Goal: Task Accomplishment & Management: Complete application form

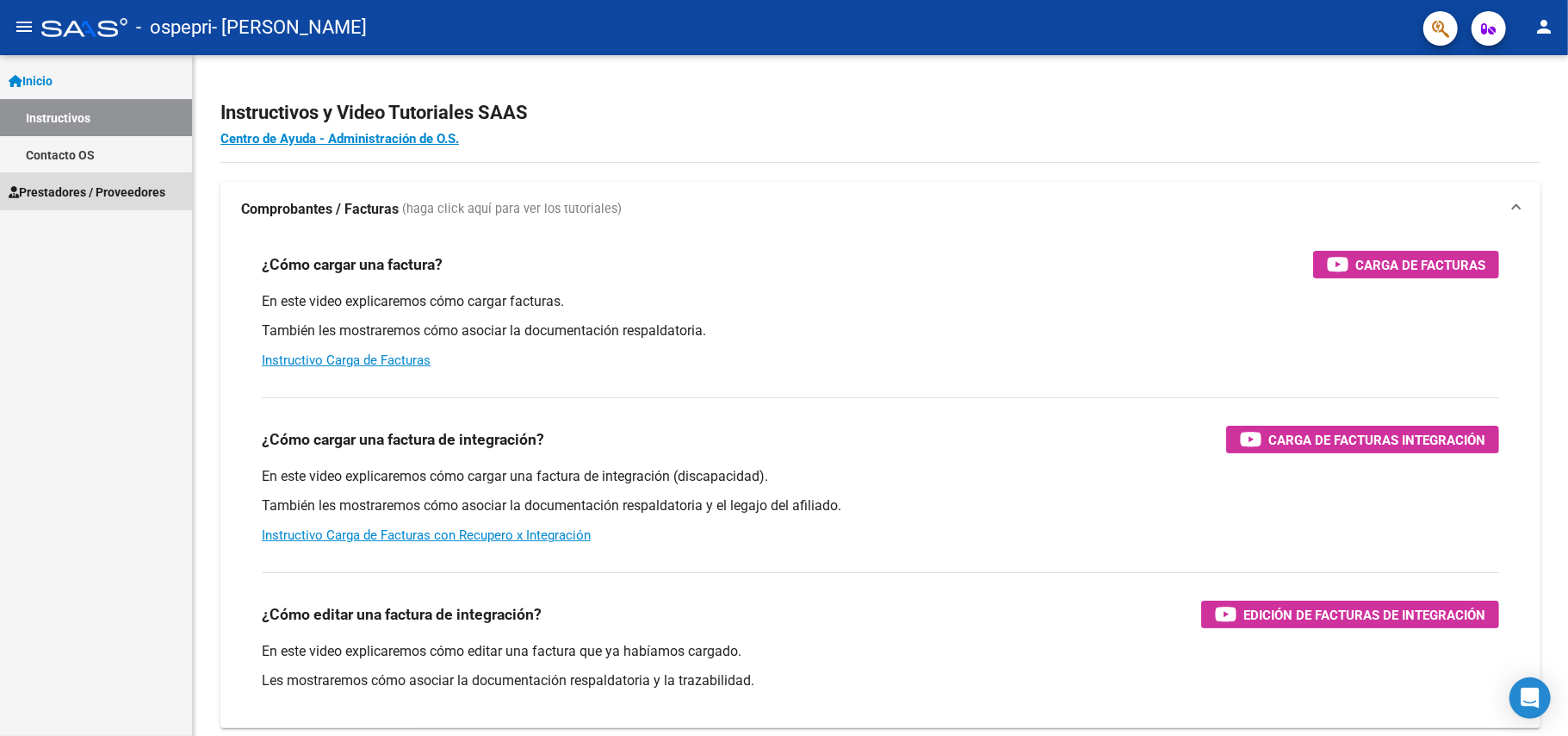
click at [107, 189] on span "Prestadores / Proveedores" at bounding box center [87, 192] width 156 height 19
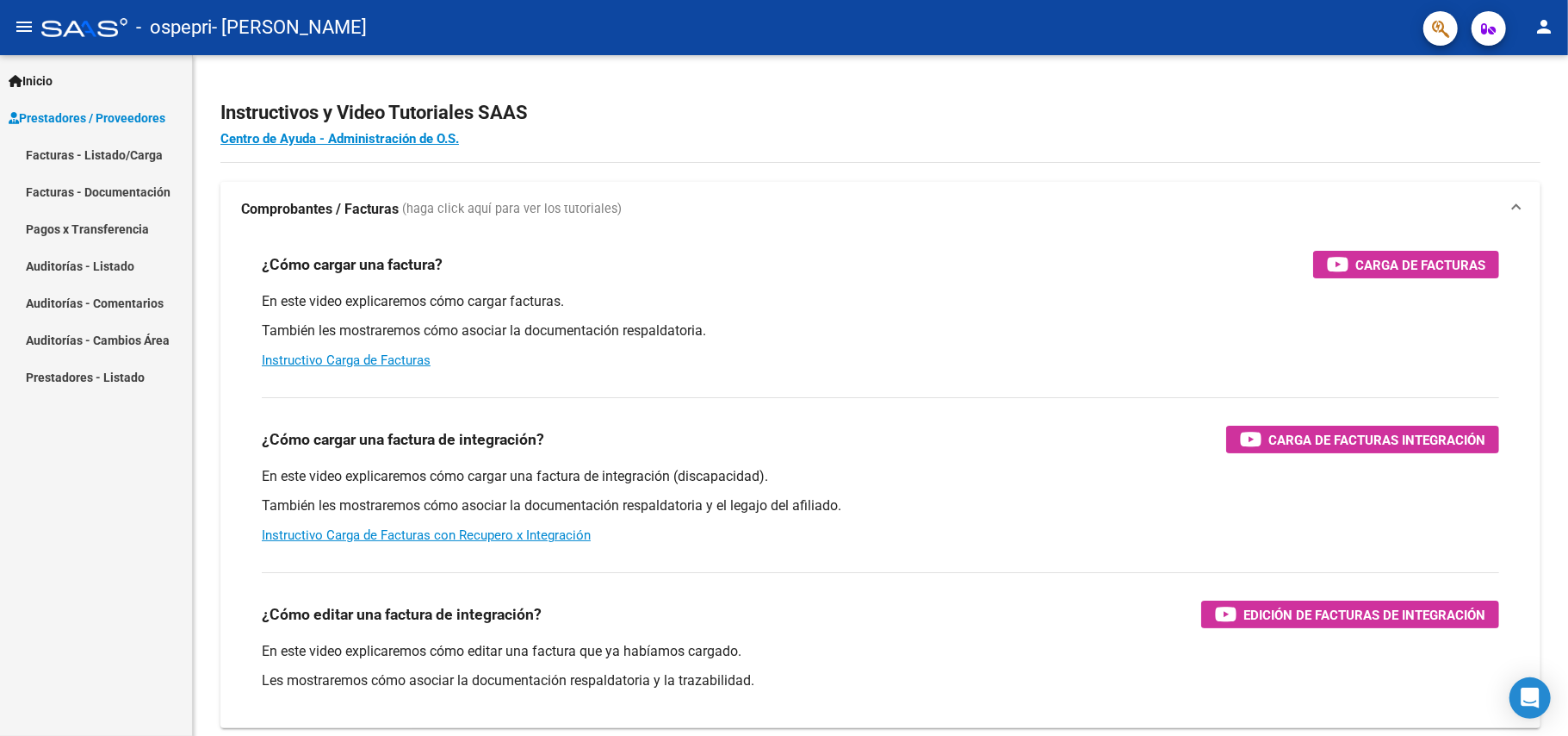
click at [127, 156] on link "Facturas - Listado/Carga" at bounding box center [96, 155] width 192 height 37
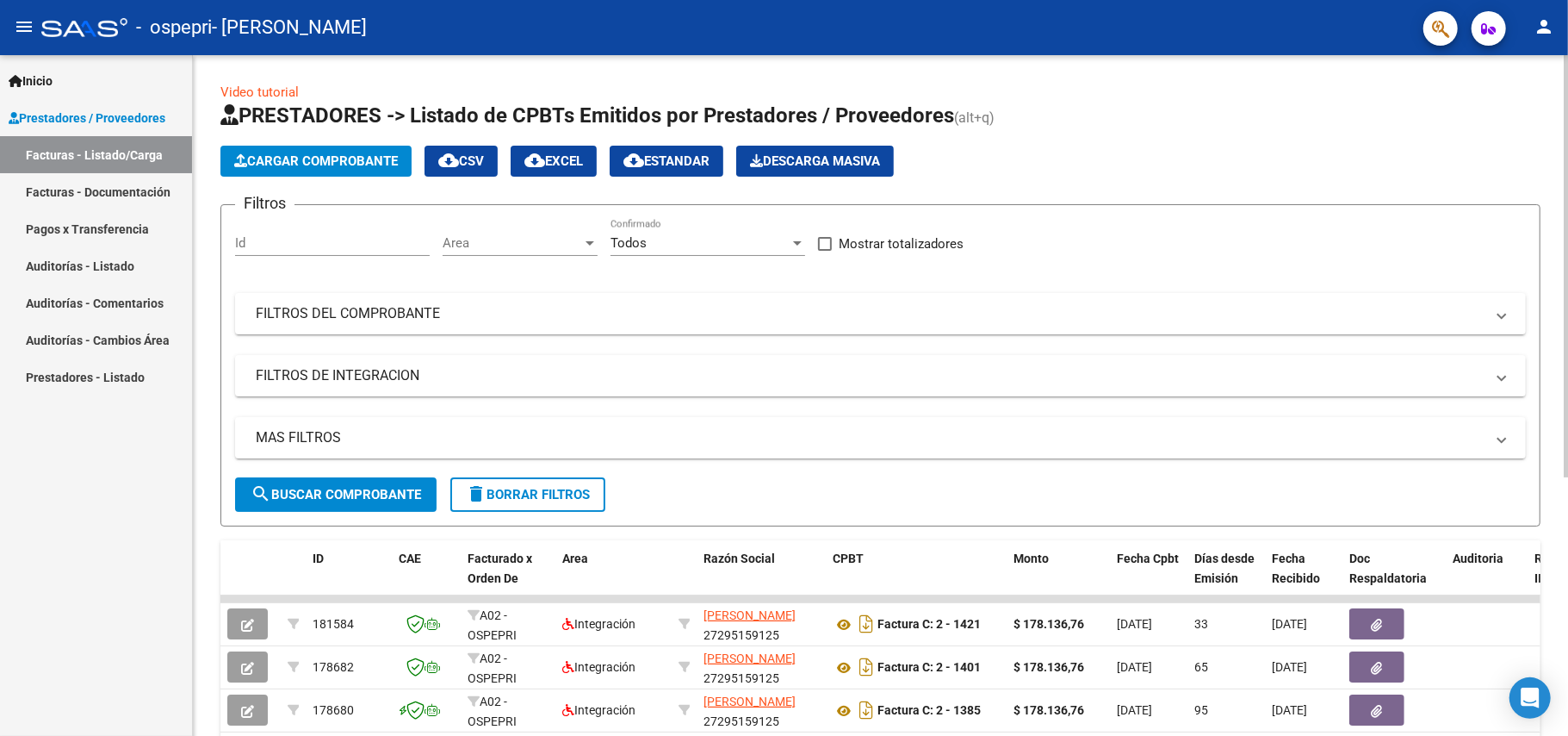
click at [1536, 226] on form "Filtros Id Area Area Todos Confirmado Mostrar totalizadores FILTROS DEL COMPROB…" at bounding box center [880, 365] width 1320 height 323
drag, startPoint x: 1561, startPoint y: 186, endPoint x: 1541, endPoint y: 246, distance: 63.2
click at [1541, 246] on div "Video tutorial PRESTADORES -> Listado de CPBTs Emitidos por Prestadores / Prove…" at bounding box center [881, 596] width 1375 height 1083
click at [1555, 213] on div "Video tutorial PRESTADORES -> Listado de CPBTs Emitidos por Prestadores / Prove…" at bounding box center [882, 596] width 1380 height 1083
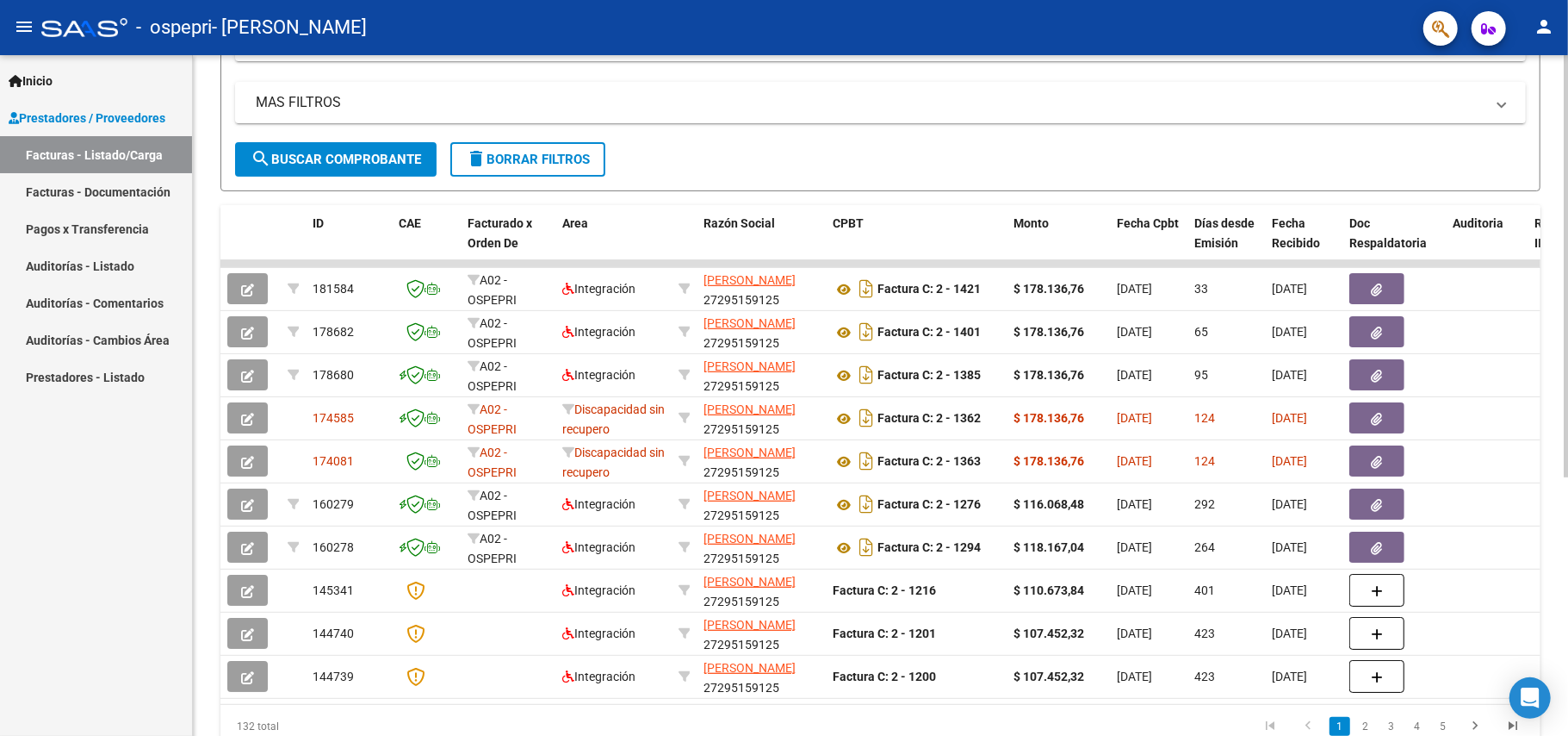
scroll to position [356, 0]
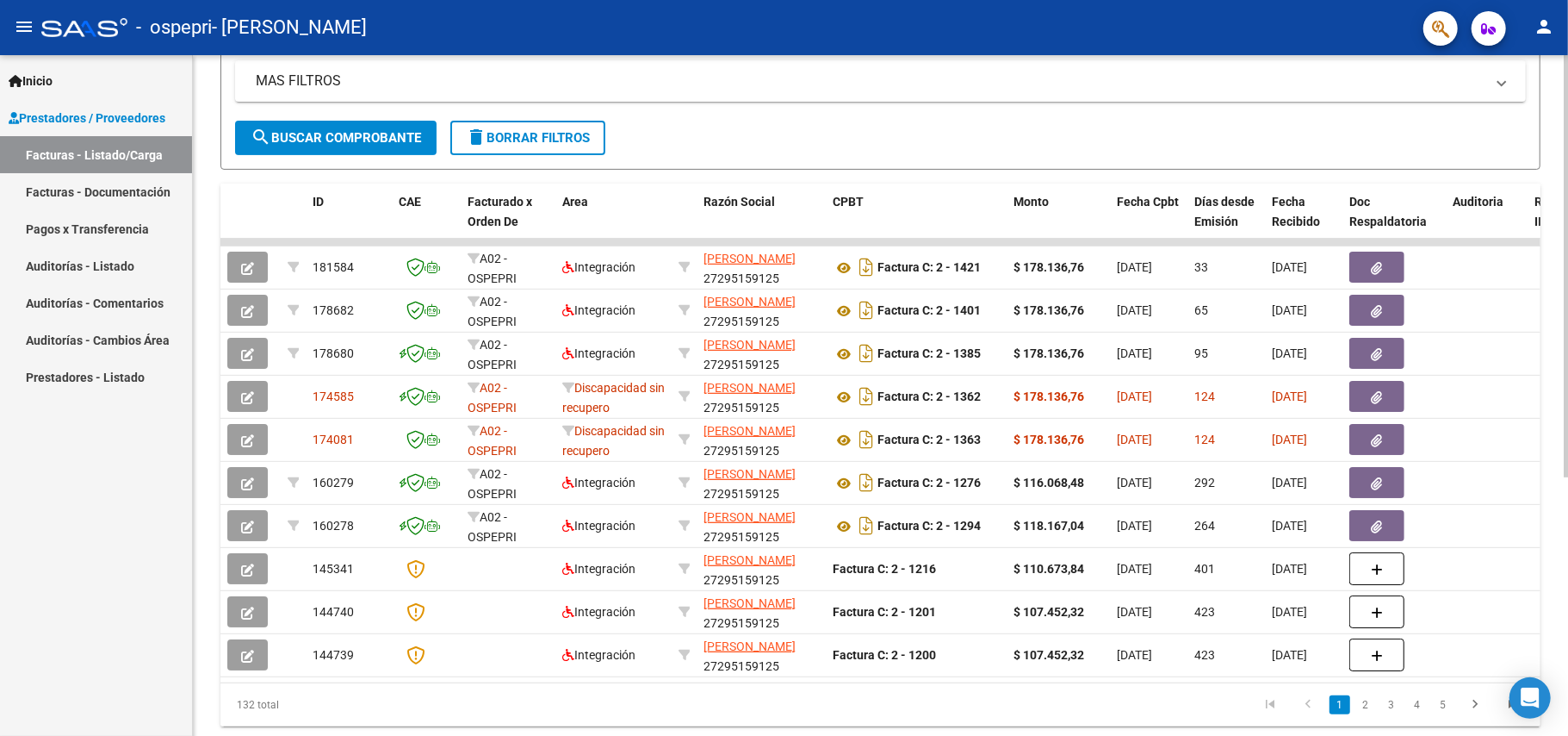
click at [1509, 345] on div "Video tutorial PRESTADORES -> Listado de CPBTs Emitidos por Prestadores / Prove…" at bounding box center [882, 240] width 1380 height 1083
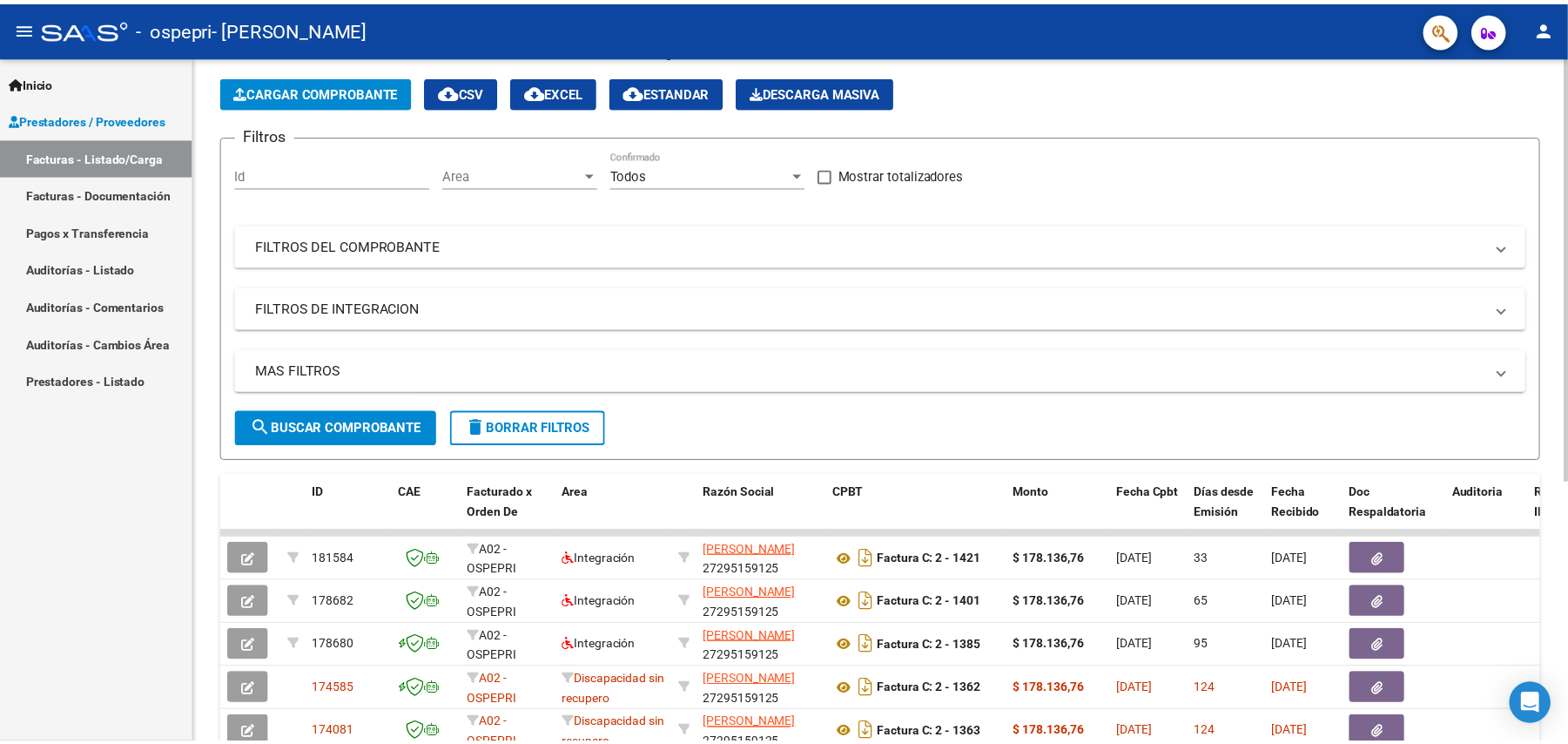
scroll to position [0, 0]
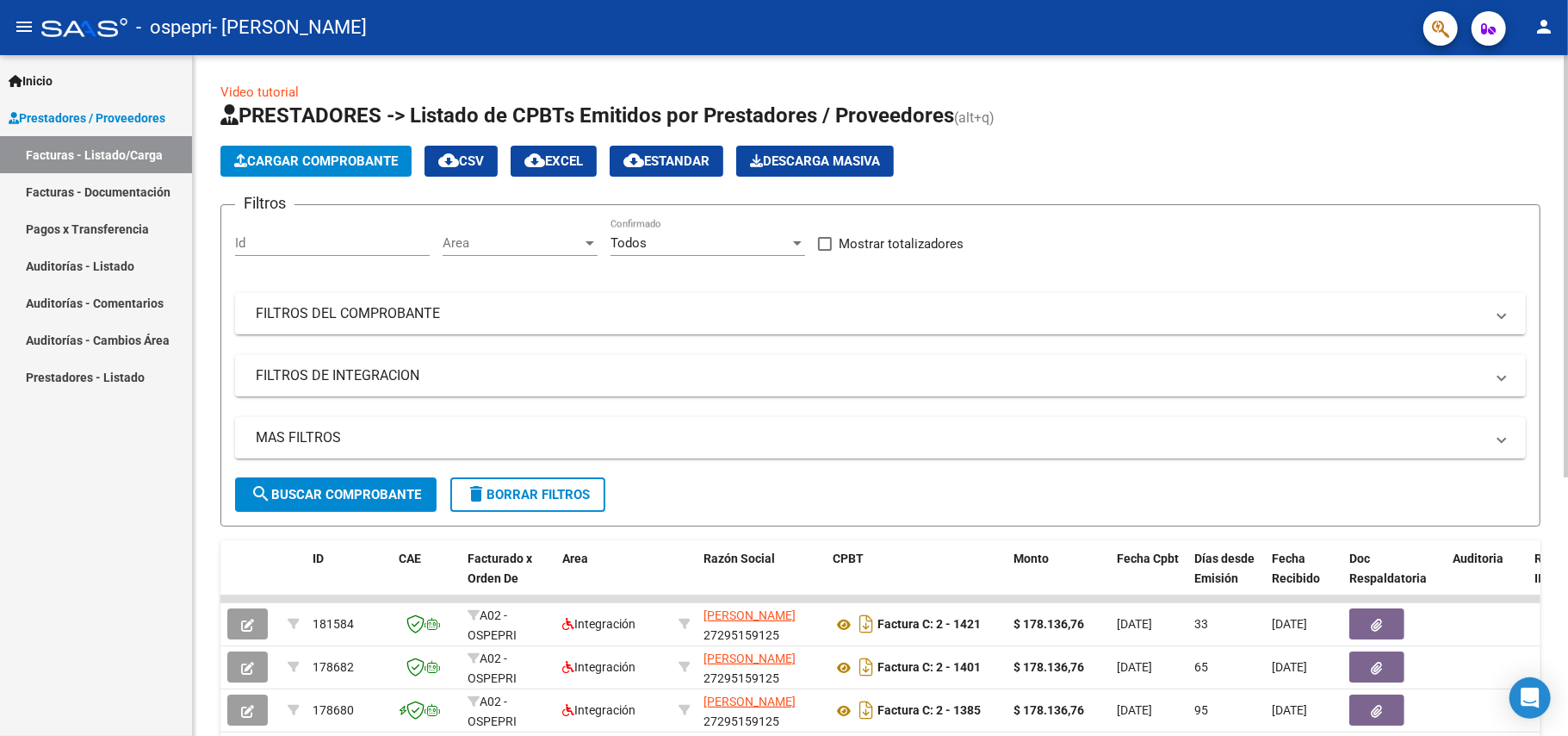
click at [1567, 71] on div at bounding box center [1566, 266] width 4 height 422
click at [376, 154] on span "Cargar Comprobante" at bounding box center [316, 161] width 163 height 15
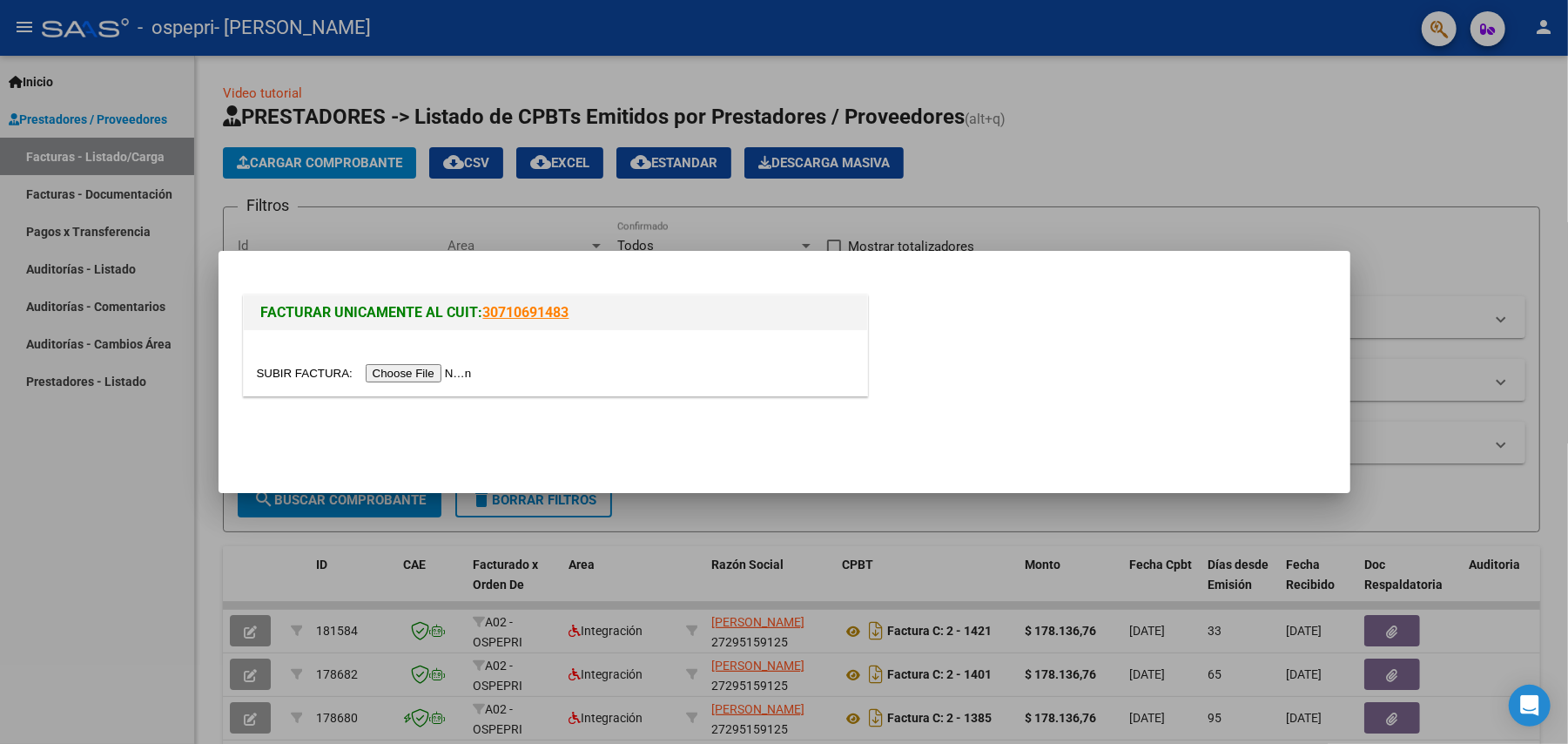
click at [416, 374] on input "file" at bounding box center [367, 373] width 221 height 19
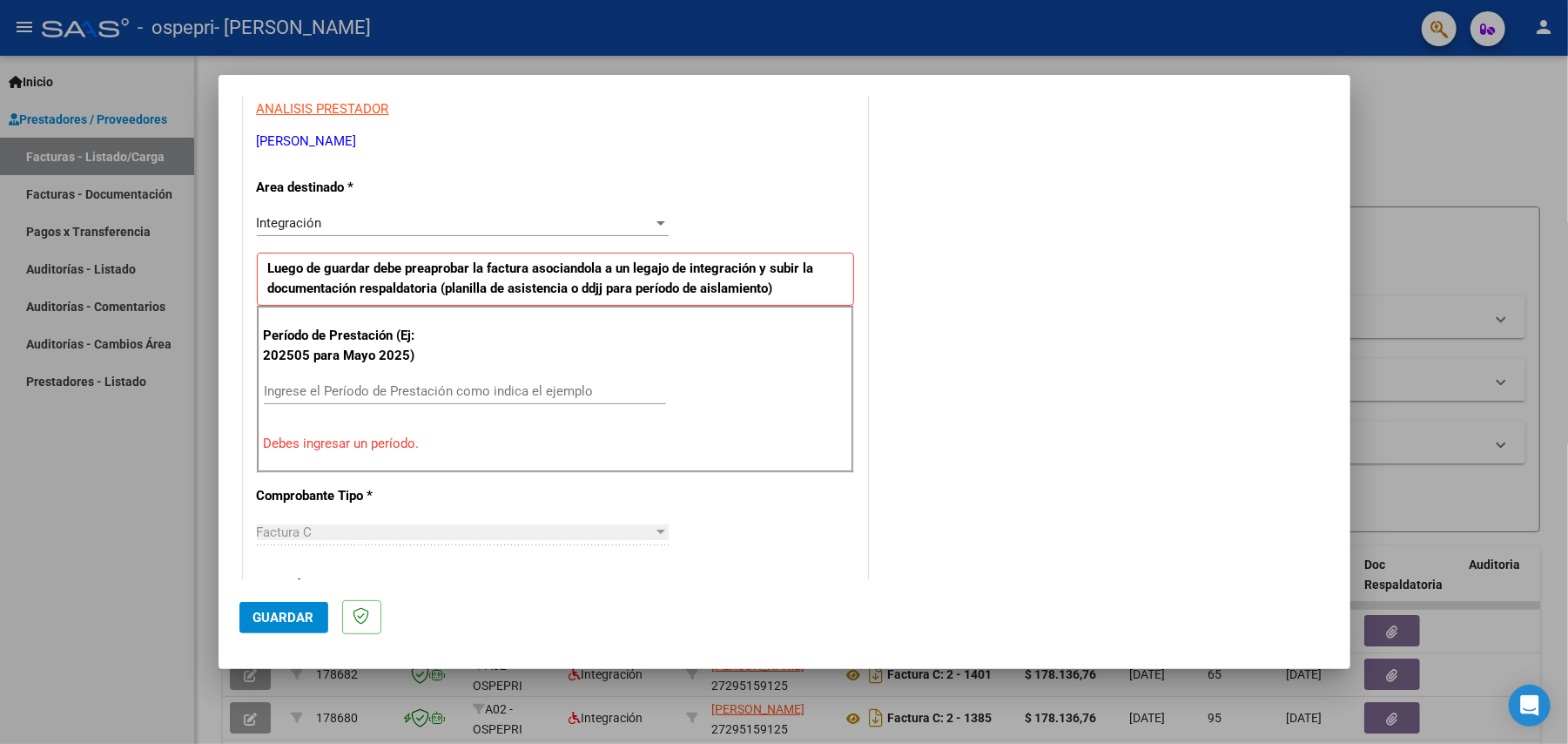
scroll to position [335, 0]
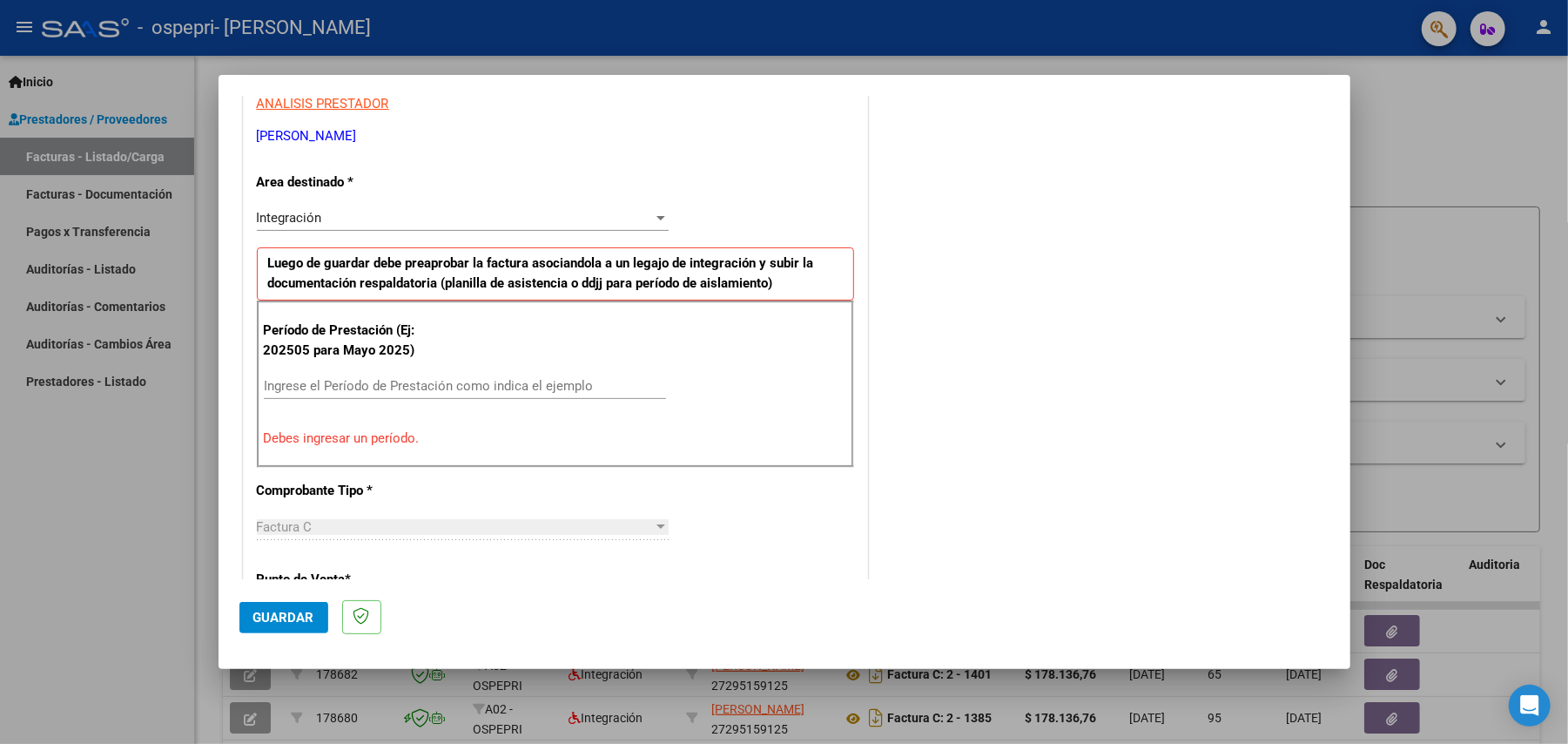
click at [537, 377] on div "Ingrese el Período de Prestación como indica el ejemplo" at bounding box center [465, 386] width 402 height 26
click at [528, 398] on div "Ingrese el Período de Prestación como indica el ejemplo" at bounding box center [465, 386] width 402 height 26
click at [528, 391] on input "Ingrese el Período de Prestación como indica el ejemplo" at bounding box center [465, 386] width 402 height 16
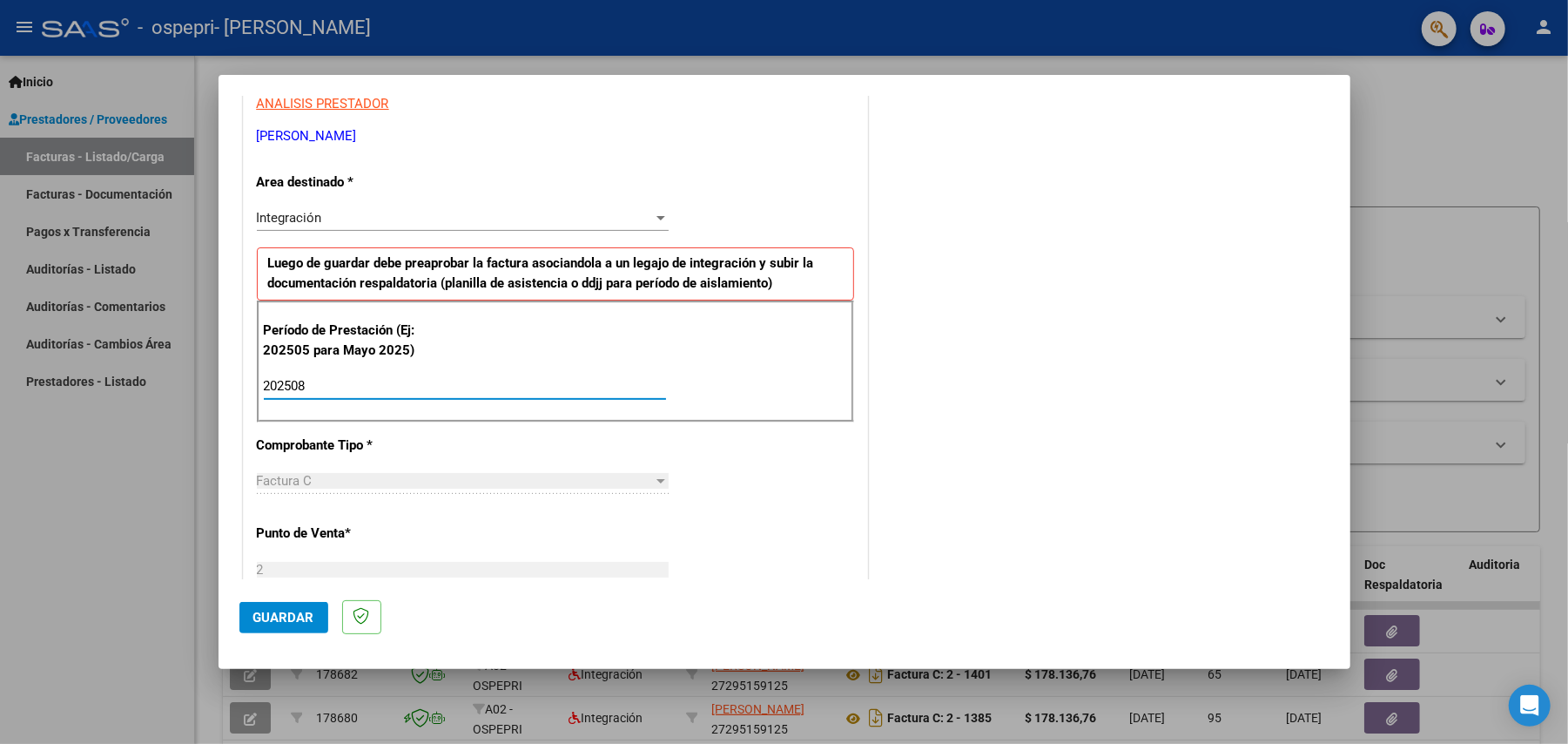
type input "202508"
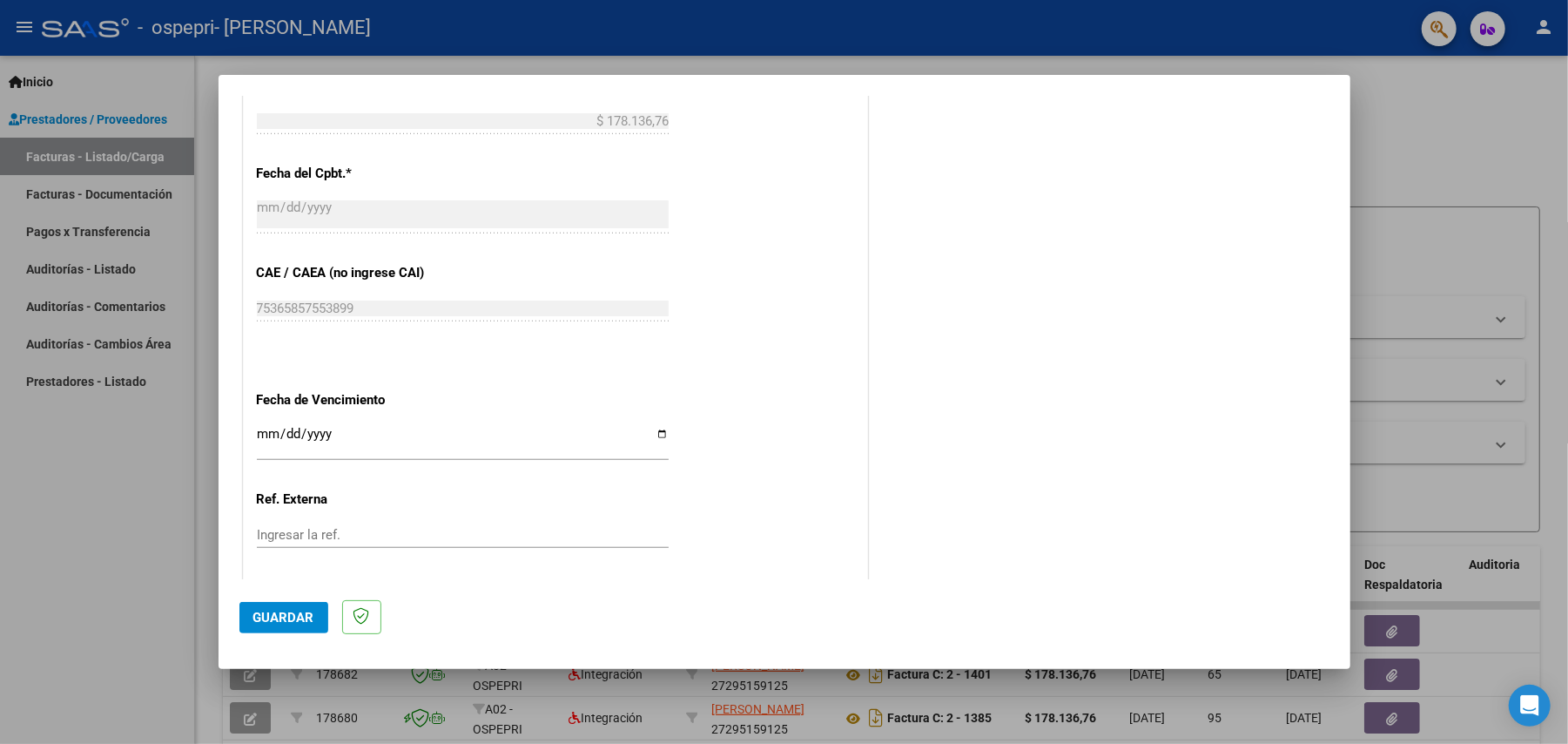
scroll to position [1052, 0]
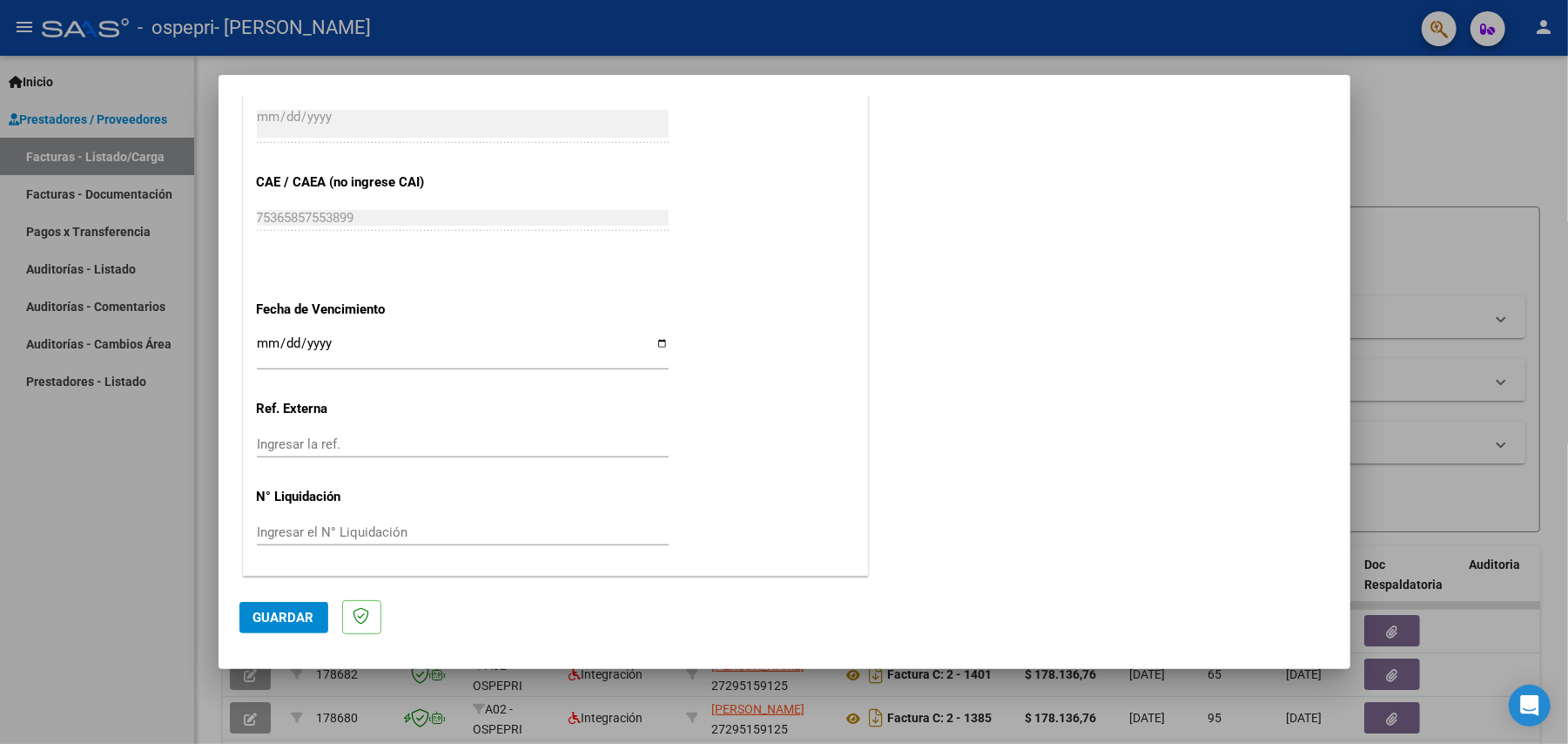
click at [660, 340] on input "Ingresar la fecha" at bounding box center [463, 350] width 412 height 28
type input "2025-09-14"
click at [336, 444] on input "Ingresar la ref." at bounding box center [463, 444] width 412 height 16
drag, startPoint x: 336, startPoint y: 444, endPoint x: 310, endPoint y: 533, distance: 92.7
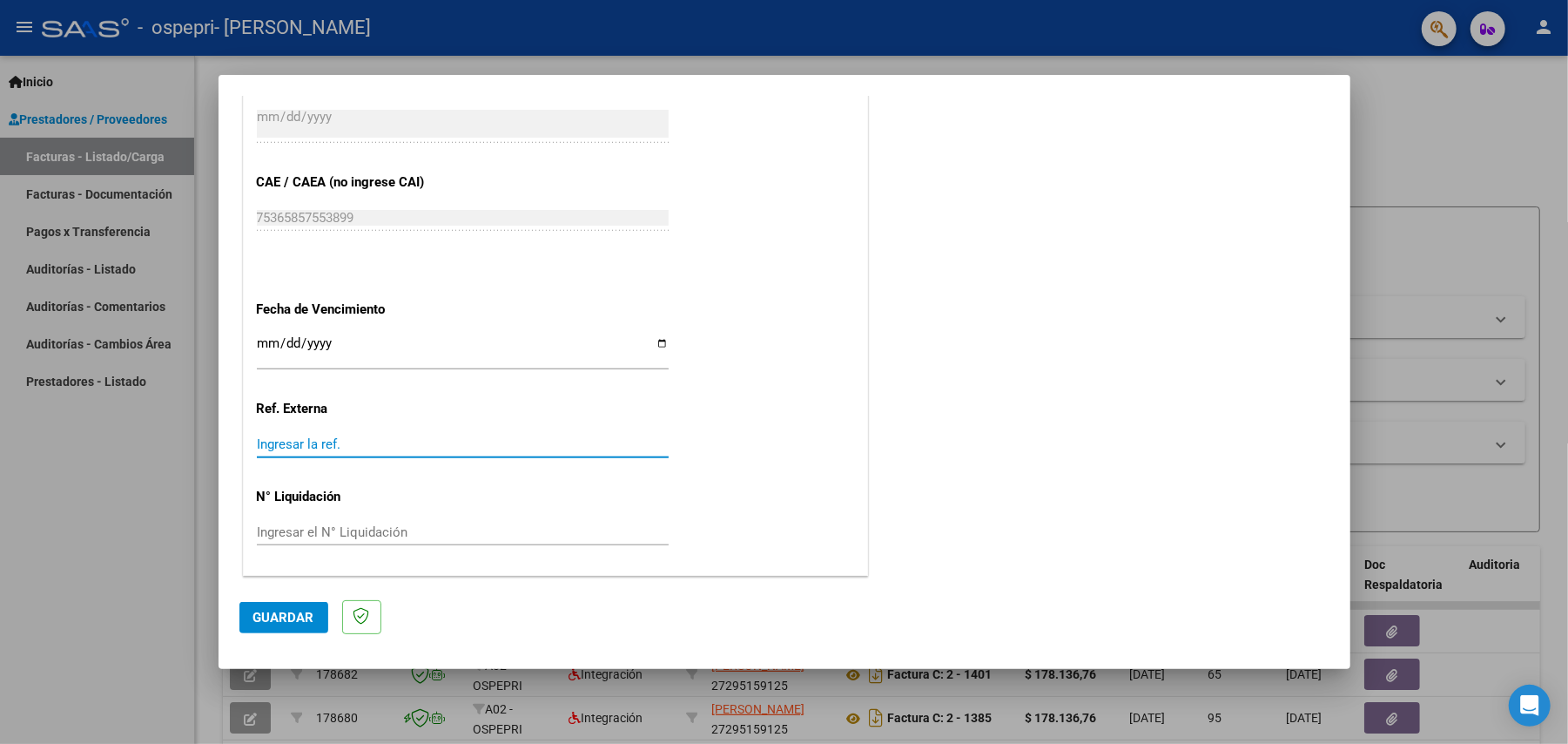
click at [310, 533] on input "Ingresar el N° Liquidación" at bounding box center [463, 532] width 412 height 16
paste input "269211"
type input "269211"
click at [277, 611] on span "Guardar" at bounding box center [284, 617] width 61 height 16
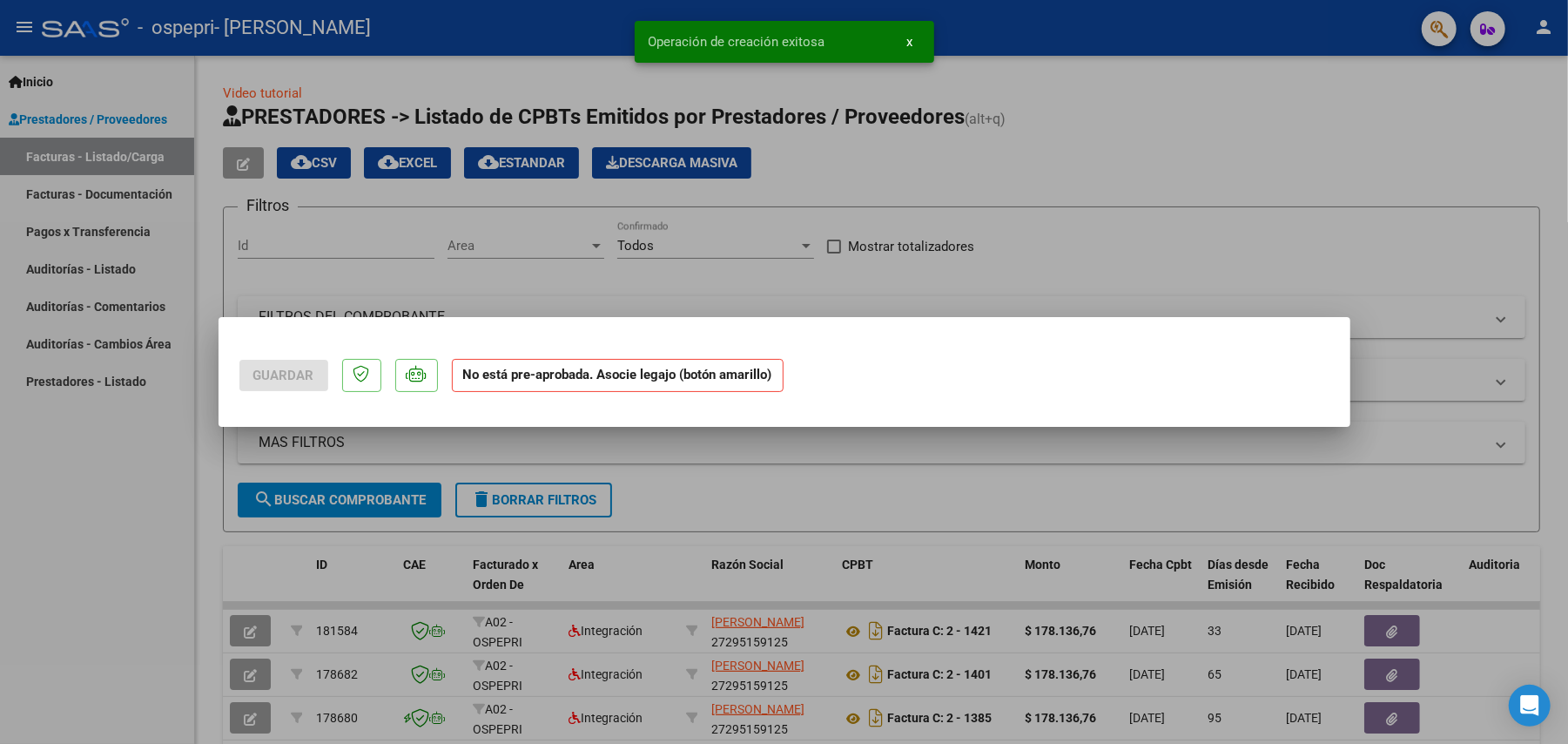
scroll to position [0, 0]
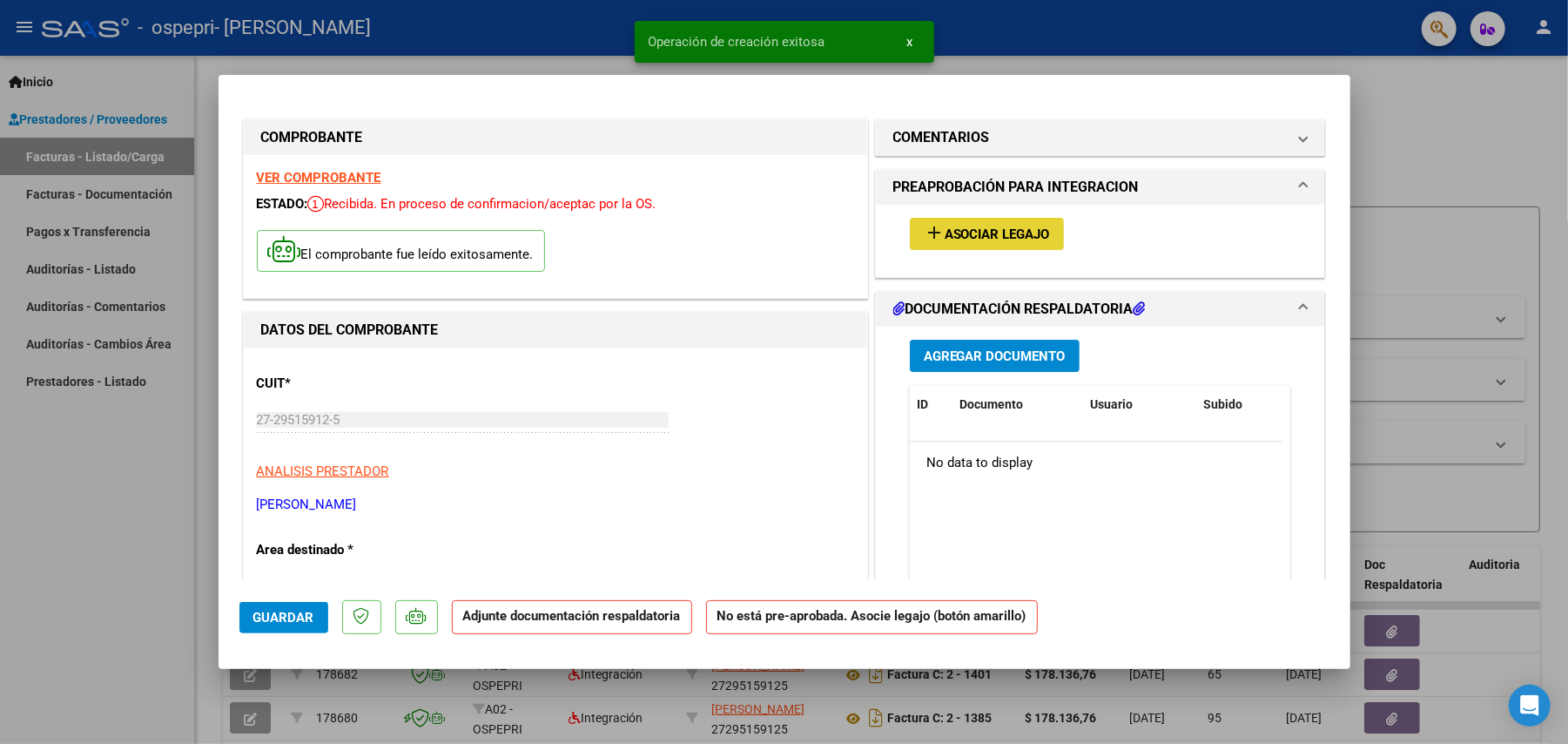
click at [1035, 235] on span "Asociar Legajo" at bounding box center [998, 234] width 105 height 16
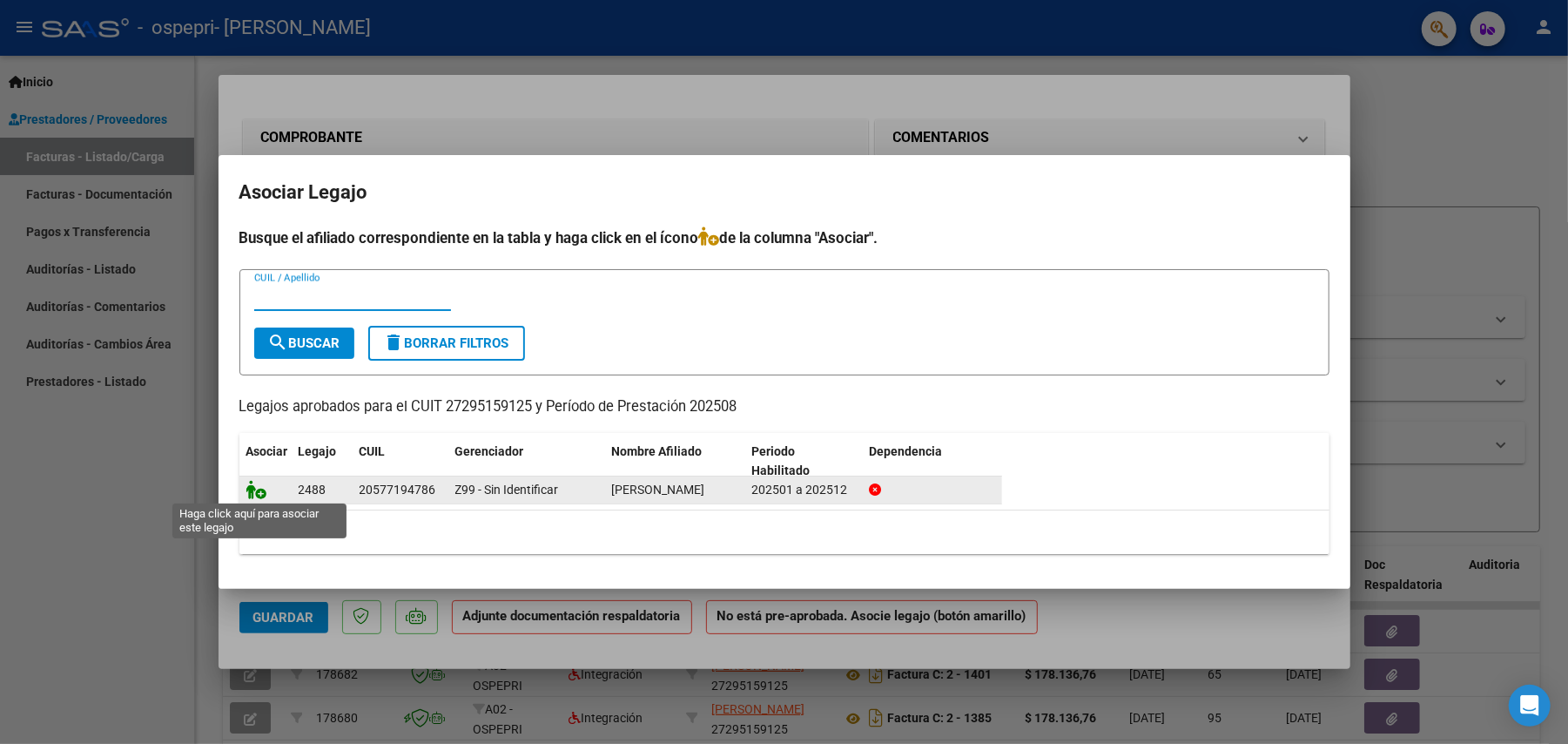
click at [259, 496] on icon at bounding box center [256, 489] width 21 height 20
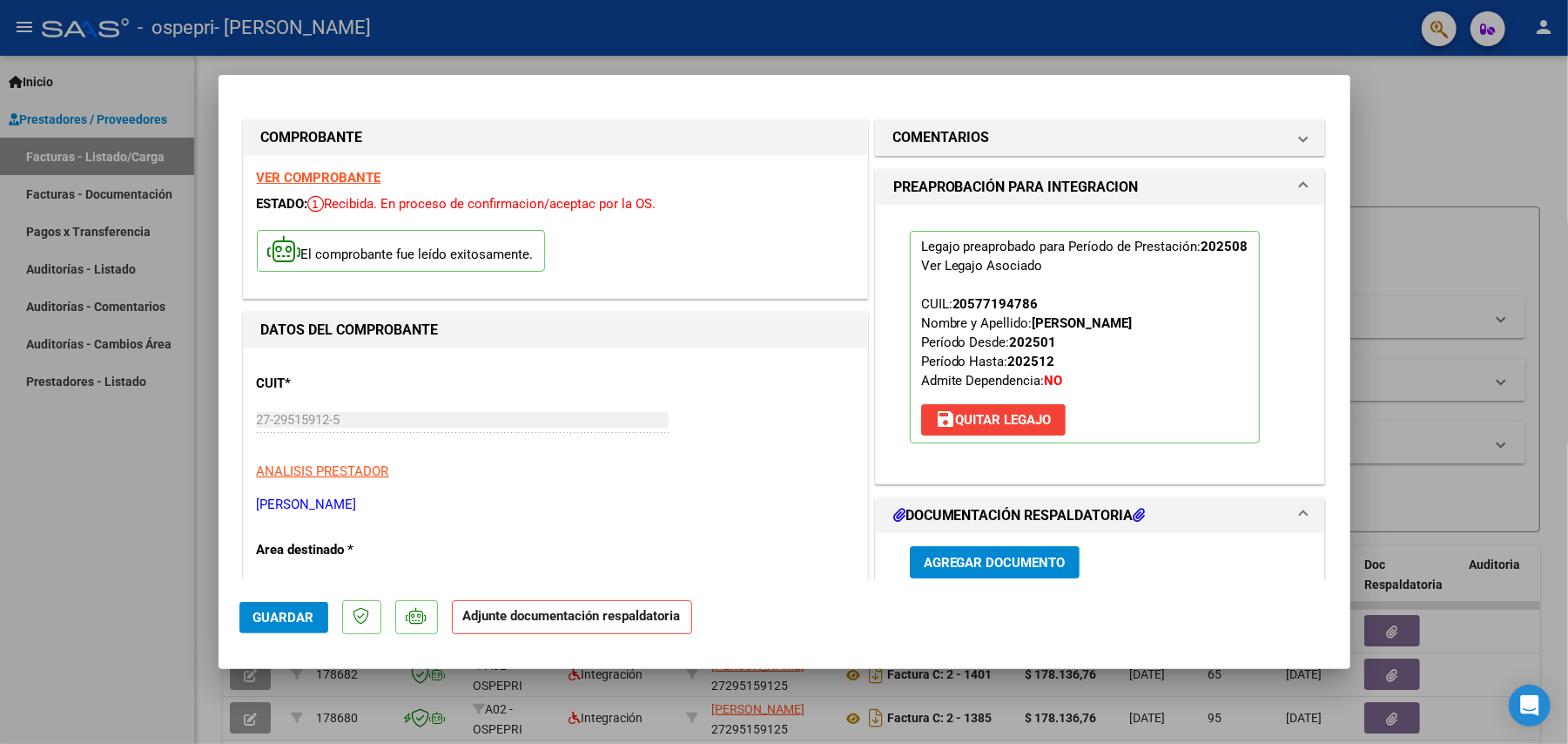
scroll to position [233, 0]
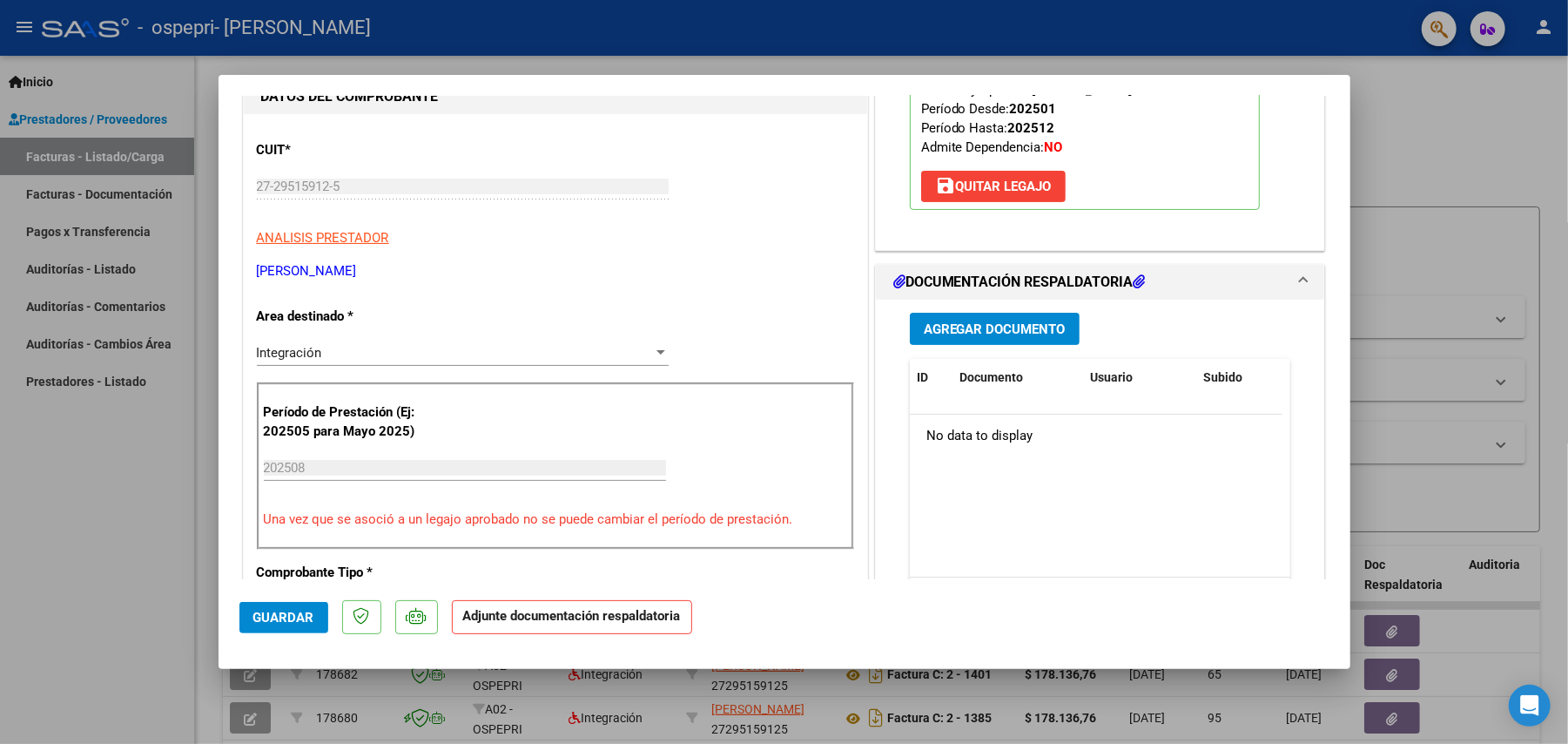
click at [1002, 320] on span "Agregar Documento" at bounding box center [994, 328] width 142 height 16
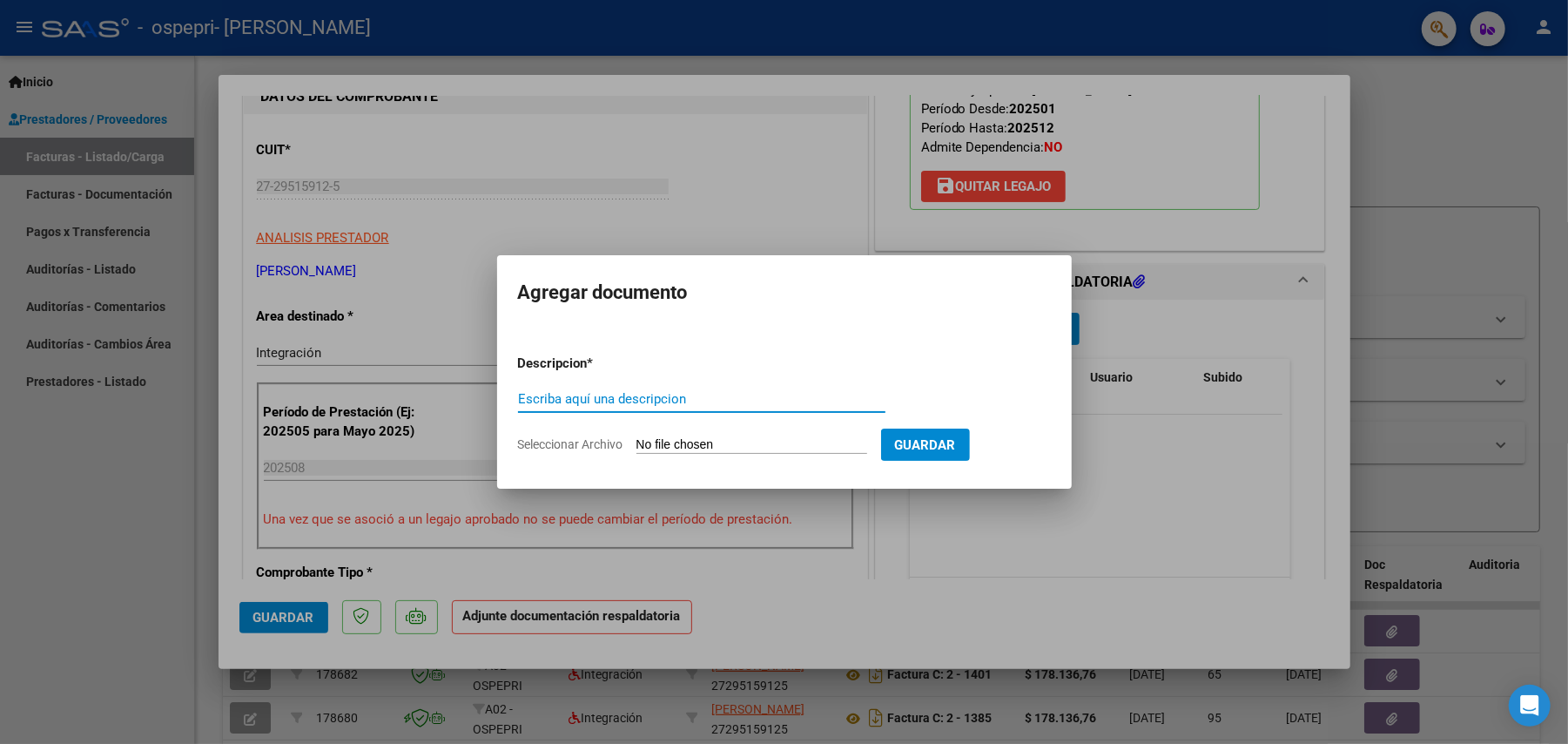
click at [798, 439] on input "Seleccionar Archivo" at bounding box center [752, 445] width 230 height 17
type input "C:\fakepath\apfmimpresionpreliq MONTI, CAMILO.pdf"
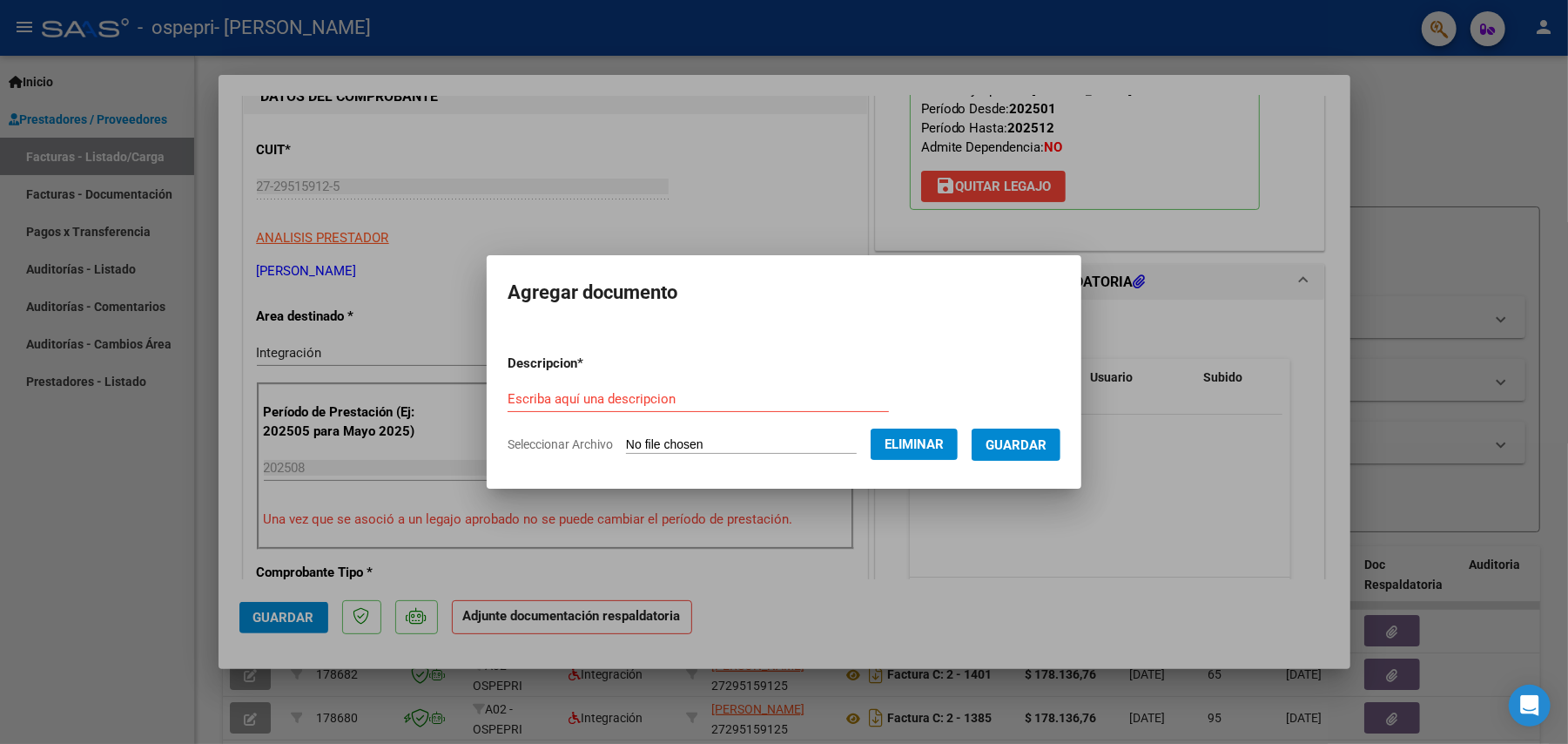
click at [631, 388] on div "Escriba aquí una descripcion" at bounding box center [698, 398] width 382 height 26
type input "pre liquidacion"
click at [1020, 451] on button "Guardar" at bounding box center [1015, 444] width 89 height 32
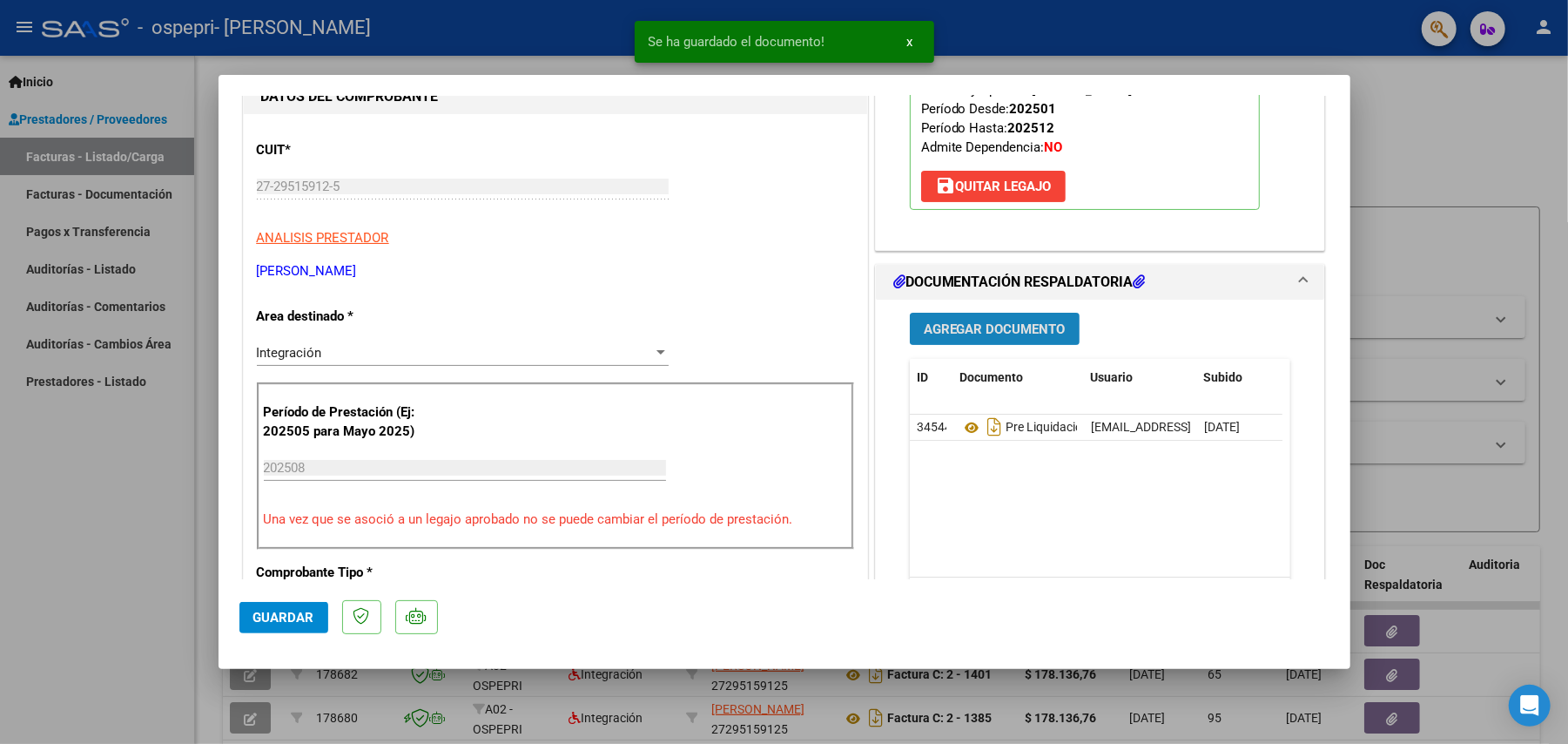
click at [986, 332] on span "Agregar Documento" at bounding box center [994, 329] width 142 height 16
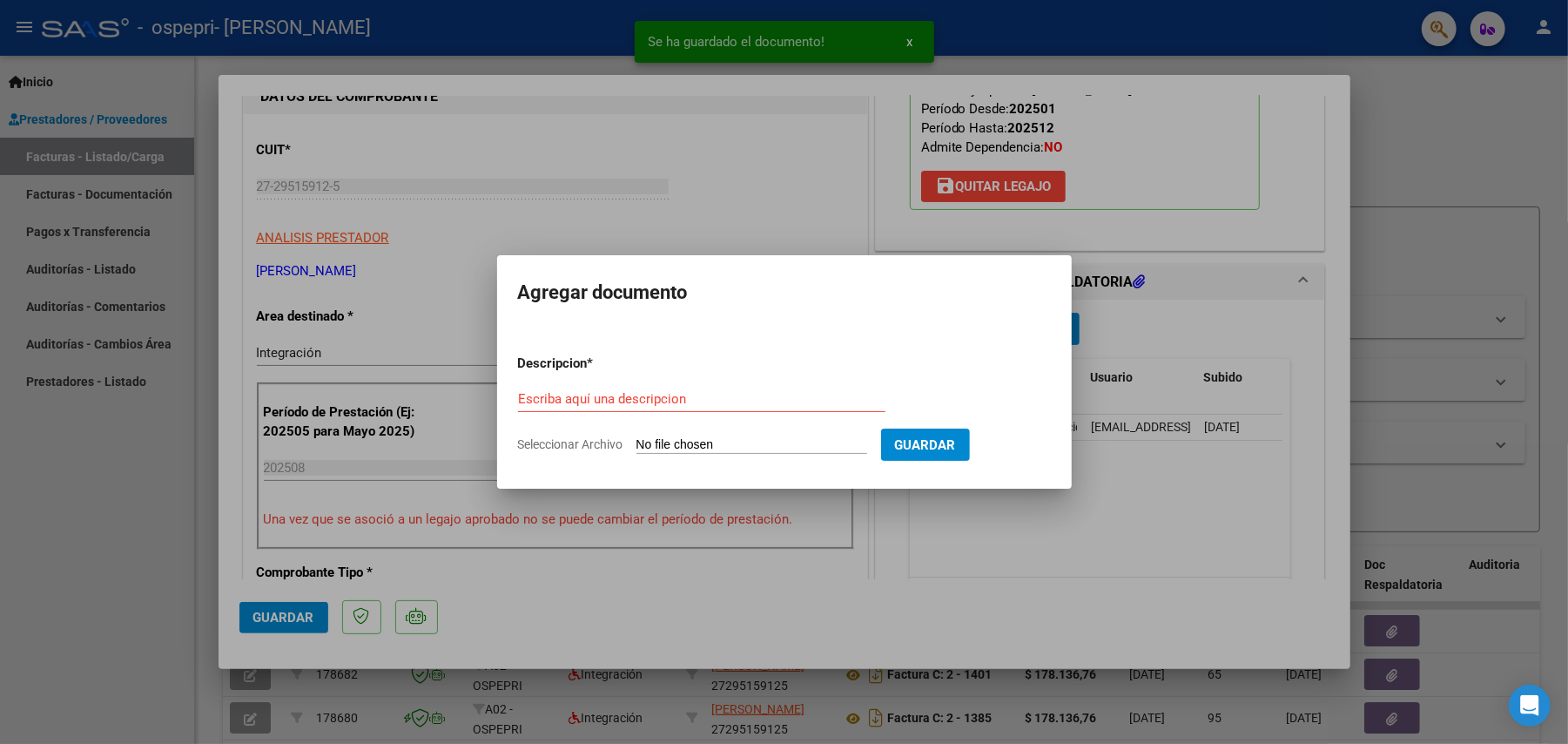
click at [758, 443] on input "Seleccionar Archivo" at bounding box center [752, 445] width 230 height 17
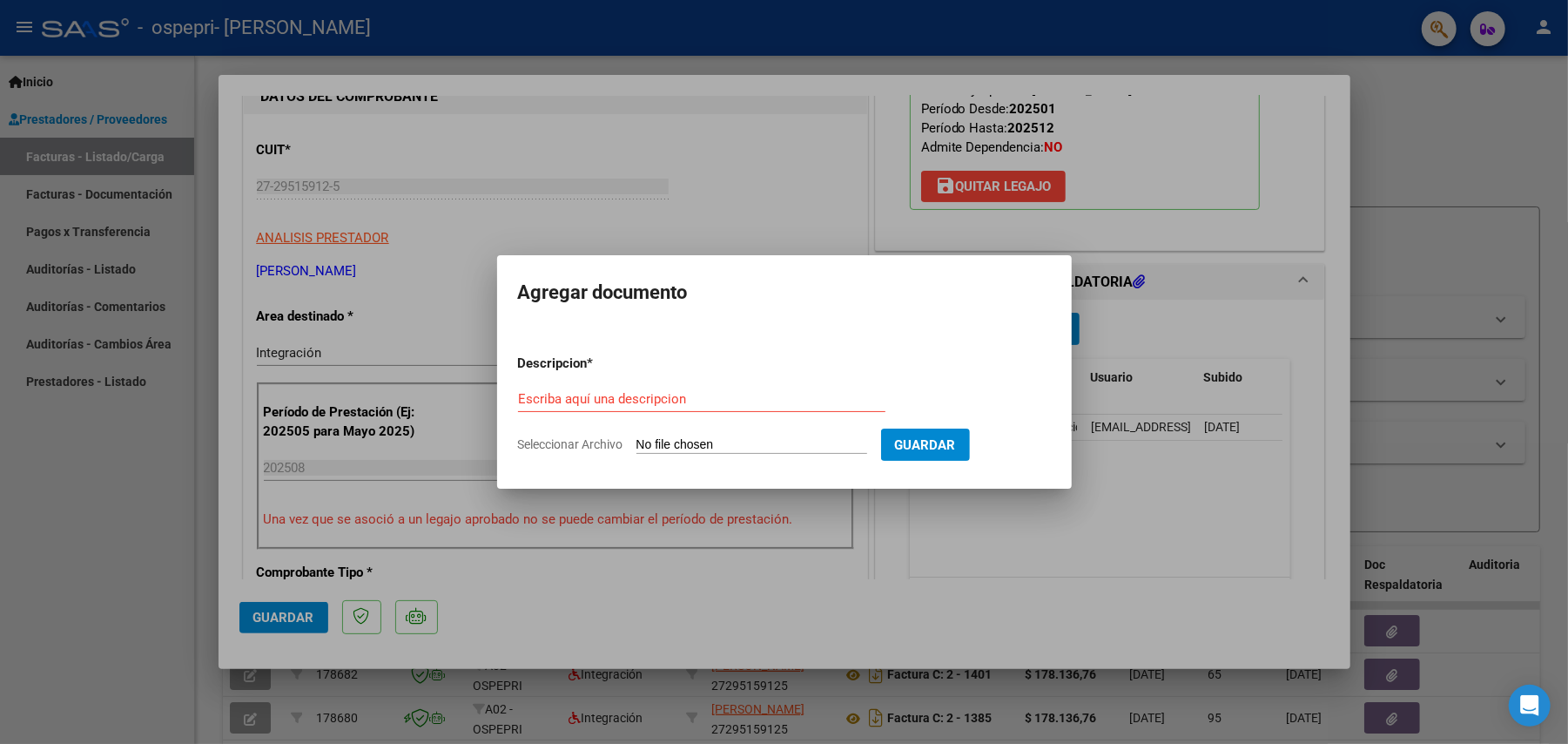
type input "C:\fakepath\CamScanner 4-9-25 14.41.pdf"
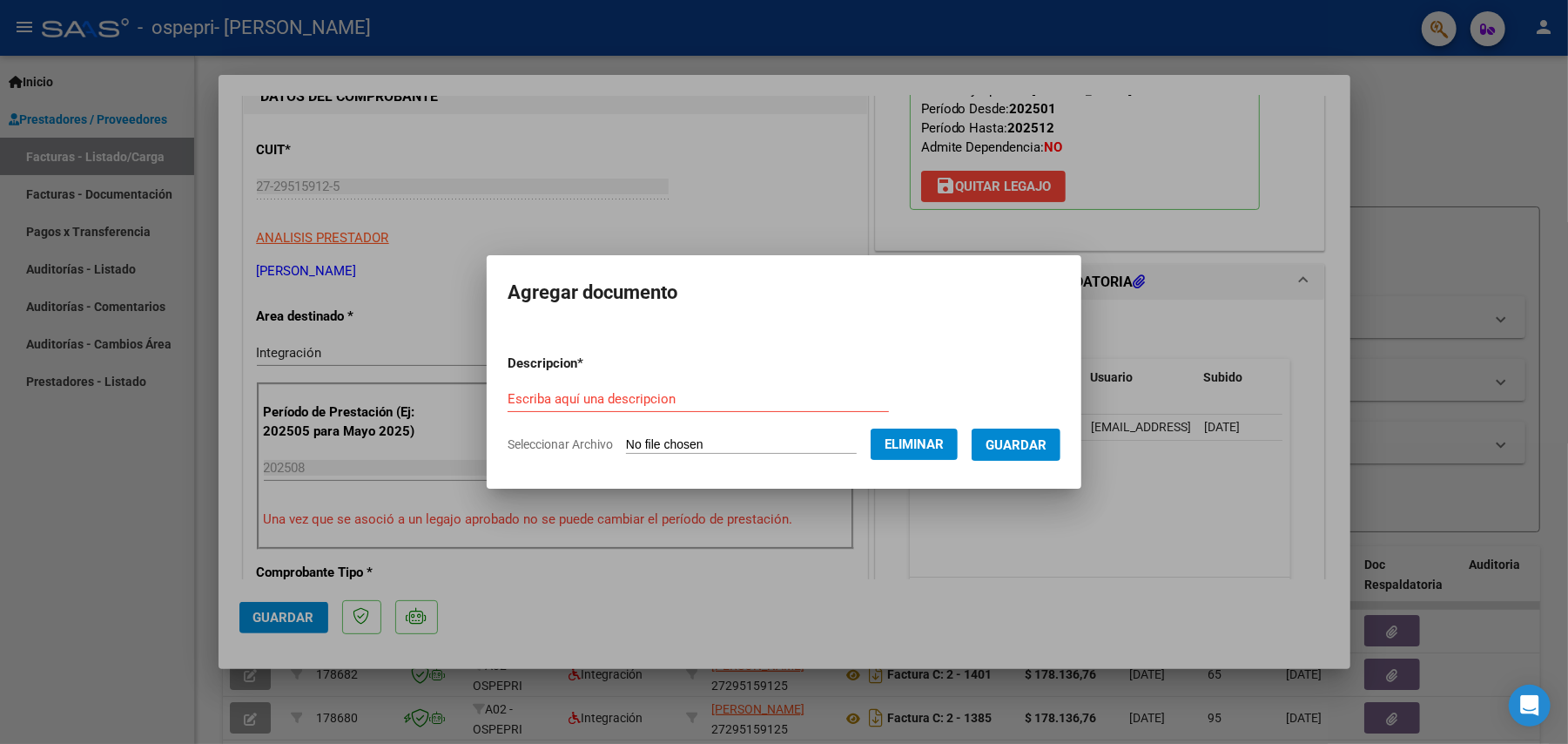
click at [858, 388] on div "Escriba aquí una descripcion" at bounding box center [698, 398] width 382 height 26
click at [617, 400] on input "Escriba aquí una descripcion" at bounding box center [698, 398] width 382 height 16
type input "Asistencia"
click at [1047, 451] on span "Guardar" at bounding box center [1016, 445] width 61 height 16
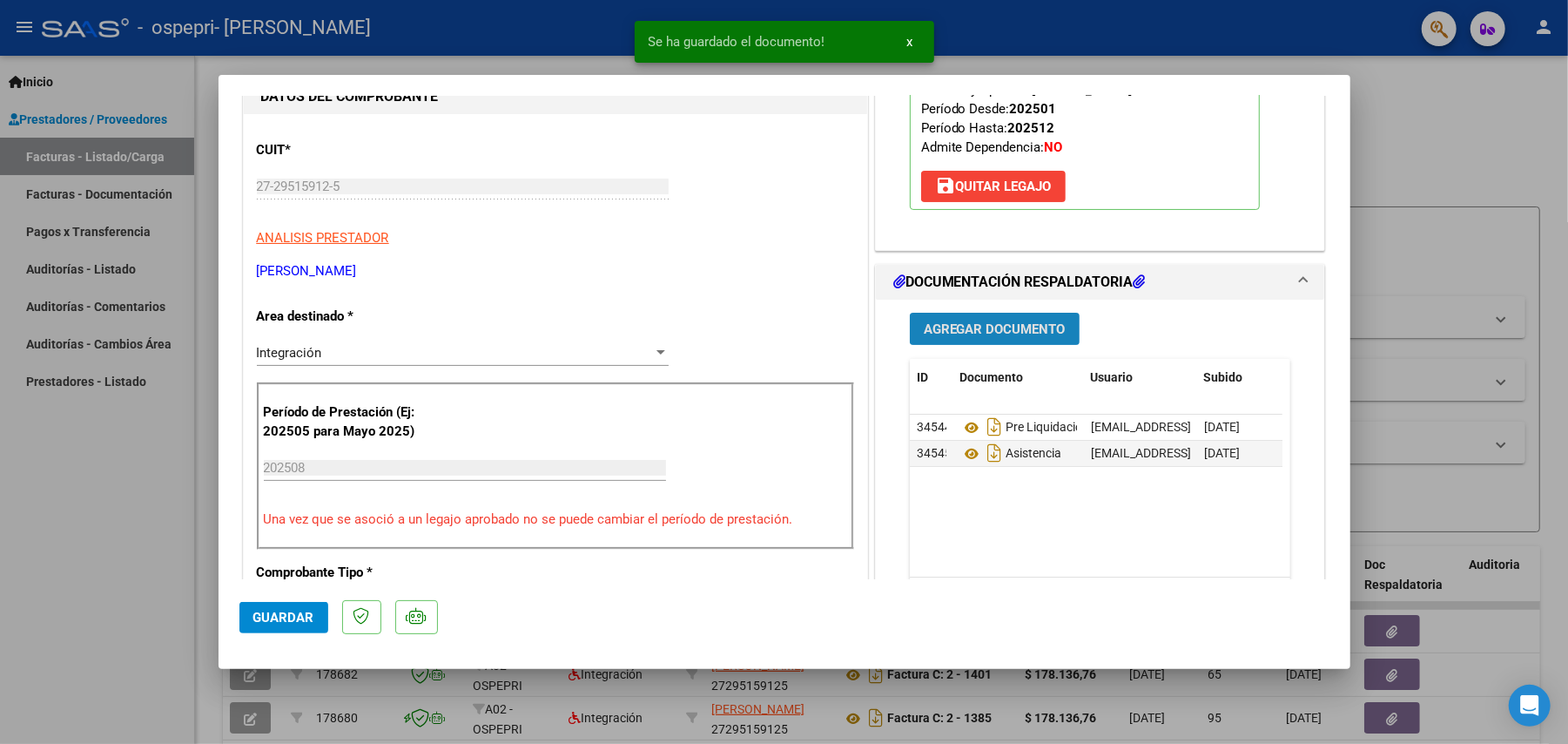
click at [979, 328] on span "Agregar Documento" at bounding box center [994, 329] width 142 height 16
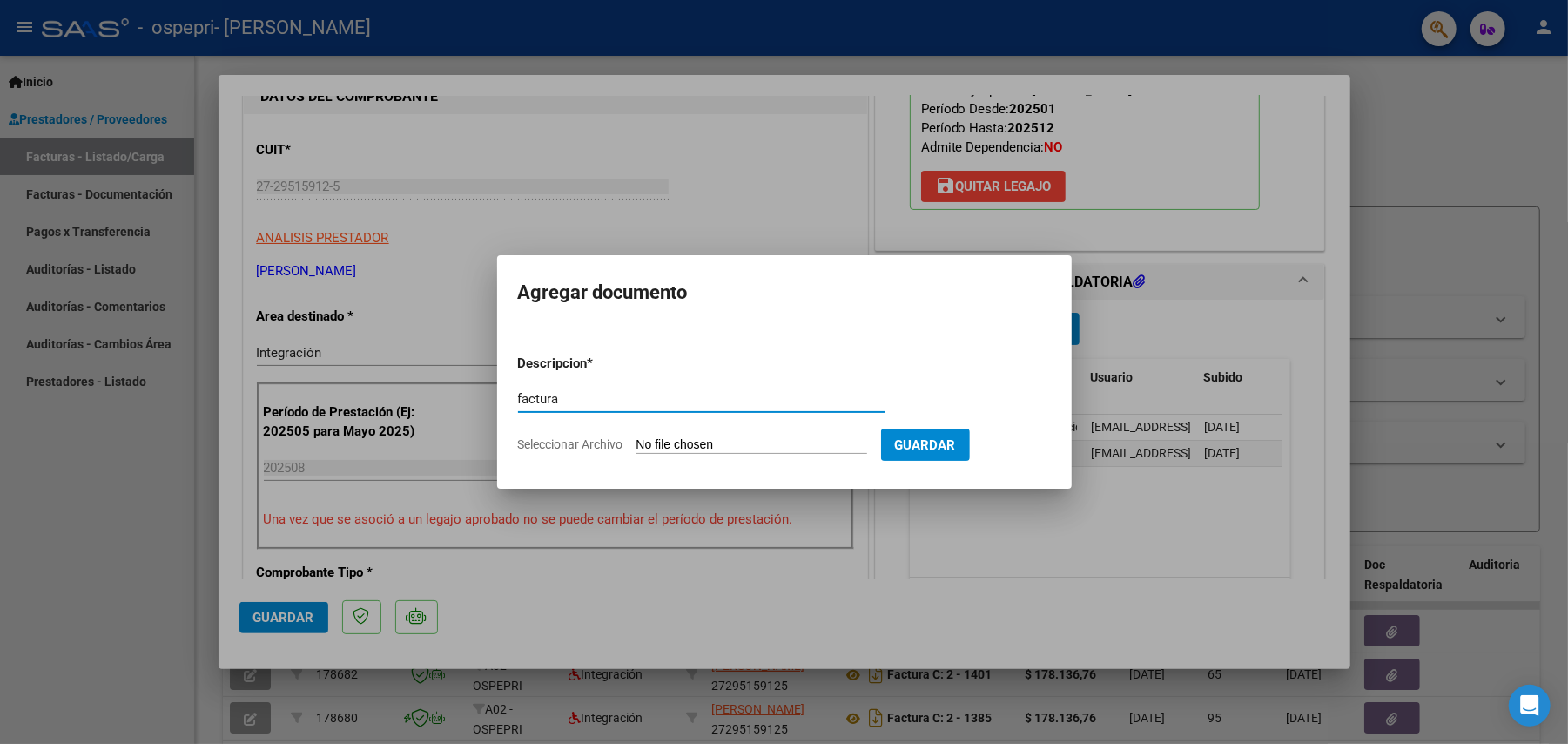
type input "factura"
click at [657, 447] on input "Seleccionar Archivo" at bounding box center [752, 445] width 230 height 17
type input "C:\fakepath\Fact Camilo Ag25.pdf"
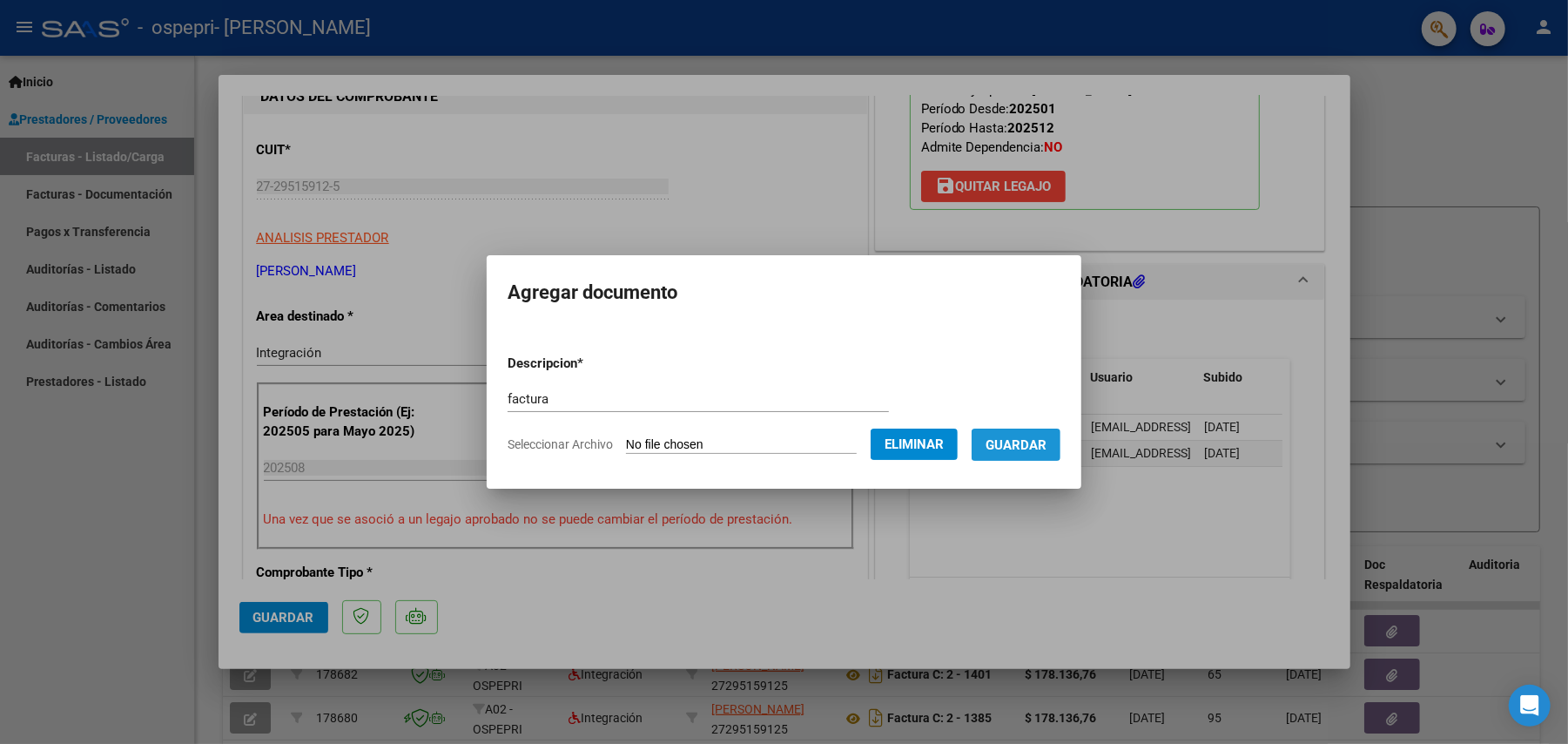
click at [1047, 455] on button "Guardar" at bounding box center [1015, 444] width 89 height 32
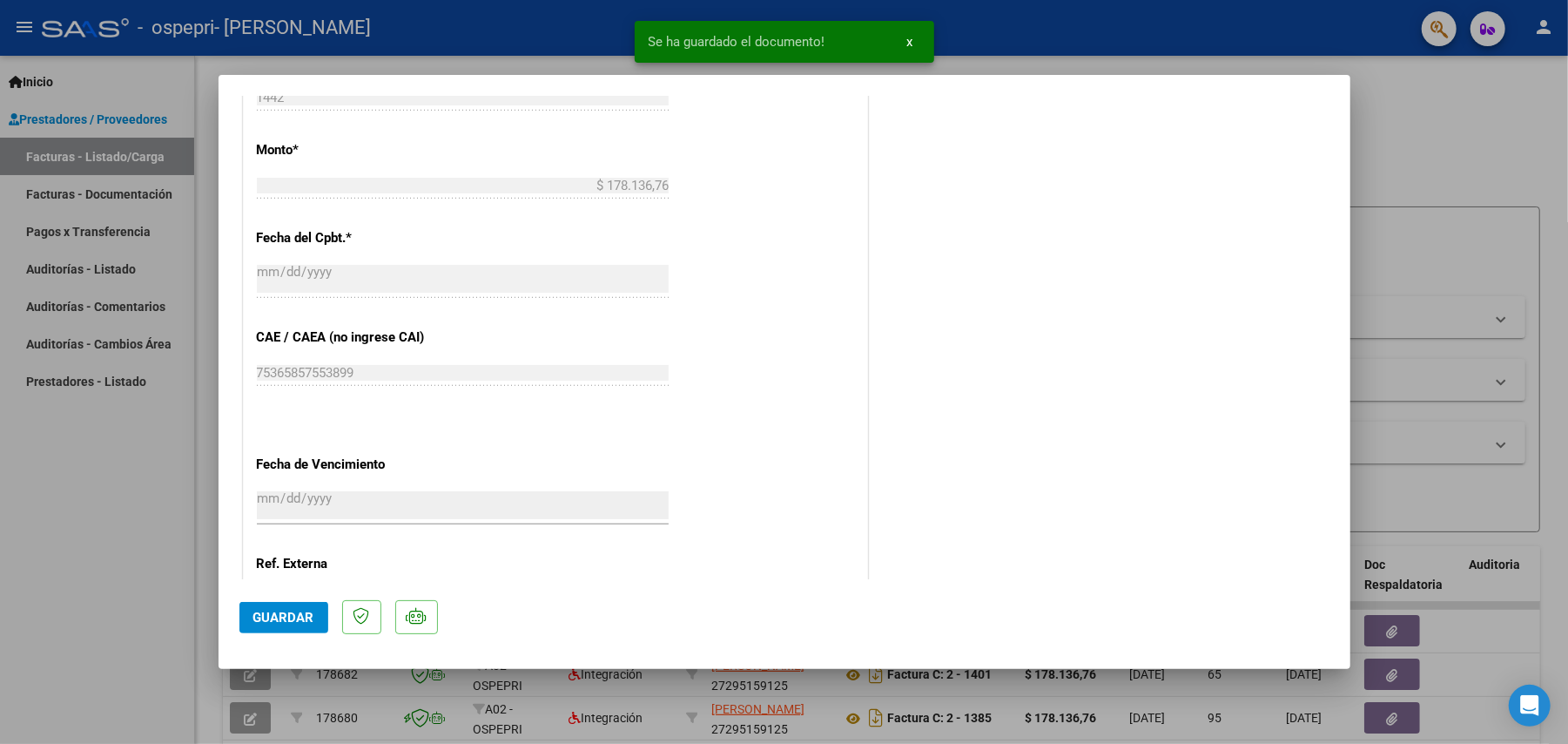
scroll to position [1077, 0]
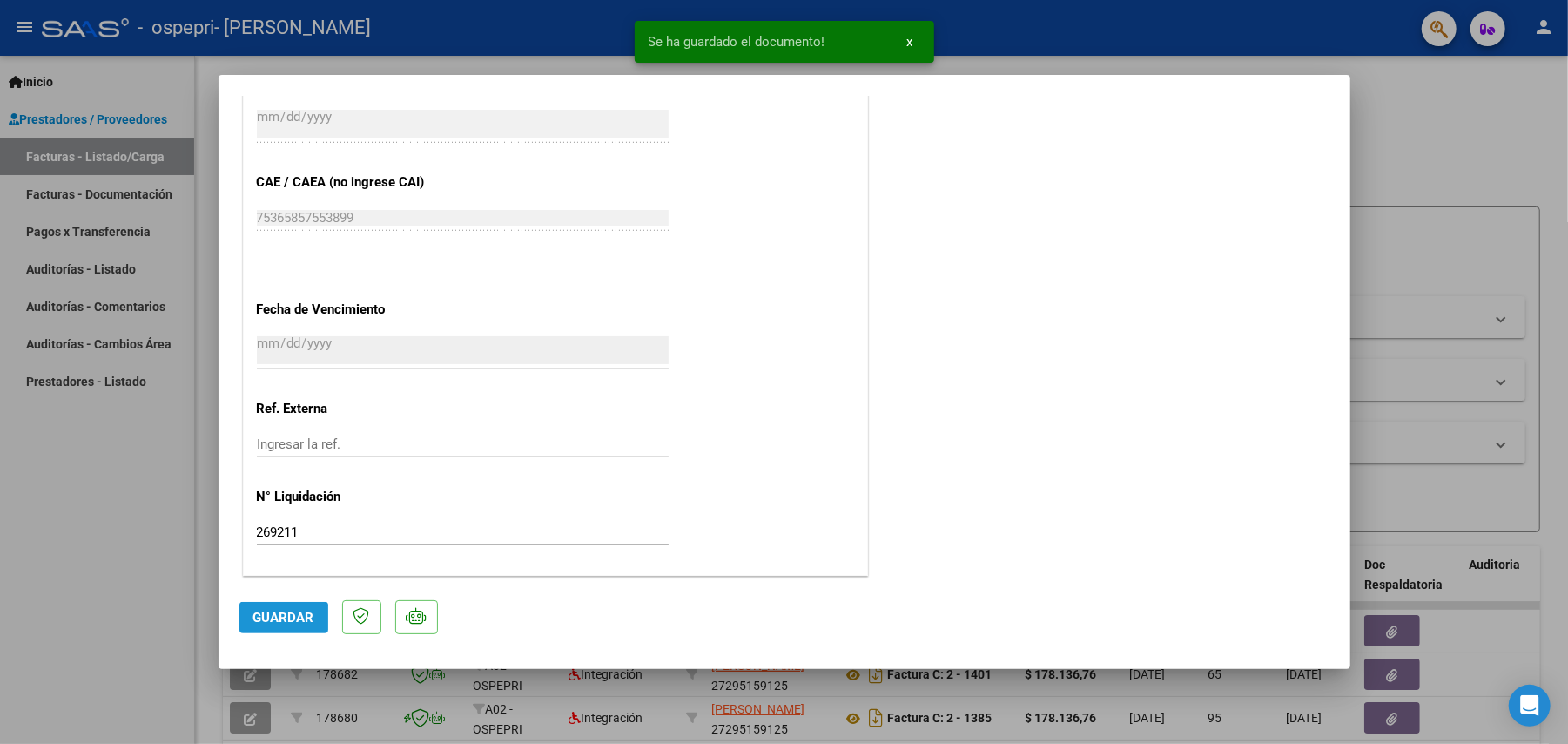
click at [279, 620] on span "Guardar" at bounding box center [284, 617] width 61 height 16
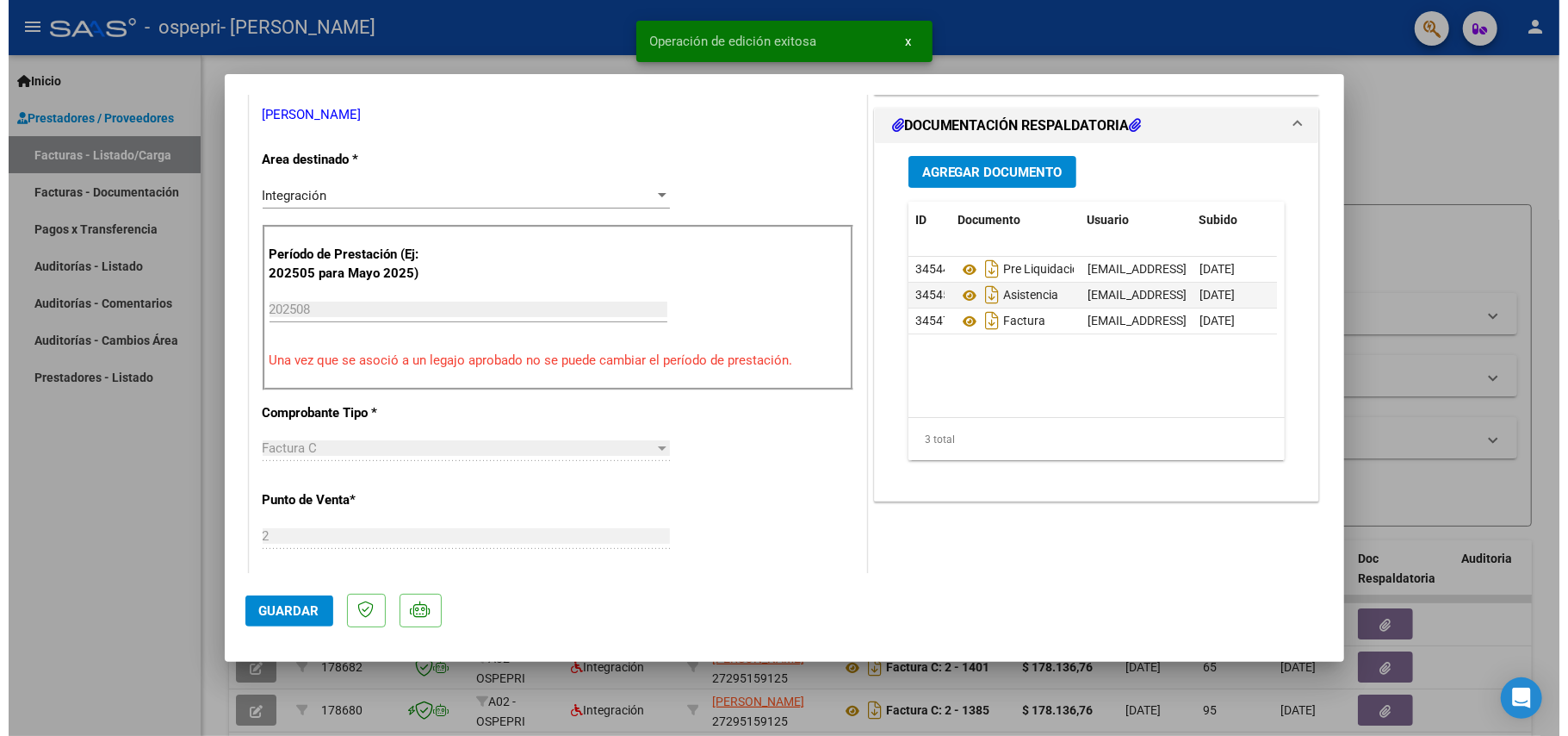
scroll to position [369, 0]
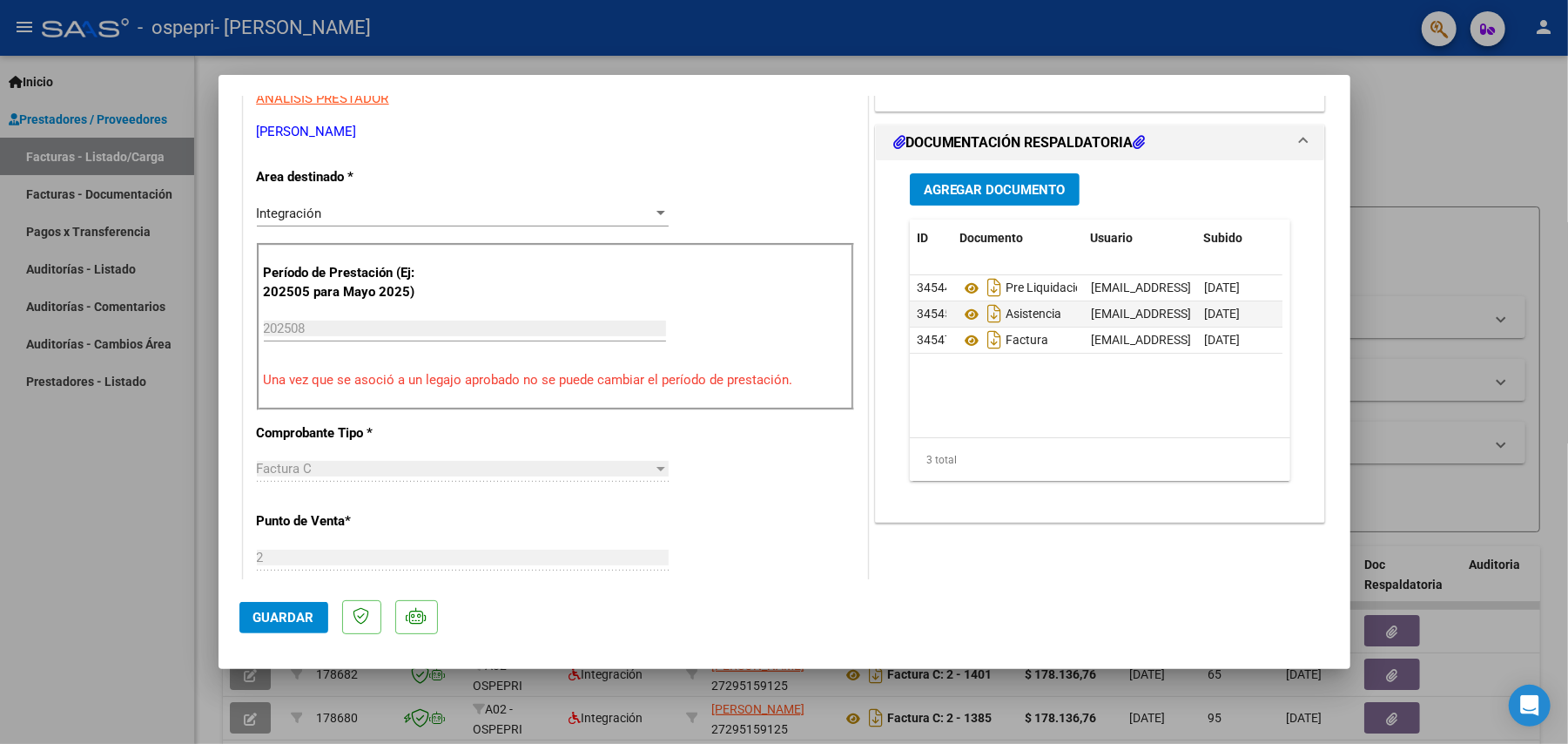
click at [1420, 134] on div at bounding box center [784, 372] width 1568 height 744
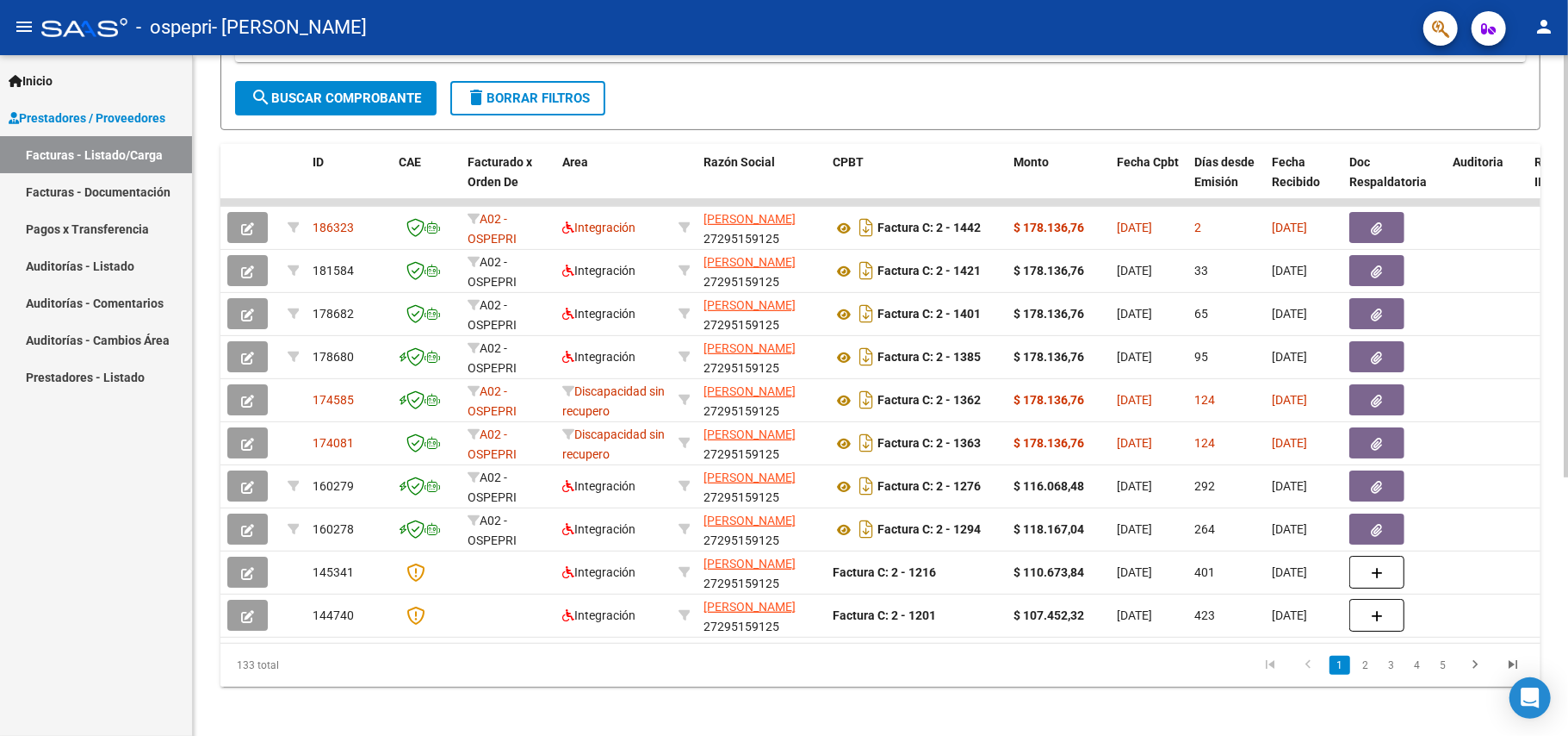
scroll to position [401, 0]
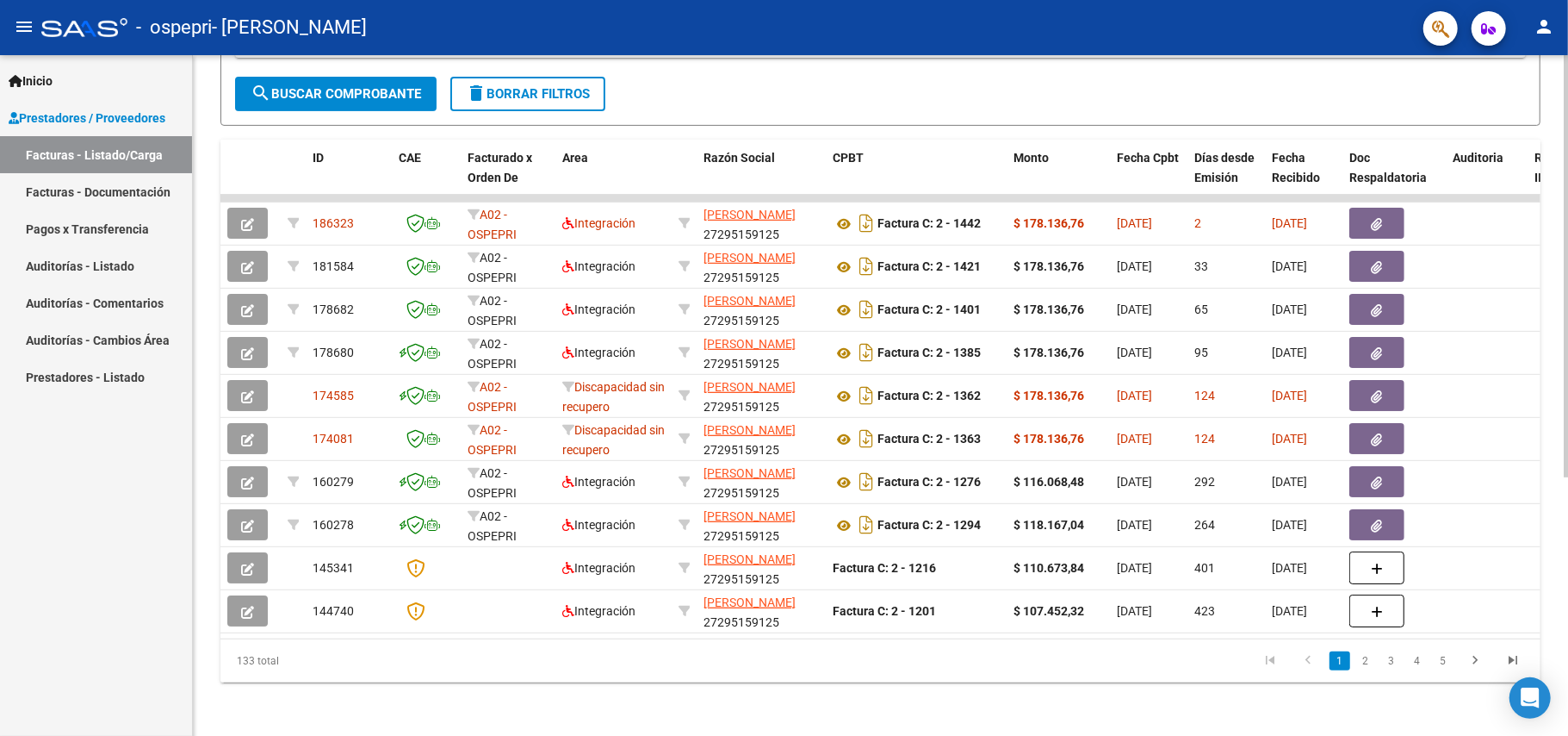
click at [1558, 431] on div "Video tutorial PRESTADORES -> Listado de CPBTs Emitidos por Prestadores / Prove…" at bounding box center [882, 195] width 1380 height 1083
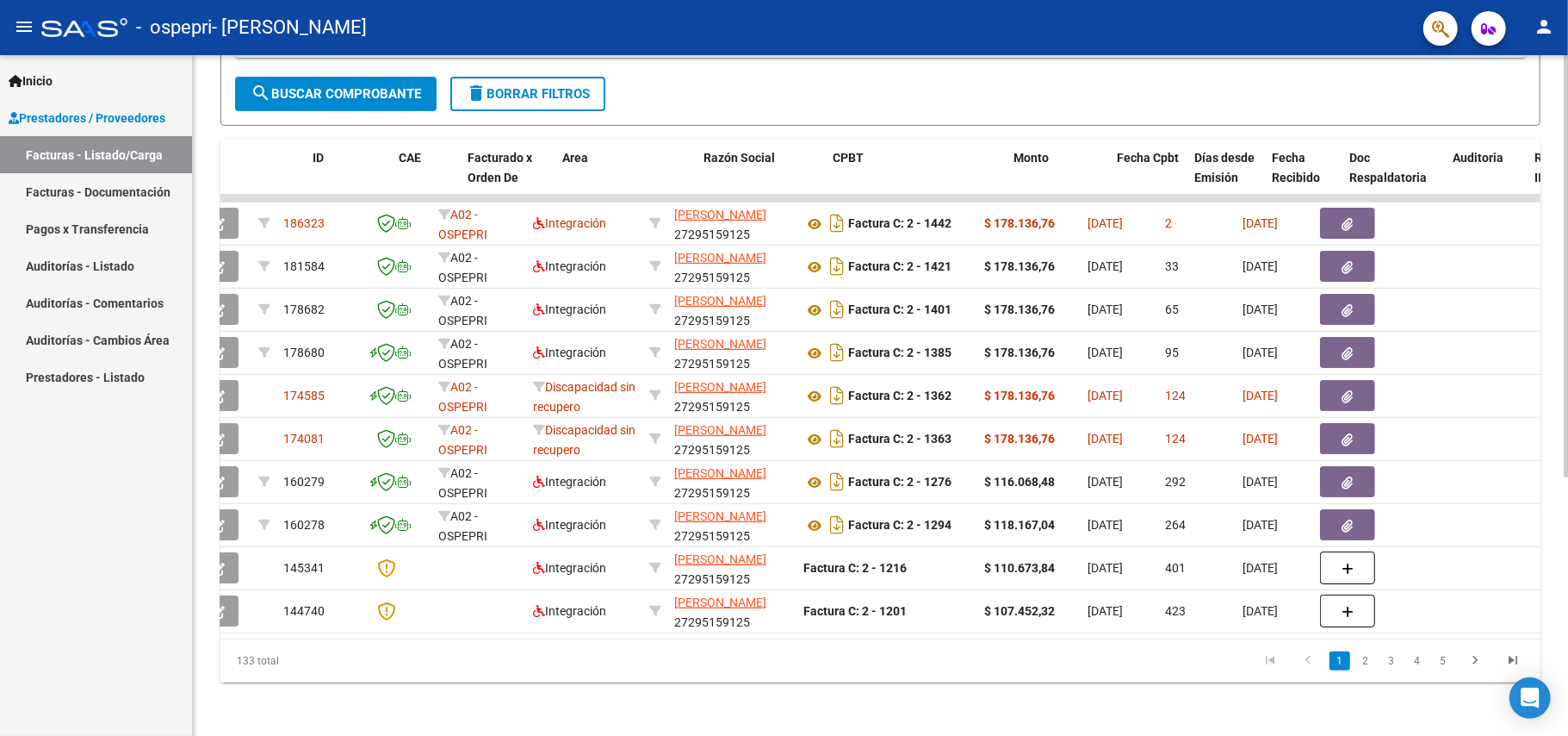
scroll to position [0, 0]
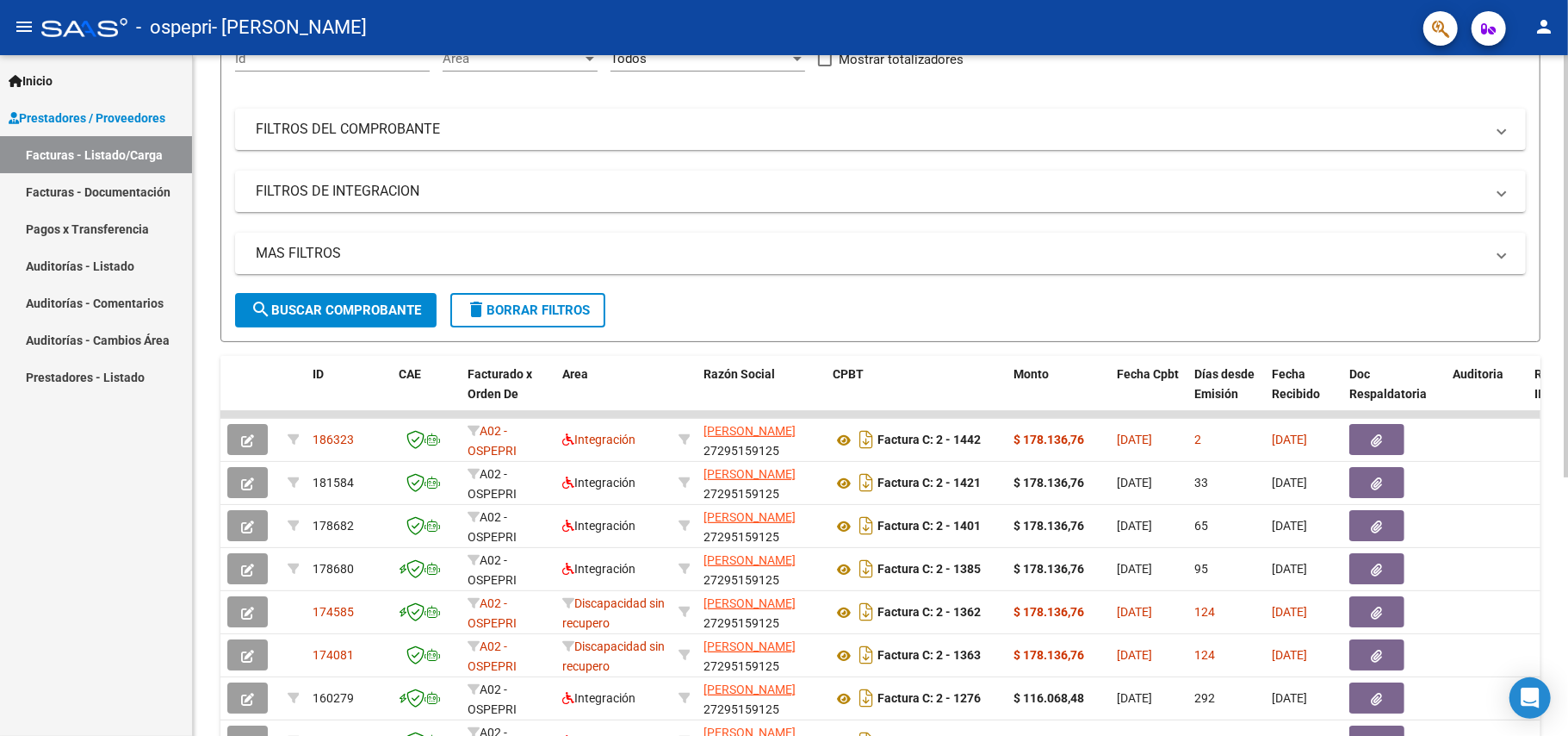
click at [1567, 197] on div at bounding box center [1566, 384] width 4 height 422
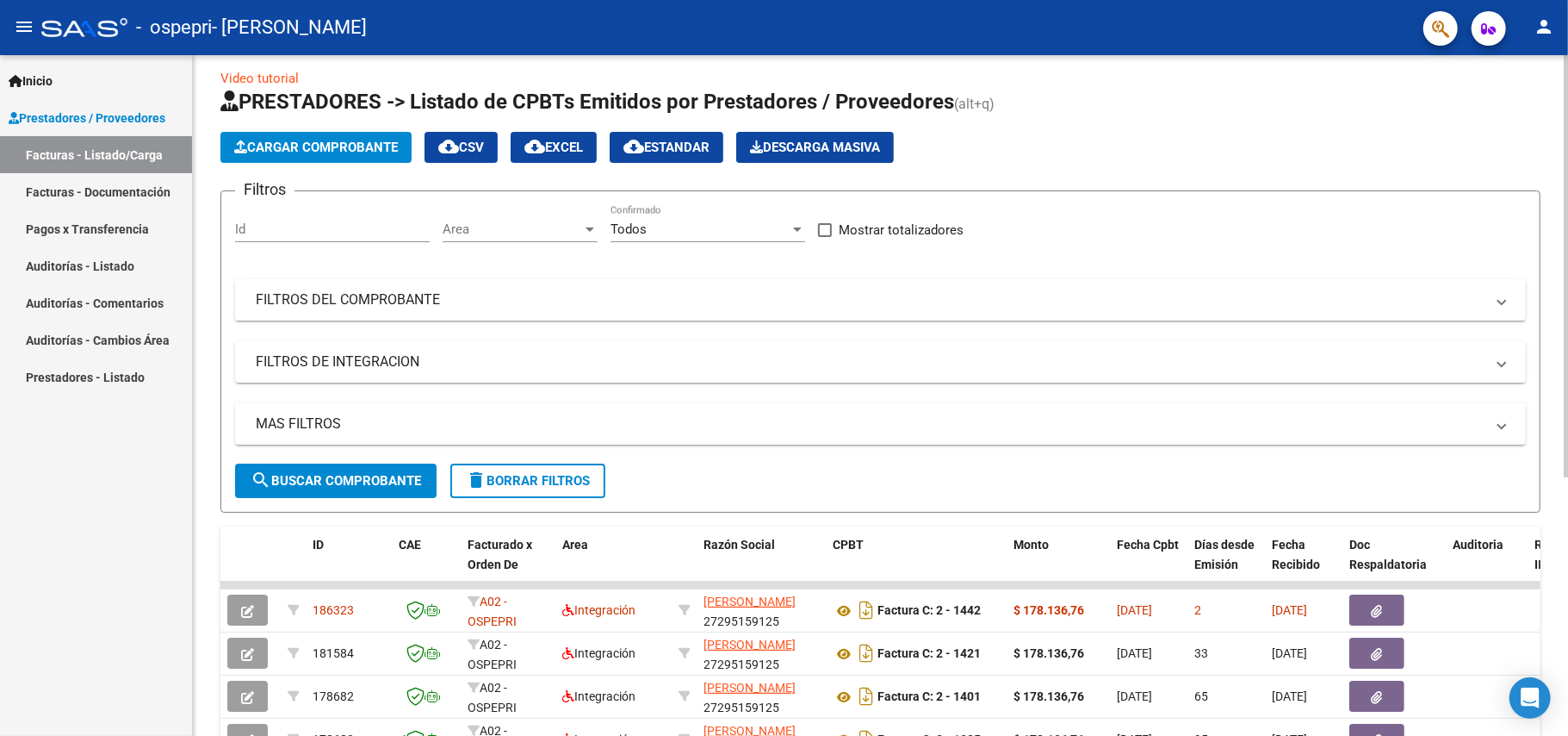
scroll to position [12, 0]
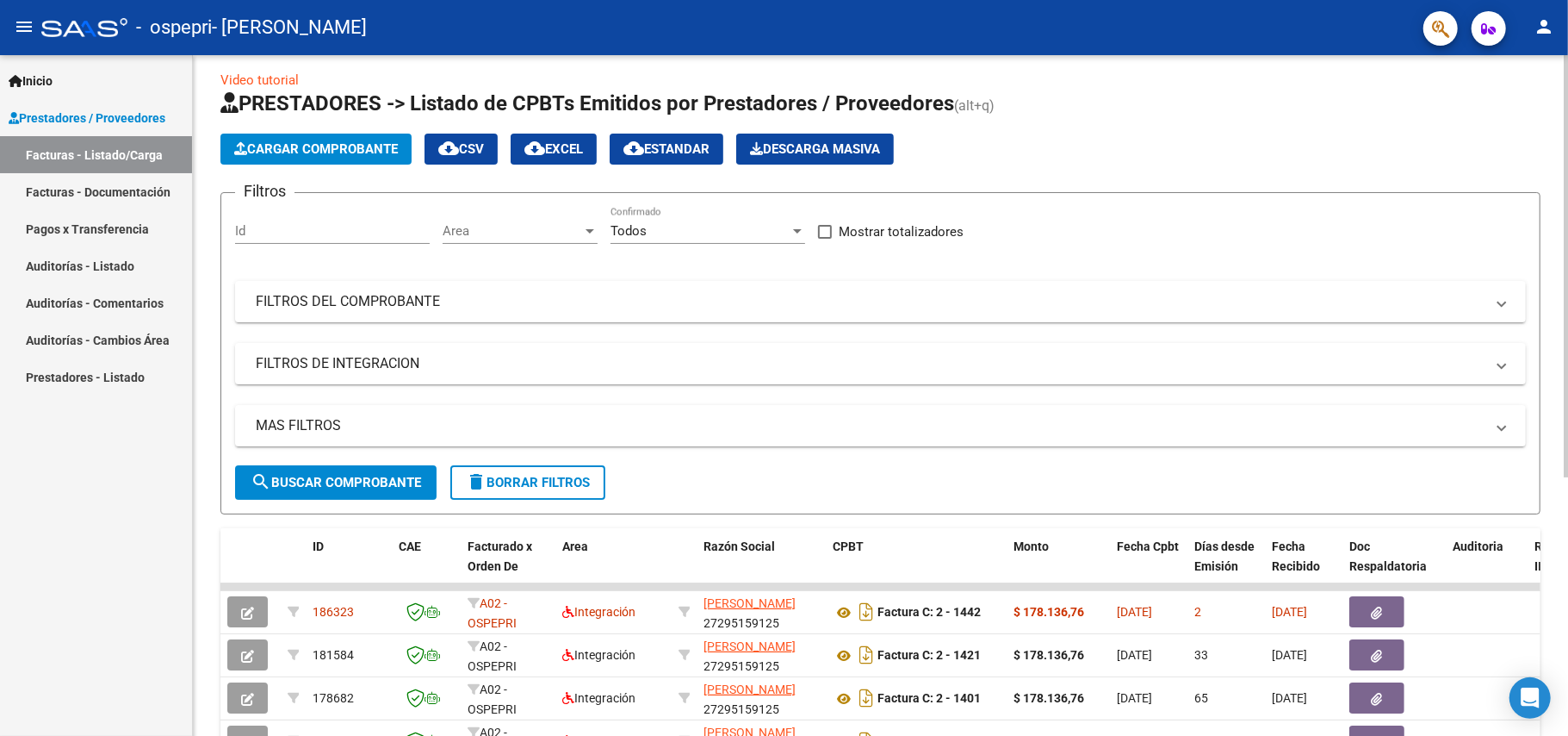
click at [1567, 91] on div at bounding box center [1566, 273] width 4 height 422
click at [1554, 21] on button "person" at bounding box center [1544, 28] width 35 height 35
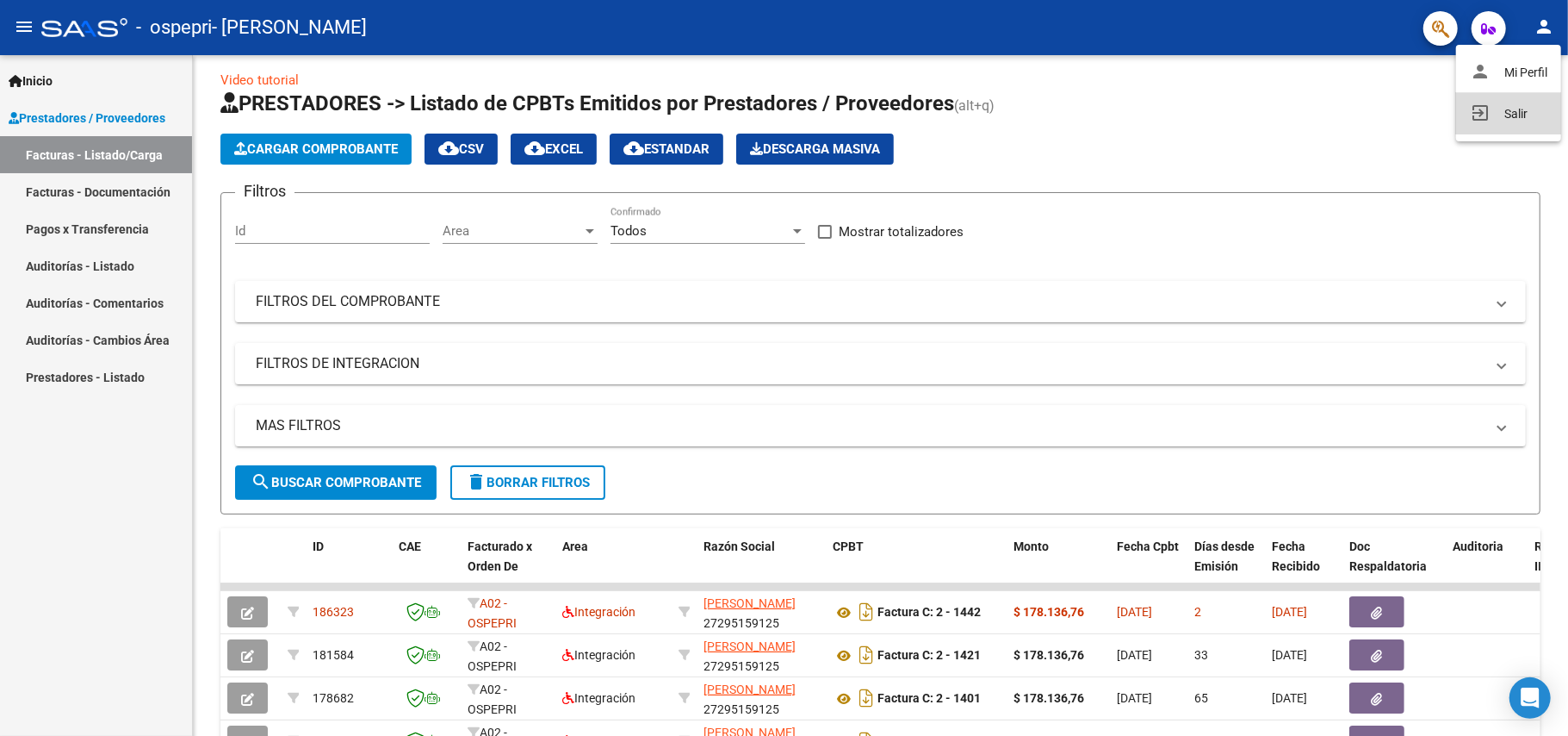
click at [1496, 104] on button "exit_to_app Salir" at bounding box center [1508, 113] width 105 height 42
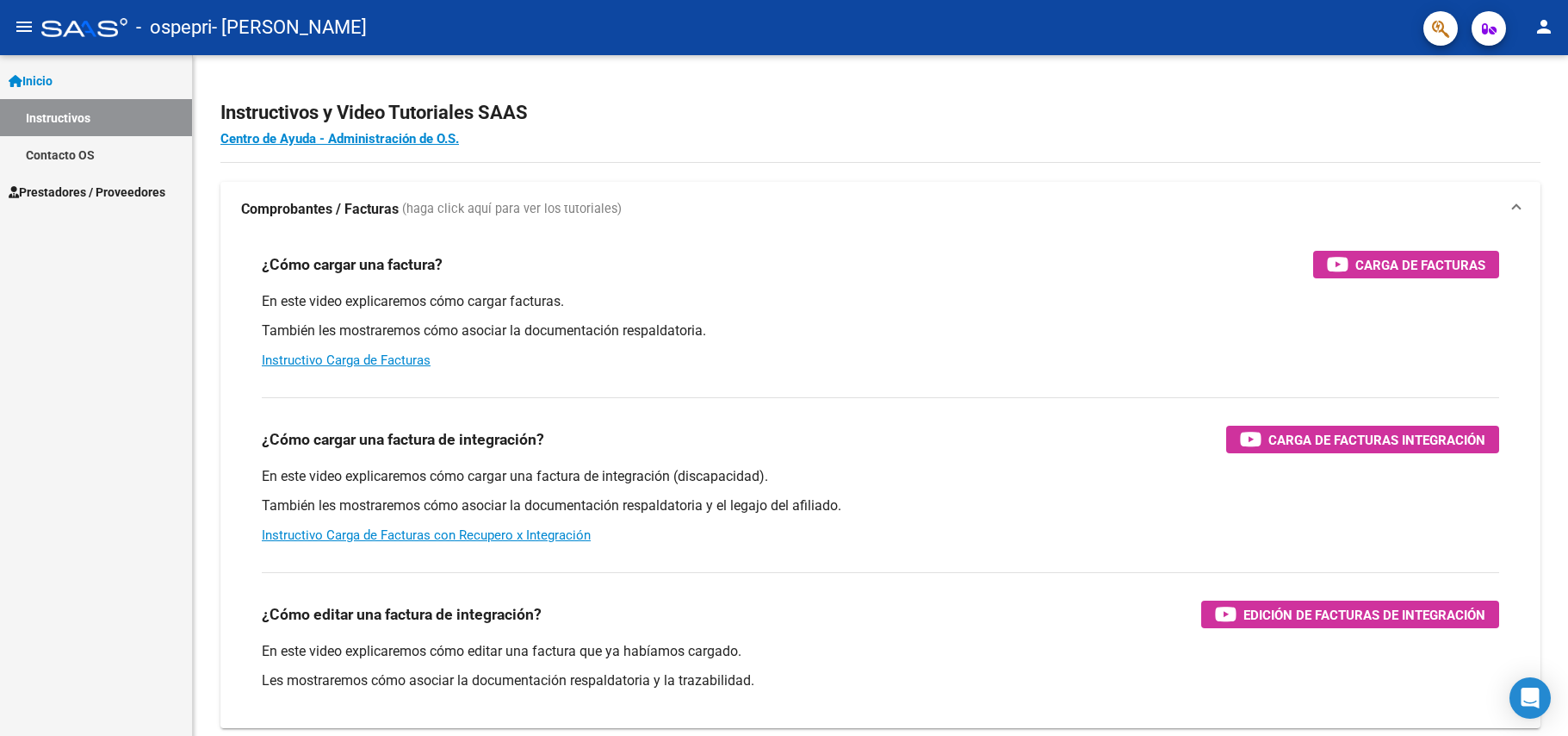
click at [710, 503] on p "También les mostraremos cómo asociar la documentación respaldatoria y el legajo…" at bounding box center [881, 506] width 1238 height 19
click at [1530, 28] on button "person" at bounding box center [1544, 28] width 35 height 35
click at [131, 118] on div at bounding box center [784, 368] width 1568 height 736
click at [117, 184] on span "Prestadores / Proveedores" at bounding box center [87, 192] width 156 height 19
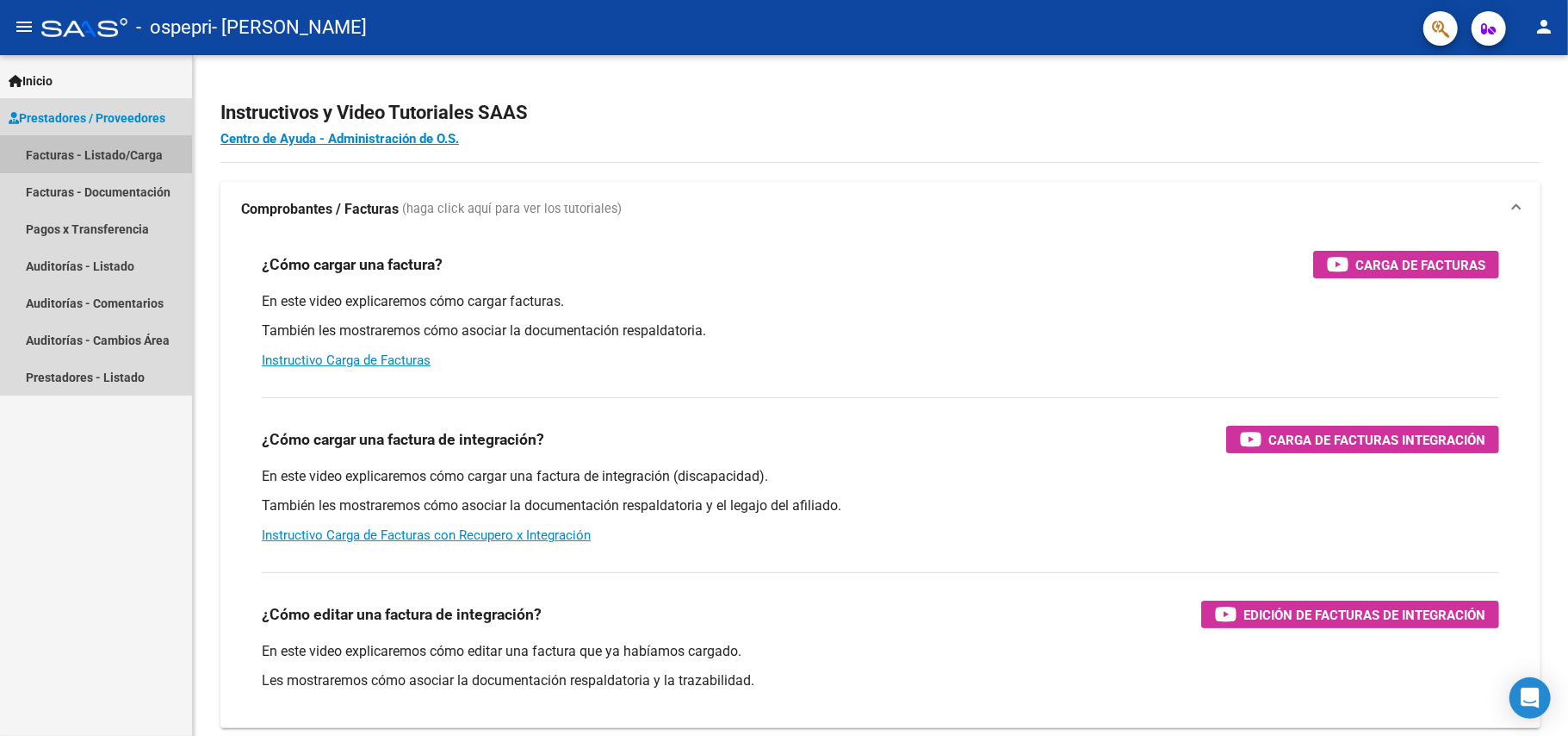
click at [138, 148] on link "Facturas - Listado/Carga" at bounding box center [96, 155] width 192 height 37
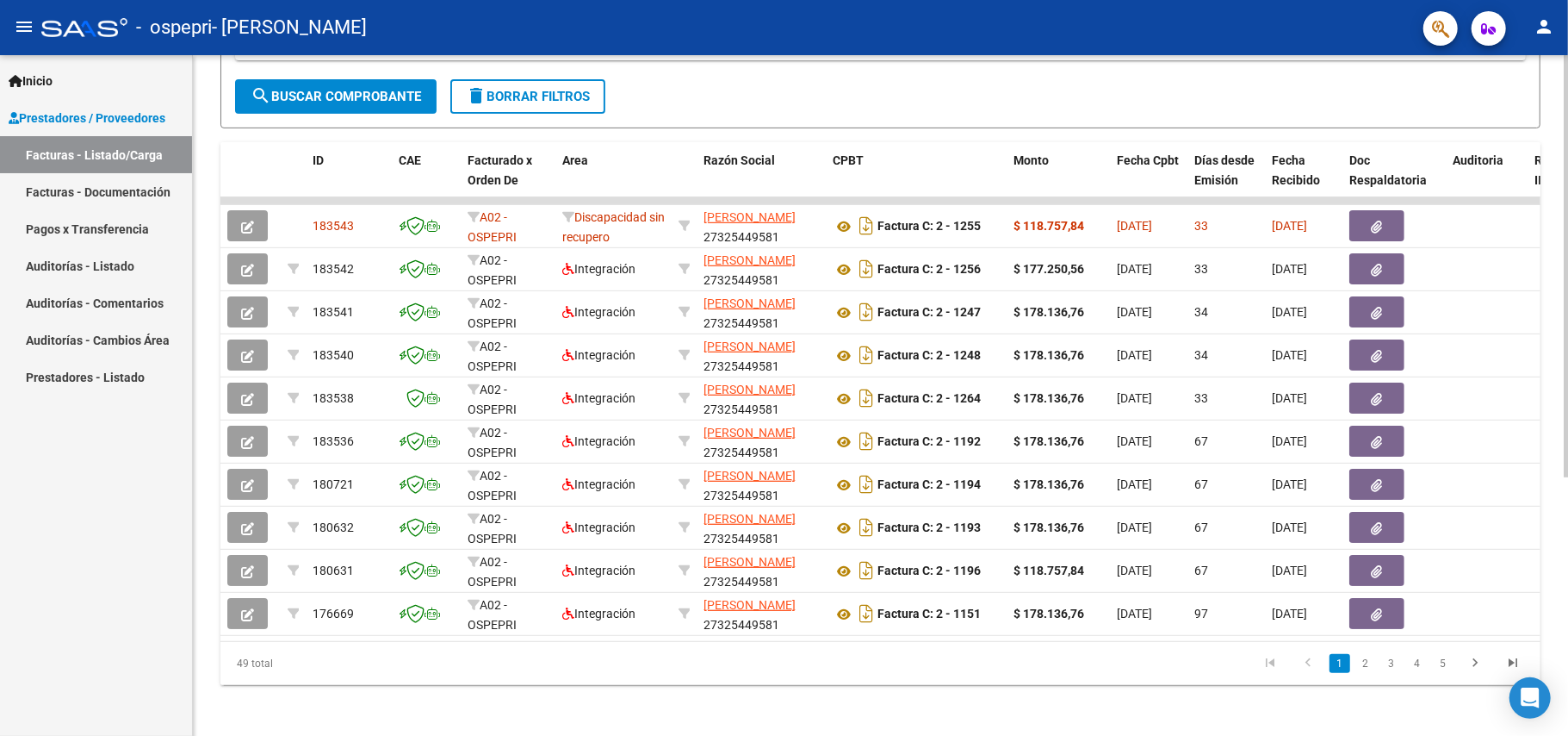
scroll to position [374, 0]
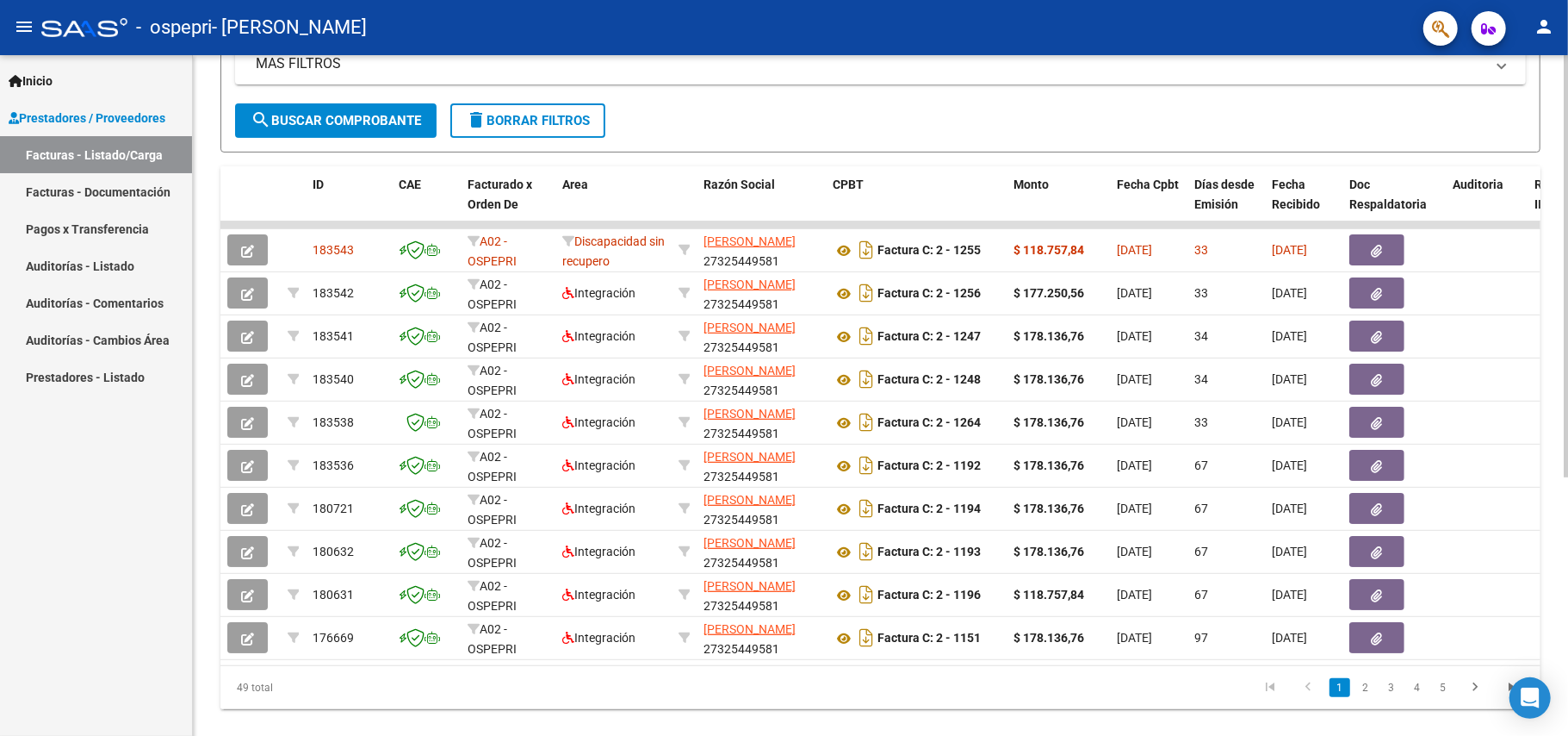
click at [1567, 372] on div at bounding box center [1566, 507] width 4 height 422
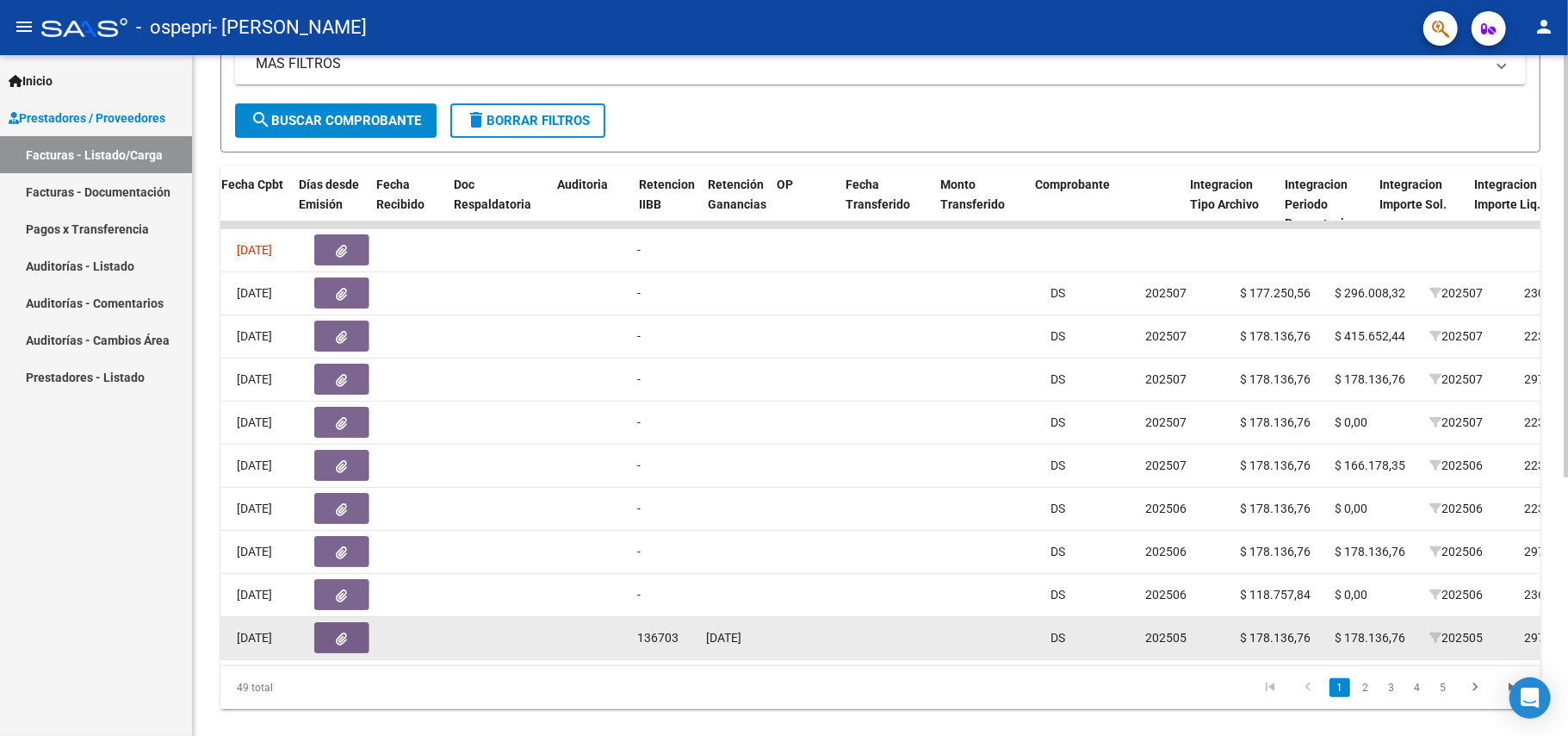
scroll to position [0, 896]
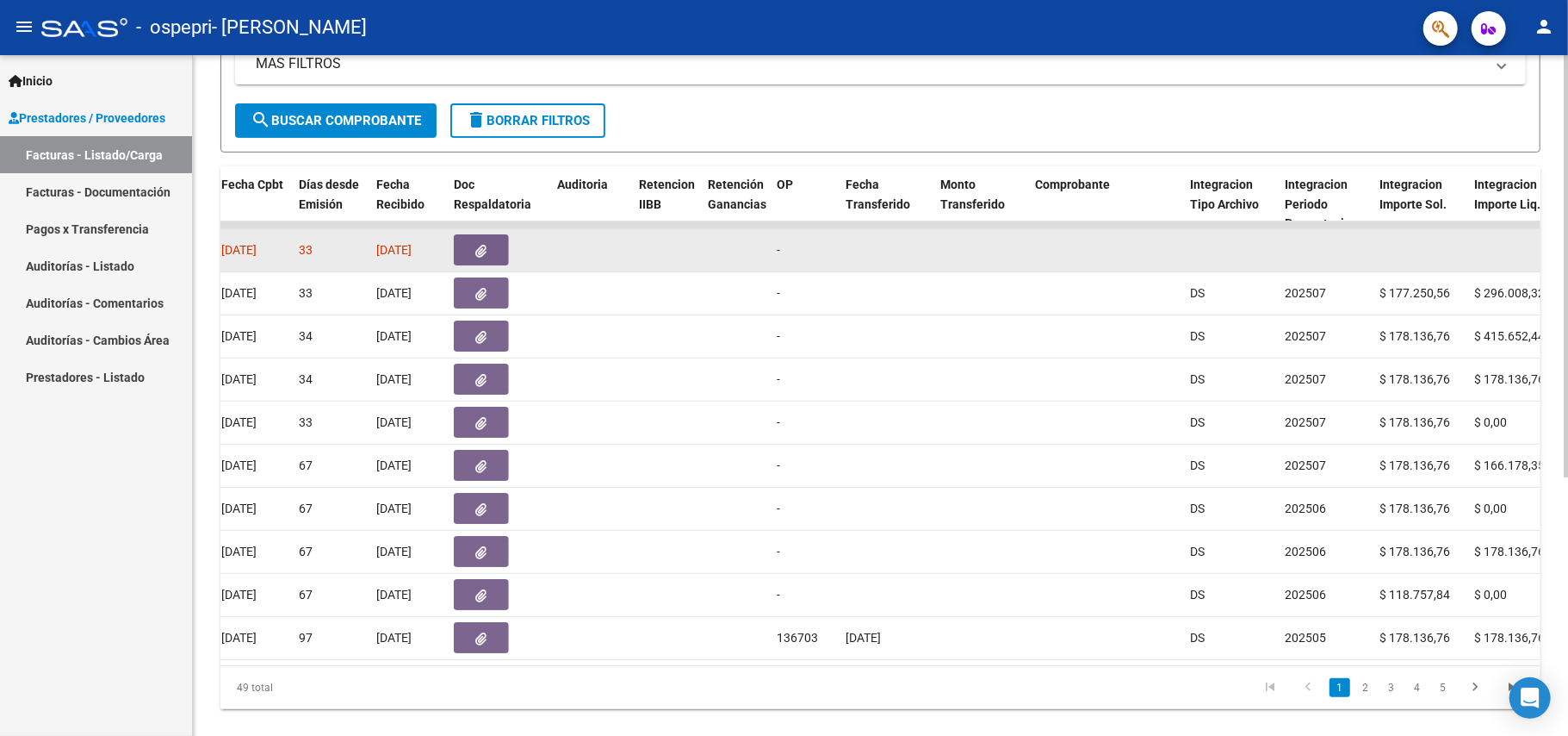
click at [482, 244] on icon "button" at bounding box center [482, 250] width 12 height 13
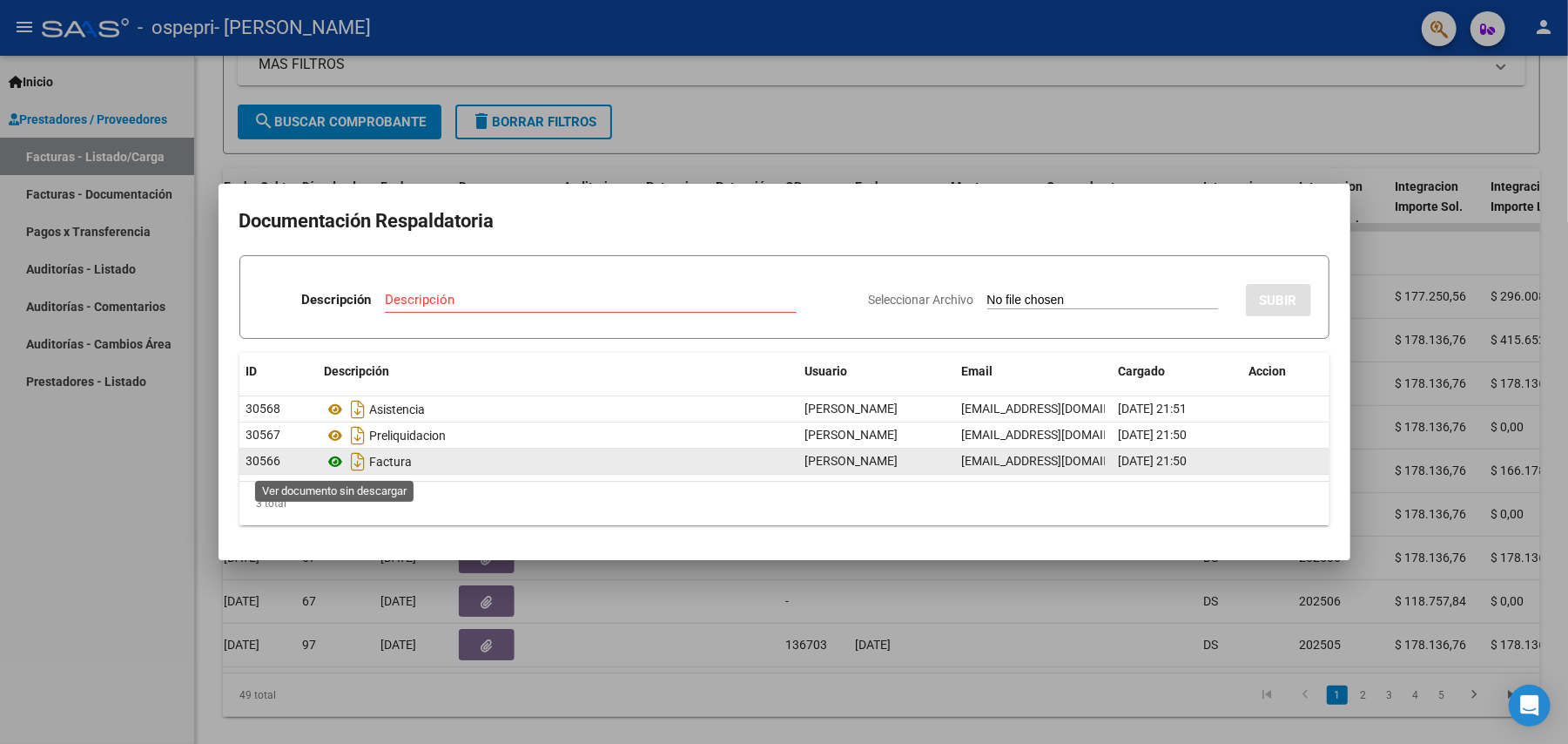
click at [331, 465] on icon at bounding box center [336, 461] width 22 height 21
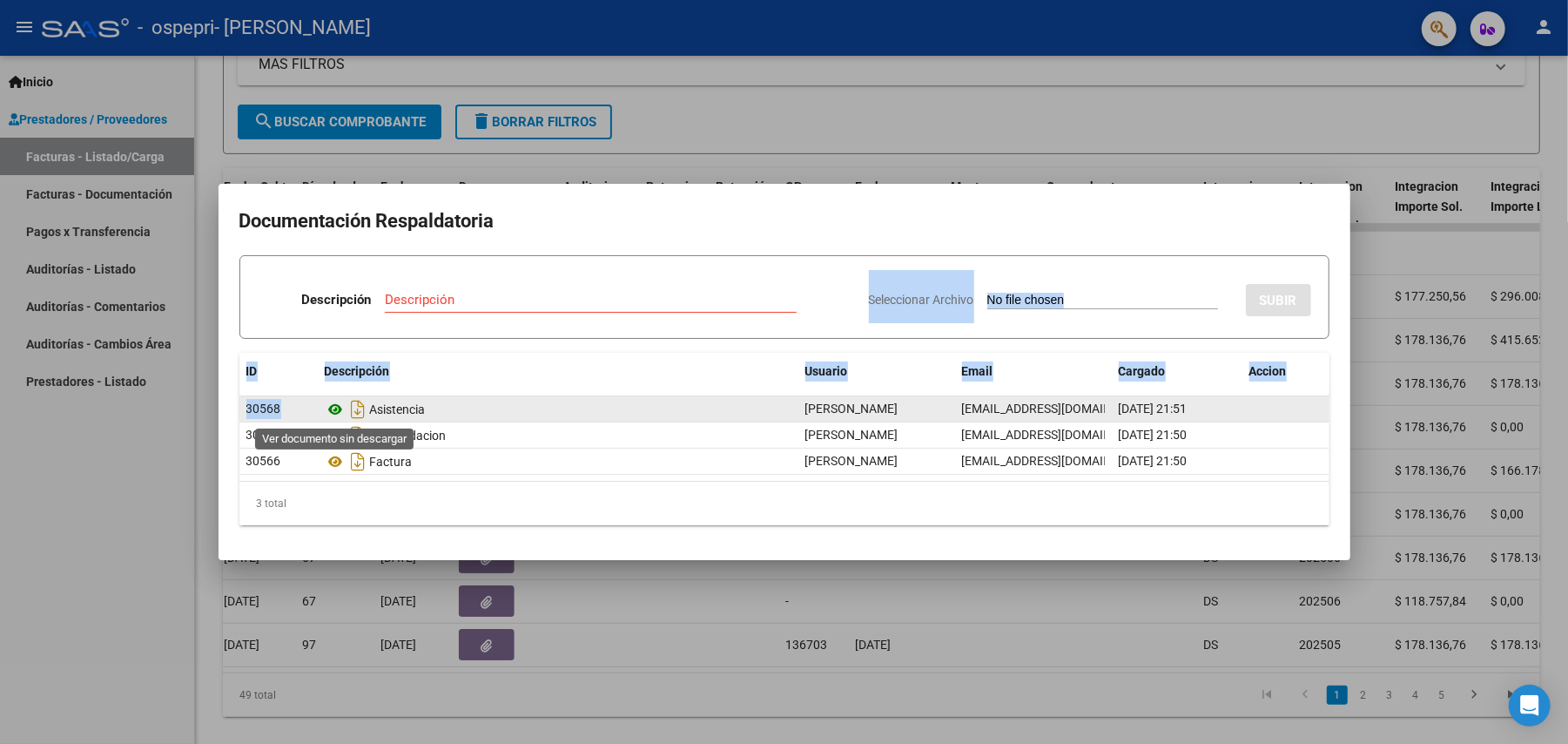
drag, startPoint x: 456, startPoint y: 335, endPoint x: 338, endPoint y: 407, distance: 138.2
click at [338, 407] on div "Descripción Descripción Seleccionar Archivo SUBIR ID Descripción Usuario Email …" at bounding box center [784, 390] width 1091 height 269
click at [338, 407] on icon at bounding box center [336, 409] width 22 height 21
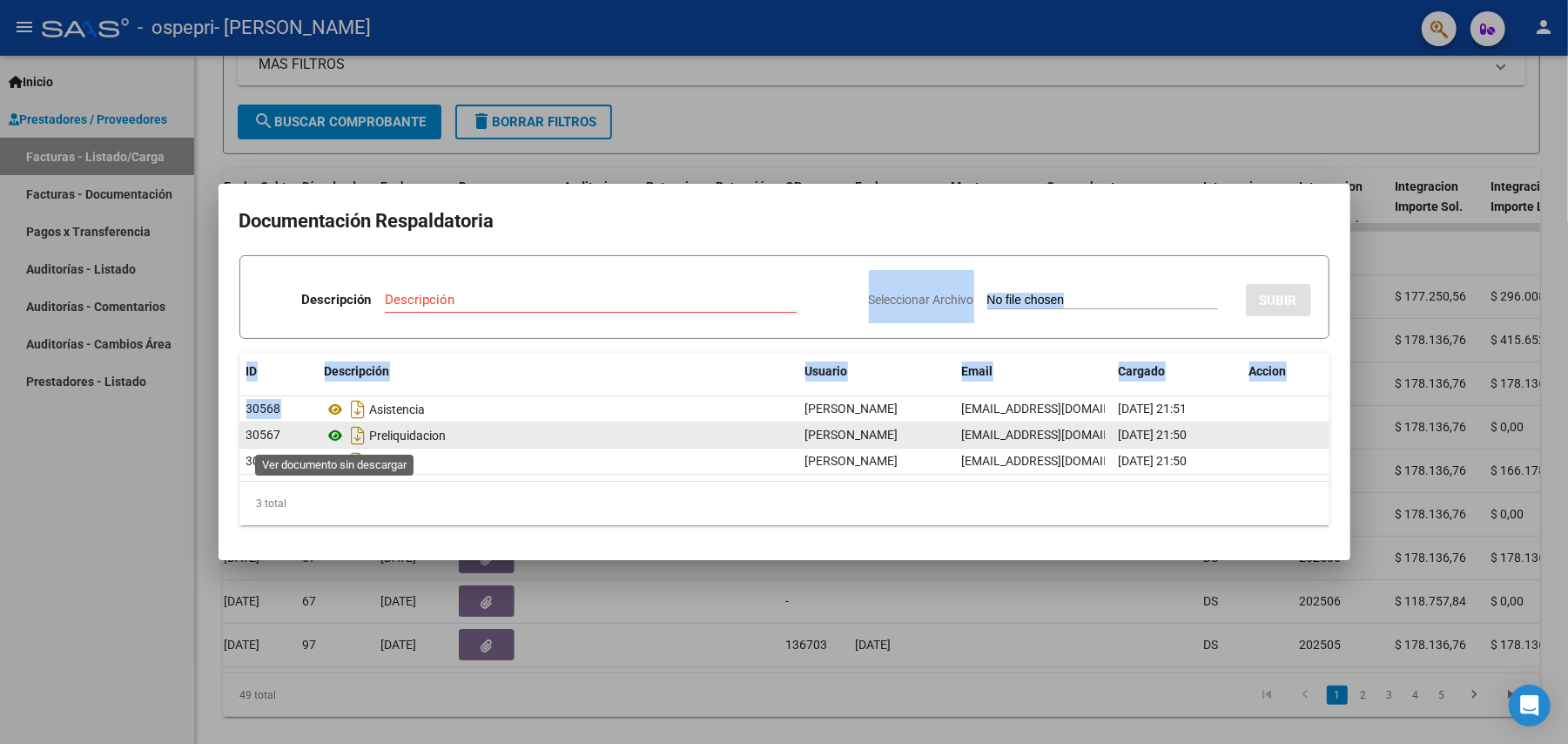
click at [333, 435] on icon at bounding box center [336, 434] width 22 height 21
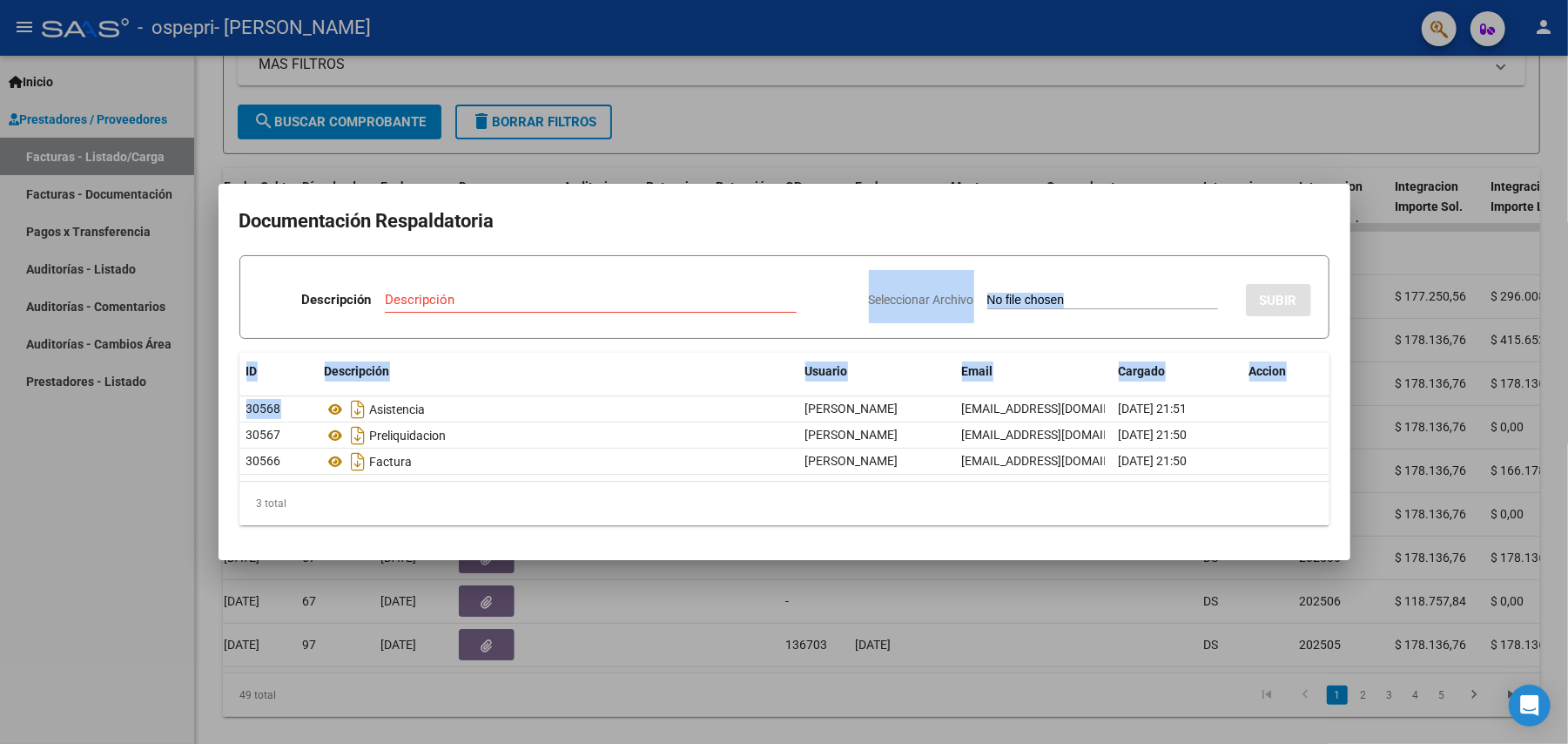
click at [686, 137] on div at bounding box center [784, 372] width 1568 height 744
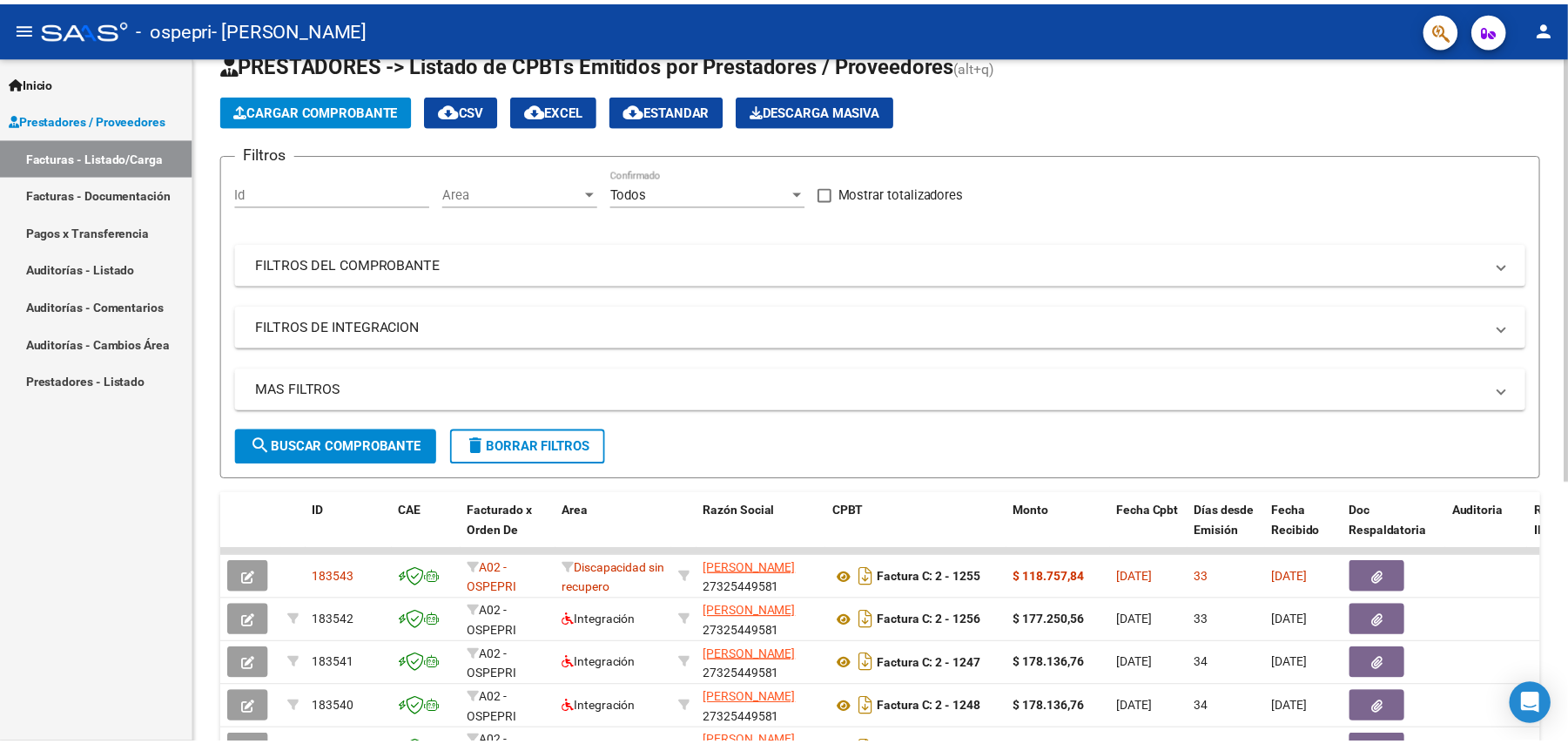
scroll to position [53, 0]
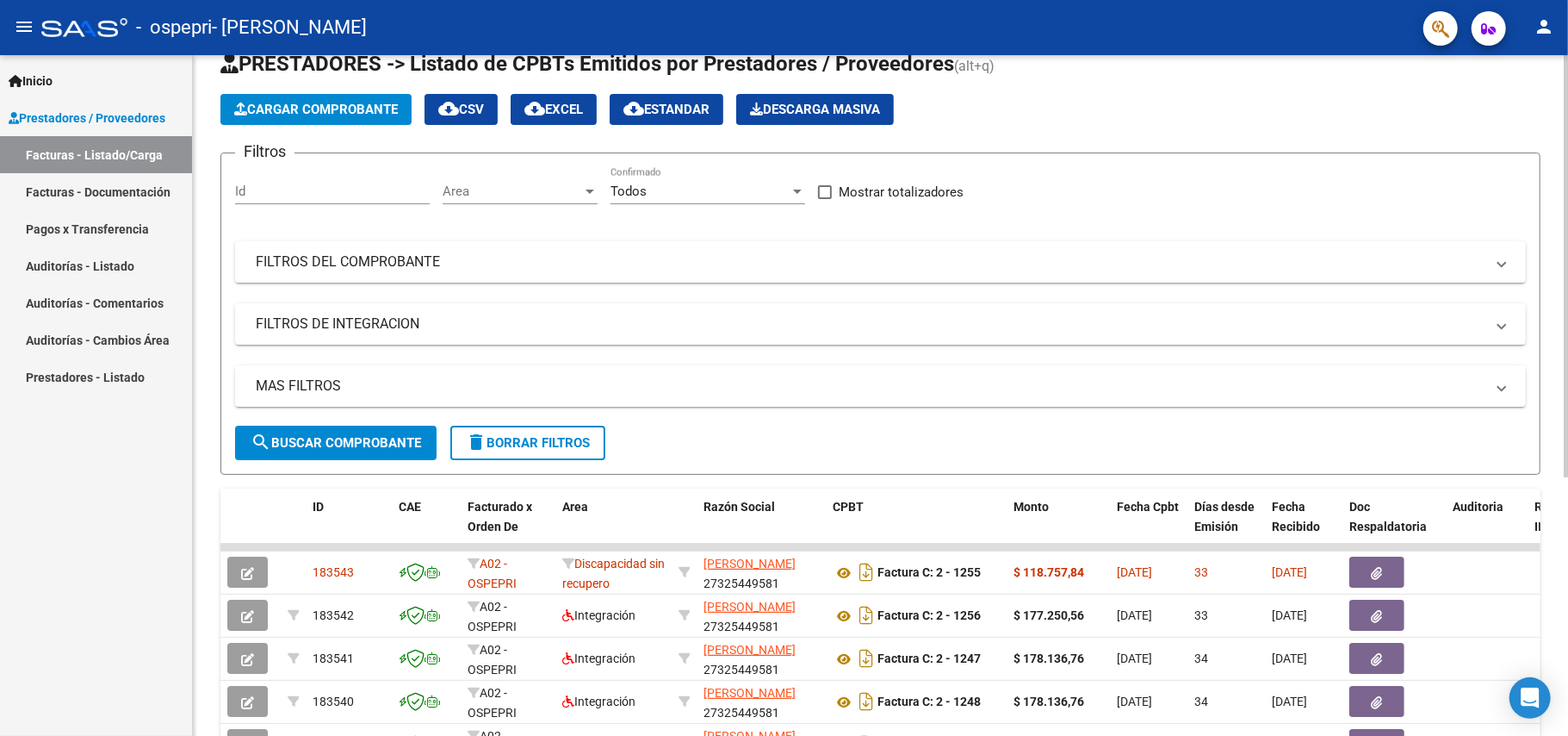
click at [1567, 196] on div at bounding box center [1566, 299] width 4 height 422
click at [363, 117] on button "Cargar Comprobante" at bounding box center [316, 109] width 191 height 31
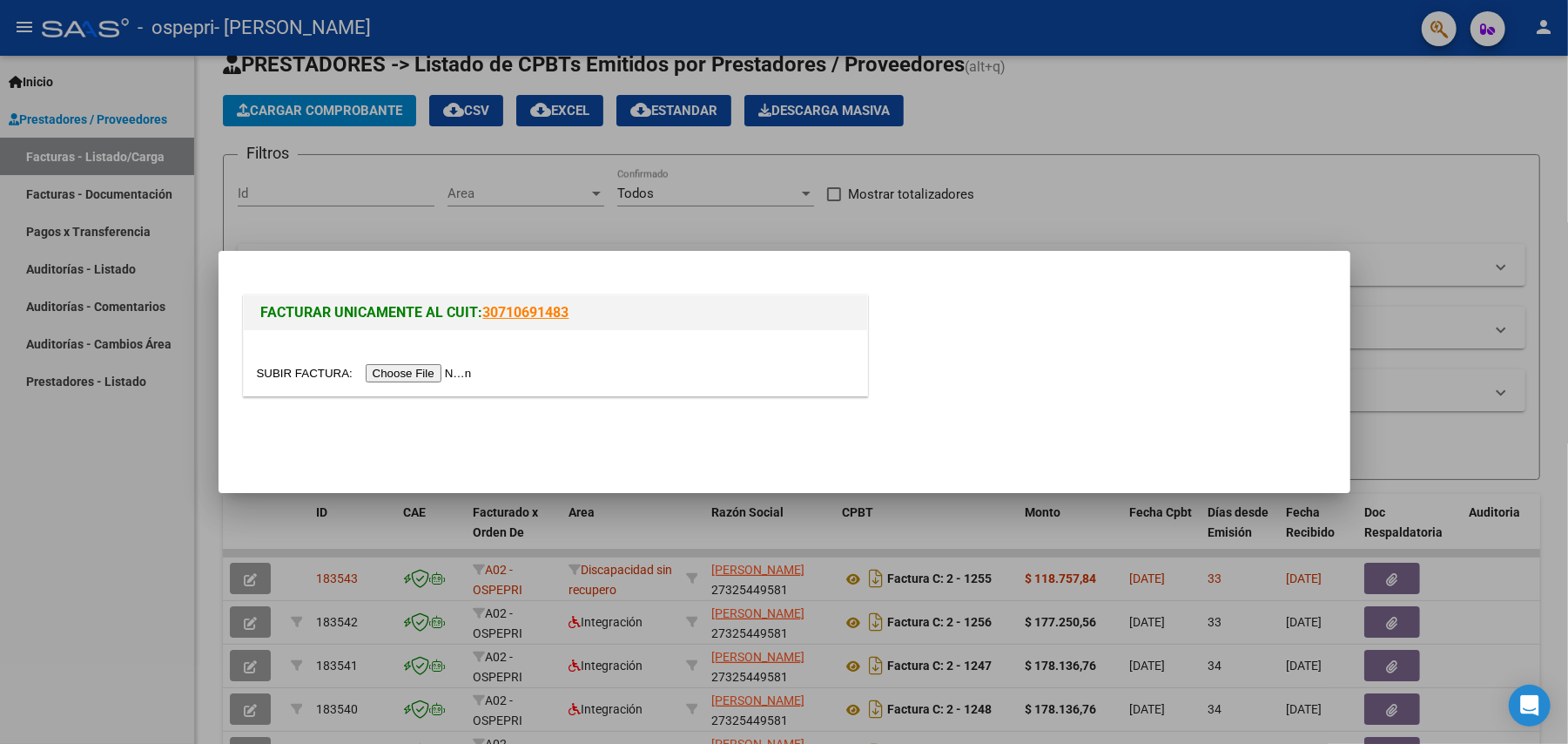
click at [433, 370] on input "file" at bounding box center [367, 373] width 221 height 19
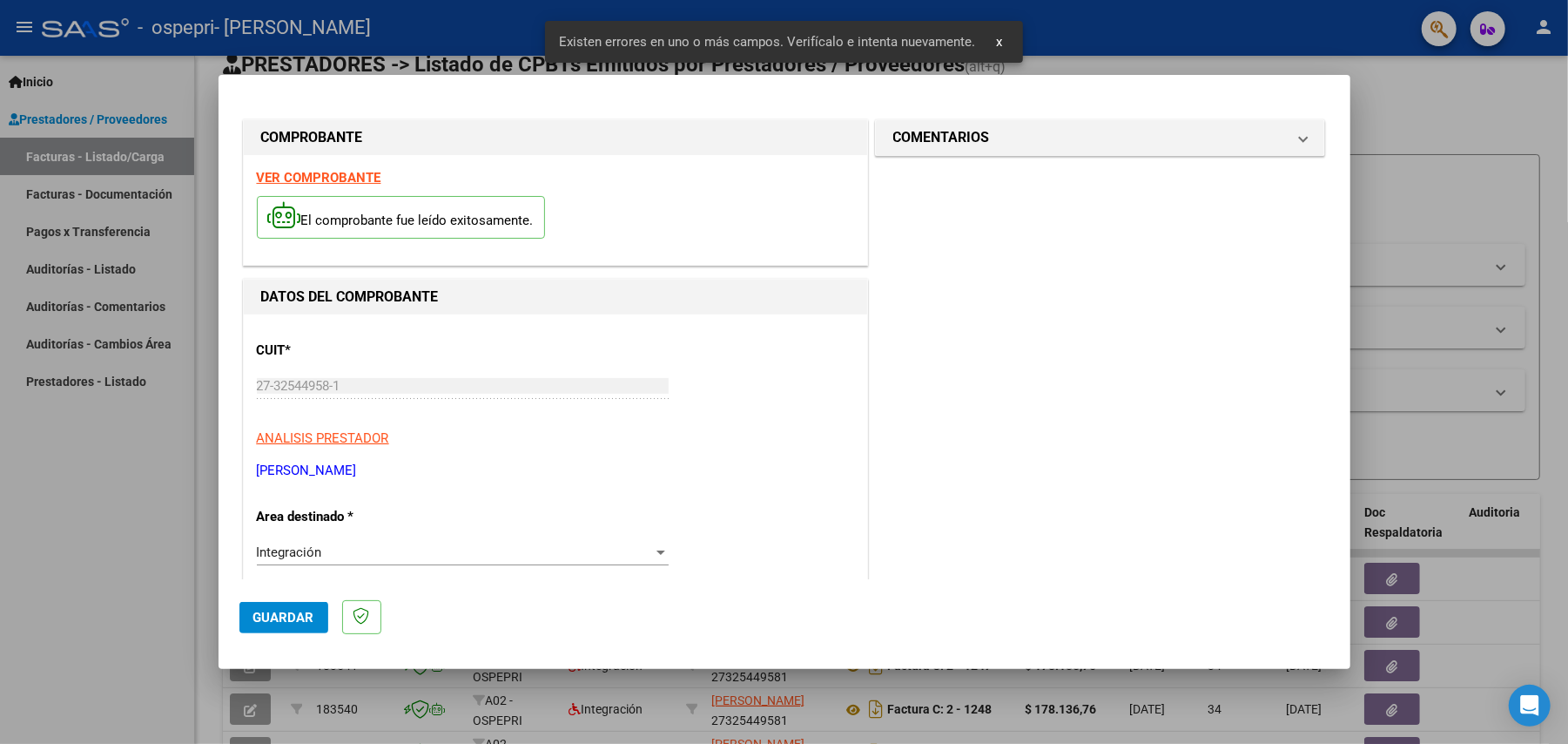
scroll to position [335, 0]
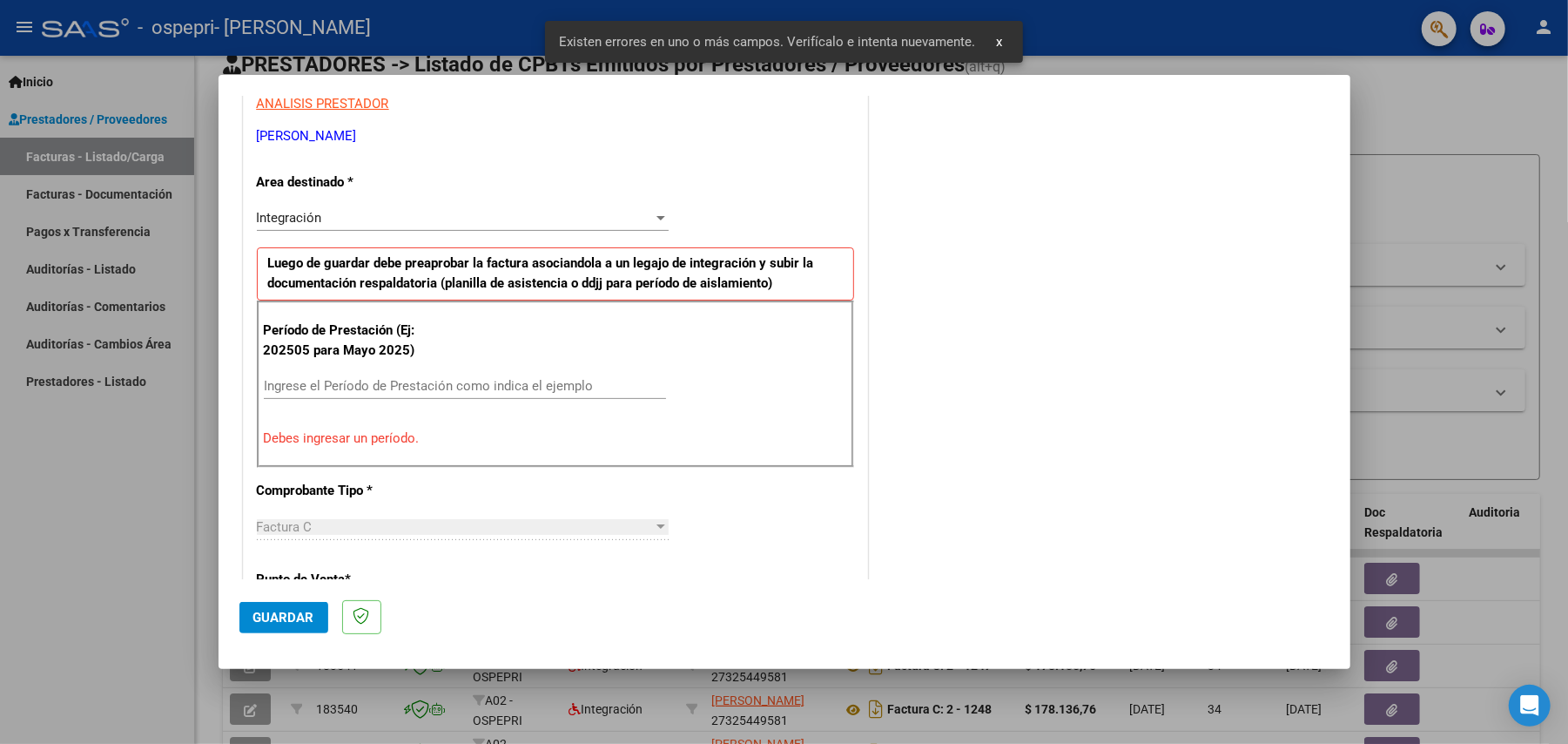
click at [562, 387] on input "Ingrese el Período de Prestación como indica el ejemplo" at bounding box center [465, 386] width 402 height 16
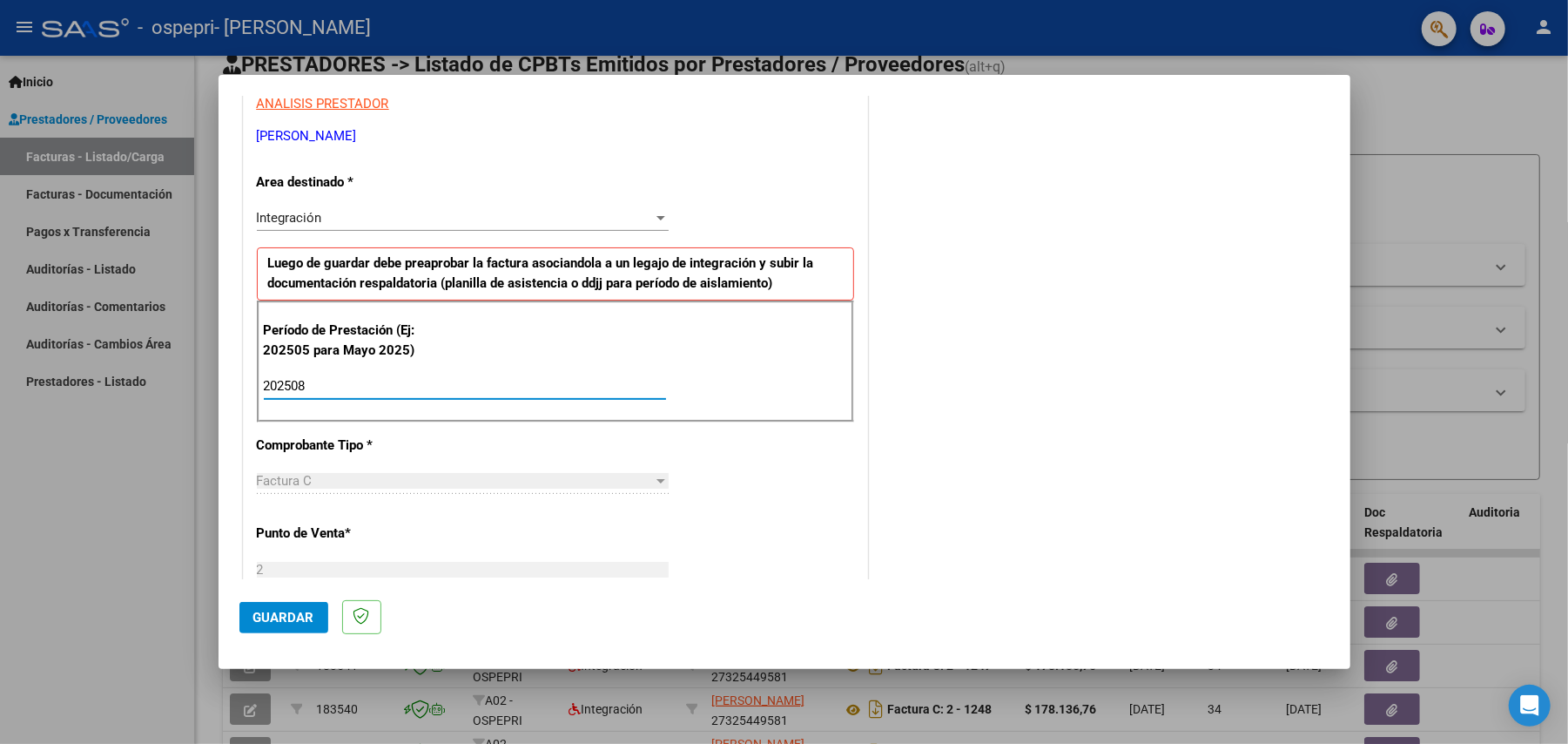
type input "202508"
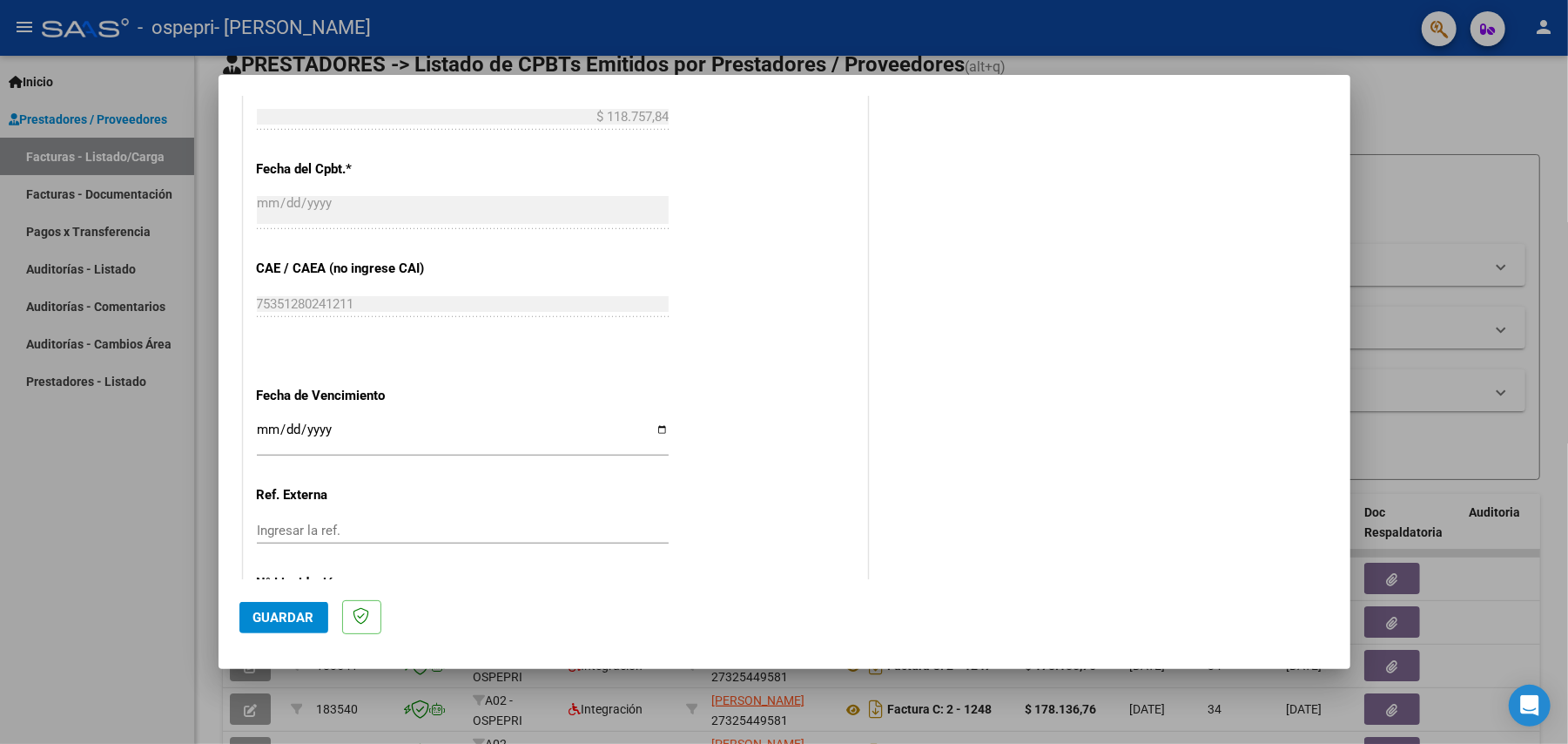
scroll to position [1052, 0]
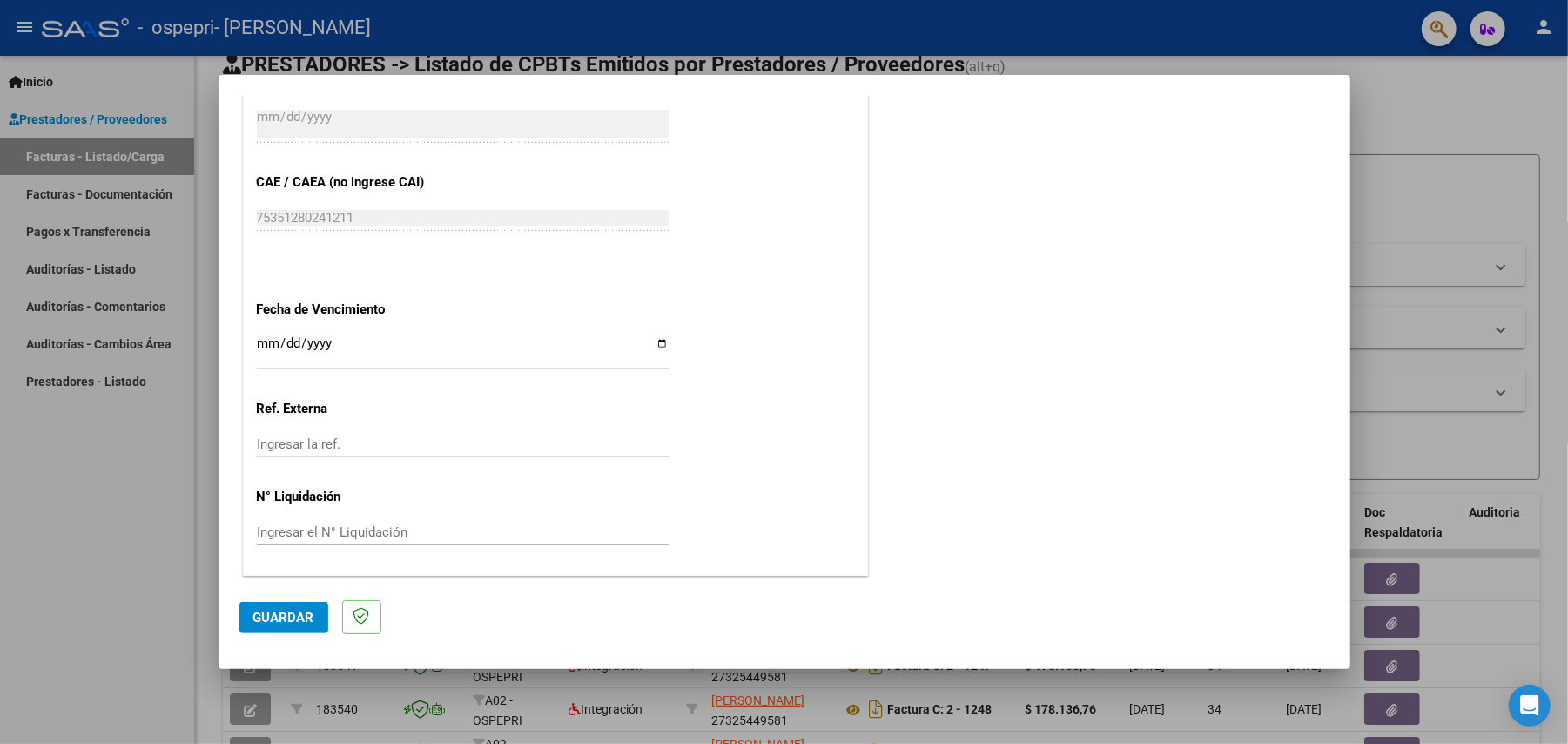
click at [657, 350] on input "Ingresar la fecha" at bounding box center [463, 350] width 412 height 28
click at [646, 336] on input "Ingresar la fecha" at bounding box center [463, 350] width 412 height 28
click at [657, 339] on input "Ingresar la fecha" at bounding box center [463, 350] width 412 height 28
type input "[DATE]"
click at [279, 531] on input "Ingresar el N° Liquidación" at bounding box center [463, 532] width 412 height 16
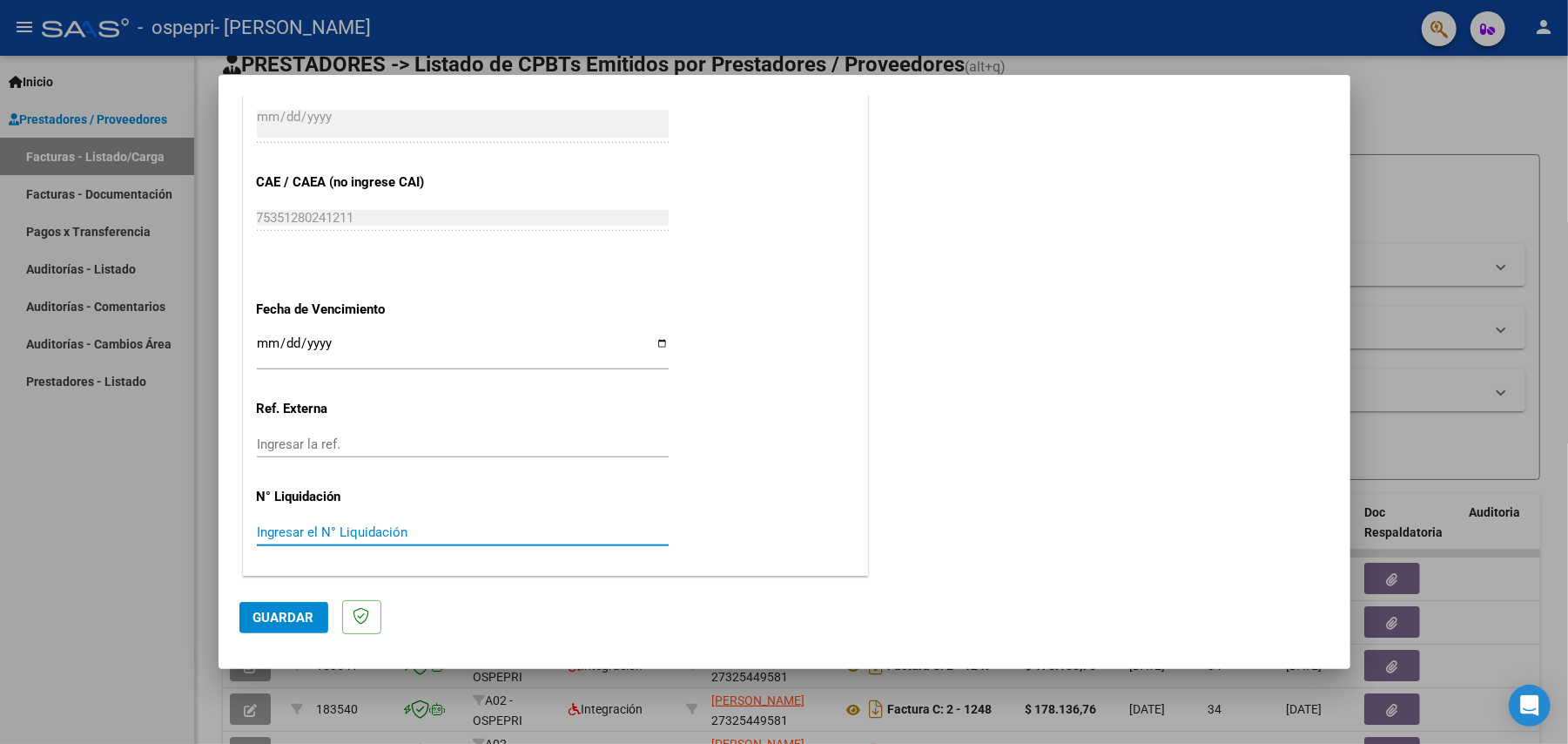
paste input "273038"
type input "273038"
click at [275, 620] on span "Guardar" at bounding box center [284, 617] width 61 height 16
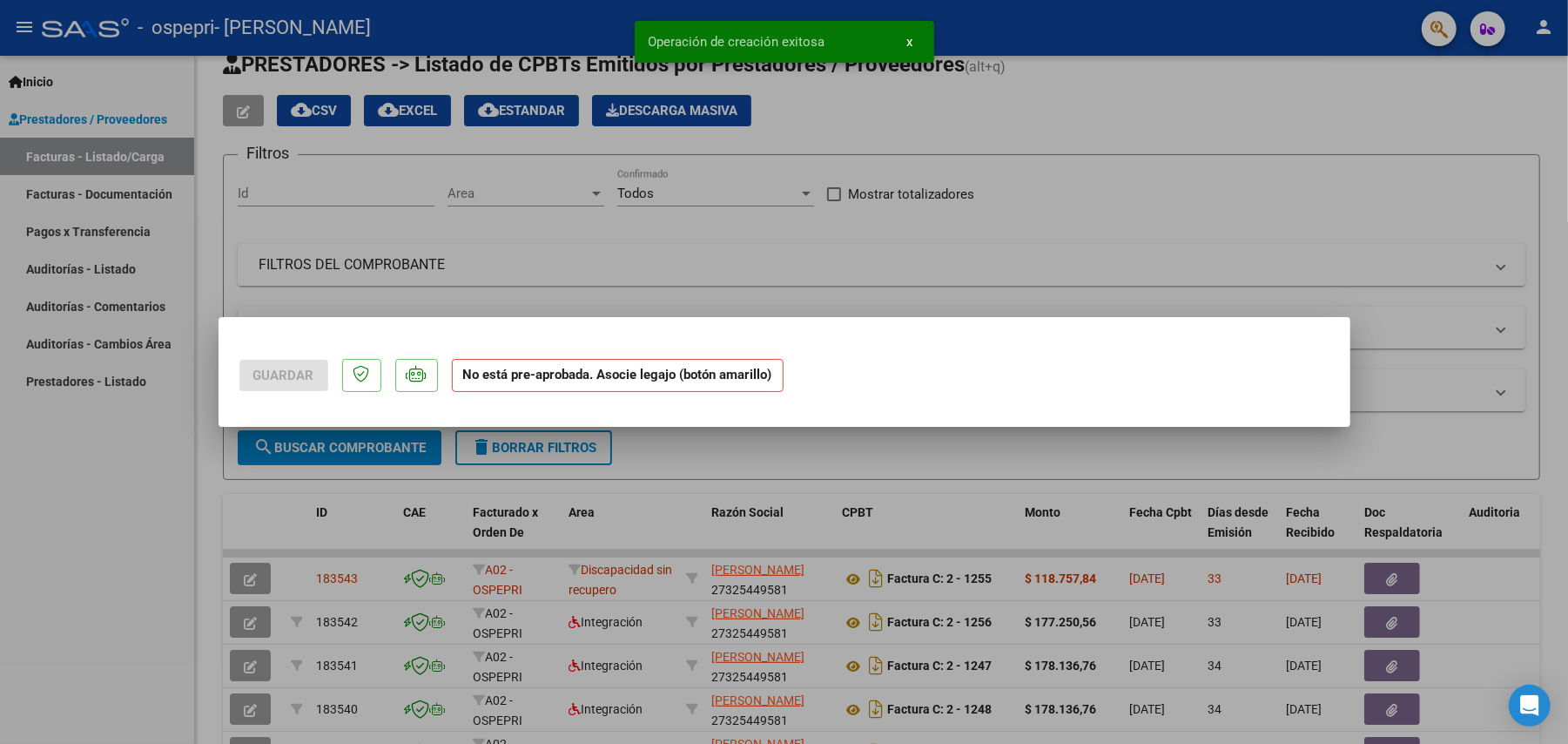
scroll to position [0, 0]
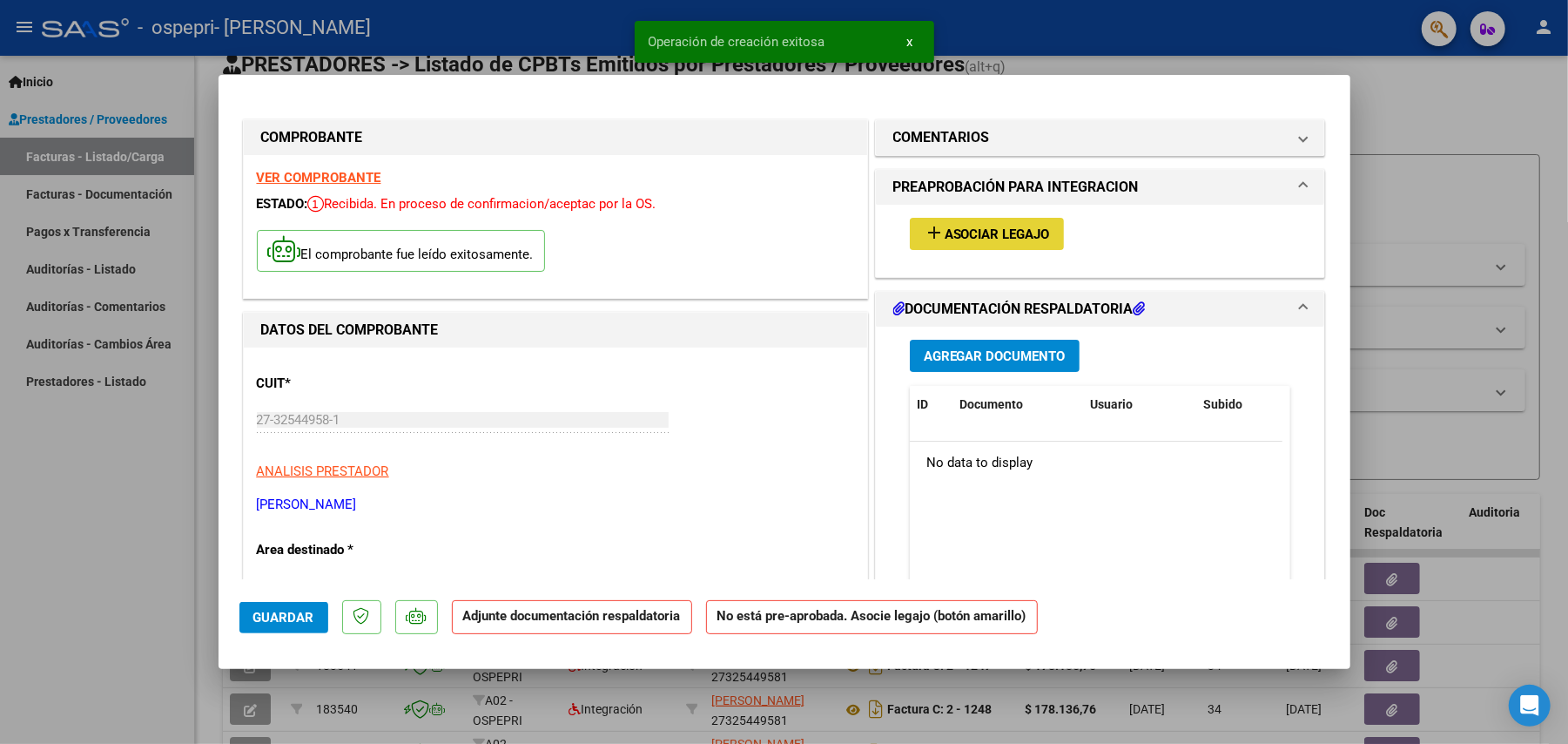
click at [949, 228] on span "Asociar Legajo" at bounding box center [998, 234] width 105 height 16
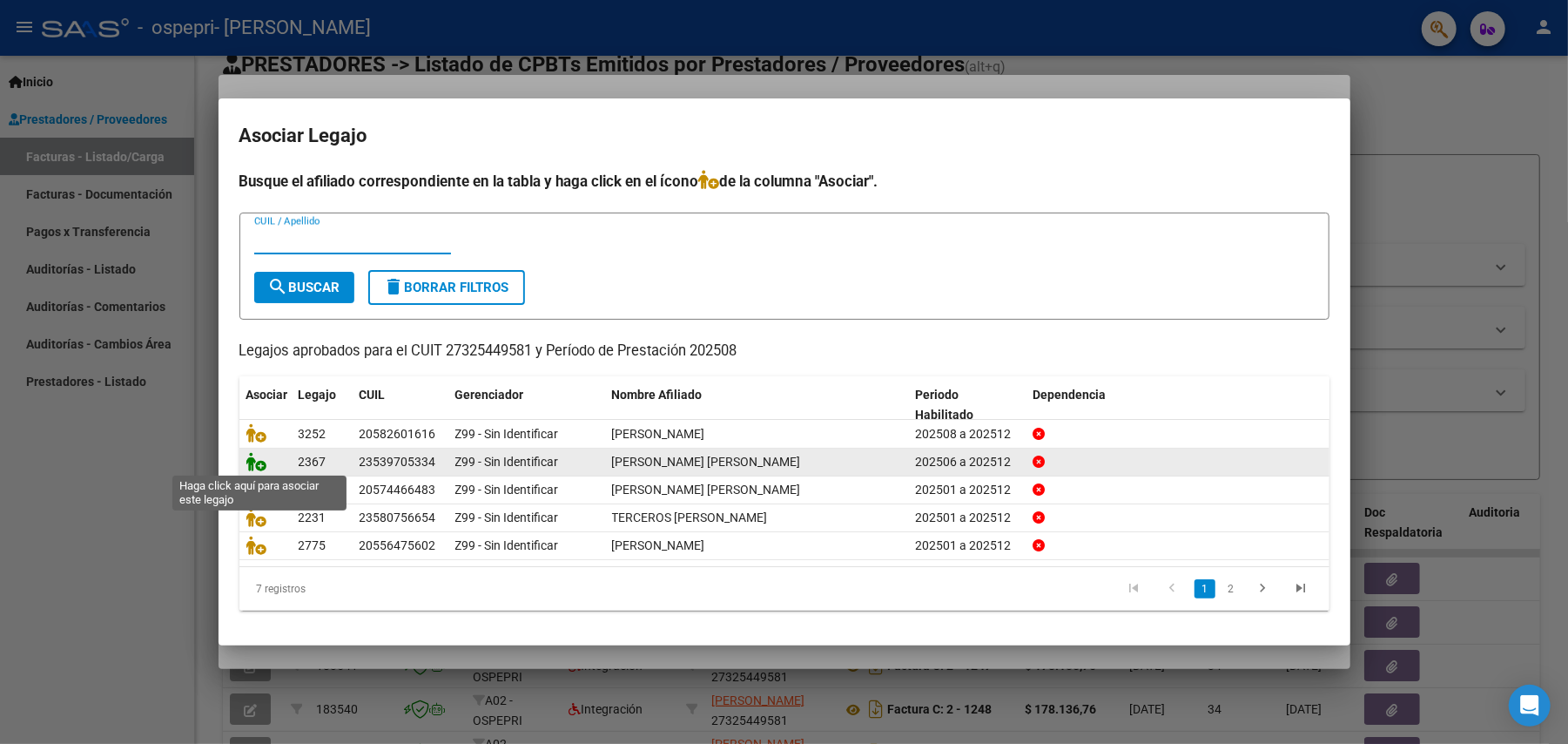
click at [255, 461] on icon at bounding box center [256, 462] width 21 height 20
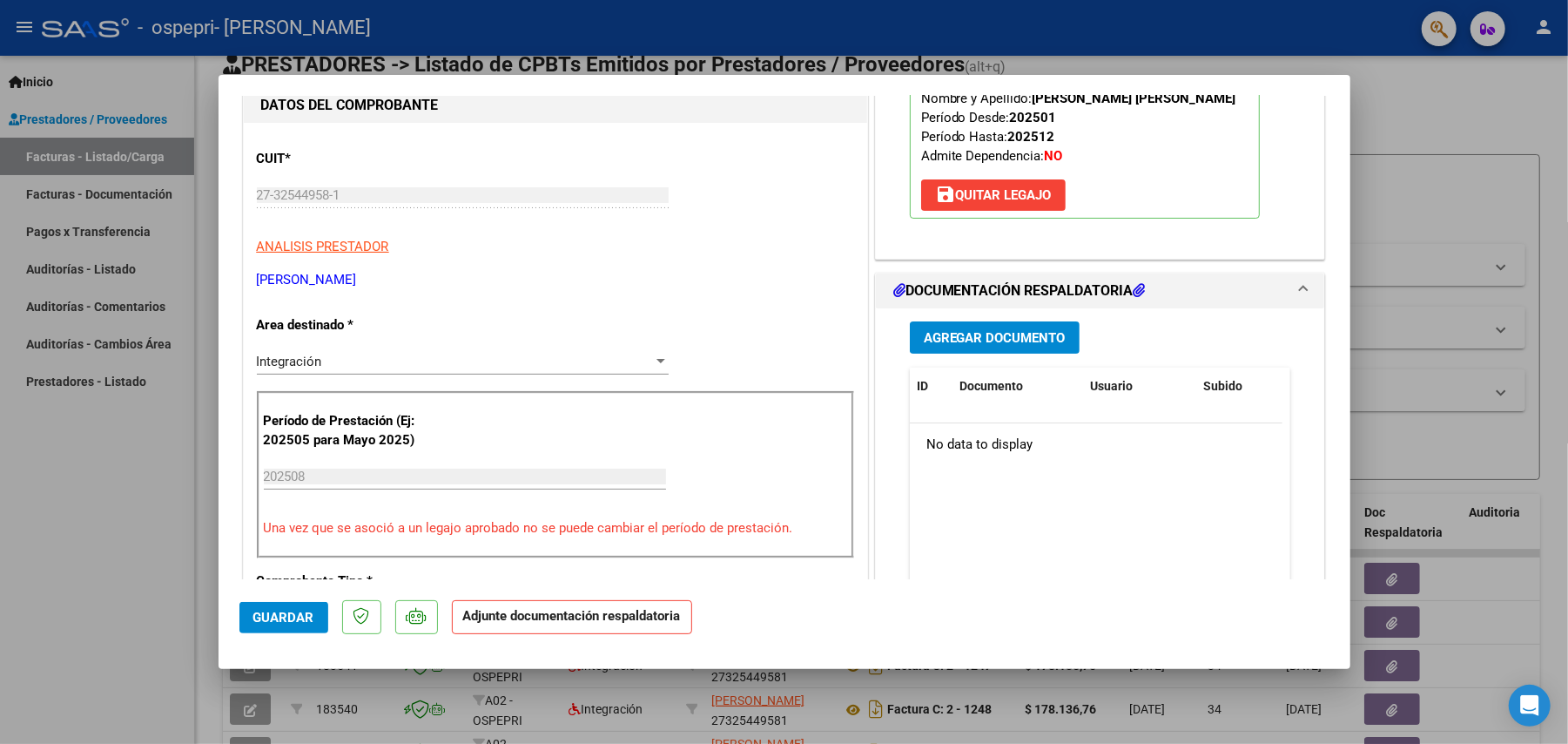
scroll to position [351, 0]
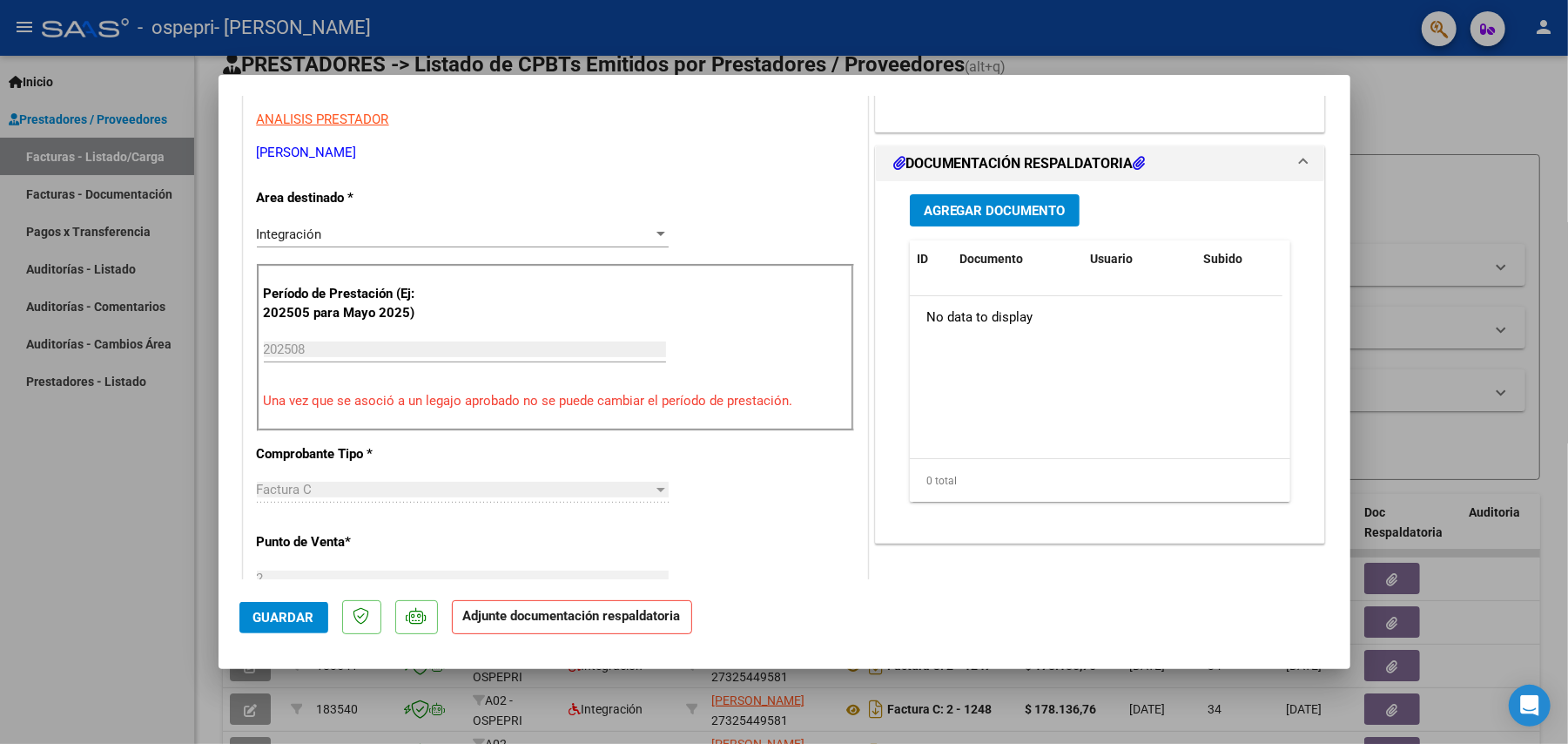
click at [1047, 198] on button "Agregar Documento" at bounding box center [995, 210] width 170 height 32
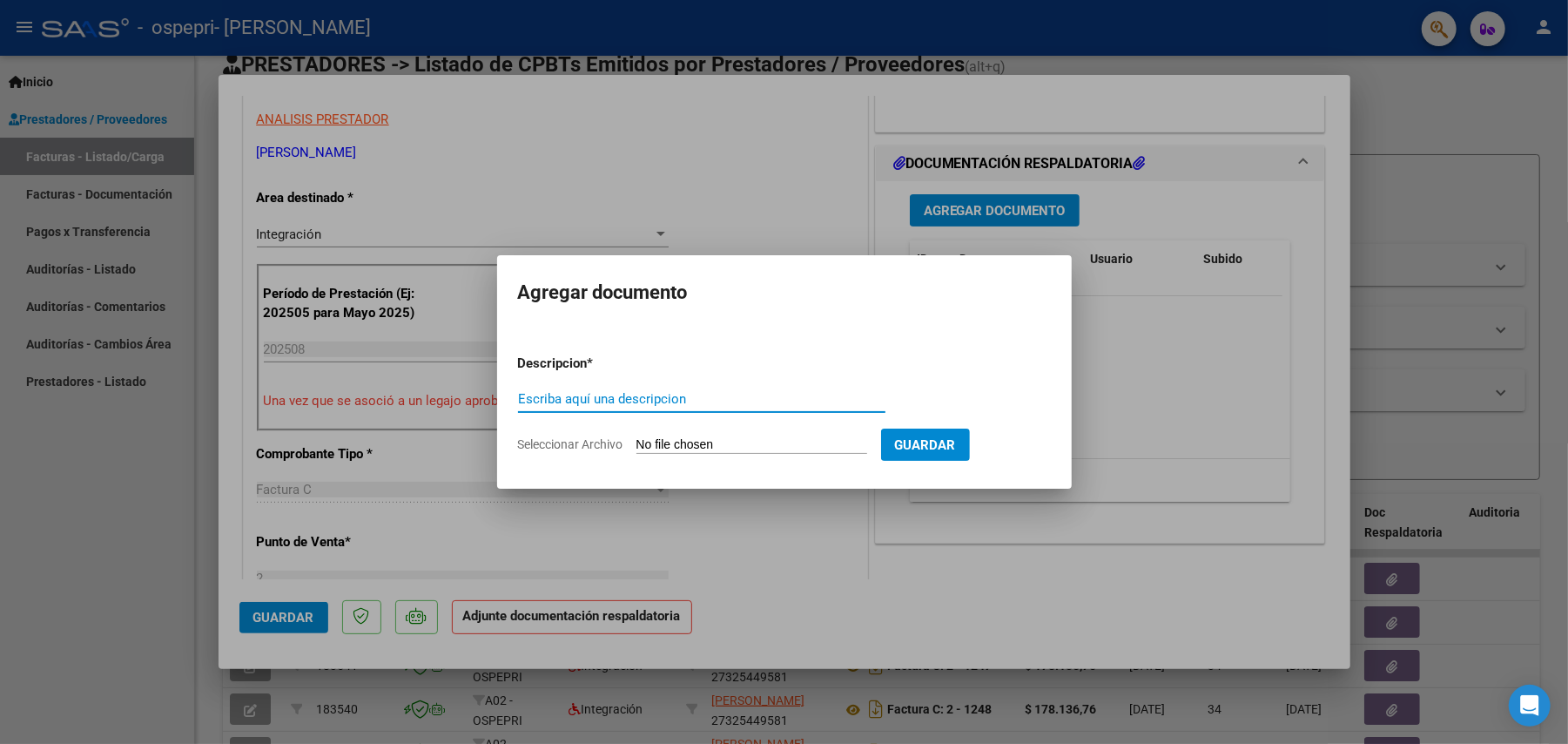
click at [729, 449] on input "Seleccionar Archivo" at bounding box center [752, 445] width 230 height 17
type input "C:\fakepath\27325449581_011_00002_00001319[1].pdf"
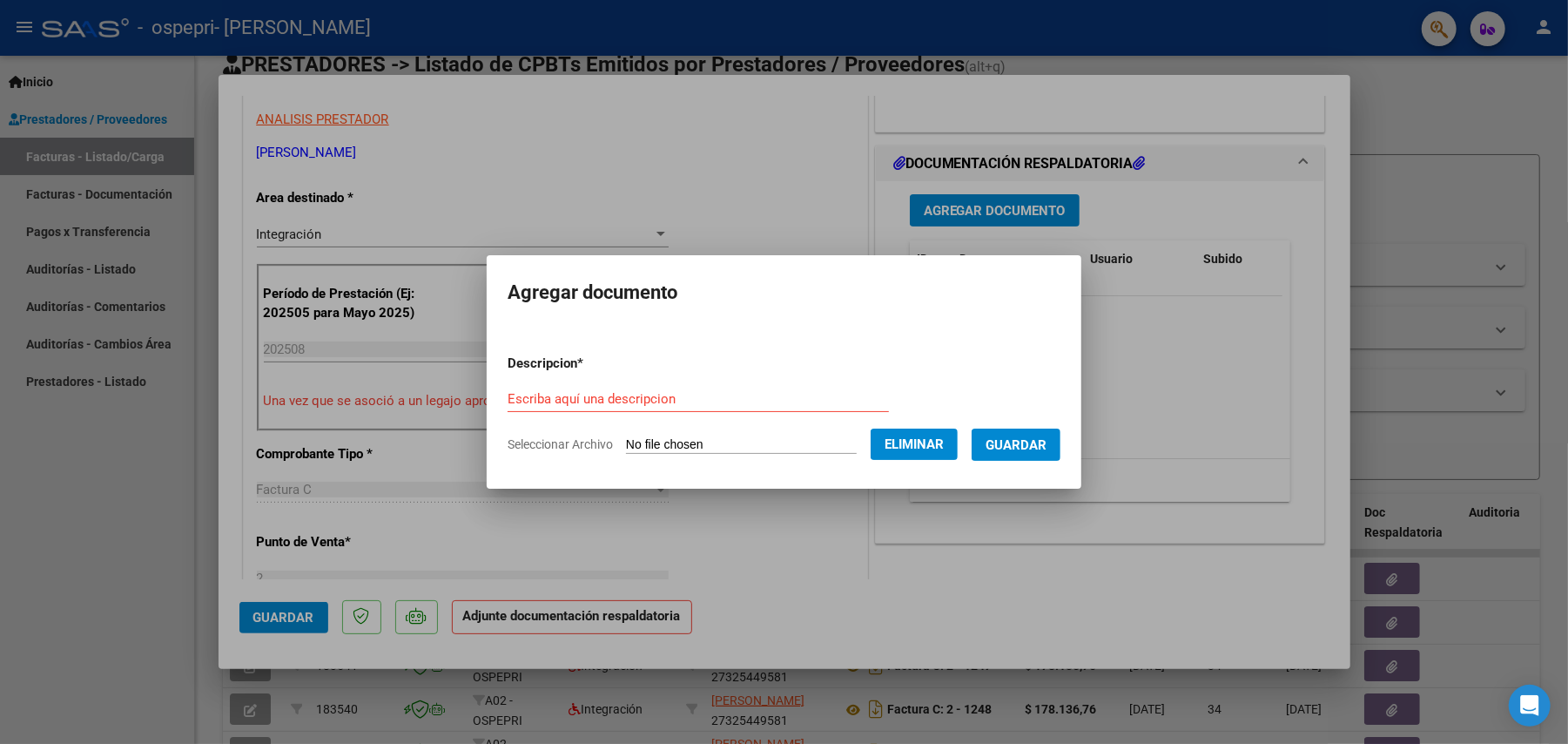
click at [711, 374] on form "Descripcion * Escriba aquí una descripcion Seleccionar Archivo Eliminar Guardar" at bounding box center [784, 404] width 553 height 127
click at [639, 392] on input "Escriba aquí una descripcion" at bounding box center [698, 398] width 382 height 16
type input "factura"
click at [1020, 444] on span "Guardar" at bounding box center [1016, 445] width 61 height 16
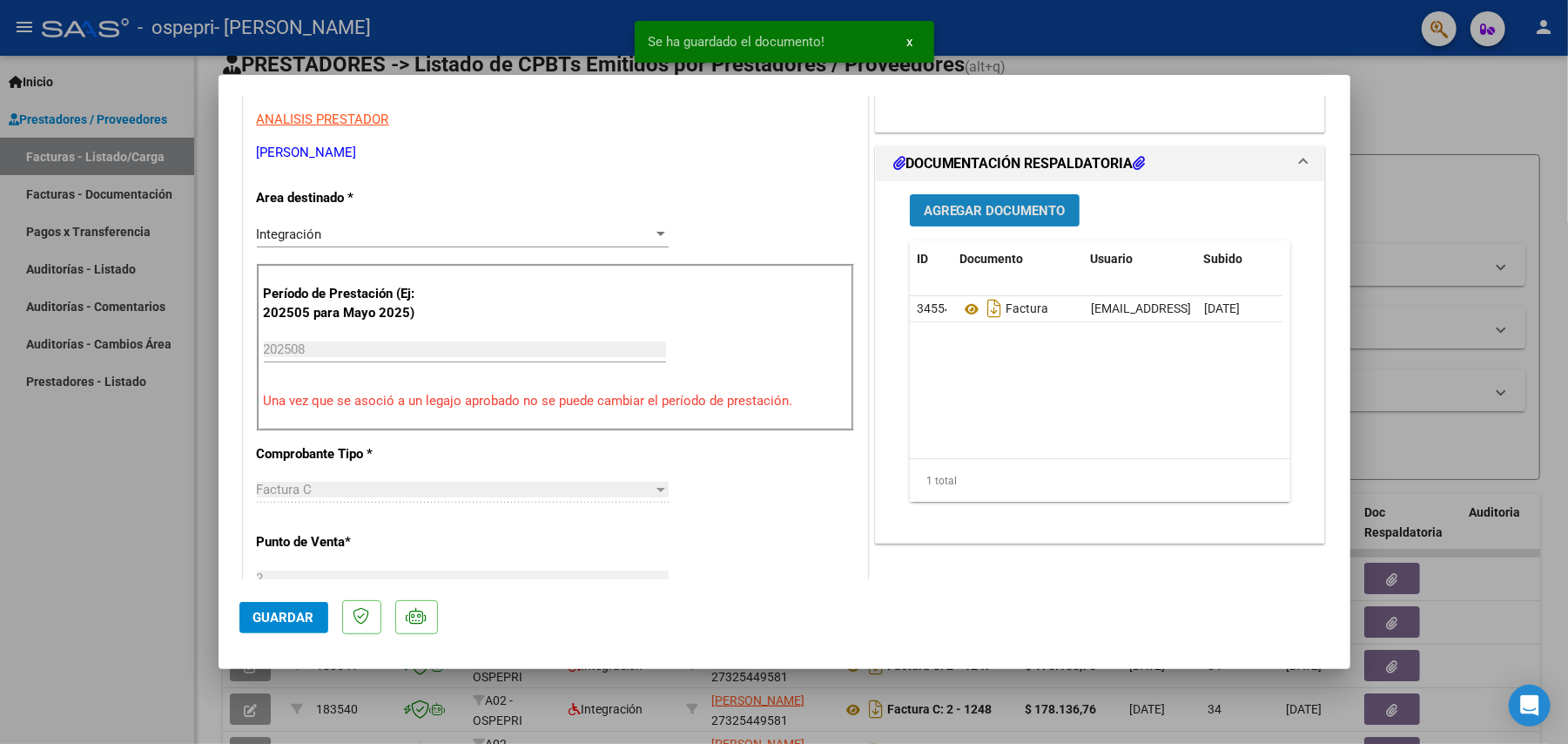
click at [997, 202] on span "Agregar Documento" at bounding box center [994, 210] width 142 height 16
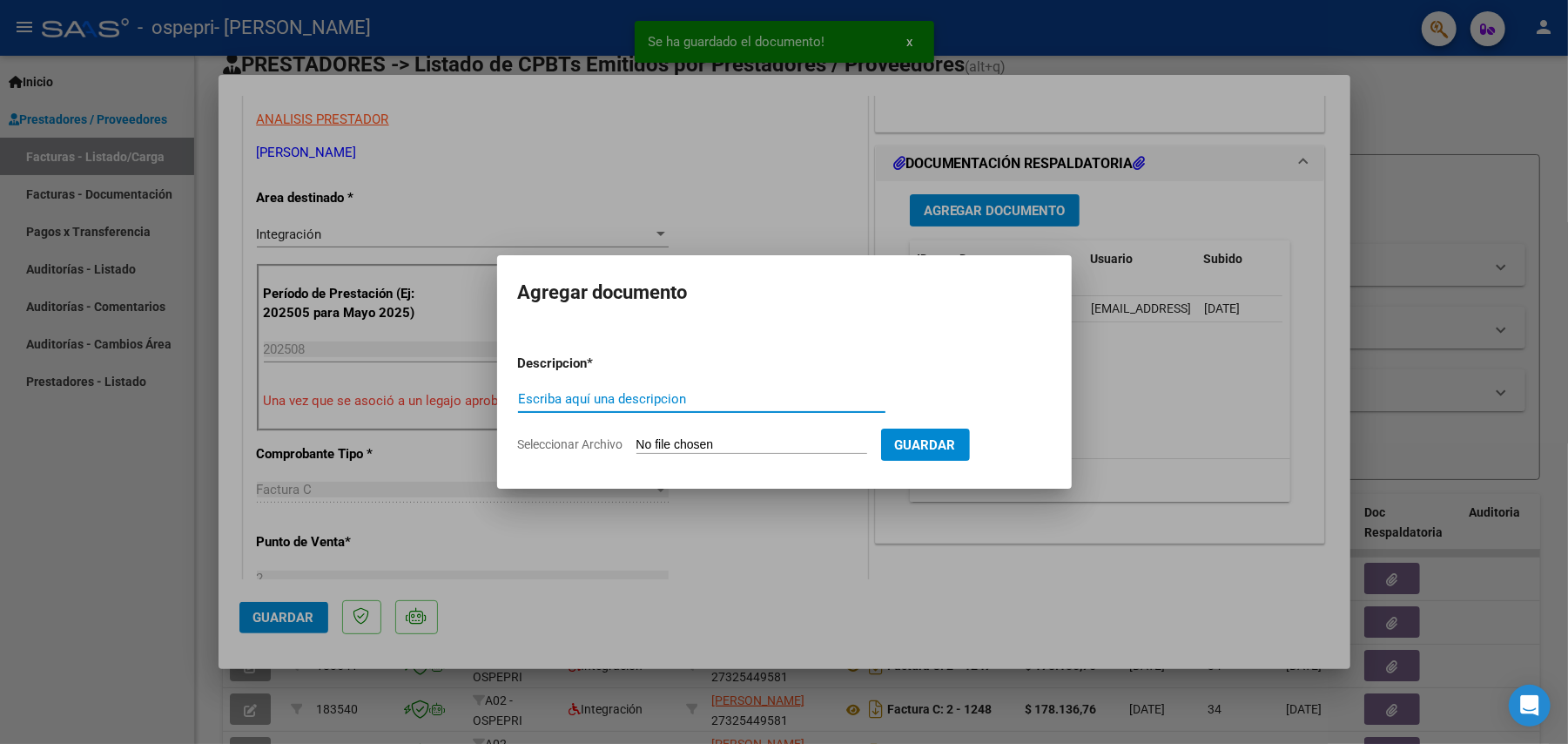
click at [743, 439] on input "Seleccionar Archivo" at bounding box center [752, 445] width 230 height 17
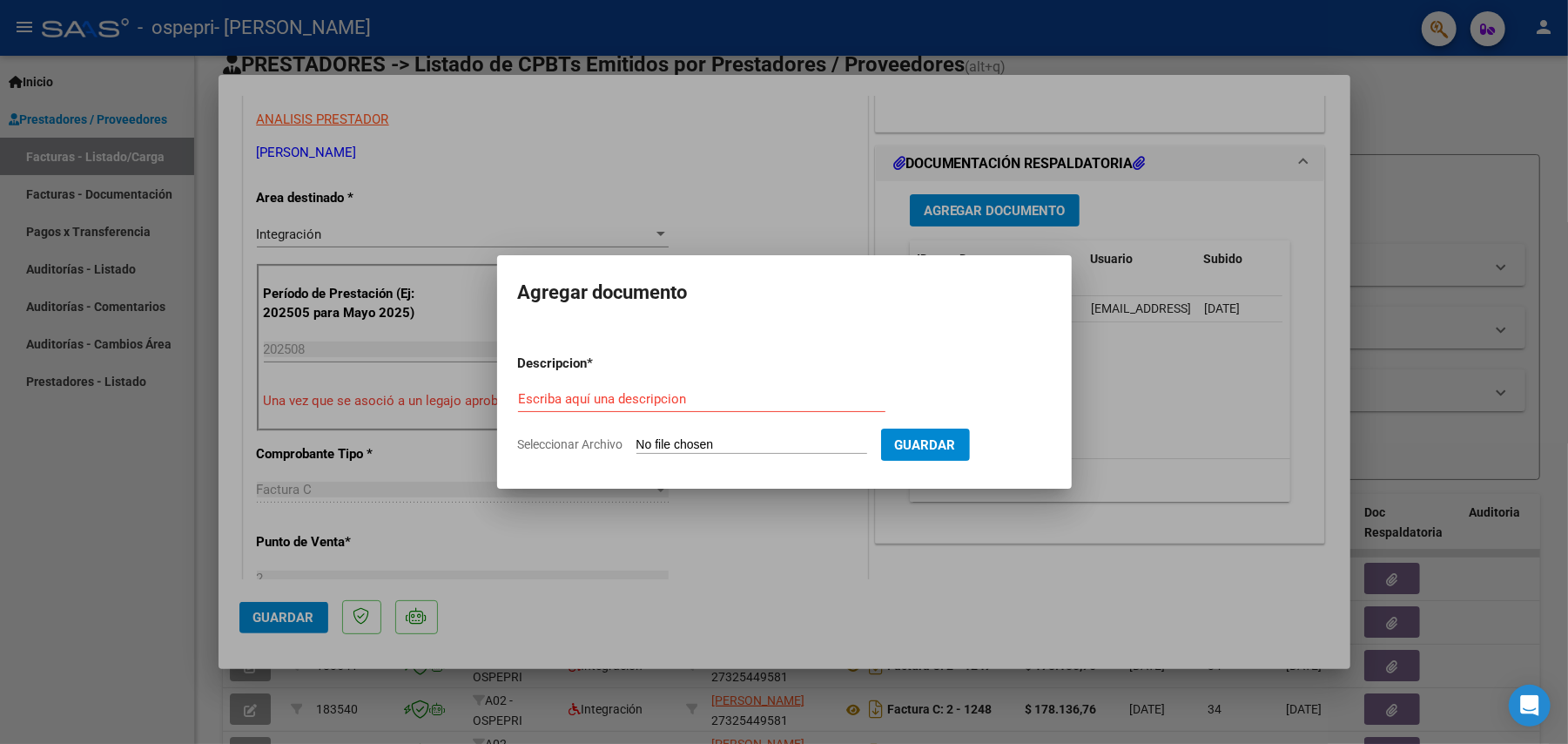
type input "C:\fakepath\apfmimpresionpreliq [PERSON_NAME] [PERSON_NAME] 0825.pdf"
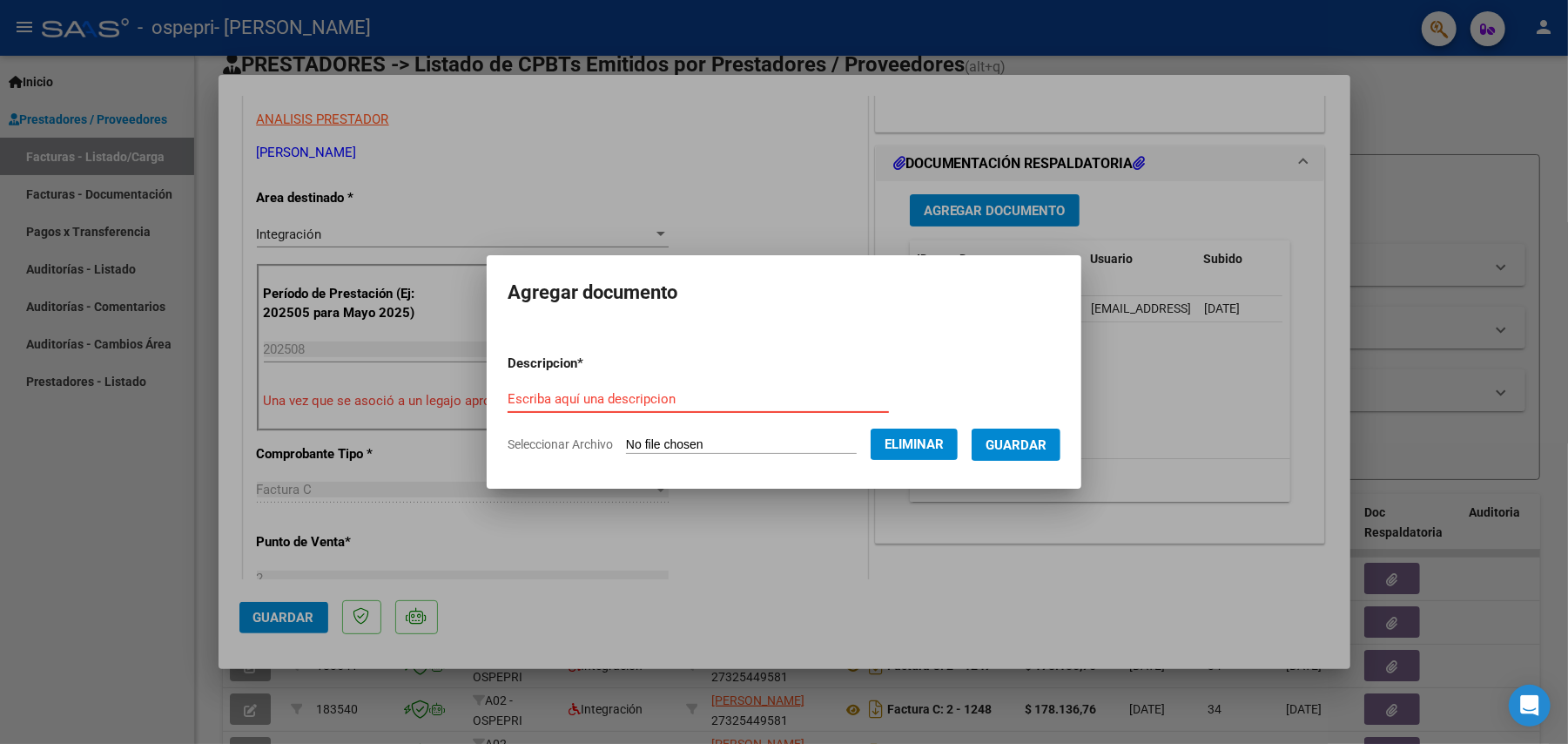
click at [805, 393] on input "Escriba aquí una descripcion" at bounding box center [698, 398] width 382 height 16
type input "preliquidacion"
click at [1039, 432] on button "Guardar" at bounding box center [1015, 444] width 89 height 32
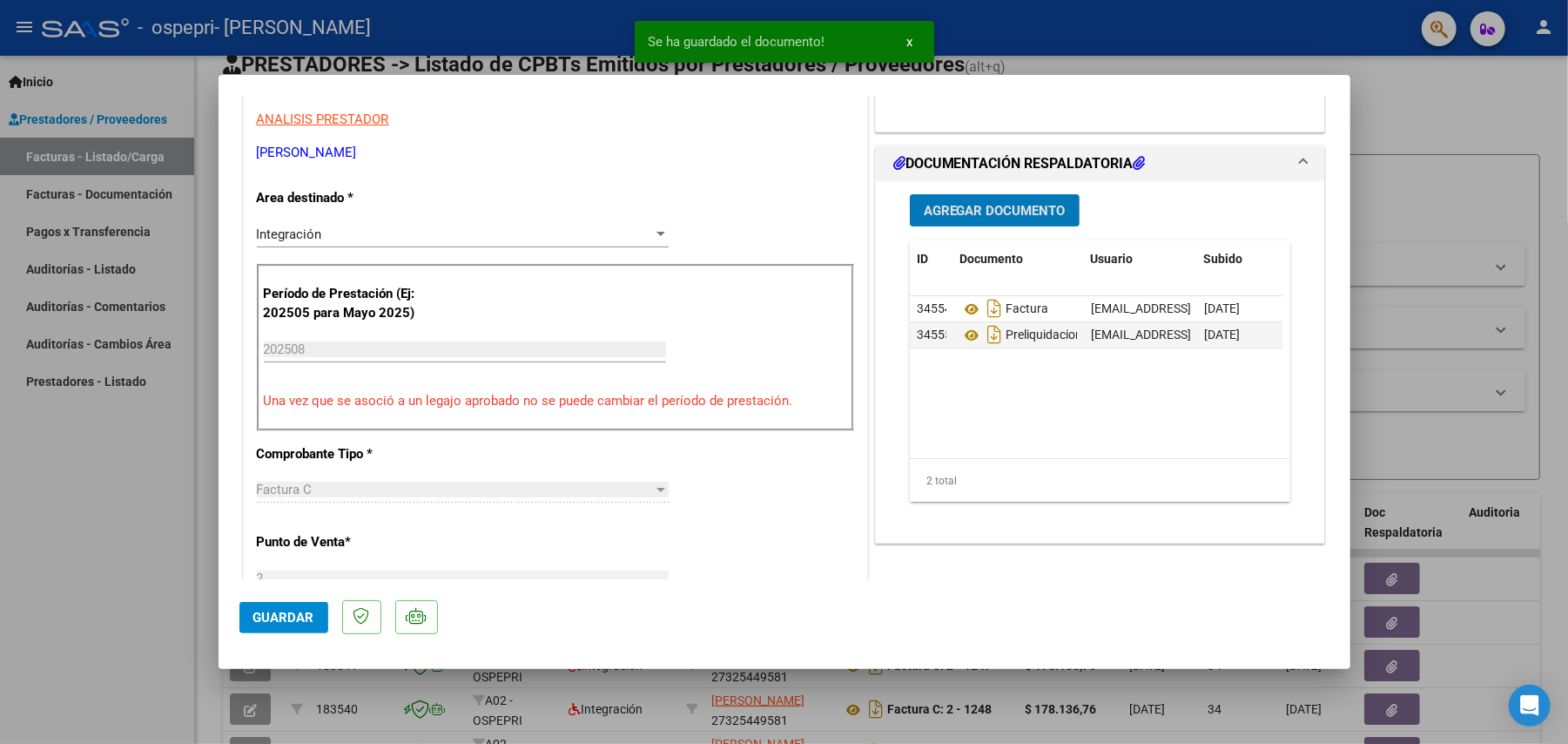
click at [1004, 209] on span "Agregar Documento" at bounding box center [994, 211] width 142 height 16
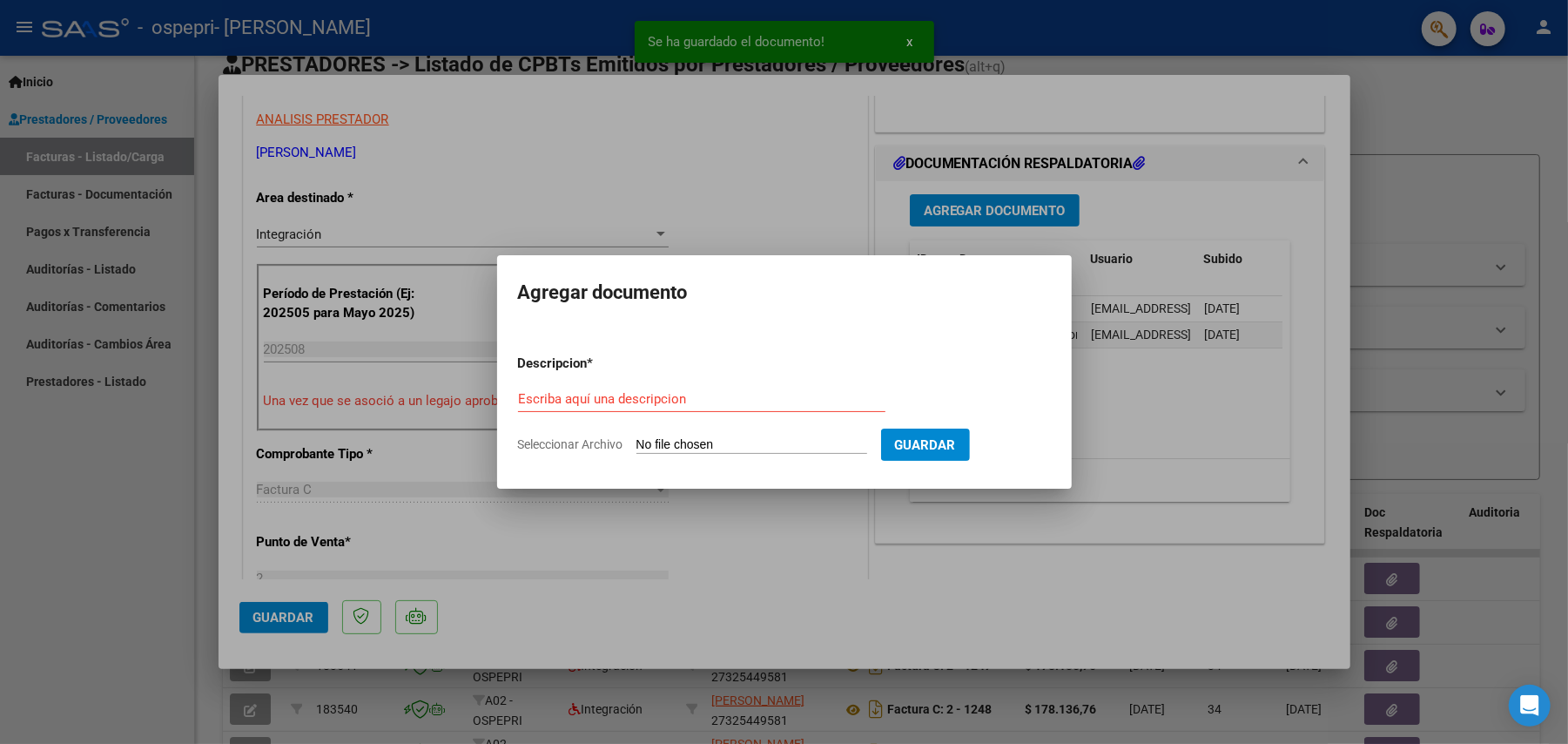
click at [651, 444] on input "Seleccionar Archivo" at bounding box center [752, 445] width 230 height 17
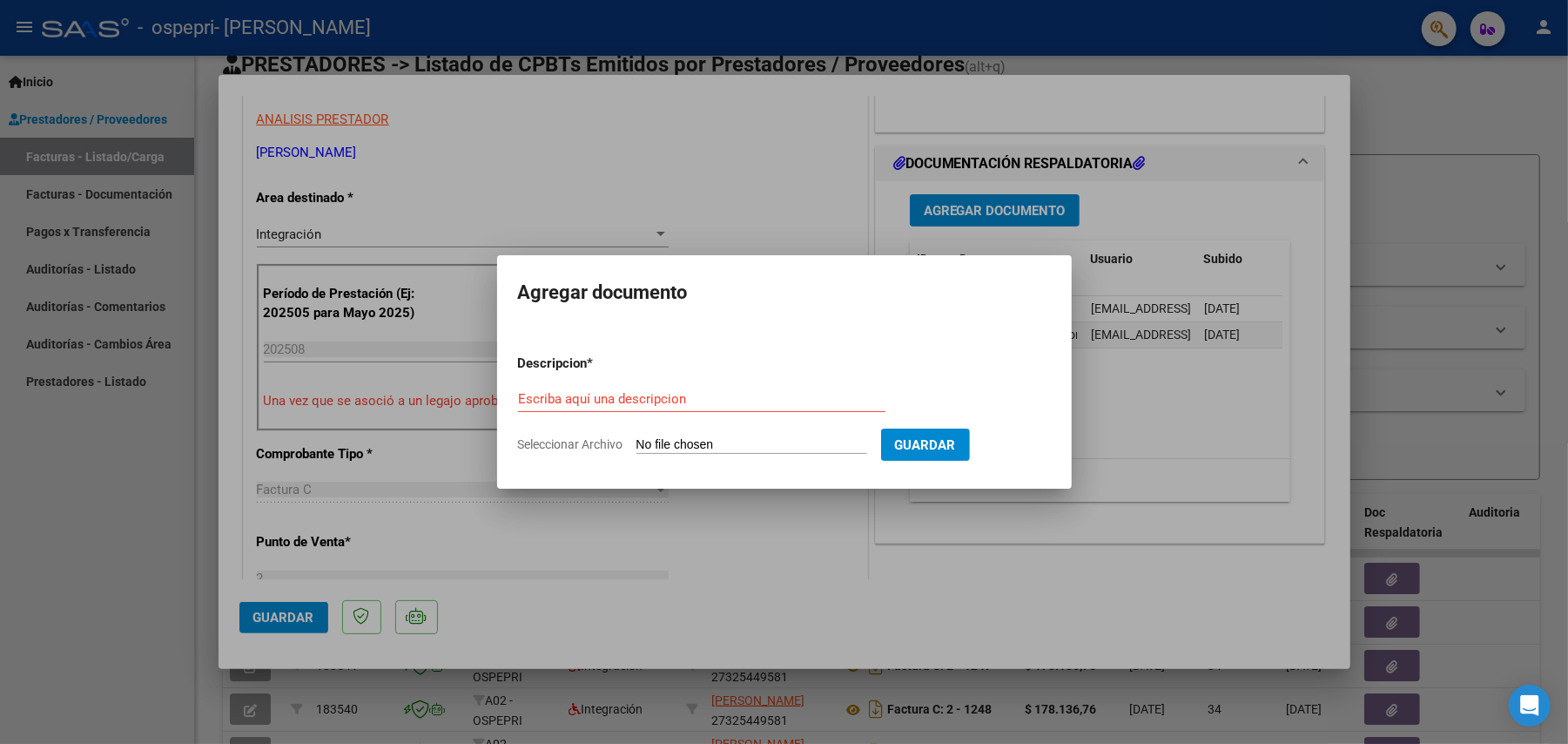
type input "C:\fakepath\asis [PERSON_NAME] .jpg"
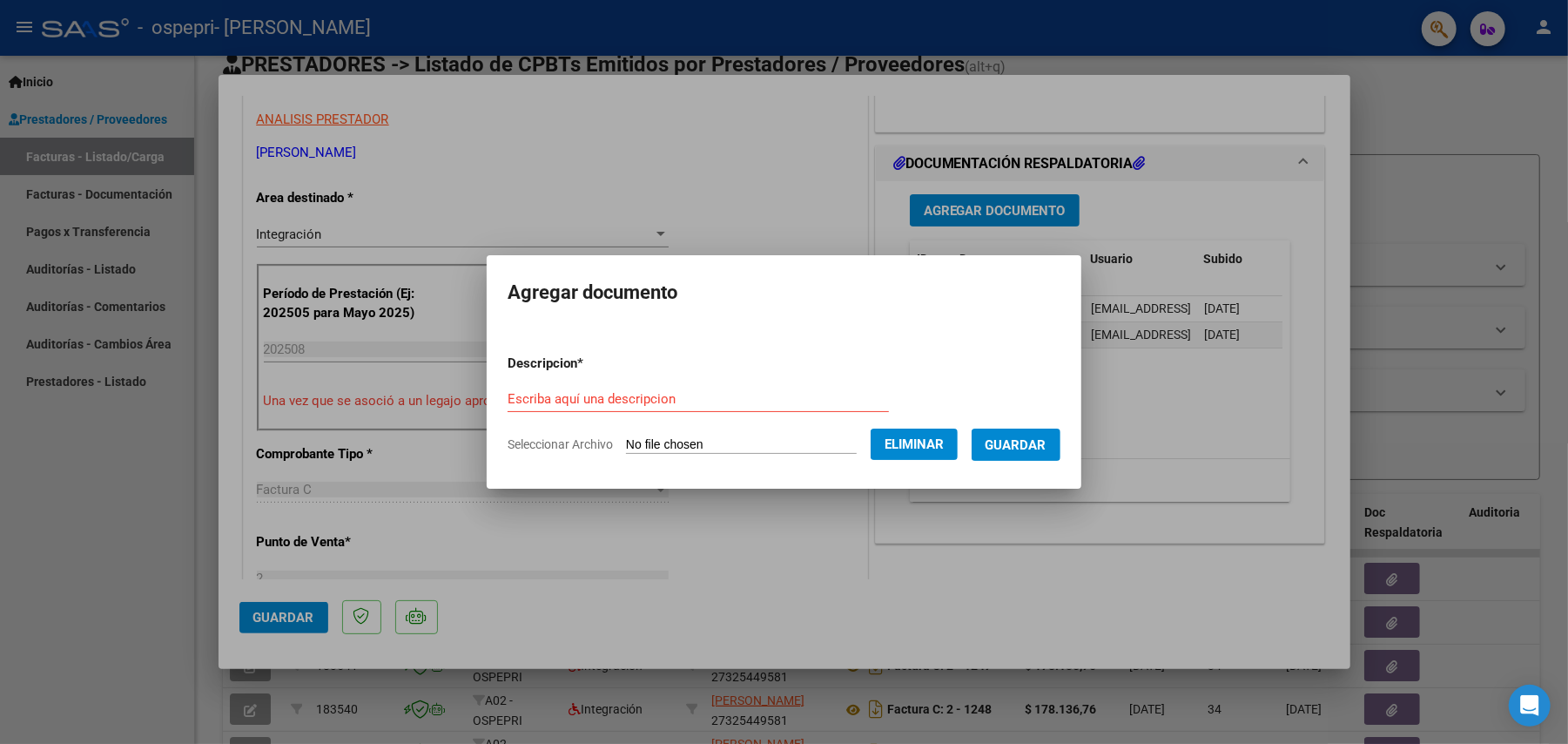
click at [826, 380] on form "Descripcion * Escriba aquí una descripcion Seleccionar Archivo Eliminar Guardar" at bounding box center [784, 404] width 553 height 127
click at [705, 391] on input "Escriba aquí una descripcion" at bounding box center [698, 398] width 382 height 16
type input "asistencia"
click at [1025, 439] on span "Guardar" at bounding box center [1016, 445] width 61 height 16
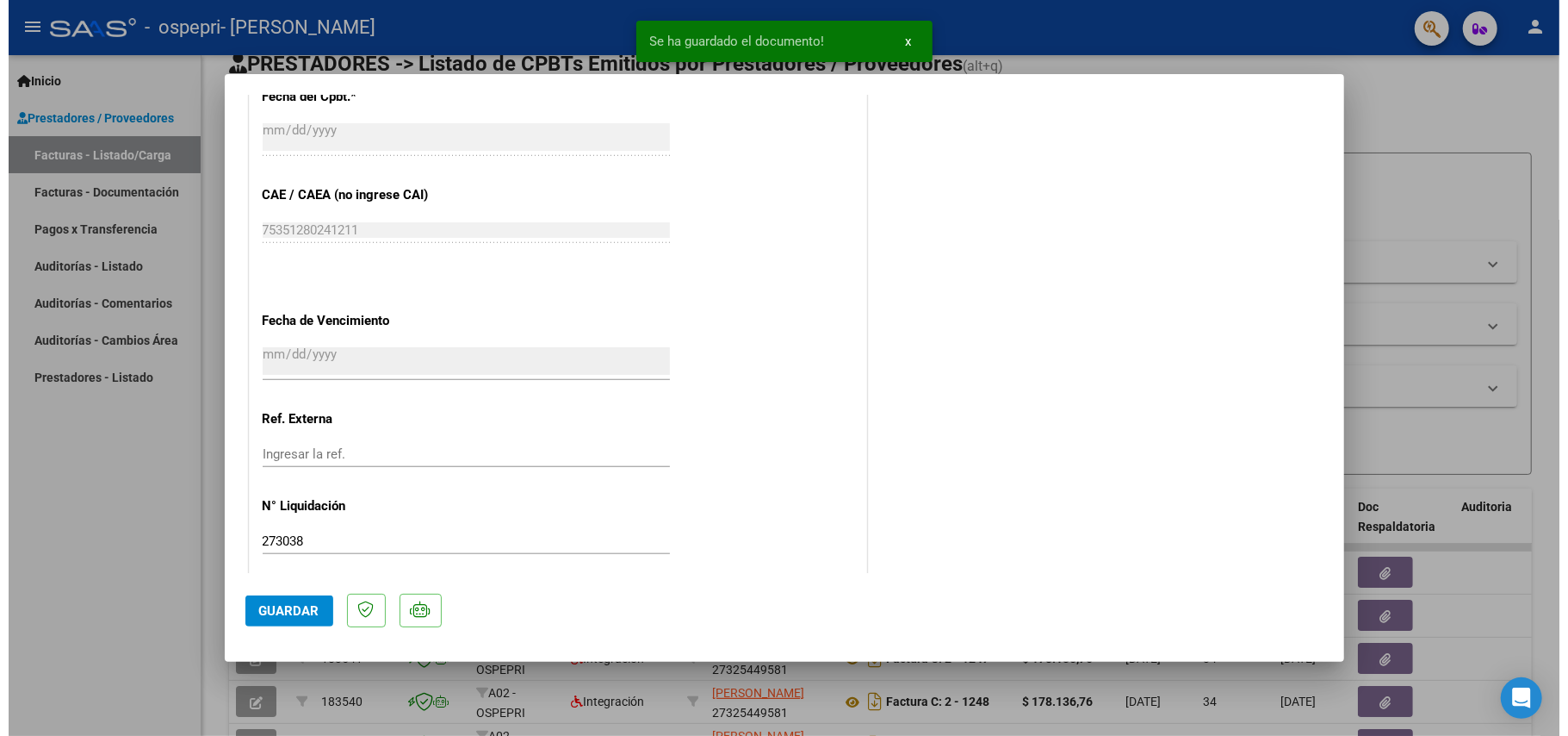
scroll to position [1065, 0]
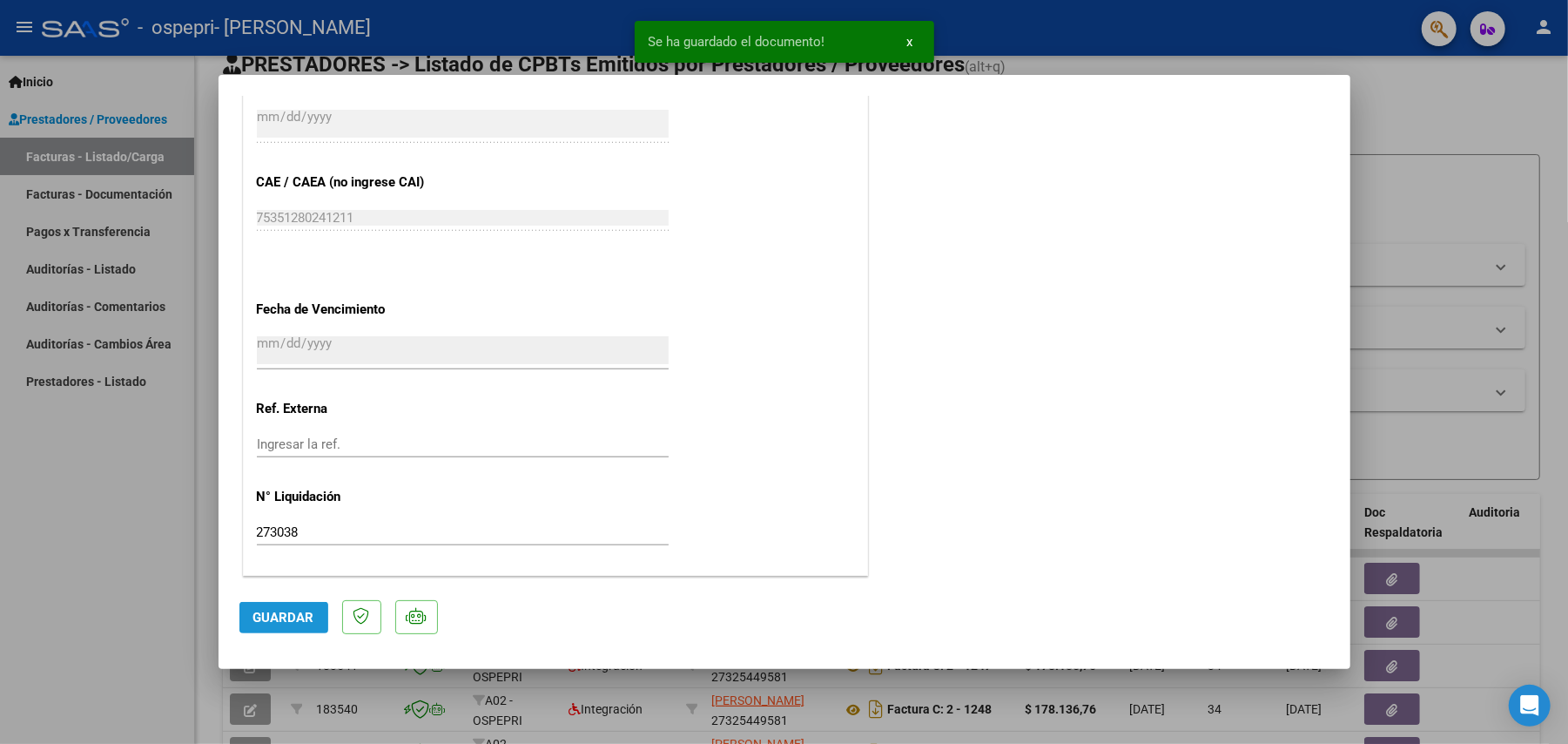
click at [260, 625] on button "Guardar" at bounding box center [283, 617] width 89 height 31
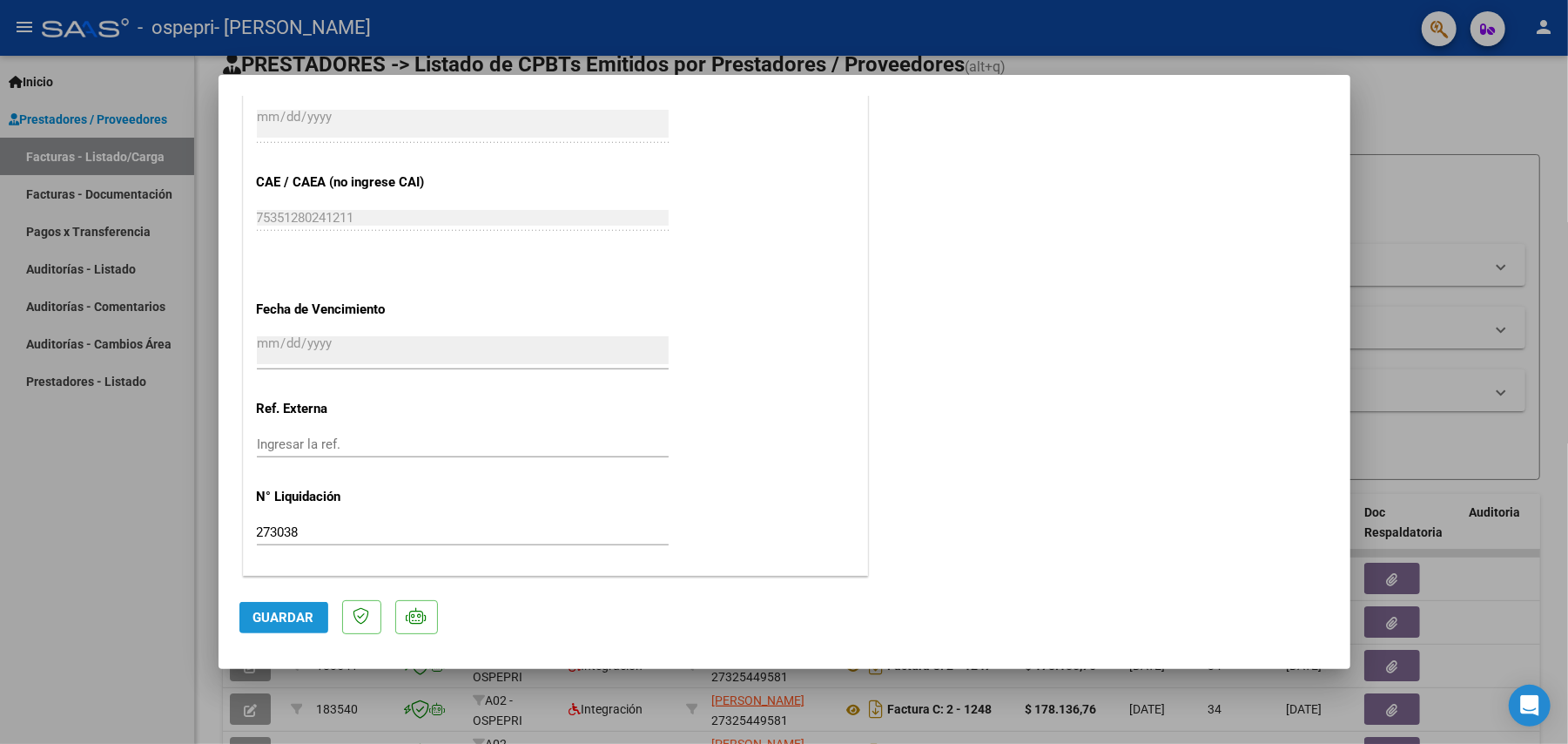
click at [272, 620] on span "Guardar" at bounding box center [284, 617] width 61 height 16
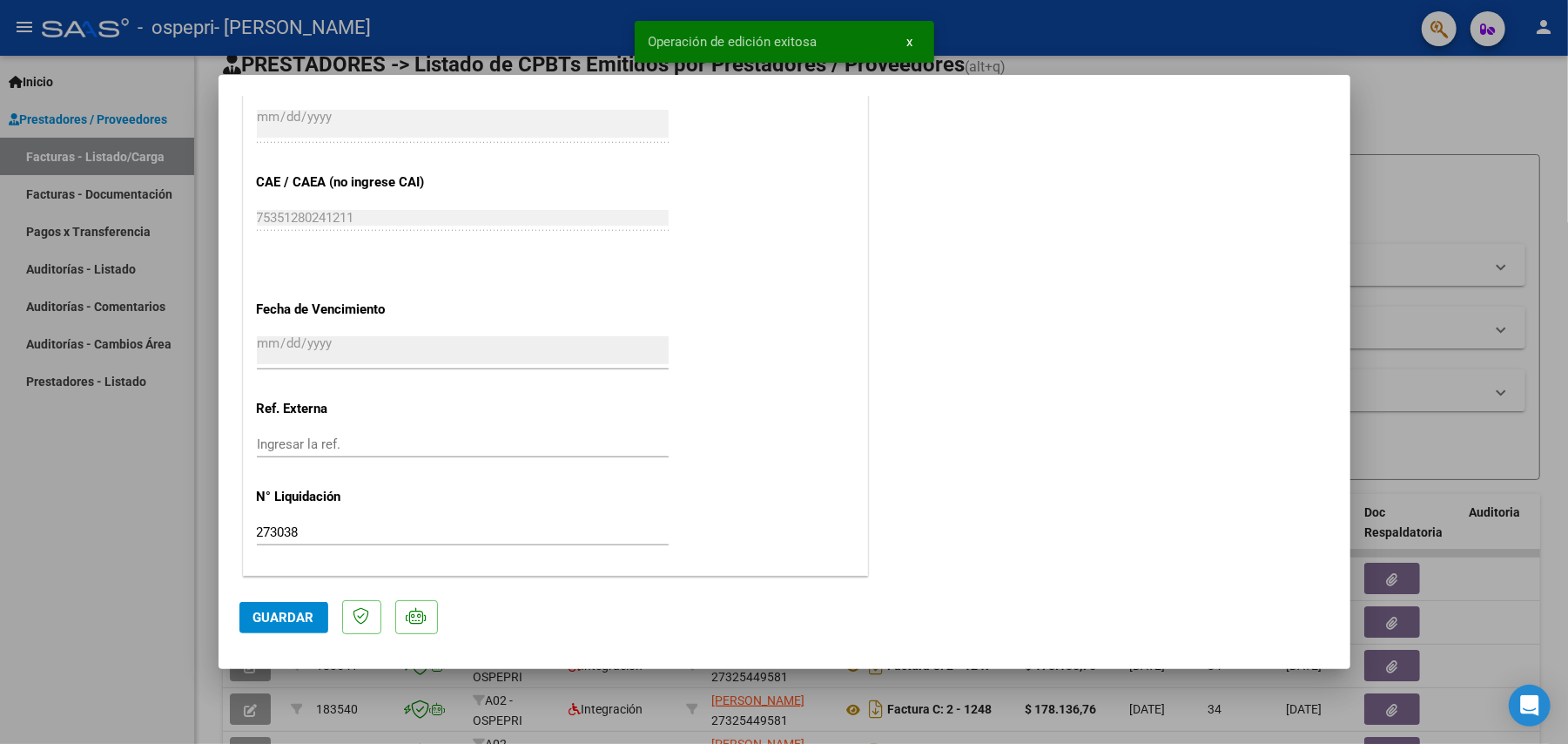
click at [1560, 197] on div at bounding box center [784, 372] width 1568 height 744
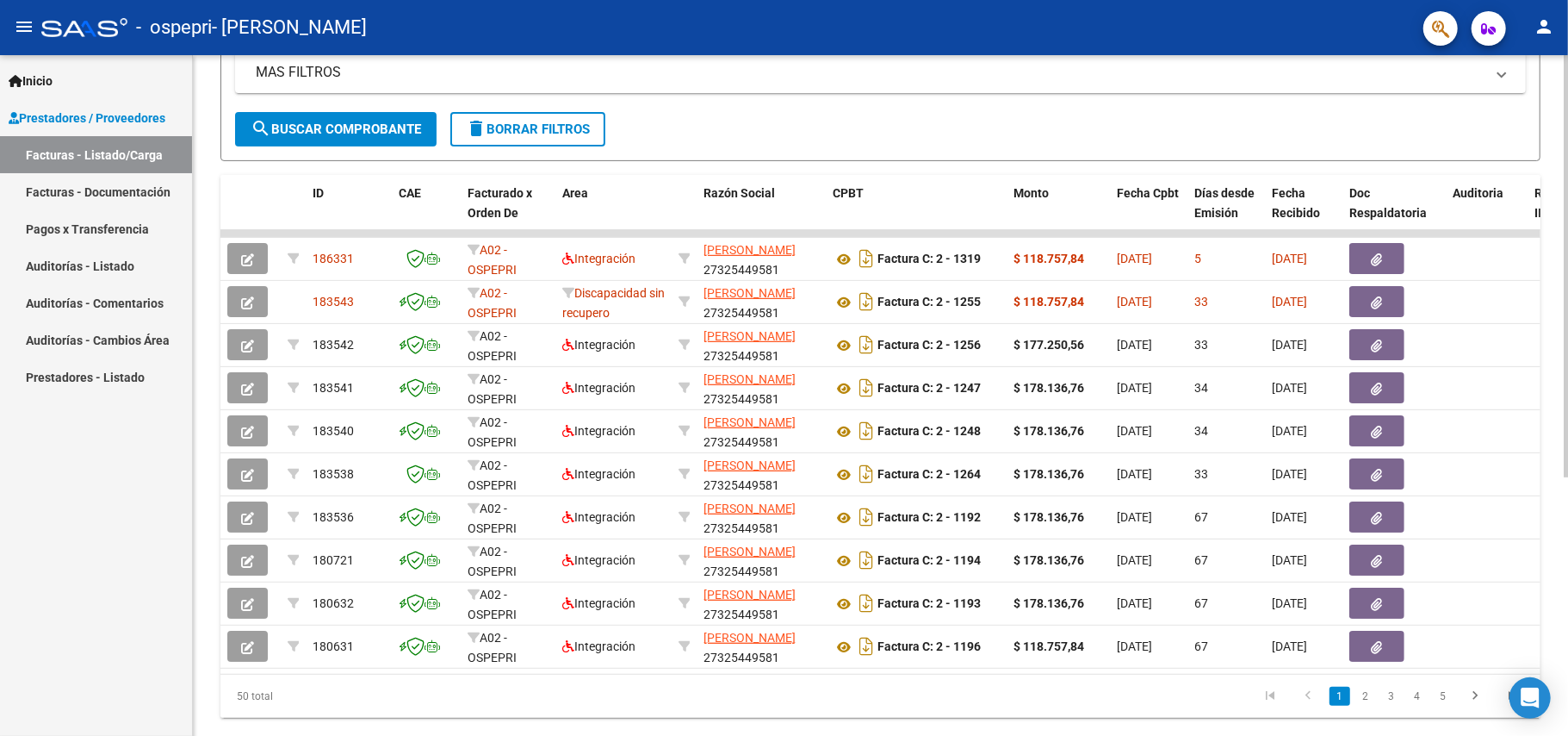
scroll to position [383, 0]
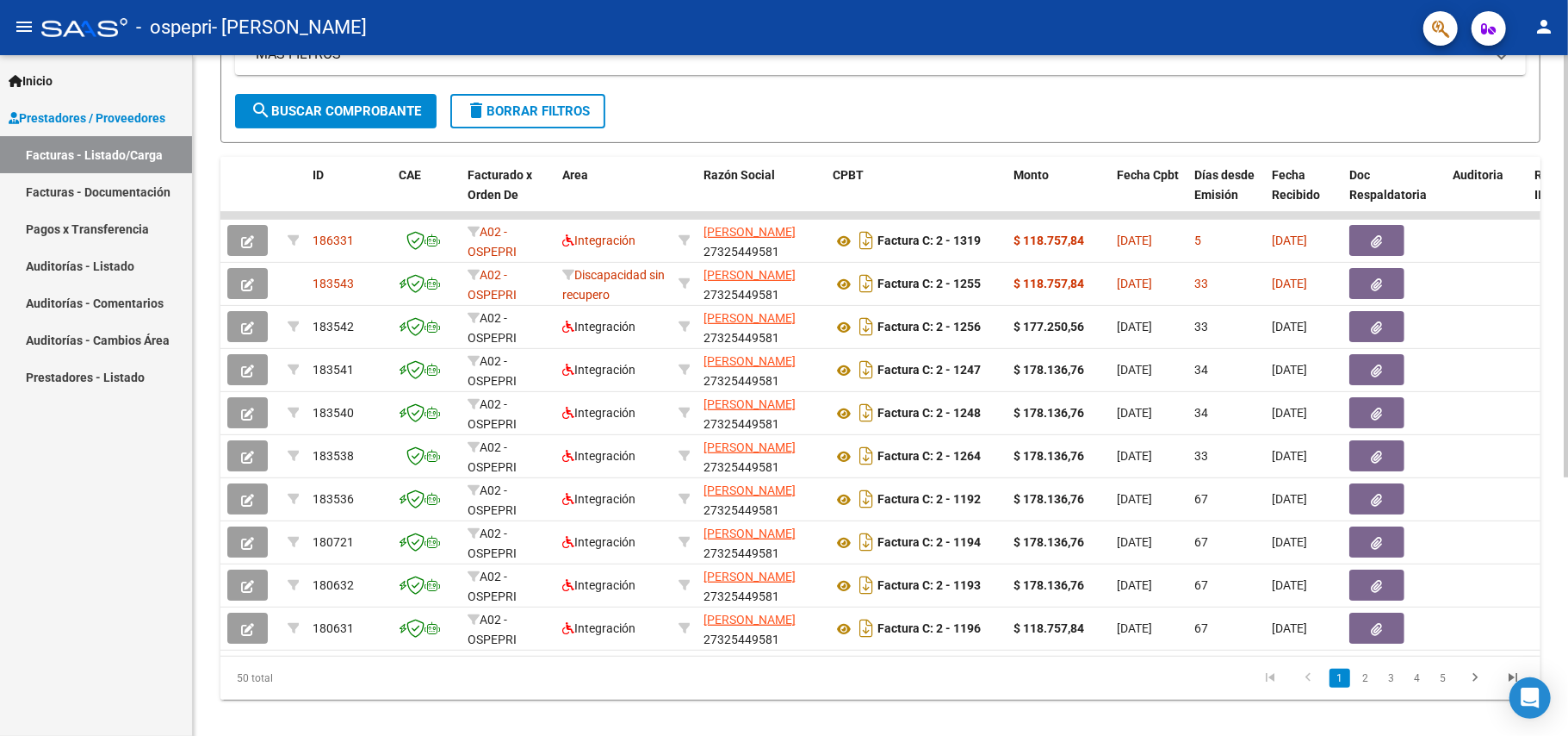
click at [1551, 488] on div "Video tutorial PRESTADORES -> Listado de CPBTs Emitidos por Prestadores / Prove…" at bounding box center [882, 212] width 1380 height 1083
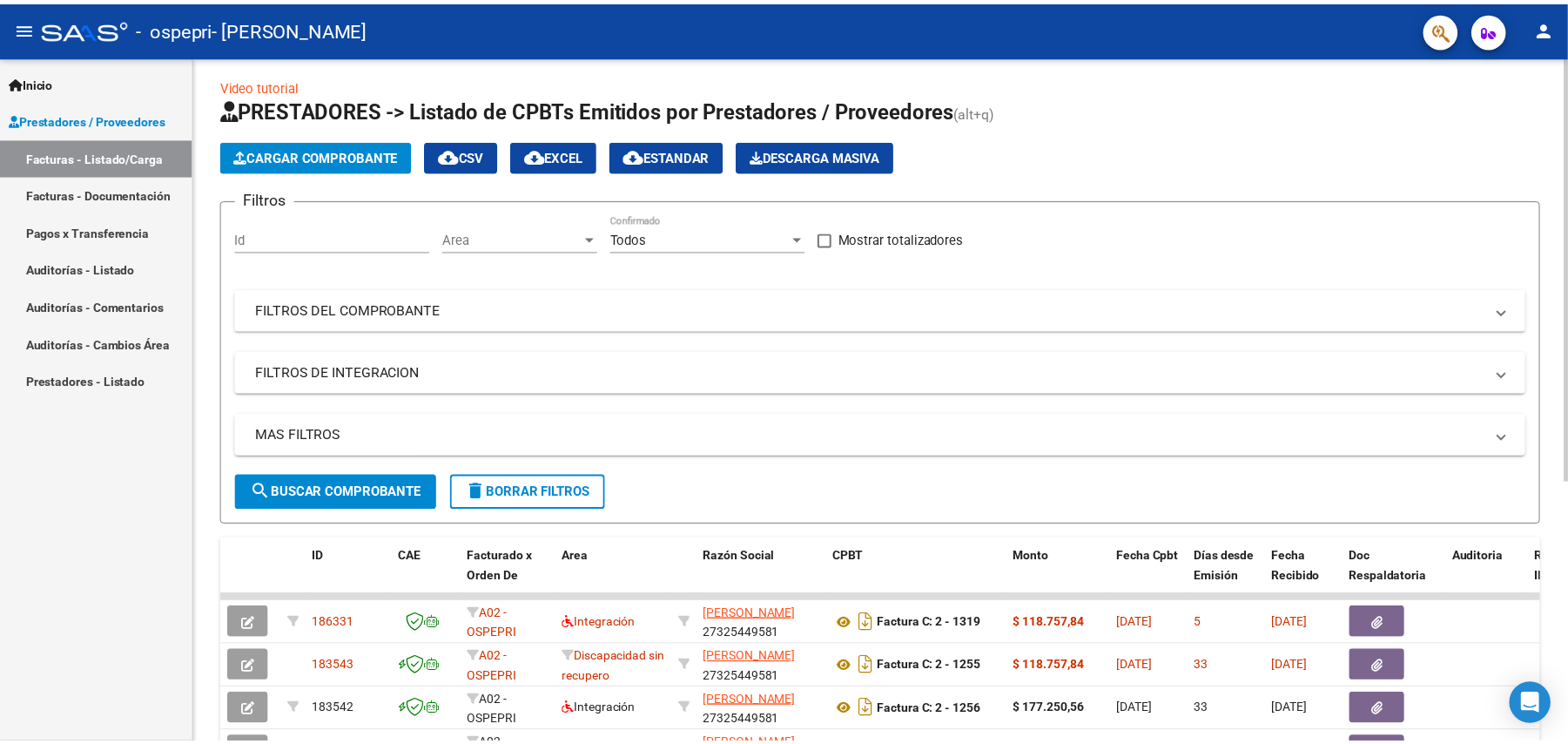
scroll to position [4, 0]
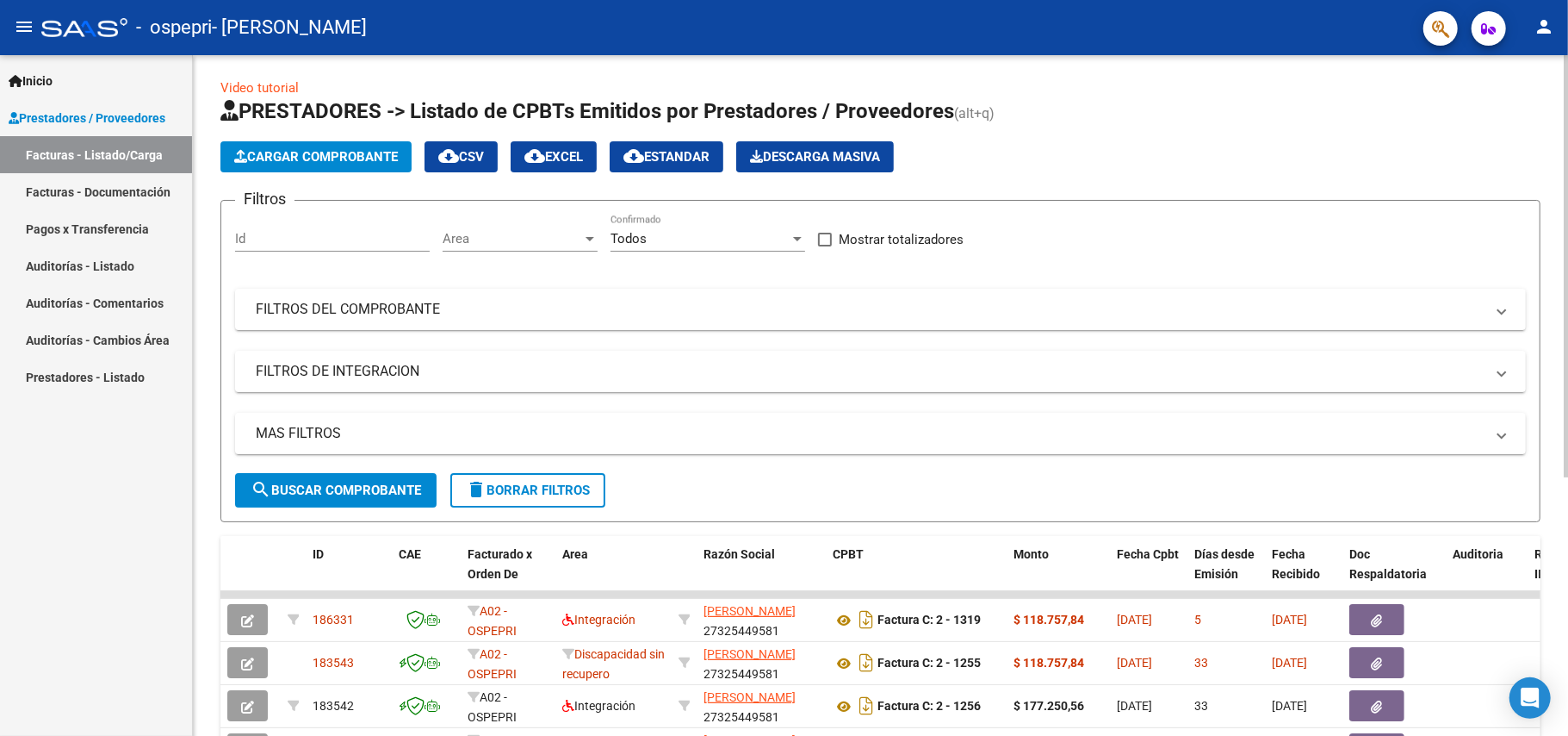
click at [1567, 76] on div at bounding box center [1566, 269] width 4 height 422
drag, startPoint x: 1562, startPoint y: 172, endPoint x: 1537, endPoint y: 322, distance: 152.1
click at [1537, 318] on div "Video tutorial PRESTADORES -> Listado de CPBTs Emitidos por Prestadores / Prove…" at bounding box center [881, 592] width 1375 height 1083
click at [378, 149] on span "Cargar Comprobante" at bounding box center [316, 156] width 163 height 15
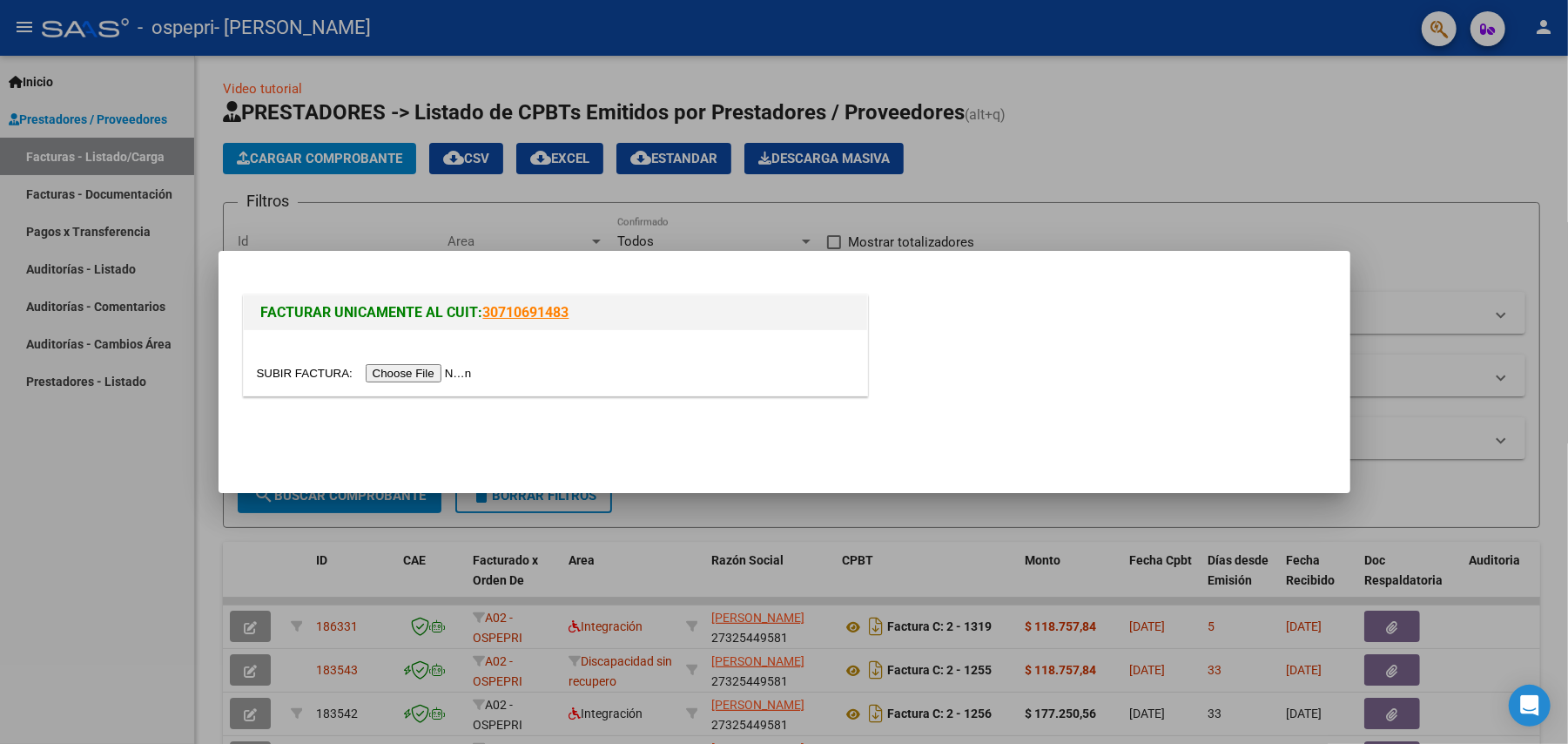
click at [423, 371] on input "file" at bounding box center [367, 373] width 221 height 19
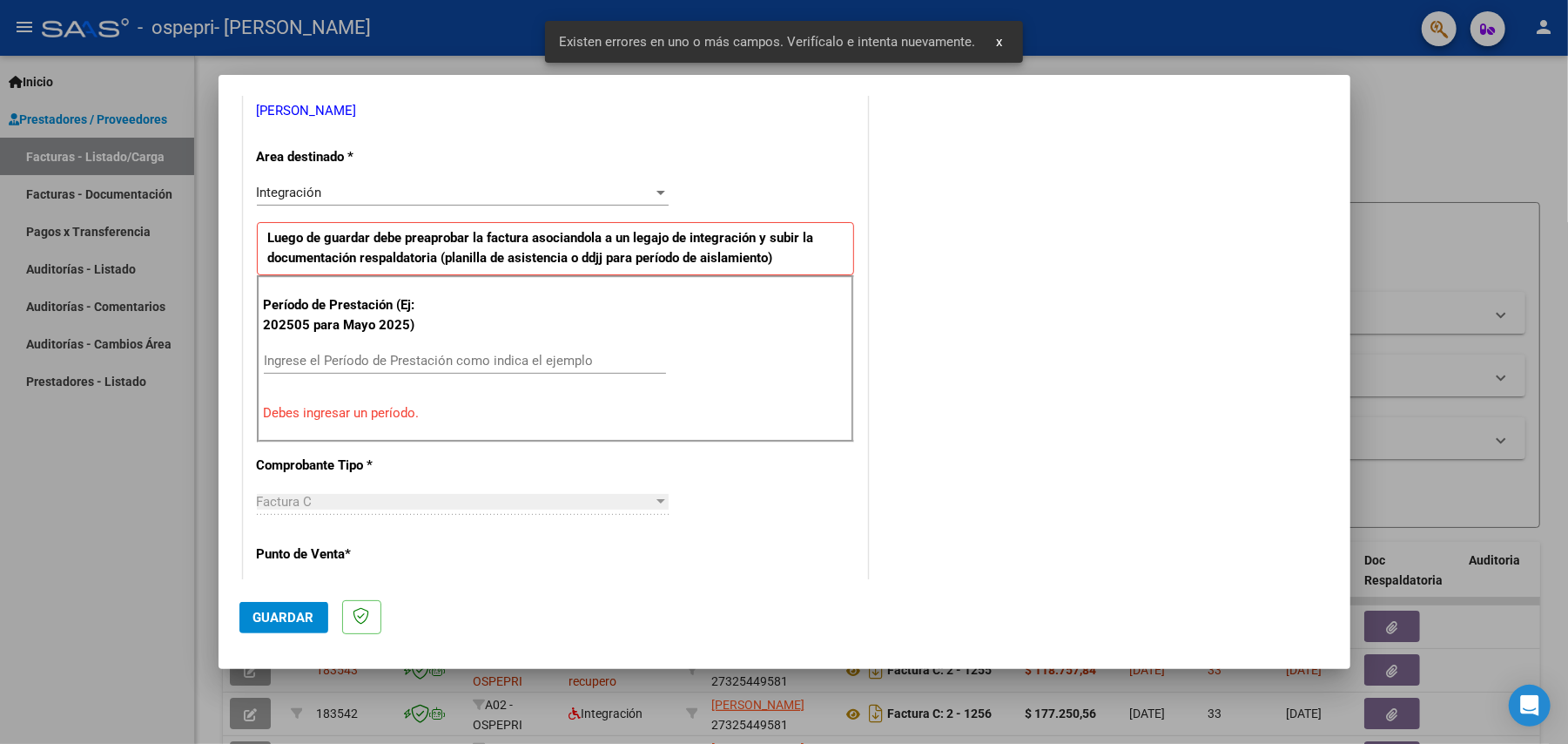
scroll to position [367, 0]
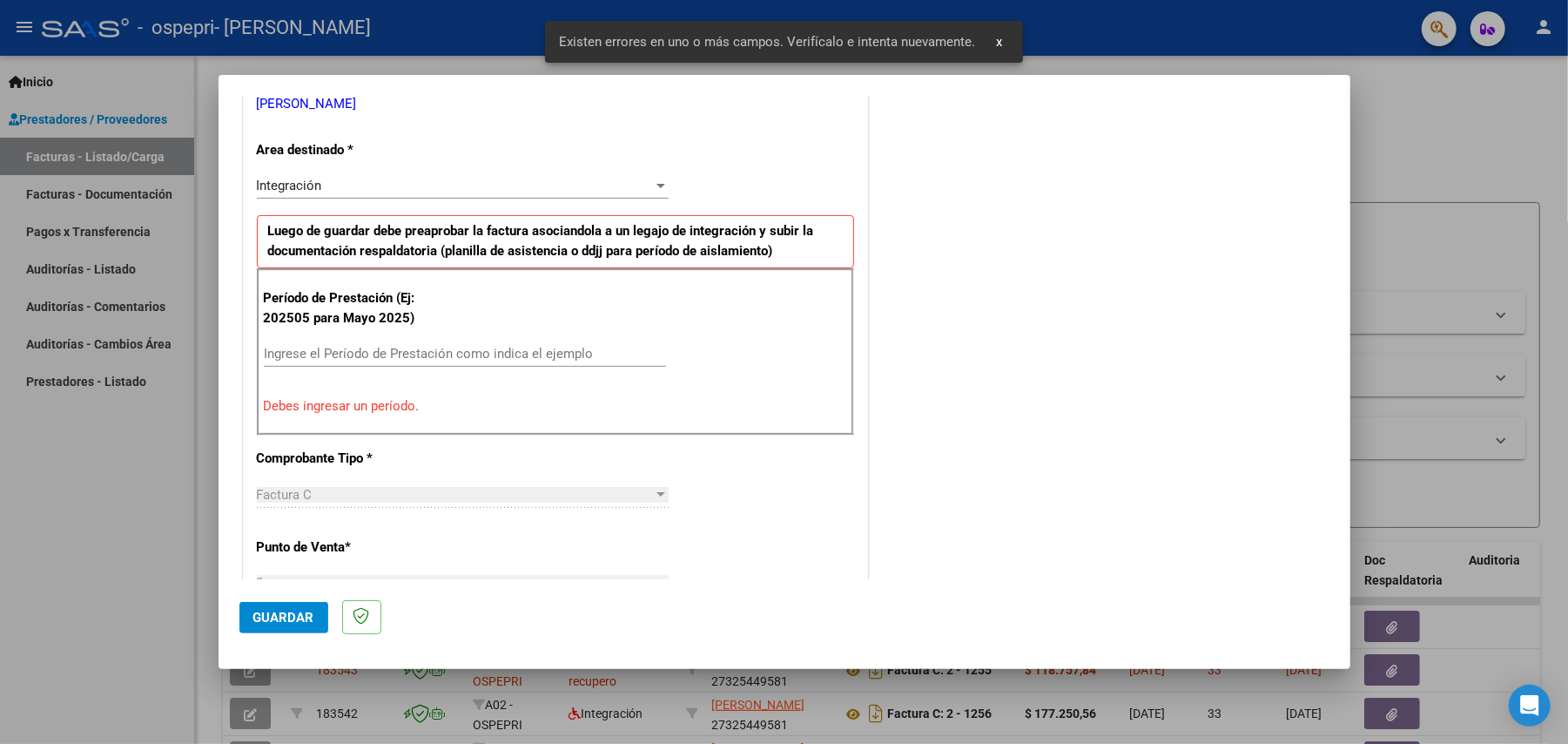
click at [447, 346] on div "Ingrese el Período de Prestación como indica el ejemplo" at bounding box center [465, 353] width 402 height 26
click at [443, 349] on input "Ingrese el Período de Prestación como indica el ejemplo" at bounding box center [465, 353] width 402 height 16
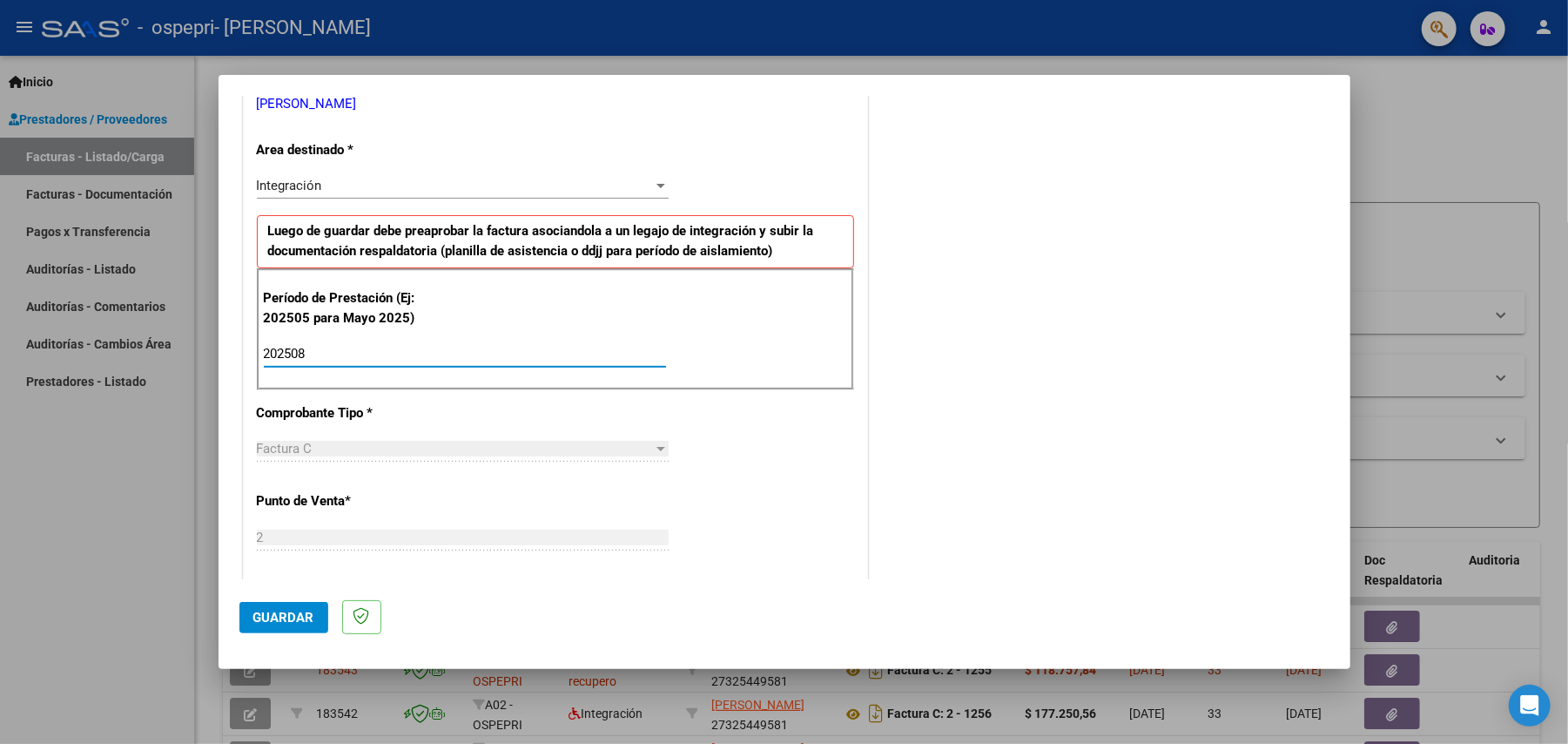
type input "202508"
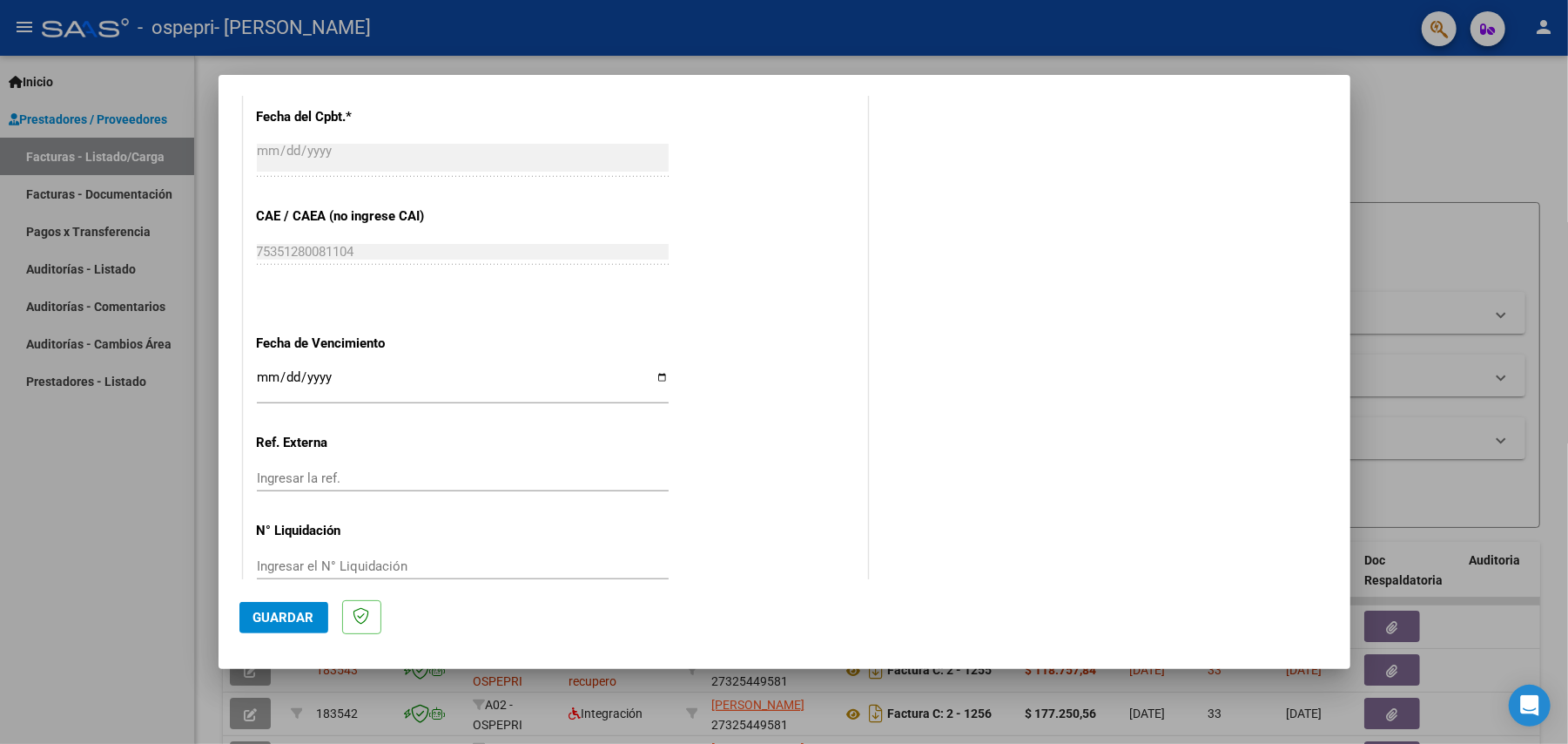
scroll to position [1049, 0]
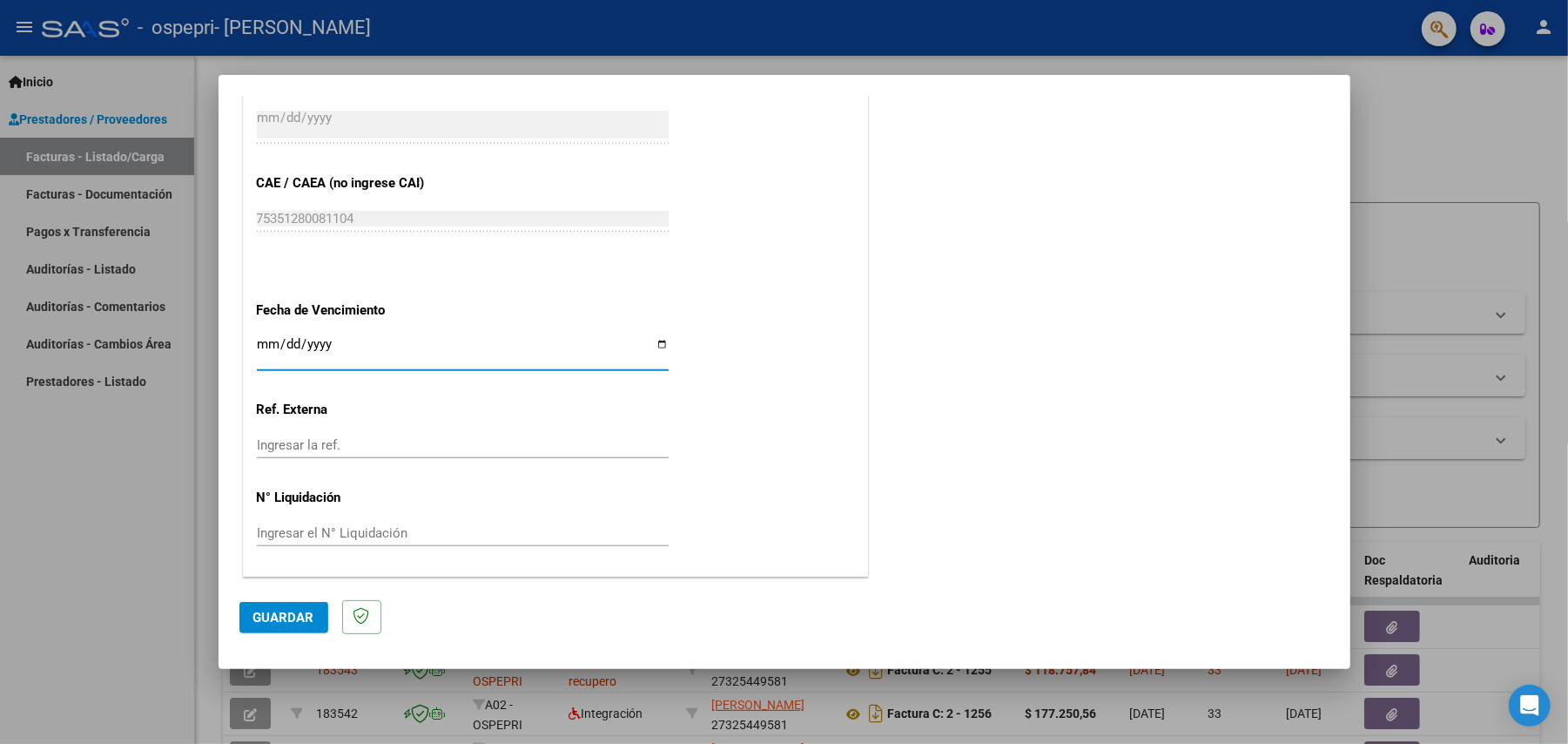
click at [658, 346] on input "Ingresar la fecha" at bounding box center [463, 351] width 412 height 28
type input "[DATE]"
click at [294, 541] on input "Ingresar el N° Liquidación" at bounding box center [463, 533] width 412 height 16
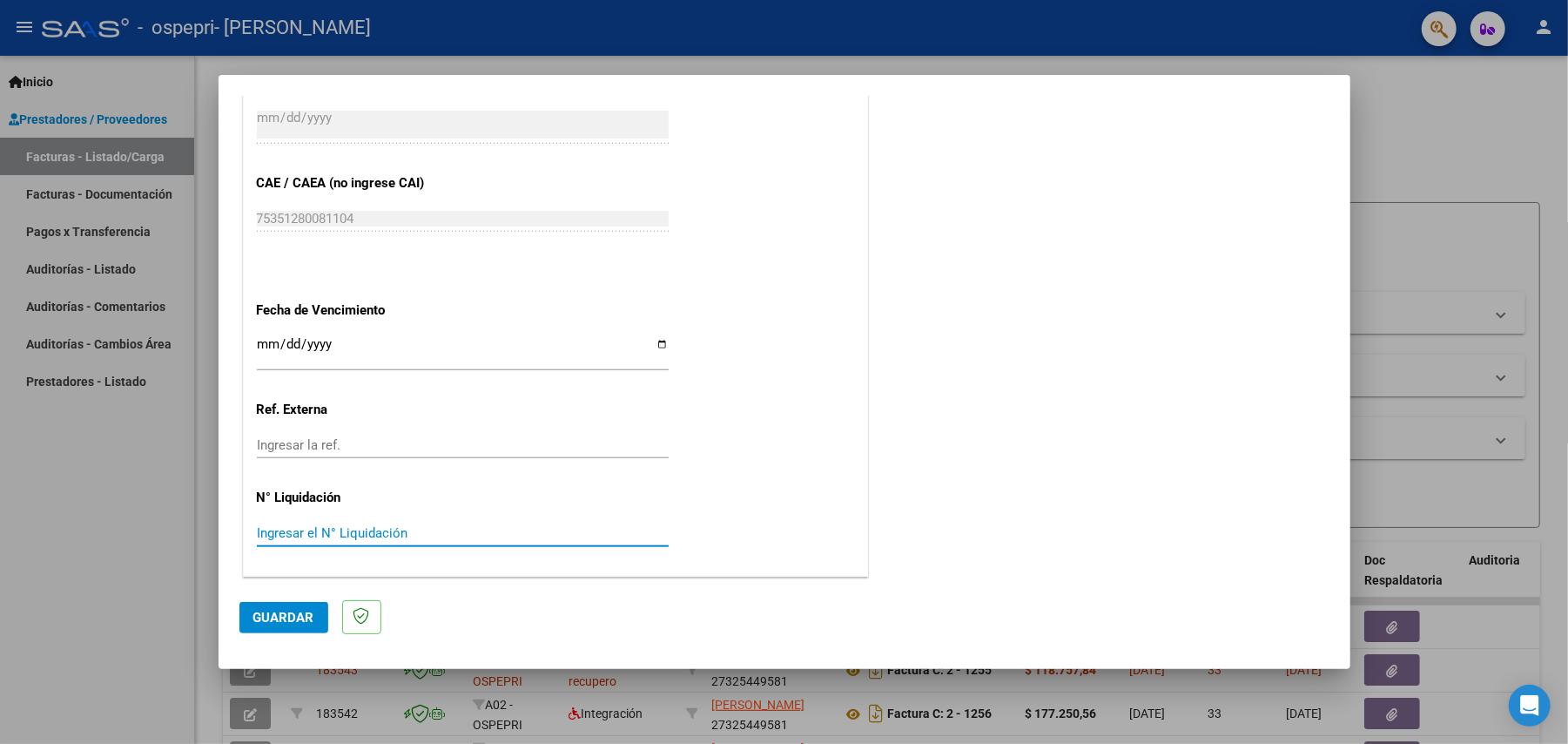
paste input "273037"
type input "273037"
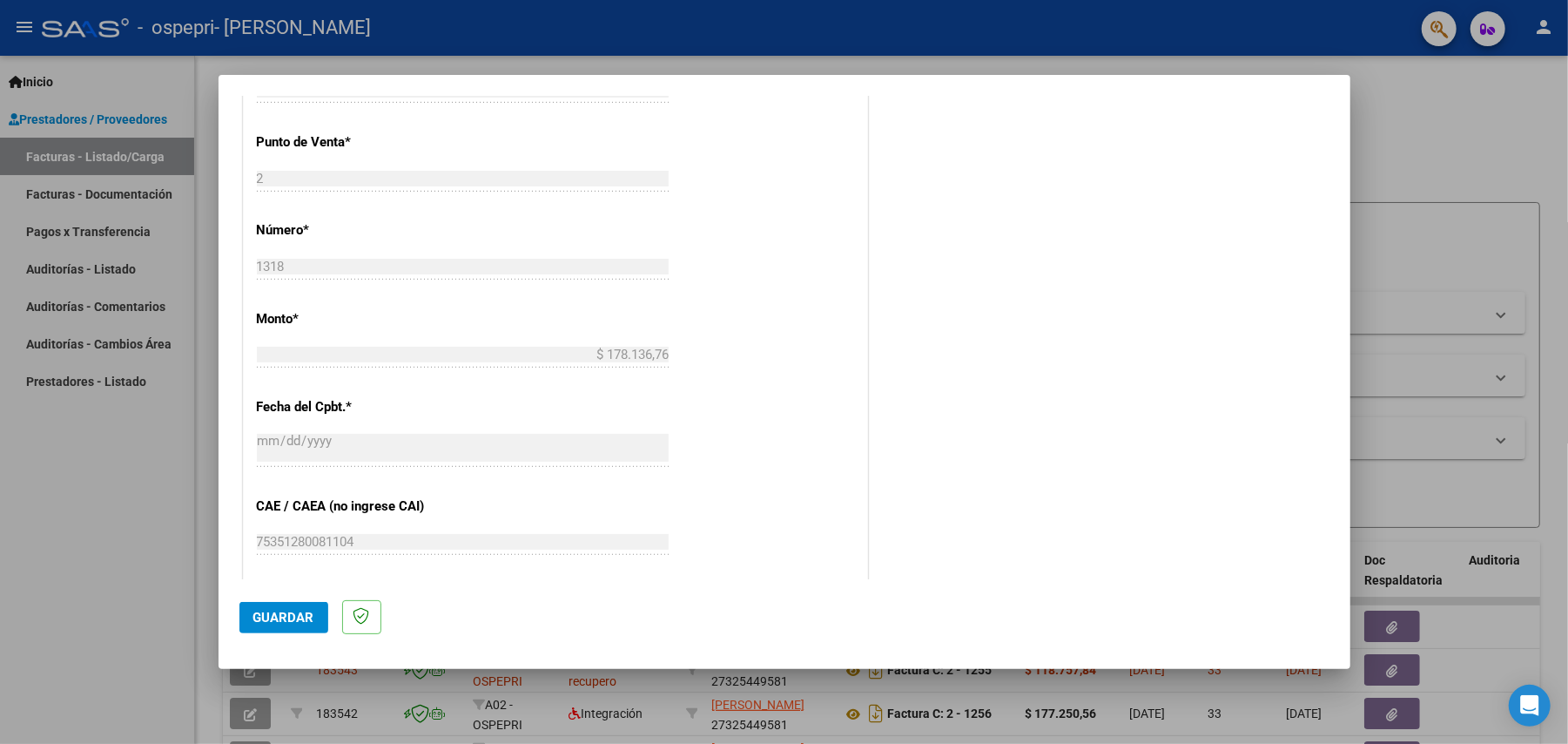
scroll to position [1052, 0]
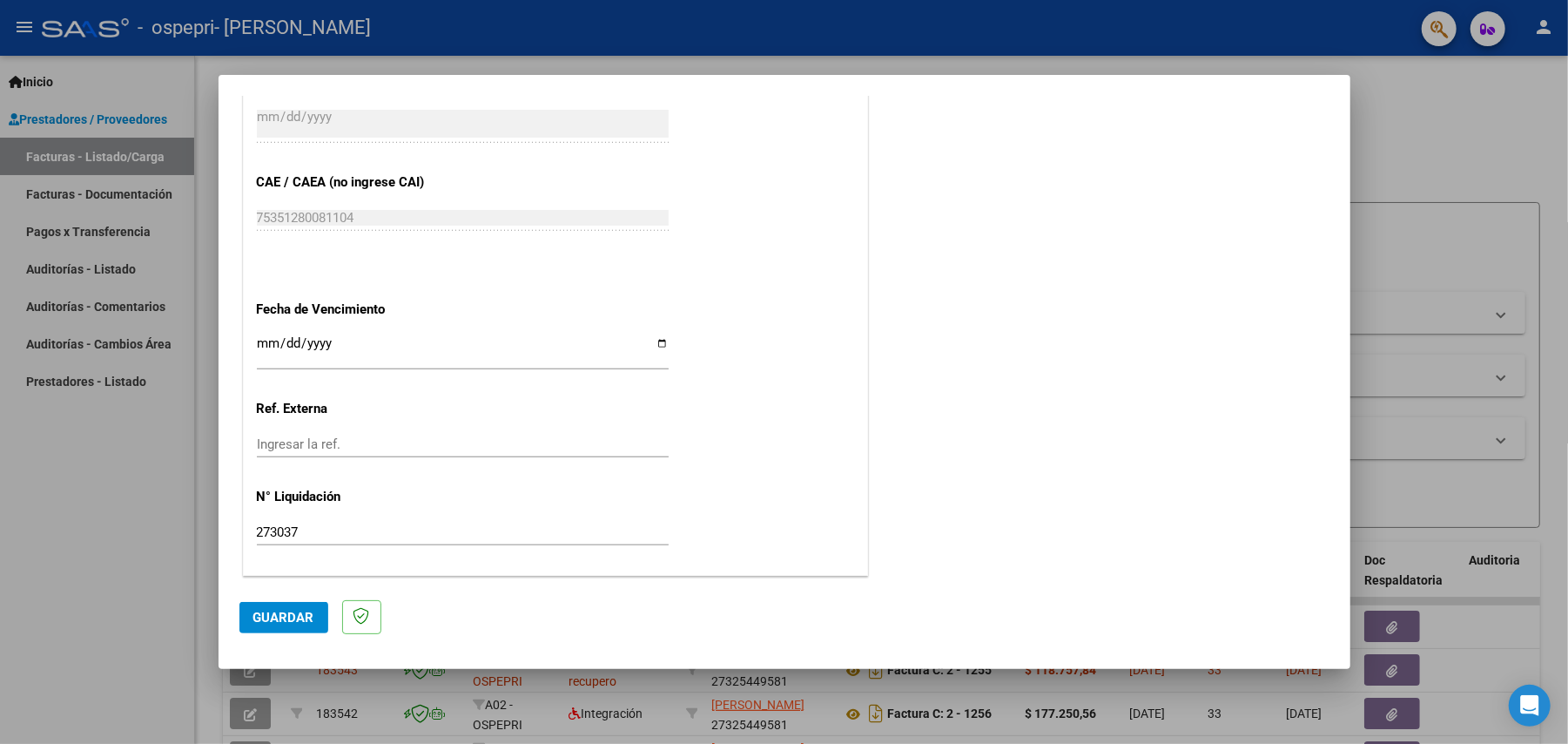
click at [294, 628] on button "Guardar" at bounding box center [283, 617] width 89 height 31
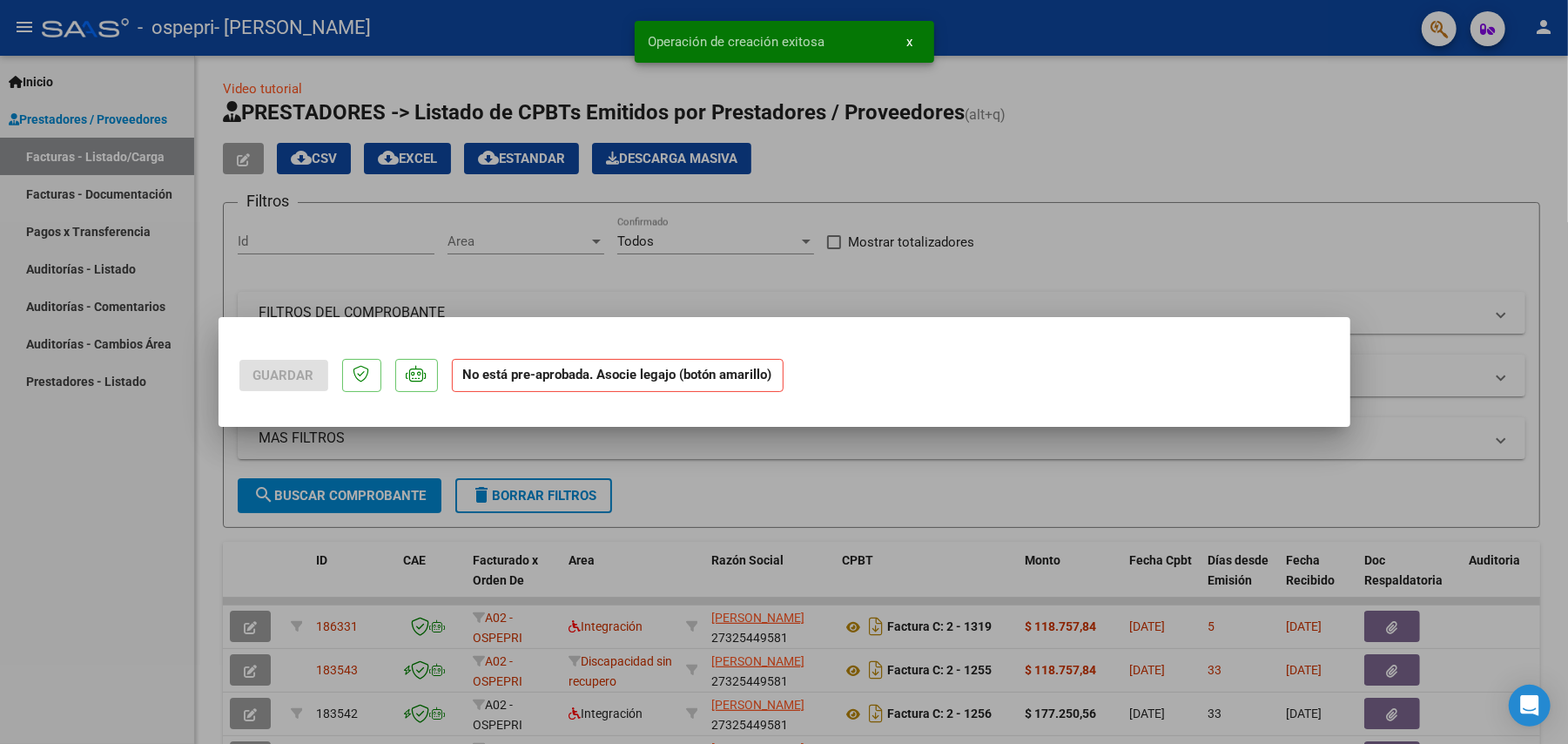
scroll to position [0, 0]
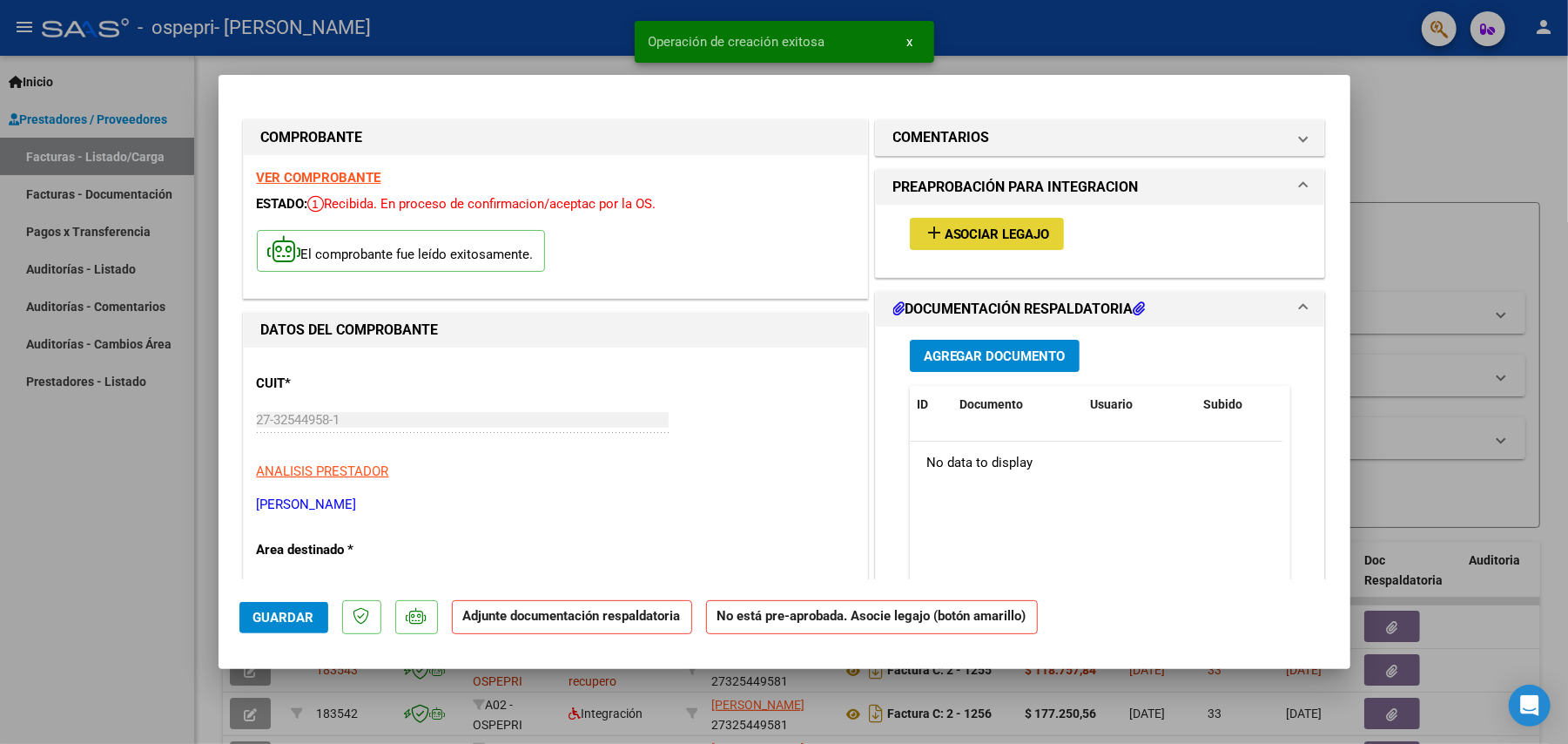
click at [965, 240] on span "Asociar Legajo" at bounding box center [998, 234] width 105 height 16
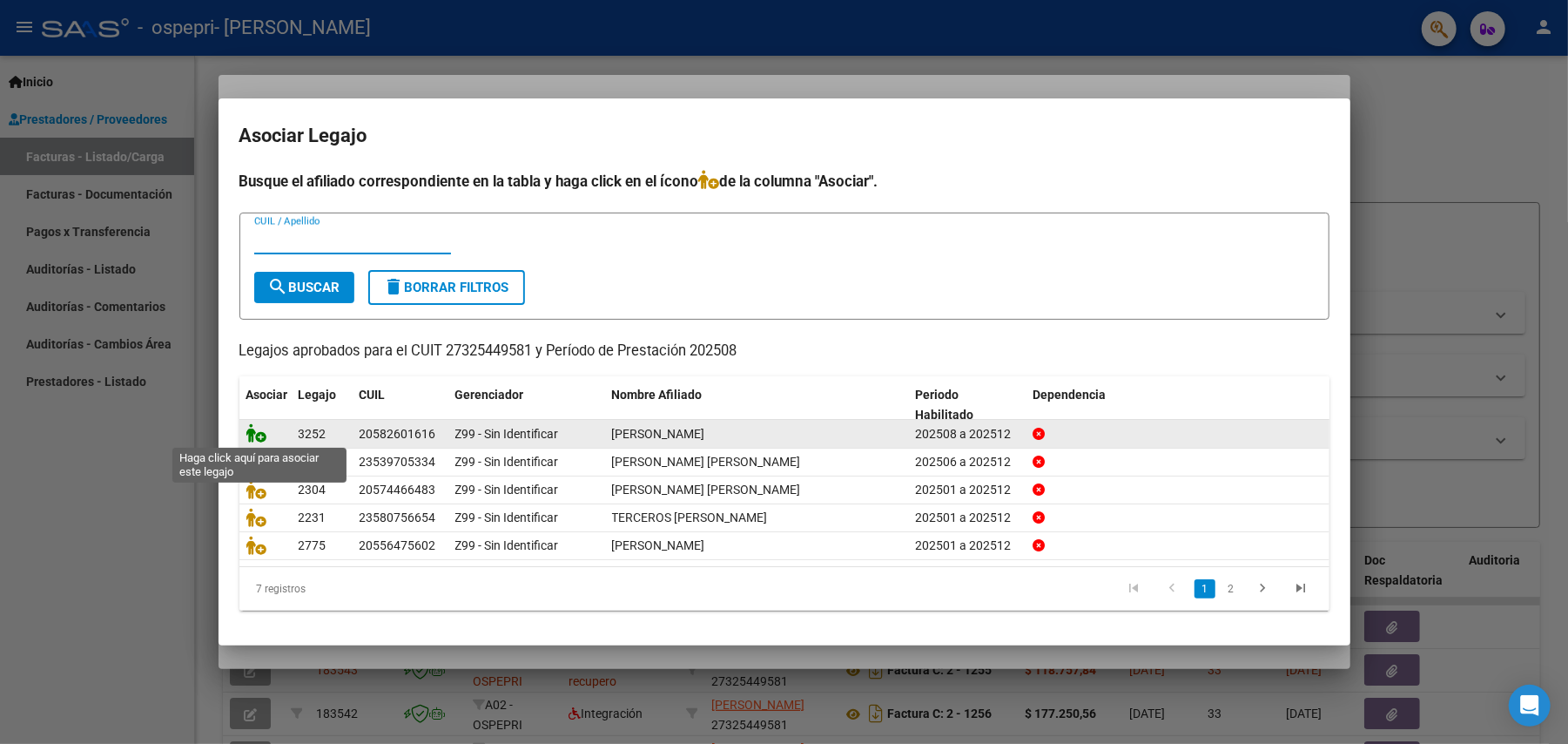
click at [262, 436] on icon at bounding box center [256, 433] width 21 height 20
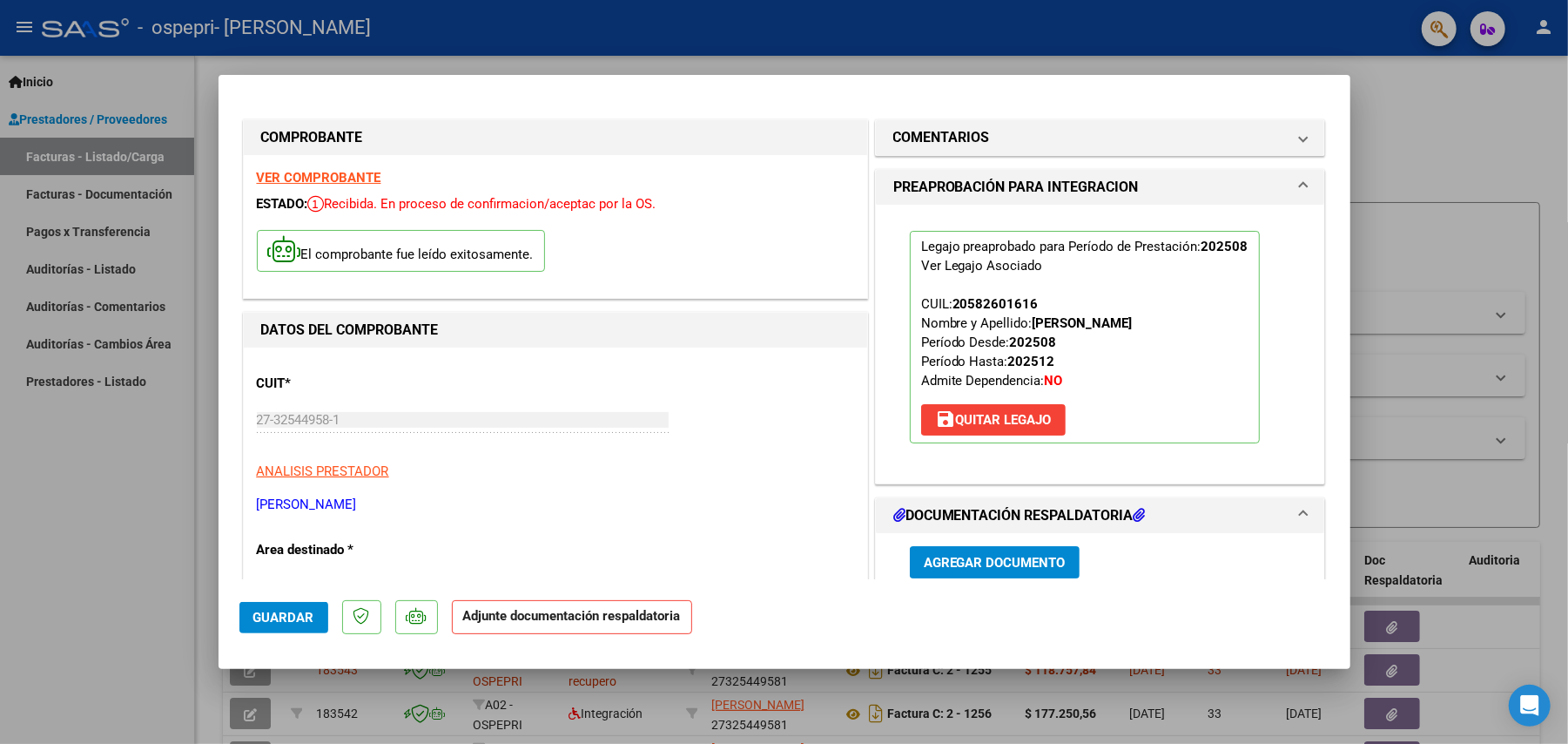
scroll to position [303, 0]
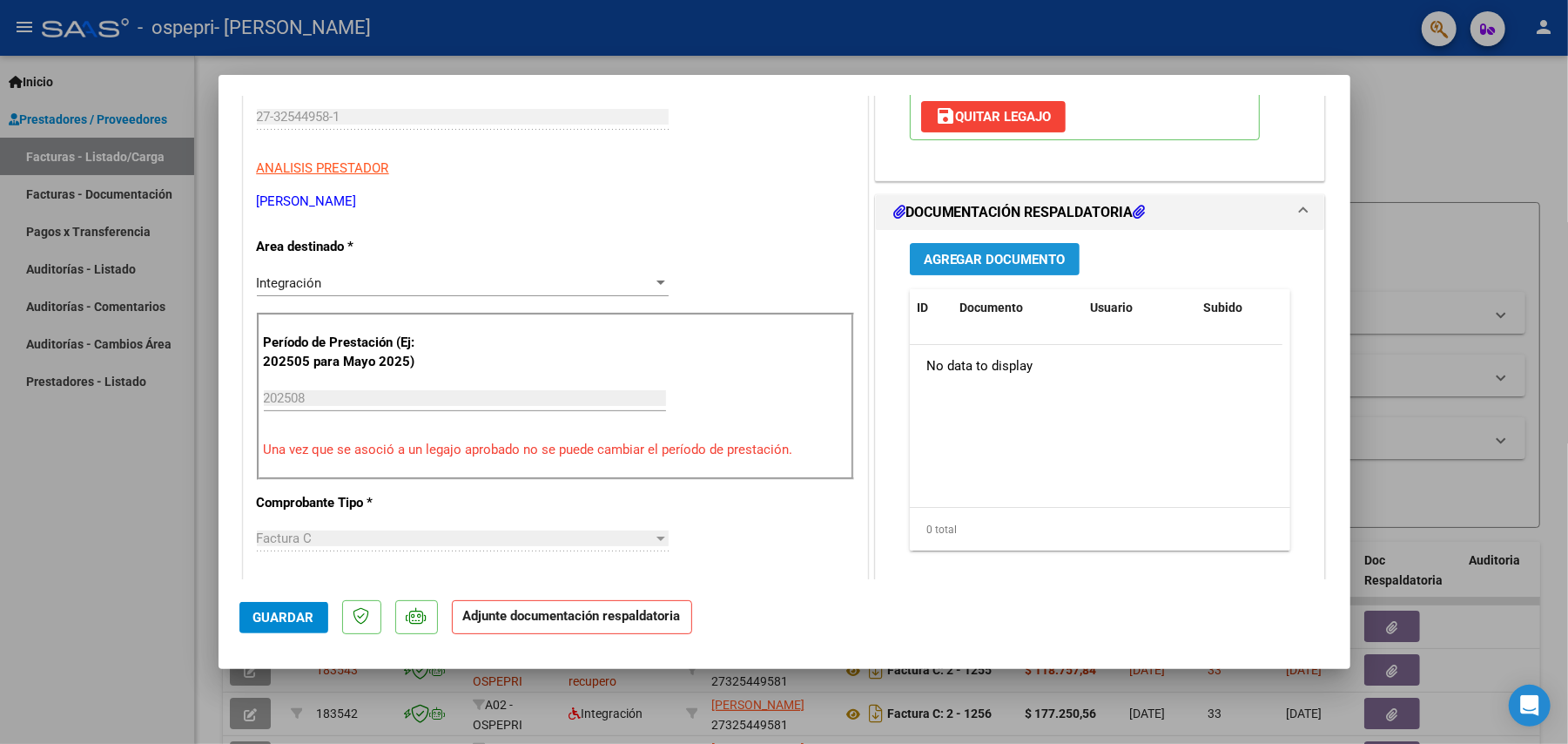
click at [1052, 265] on span "Agregar Documento" at bounding box center [994, 260] width 142 height 16
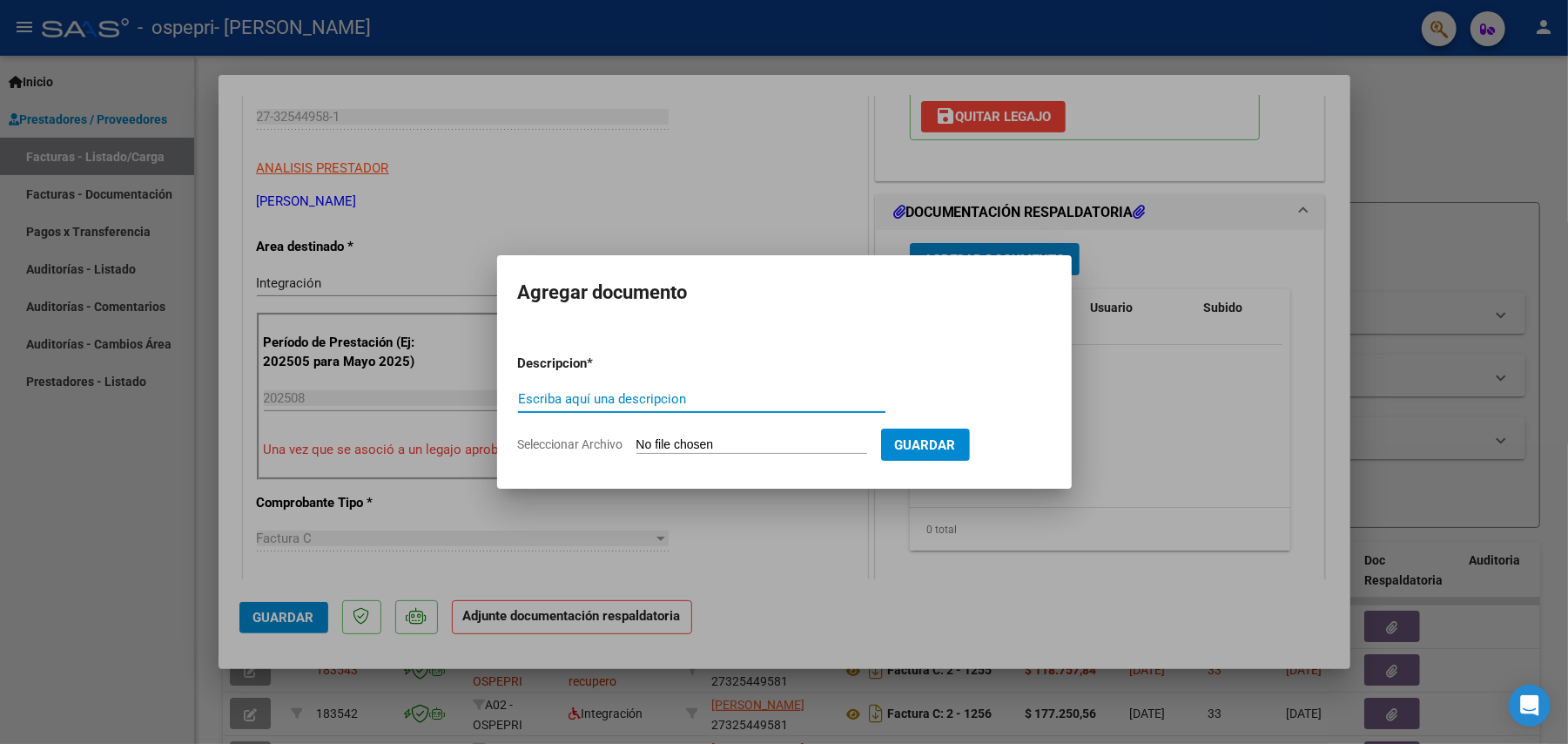
click at [850, 432] on form "Descripcion * Escriba aquí una descripcion Seleccionar Archivo Guardar" at bounding box center [785, 404] width 533 height 127
click at [756, 442] on input "Seleccionar Archivo" at bounding box center [752, 445] width 230 height 17
type input "C:\fakepath\27325449581_011_00002_00001318.pdf"
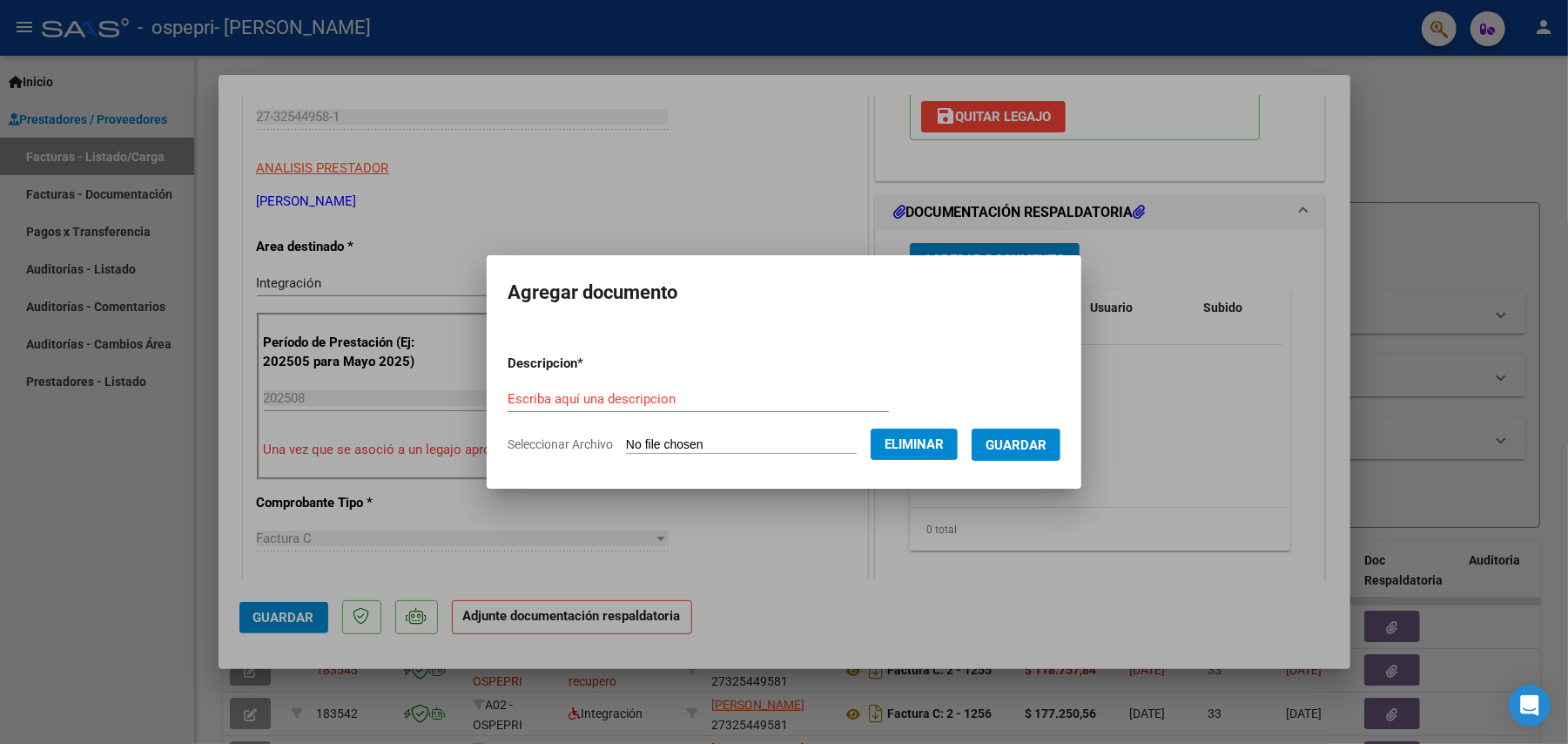
click at [720, 377] on form "Descripcion * Escriba aquí una descripcion Seleccionar Archivo Eliminar Guardar" at bounding box center [784, 404] width 553 height 127
click at [638, 404] on input "Escriba aquí una descripcion" at bounding box center [698, 398] width 382 height 16
type input "factura"
click at [1033, 453] on span "Guardar" at bounding box center [1016, 445] width 61 height 16
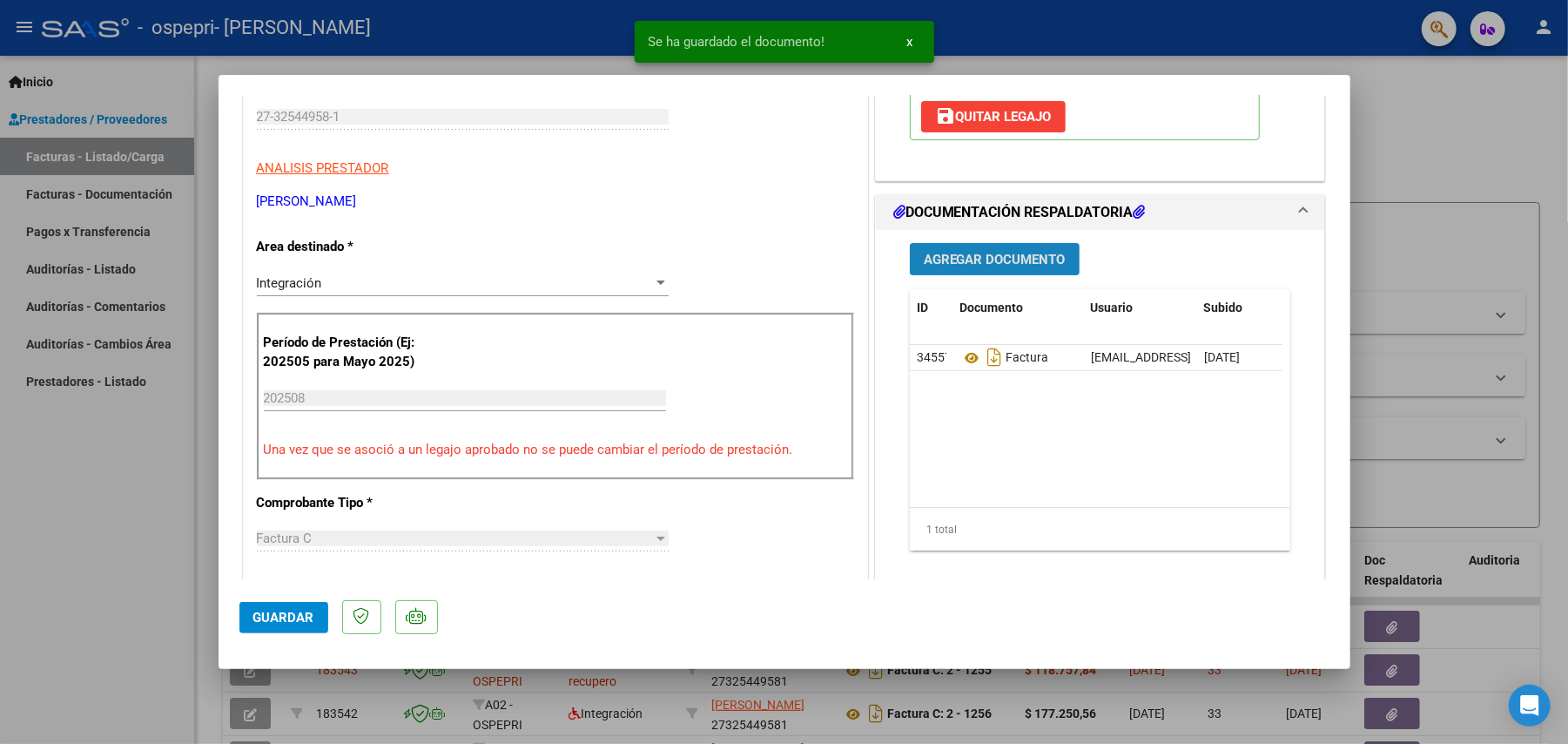
click at [963, 268] on span "Agregar Documento" at bounding box center [994, 260] width 142 height 16
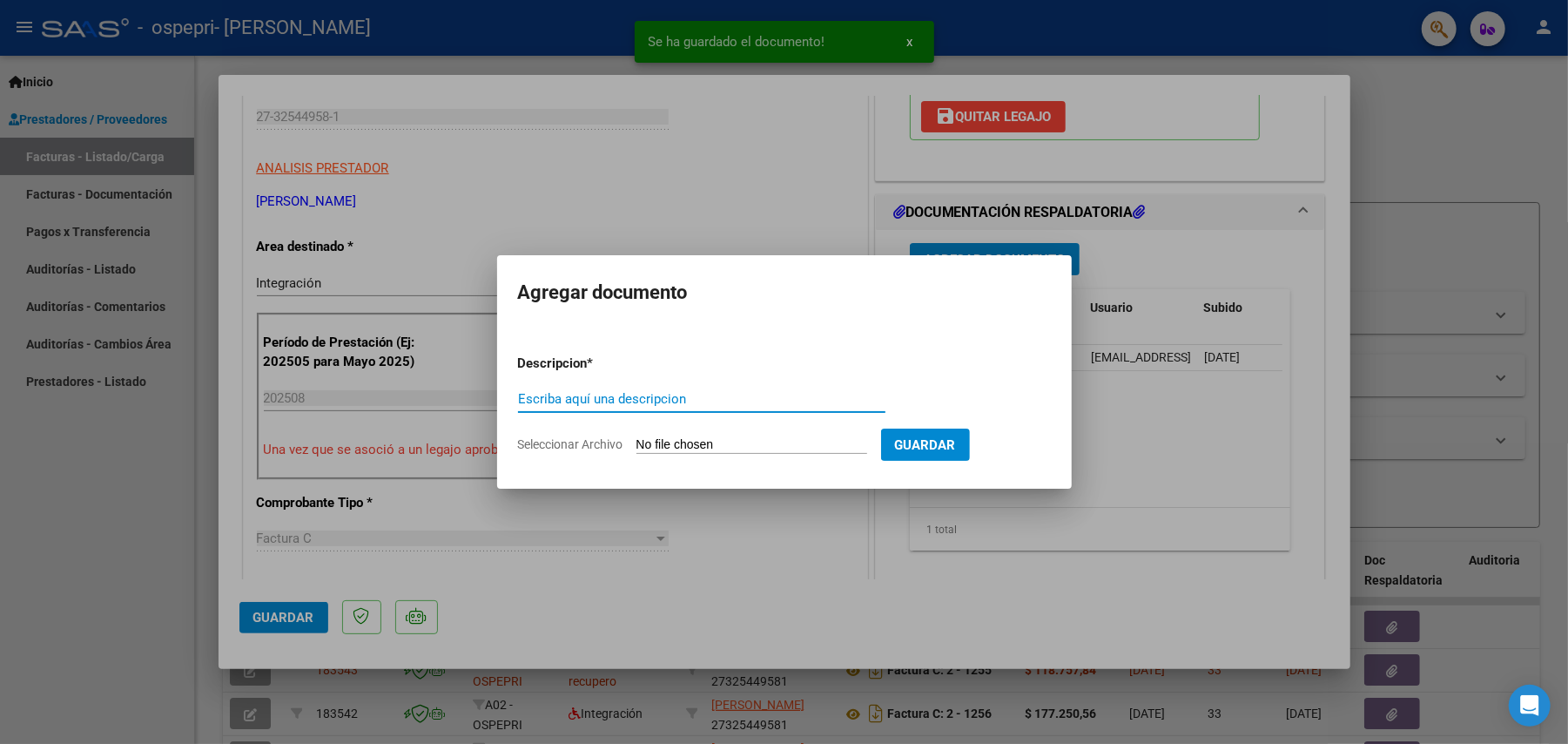
click at [712, 439] on input "Seleccionar Archivo" at bounding box center [752, 445] width 230 height 17
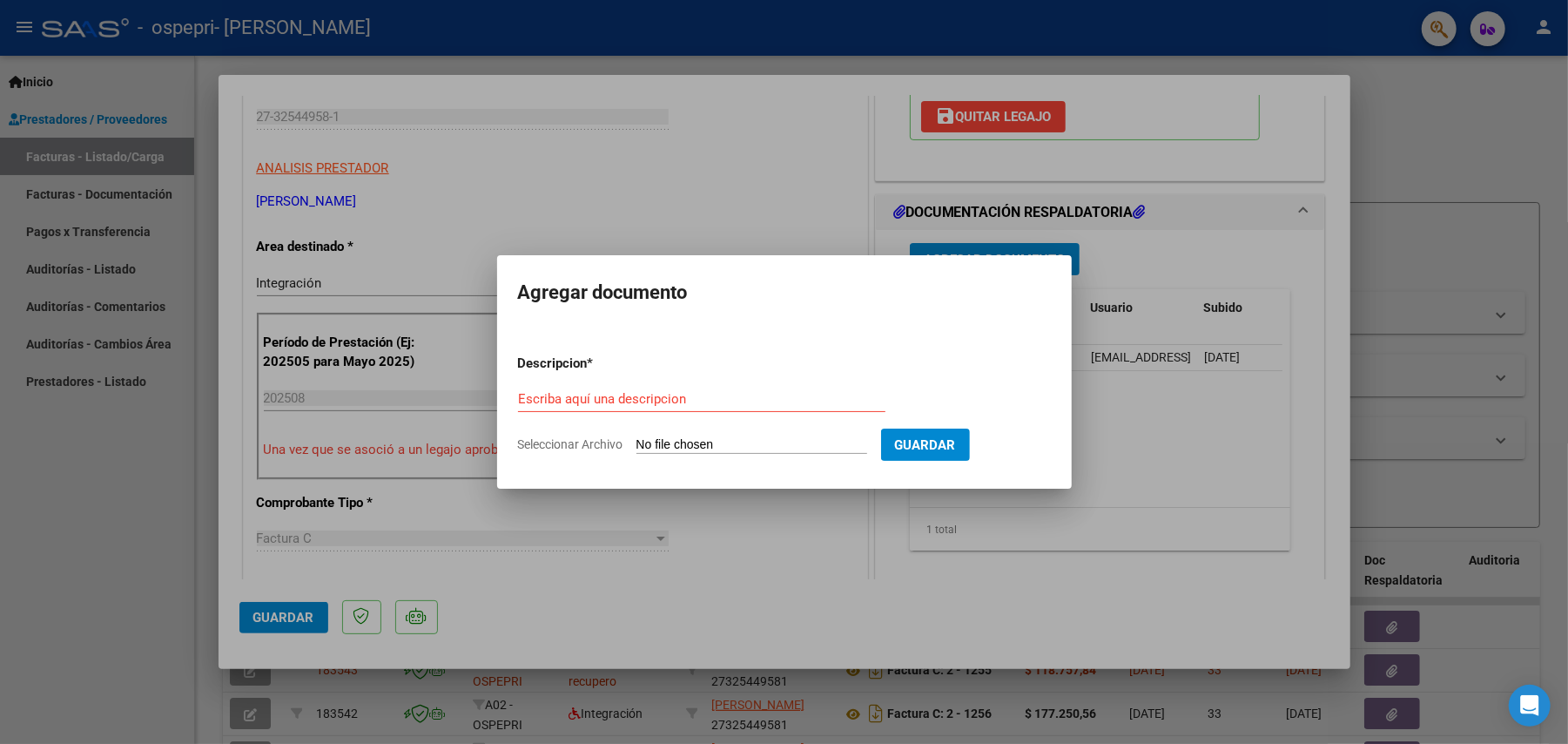
type input "C:\fakepath\apfmimpresionpreliq [PERSON_NAME].pdf"
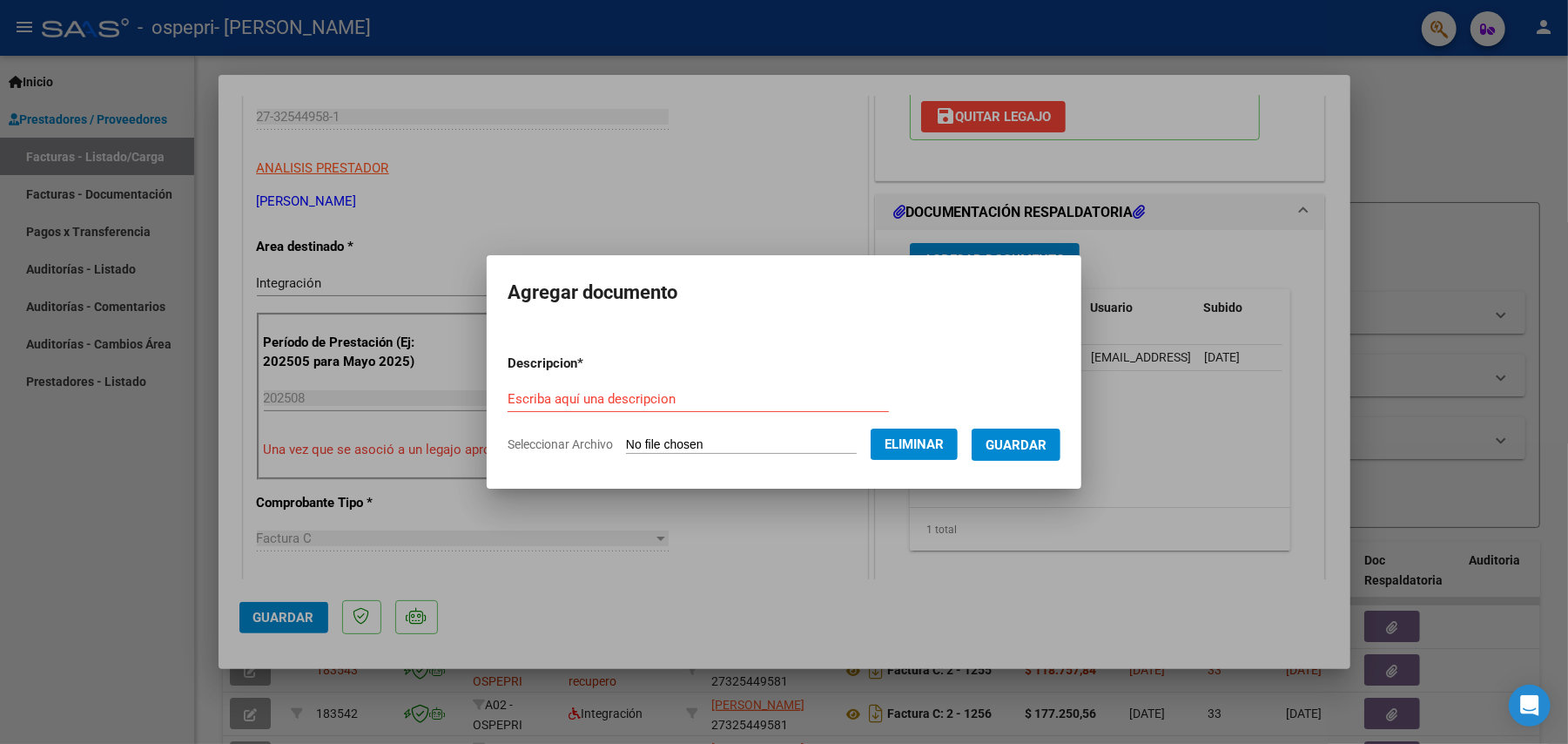
click at [850, 391] on div "Escriba aquí una descripcion" at bounding box center [698, 398] width 382 height 26
click at [836, 408] on div "Escriba aquí una descripcion" at bounding box center [698, 398] width 382 height 26
type input "preliquidacion"
click at [1018, 440] on span "Guardar" at bounding box center [1016, 445] width 61 height 16
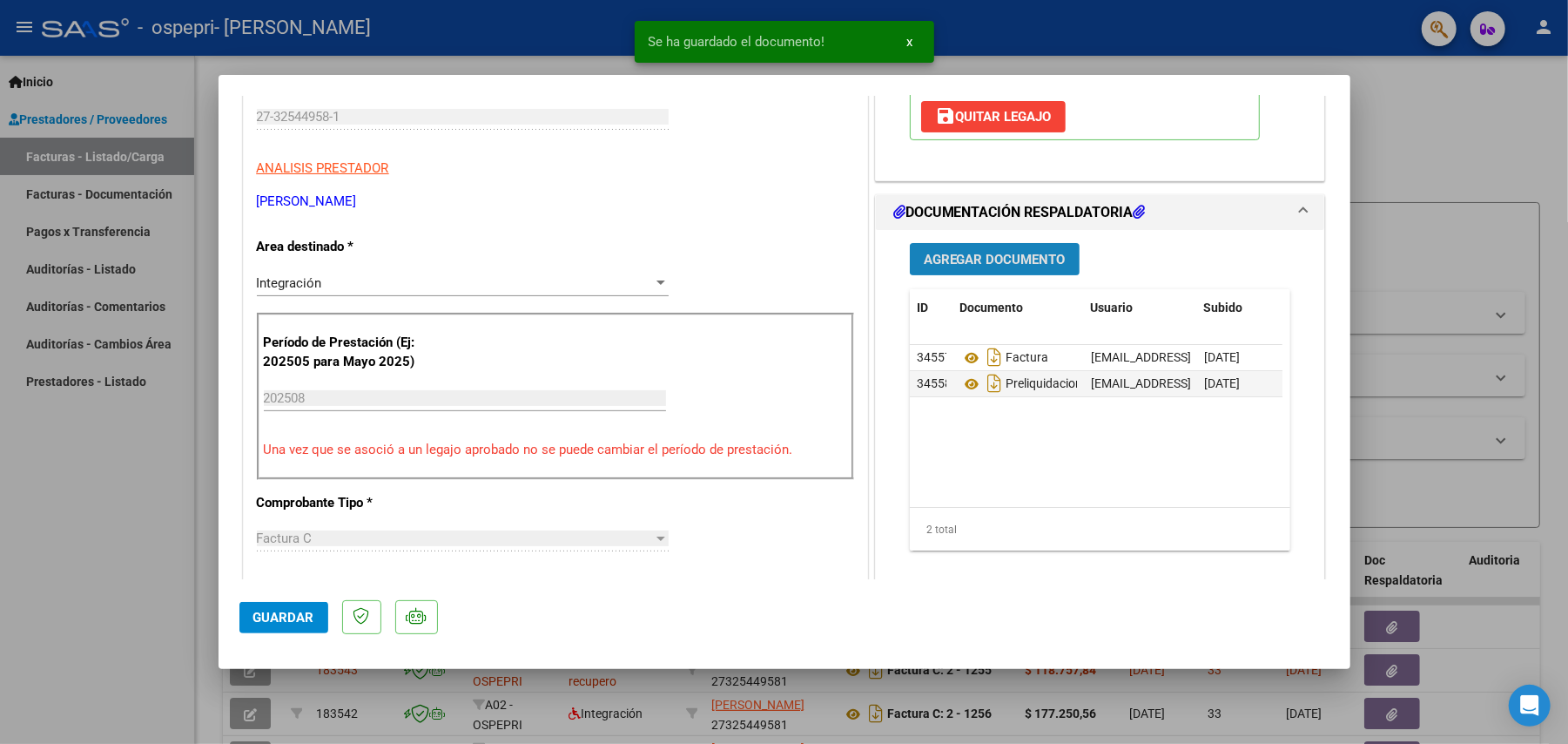
click at [1007, 254] on span "Agregar Documento" at bounding box center [994, 260] width 142 height 16
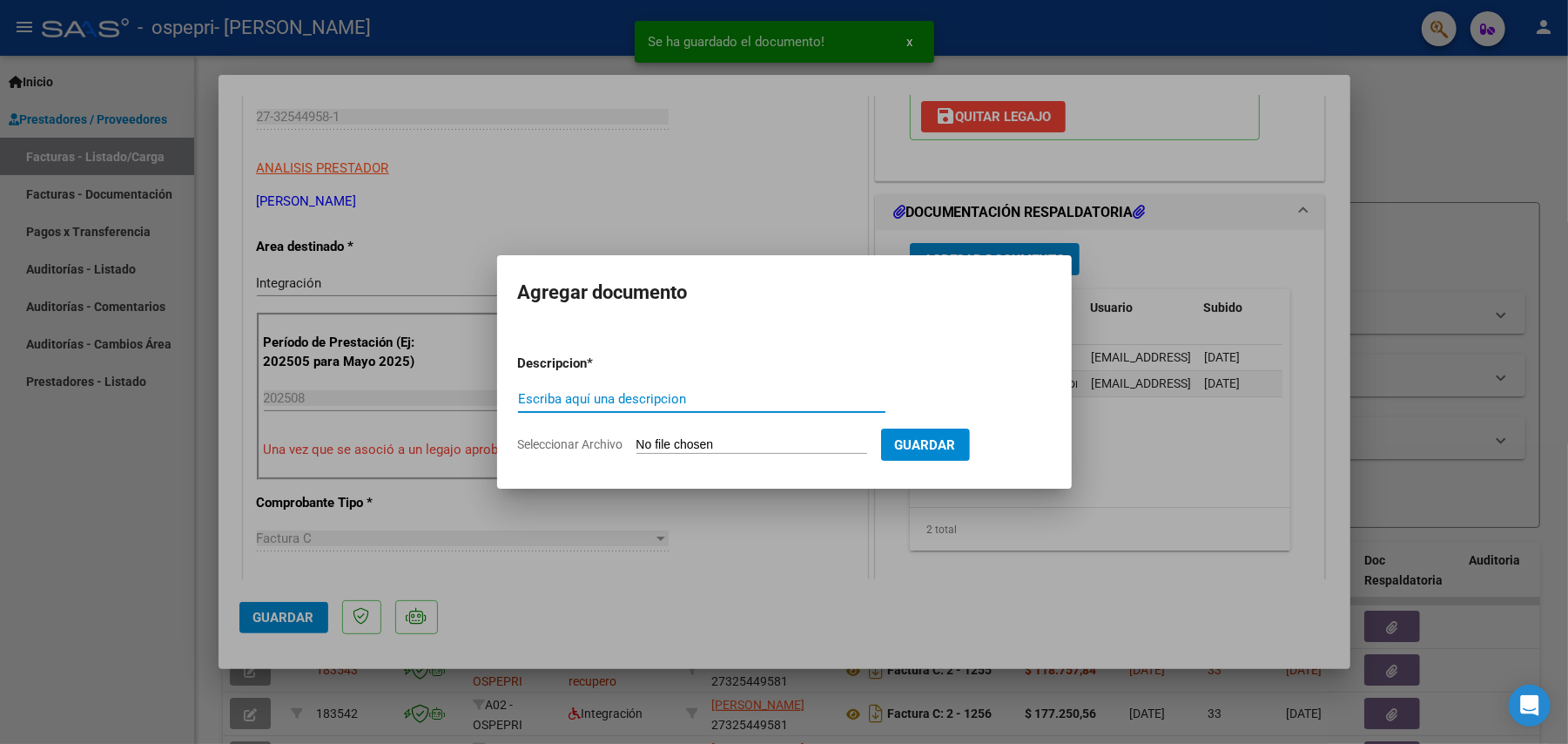
click at [707, 442] on input "Seleccionar Archivo" at bounding box center [752, 445] width 230 height 17
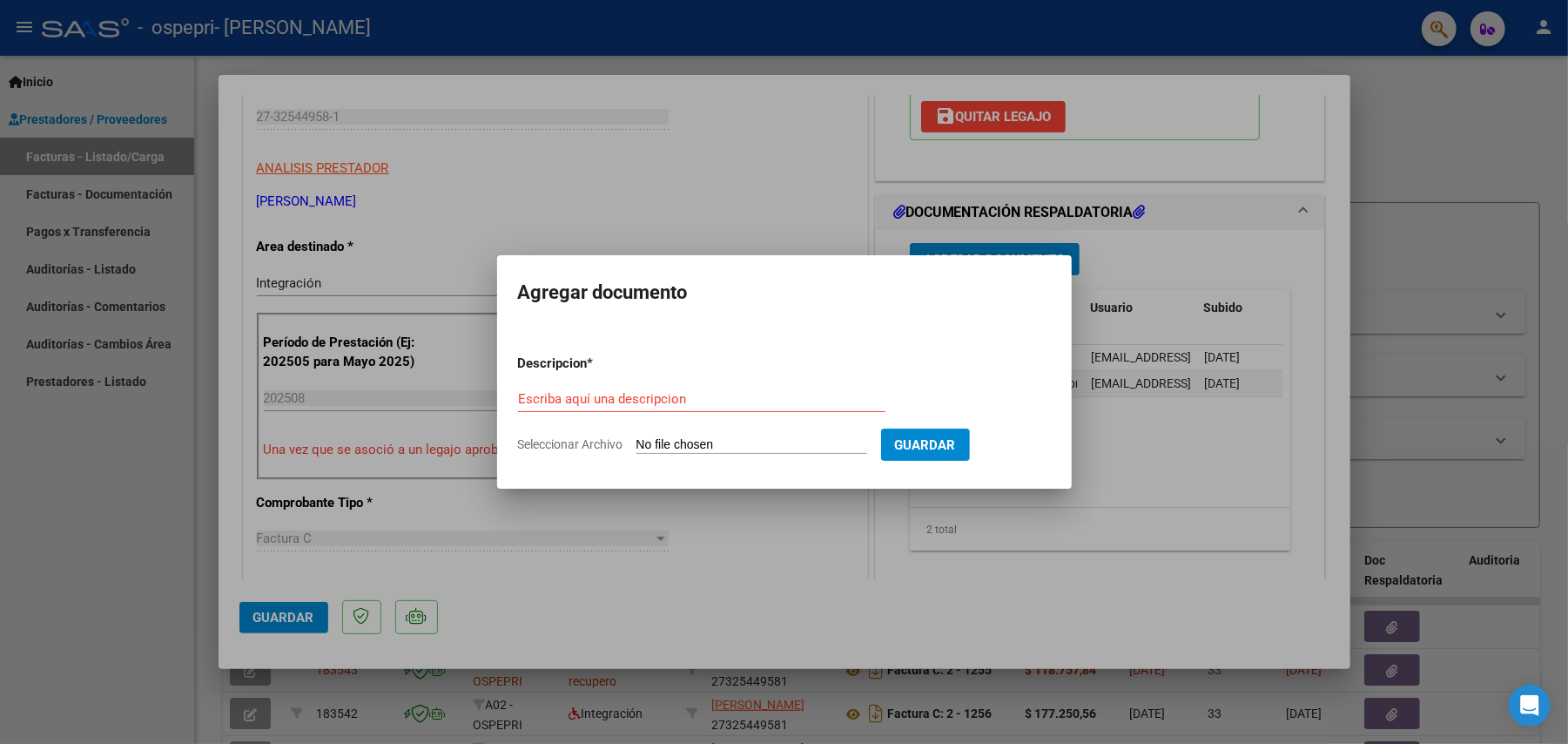
type input "C:\fakepath\Imagen de WhatsApp [DATE] 12.47.17_c07e50d9.jpg"
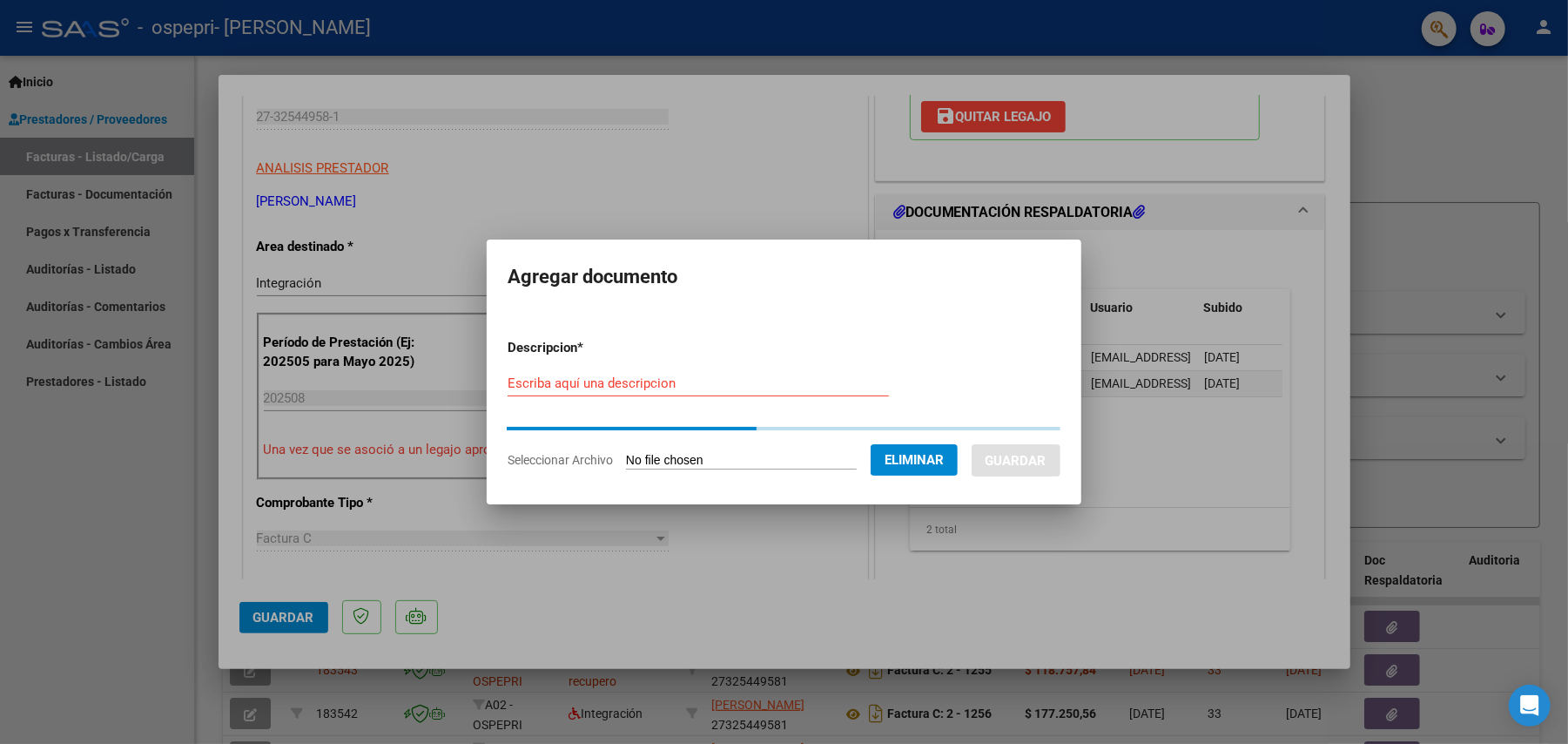
click at [602, 373] on div "Escriba aquí una descripcion" at bounding box center [698, 383] width 382 height 26
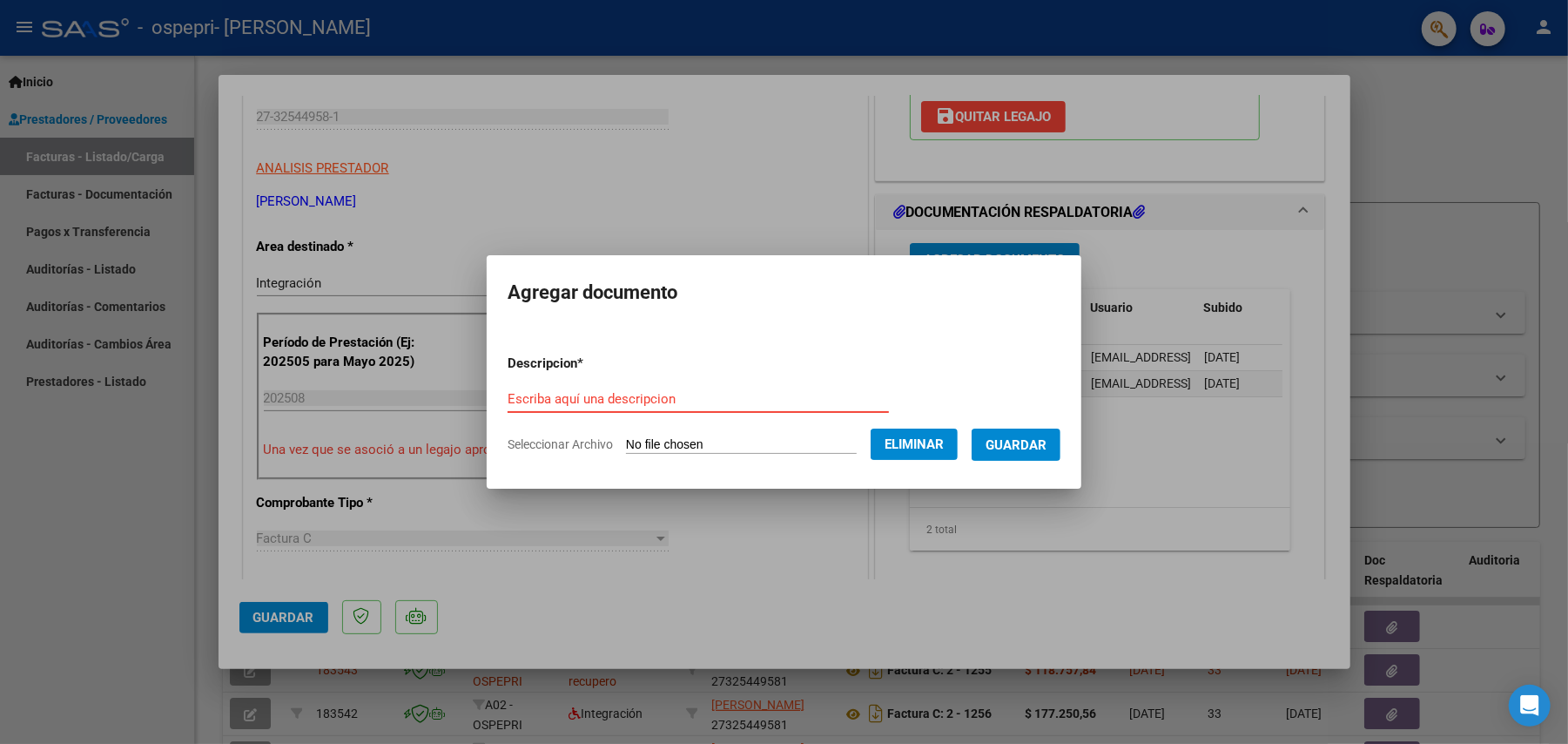
click at [598, 383] on form "Descripcion * Escriba aquí una descripcion Seleccionar Archivo Eliminar Guardar" at bounding box center [784, 404] width 553 height 127
click at [576, 398] on input "Escriba aquí una descripcion" at bounding box center [698, 398] width 382 height 16
click at [576, 398] on input "asistencia" at bounding box center [698, 398] width 382 height 16
type input "asistencia"
click at [1047, 436] on span "Guardar" at bounding box center [1016, 444] width 61 height 16
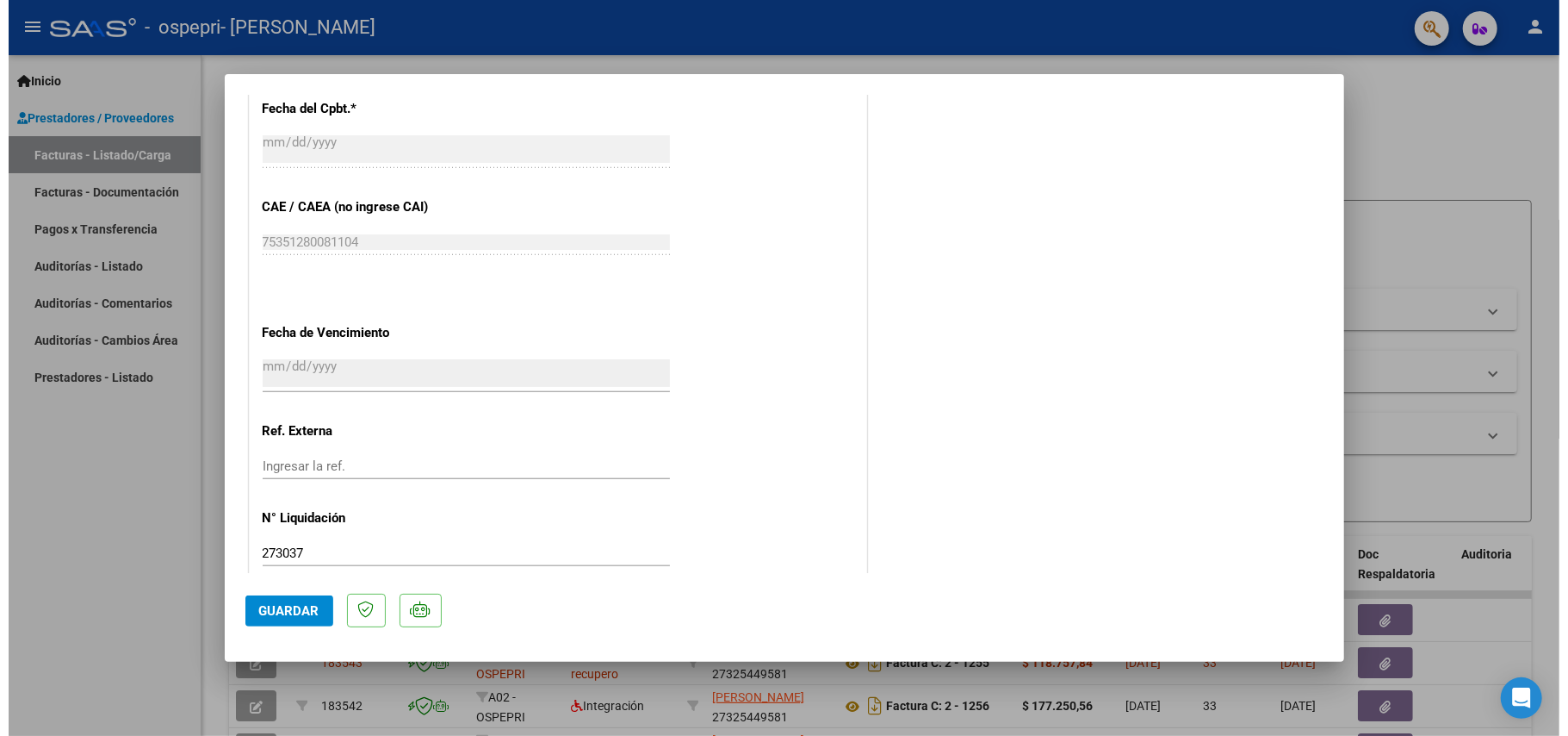
scroll to position [1065, 0]
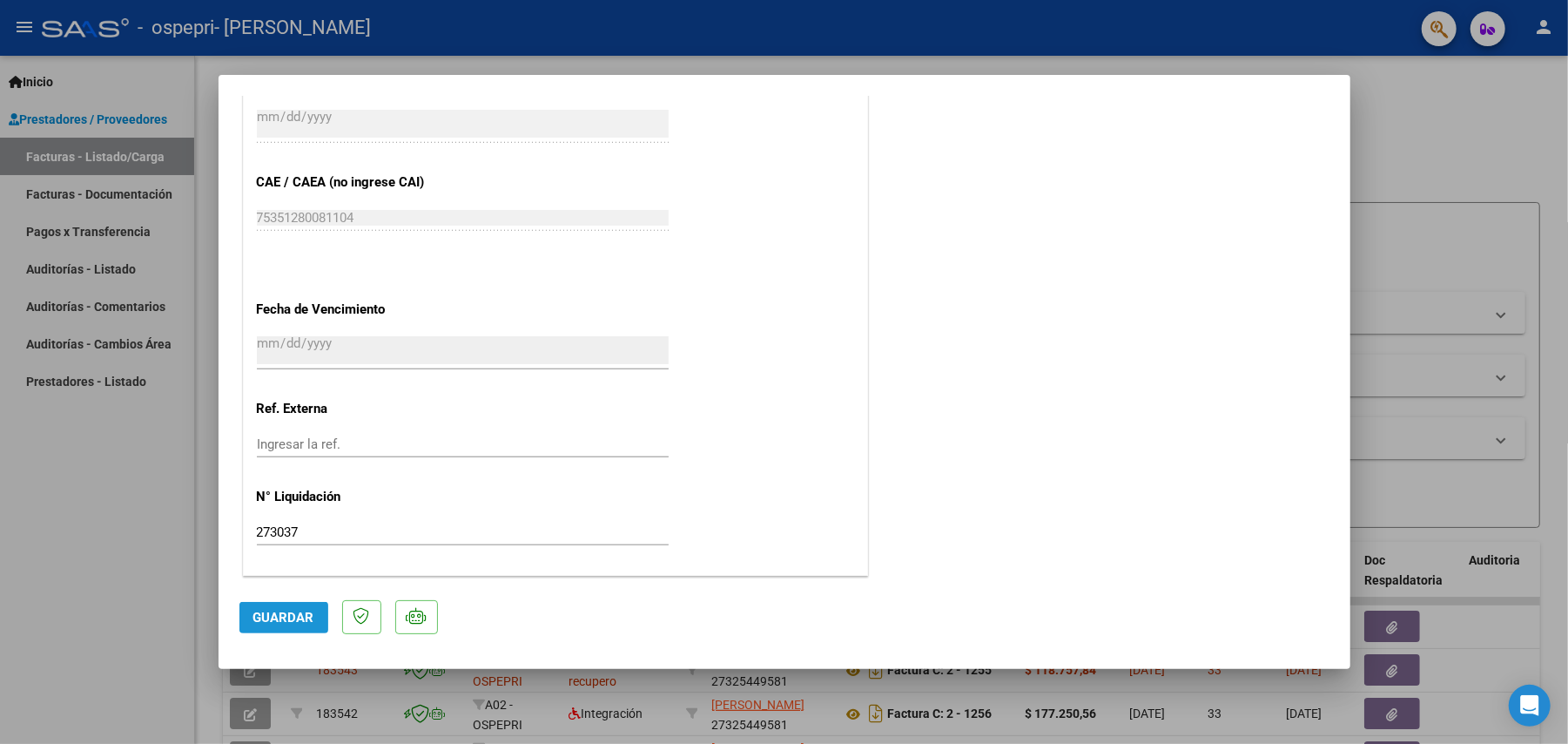
click at [307, 610] on span "Guardar" at bounding box center [284, 617] width 61 height 16
click at [258, 614] on span "Guardar" at bounding box center [284, 617] width 61 height 16
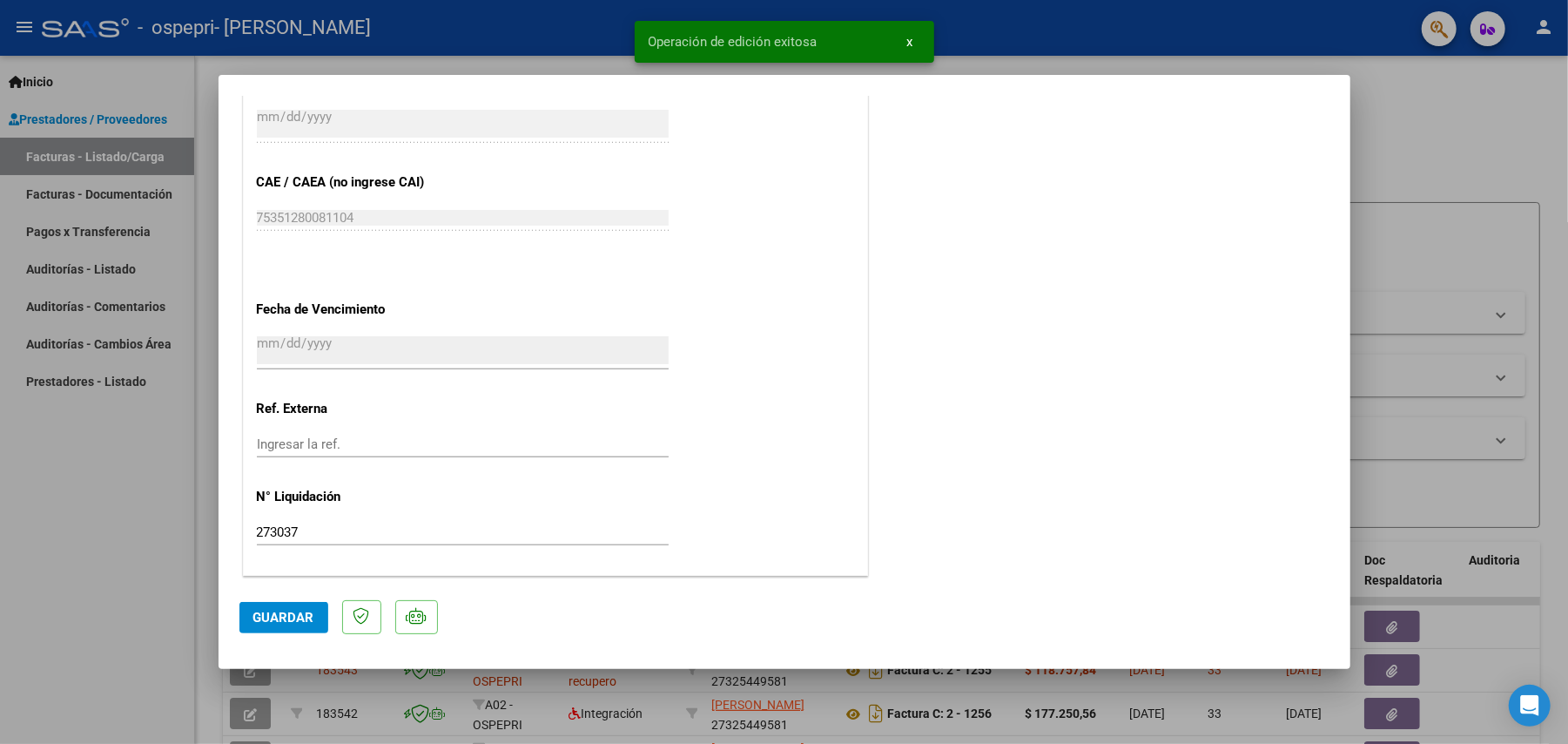
click at [210, 617] on div at bounding box center [784, 372] width 1568 height 744
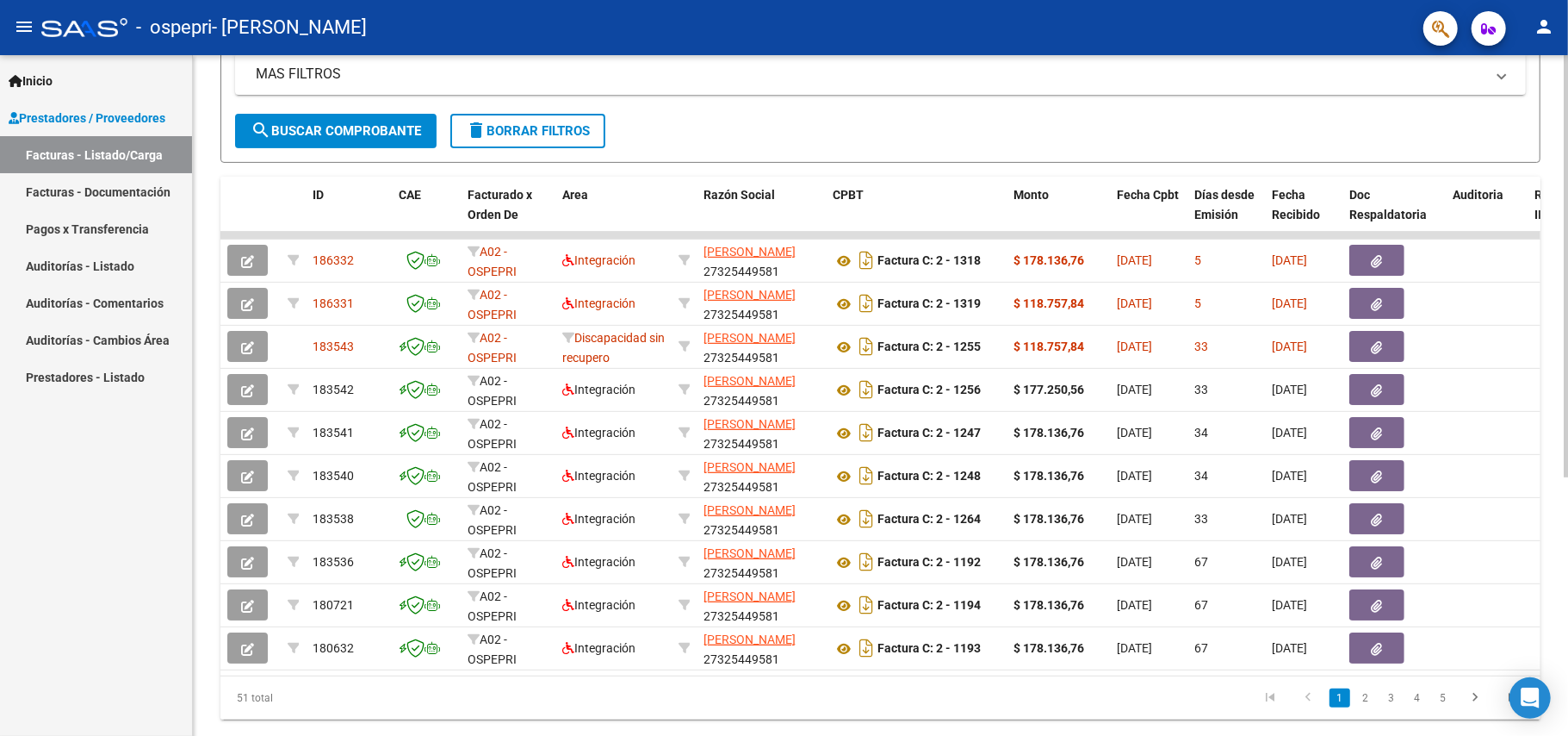
scroll to position [366, 0]
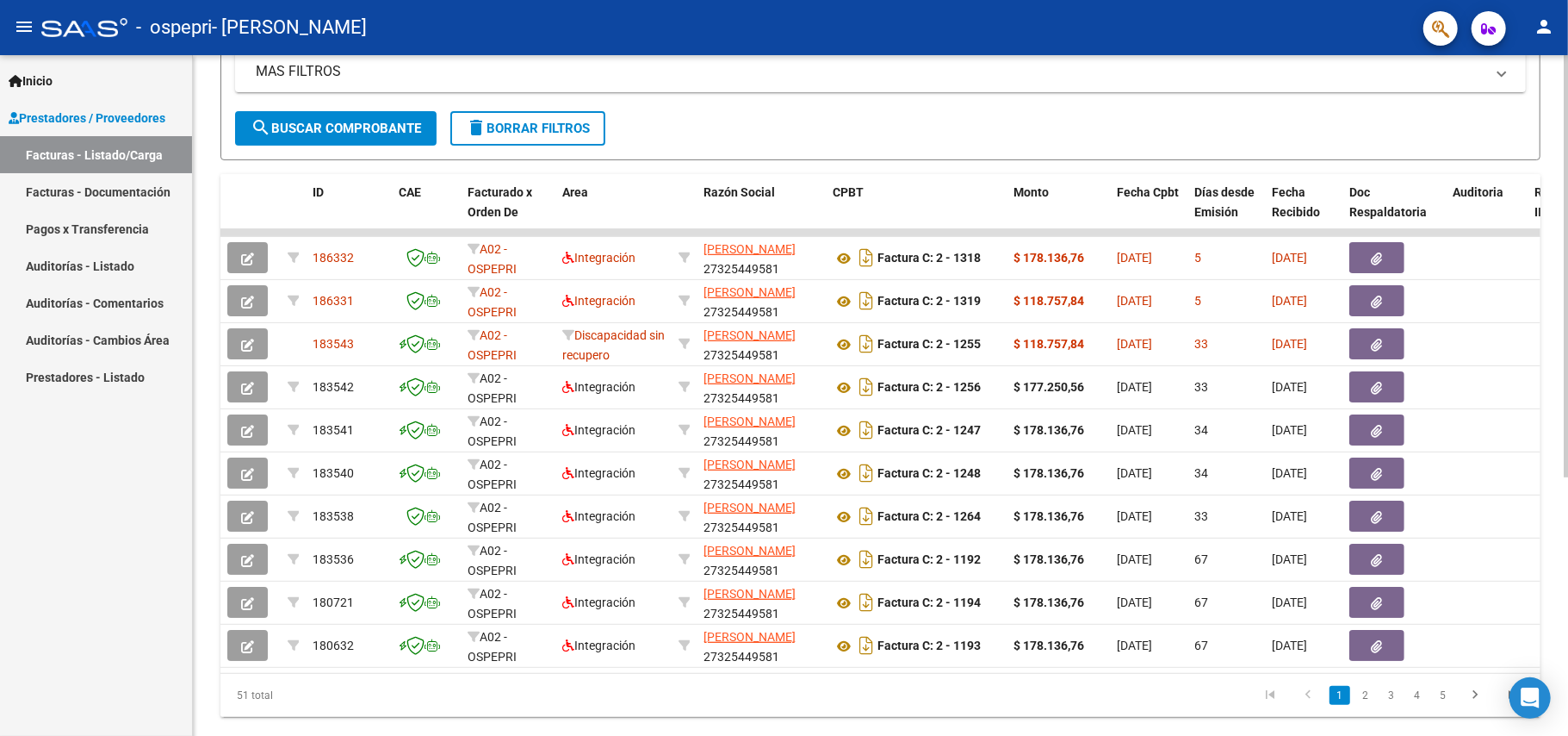
click at [1518, 415] on div "Video tutorial PRESTADORES -> Listado de CPBTs Emitidos por Prestadores / Prove…" at bounding box center [882, 230] width 1380 height 1083
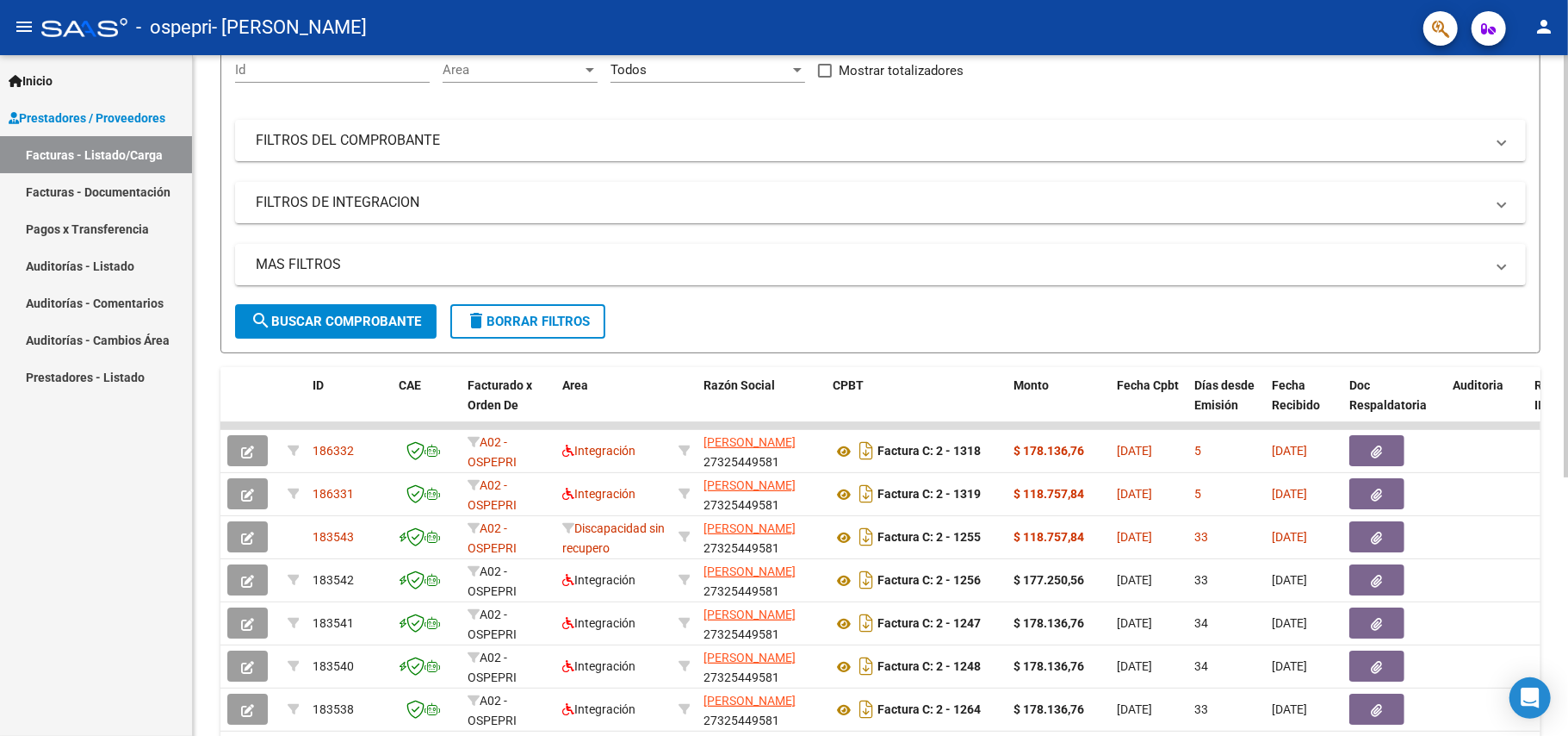
click at [1567, 202] on div at bounding box center [1566, 378] width 4 height 422
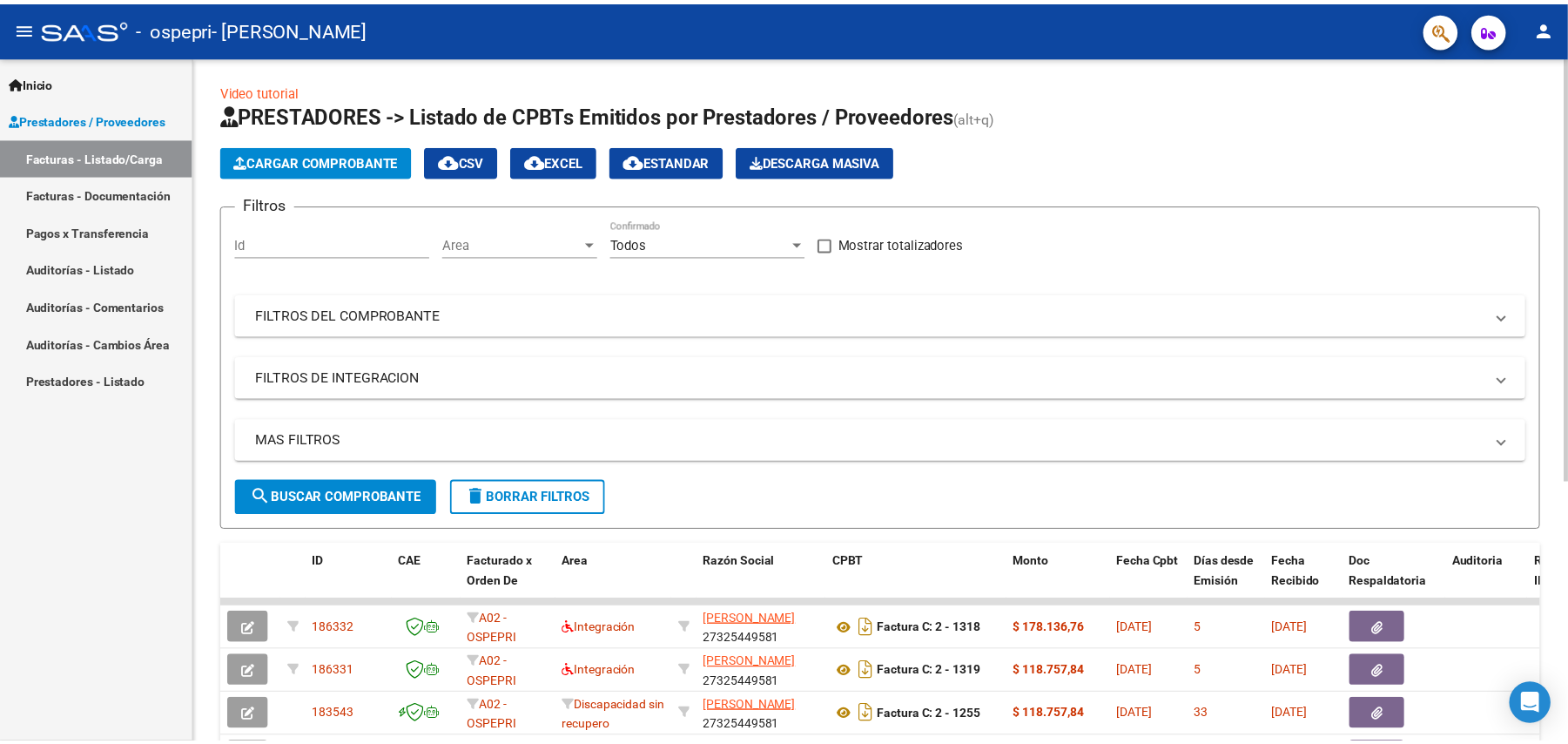
scroll to position [0, 0]
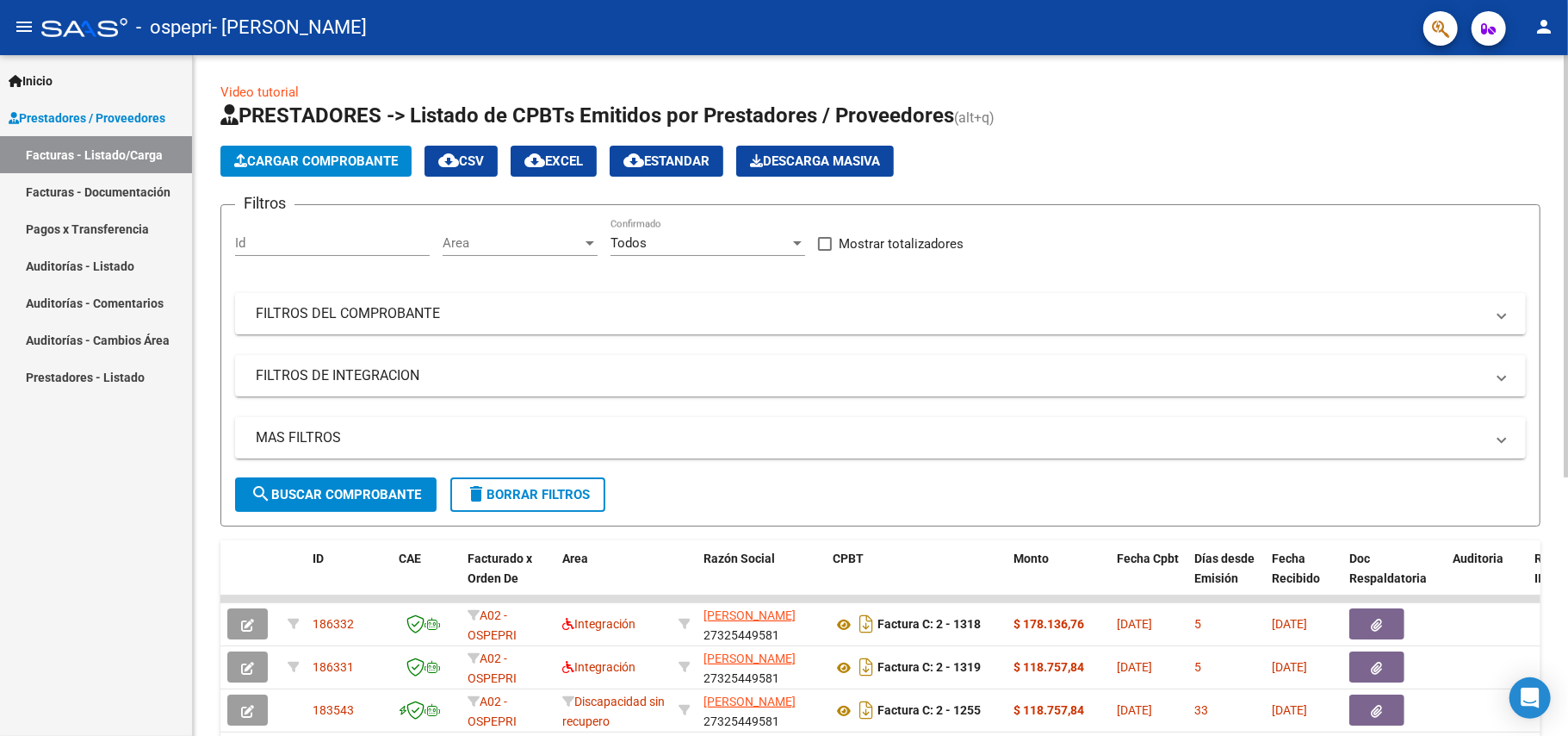
click at [1567, 238] on div at bounding box center [1566, 266] width 4 height 422
click at [394, 154] on span "Cargar Comprobante" at bounding box center [316, 161] width 163 height 15
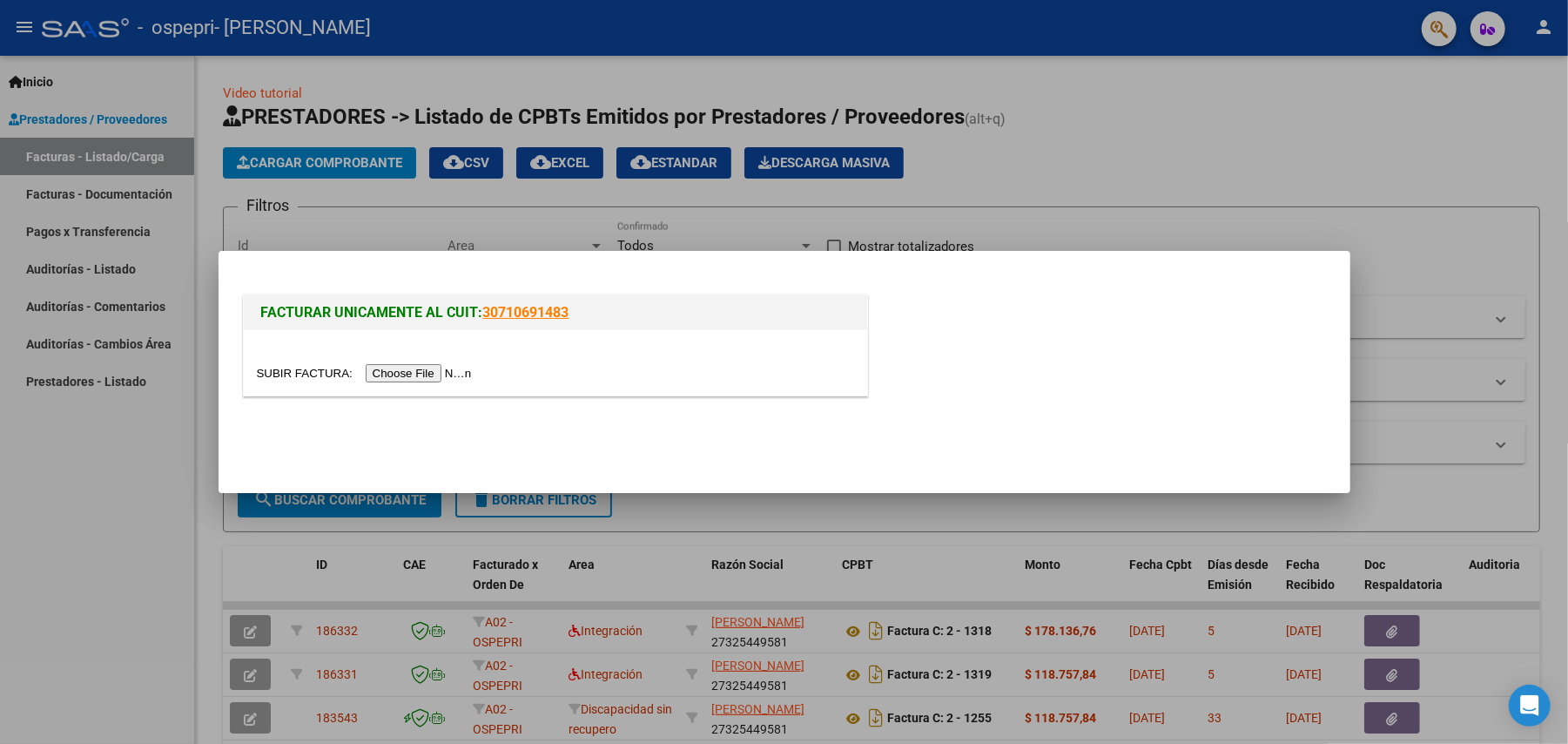
click at [423, 373] on input "file" at bounding box center [367, 373] width 221 height 19
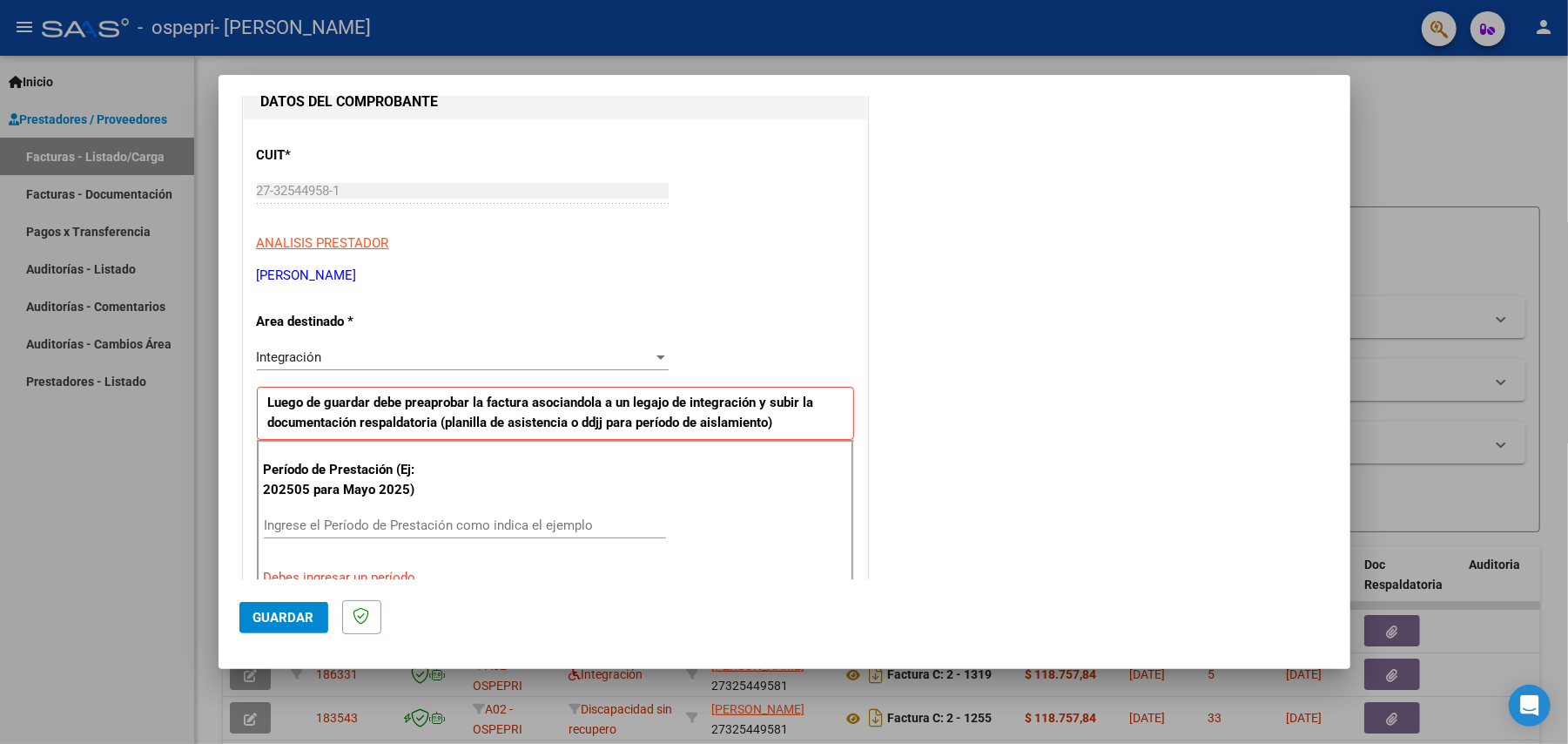
scroll to position [273, 0]
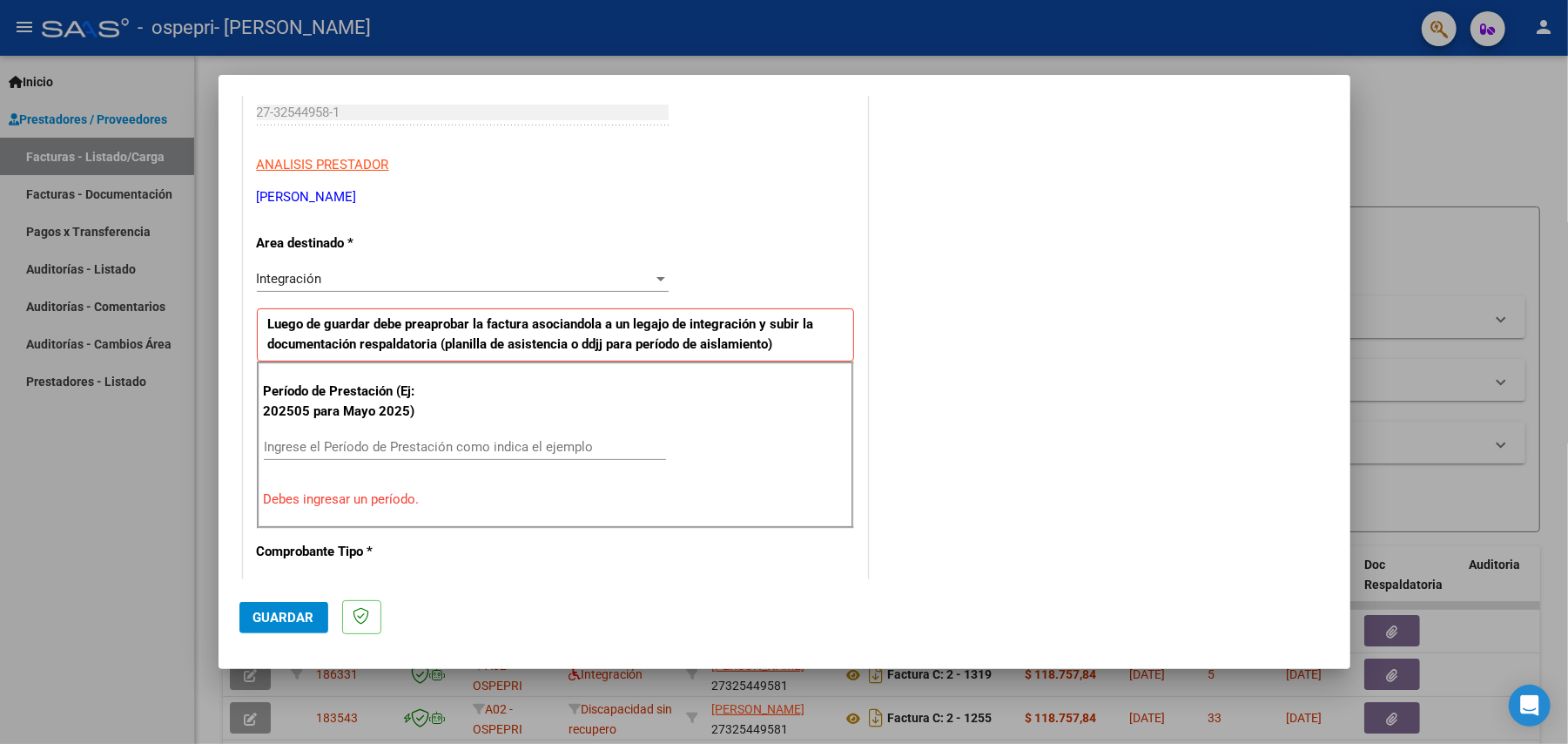
click at [638, 458] on div "Ingrese el Período de Prestación como indica el ejemplo" at bounding box center [465, 446] width 402 height 26
click at [590, 451] on input "Ingrese el Período de Prestación como indica el ejemplo" at bounding box center [465, 447] width 402 height 16
click at [534, 434] on div "Ingrese el Período de Prestación como indica el ejemplo" at bounding box center [465, 446] width 402 height 26
click at [526, 446] on input "Ingrese el Período de Prestación como indica el ejemplo" at bounding box center [465, 447] width 402 height 16
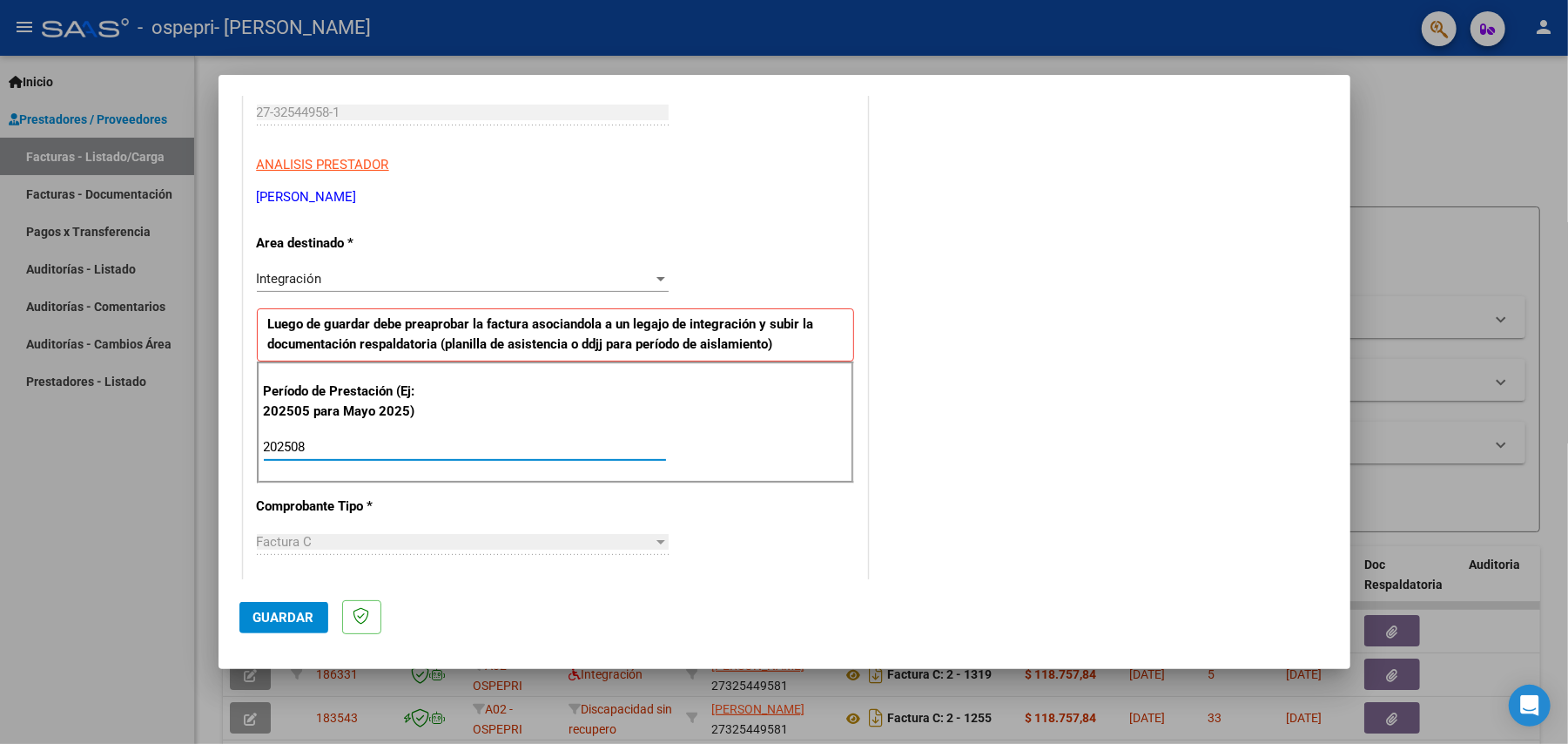
type input "202508"
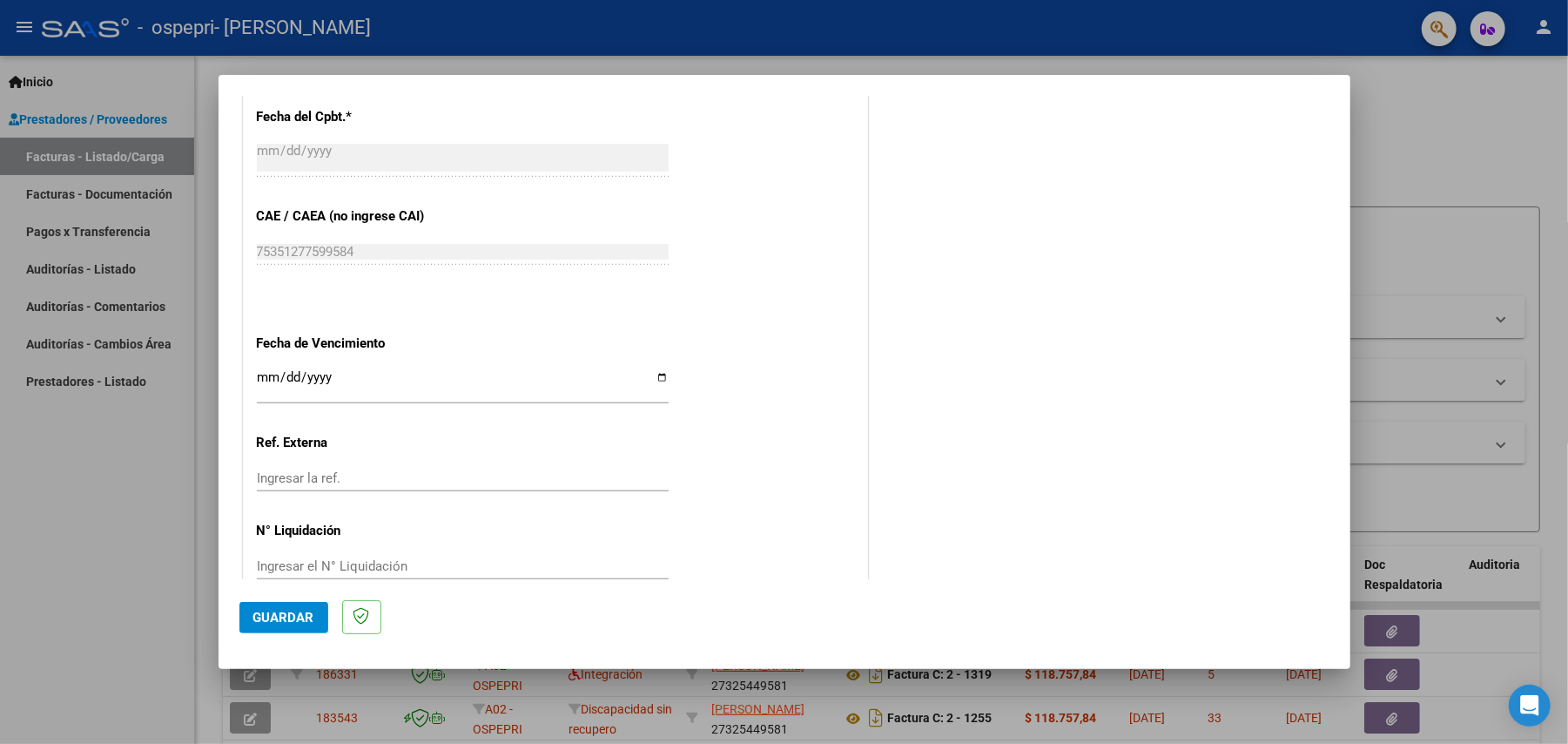
scroll to position [1028, 0]
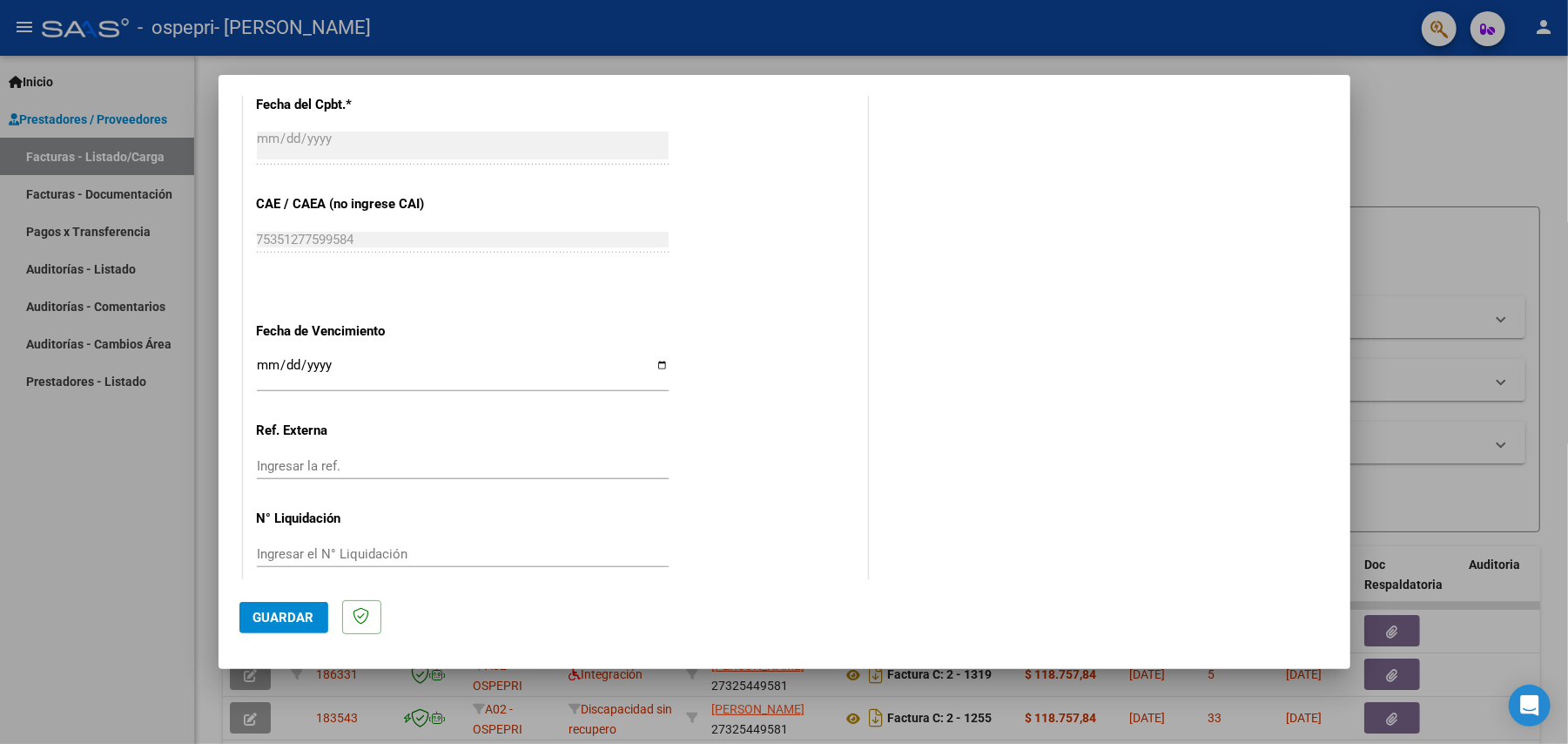
click at [658, 367] on input "Ingresar la fecha" at bounding box center [463, 372] width 412 height 28
type input "[DATE]"
click at [307, 553] on input "Ingresar el N° Liquidación" at bounding box center [463, 554] width 412 height 16
paste input "273036"
type input "273036"
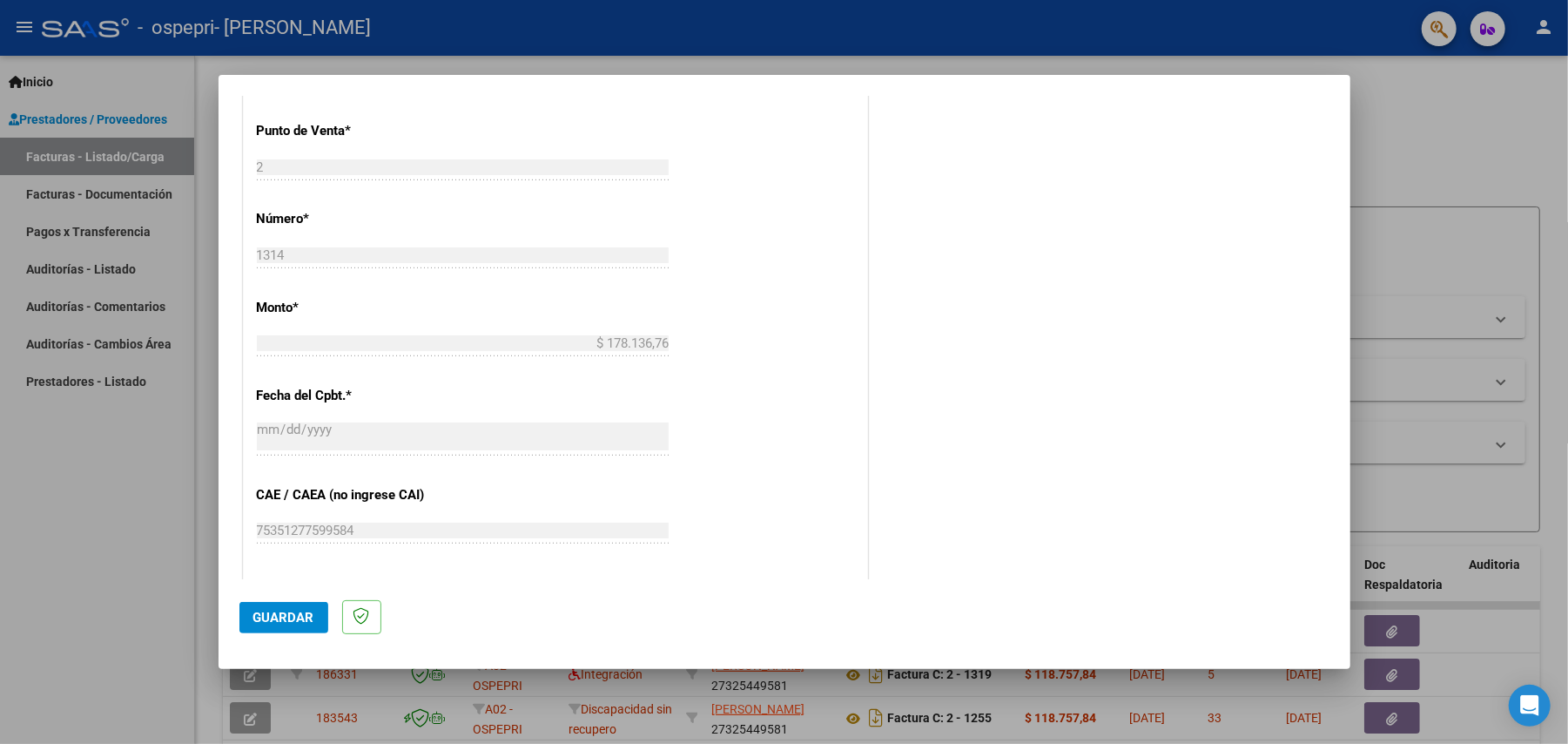
scroll to position [1052, 0]
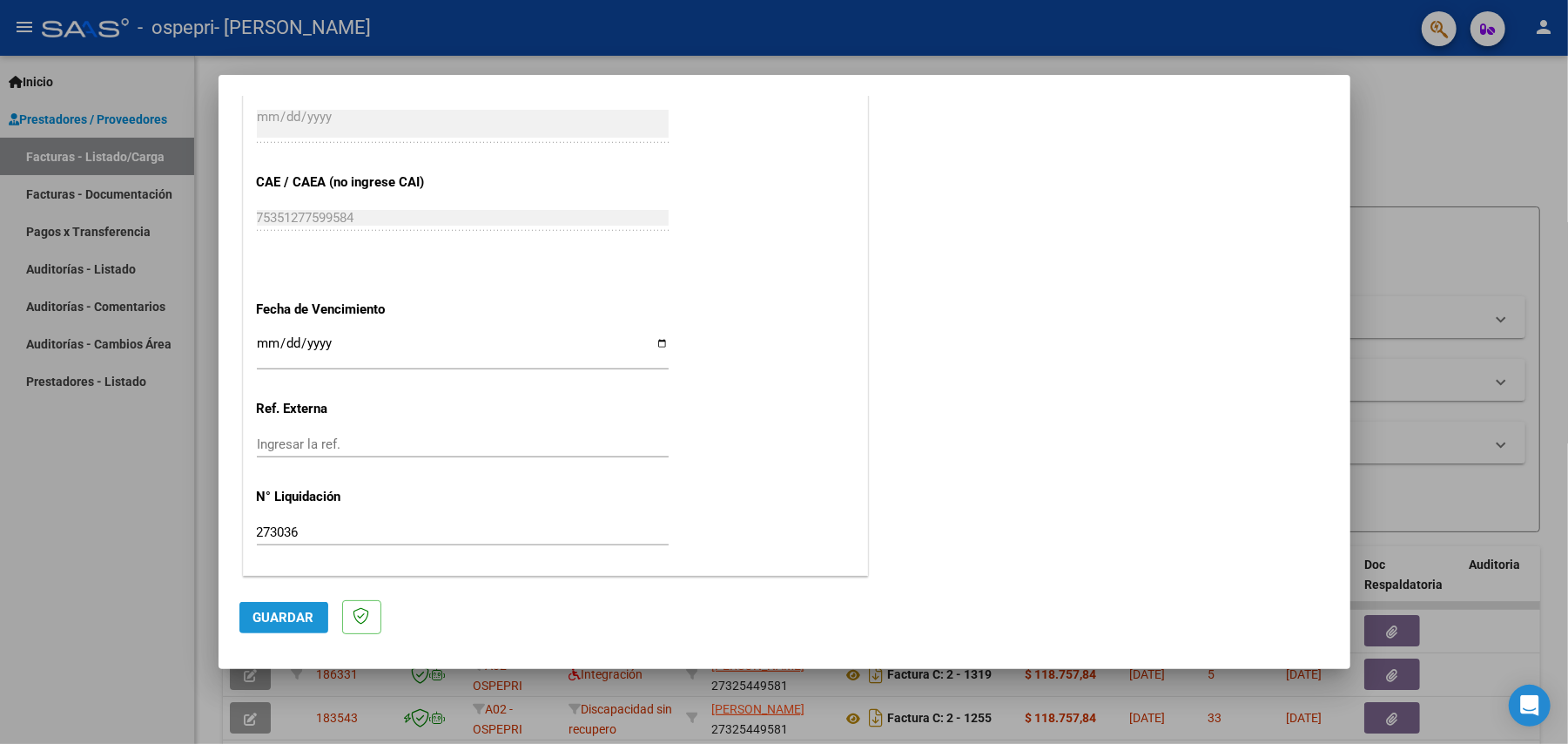
click at [265, 620] on span "Guardar" at bounding box center [284, 617] width 61 height 16
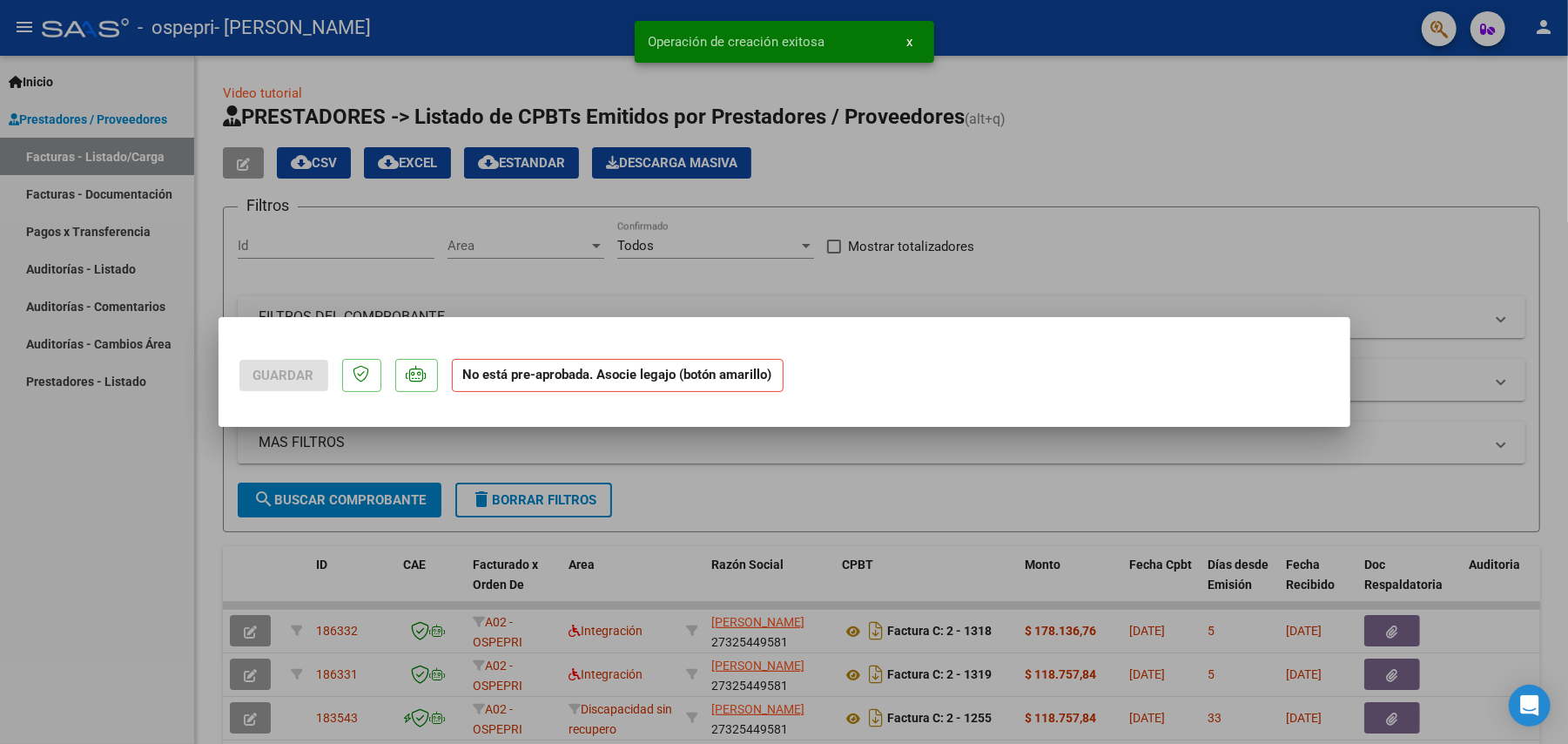
scroll to position [0, 0]
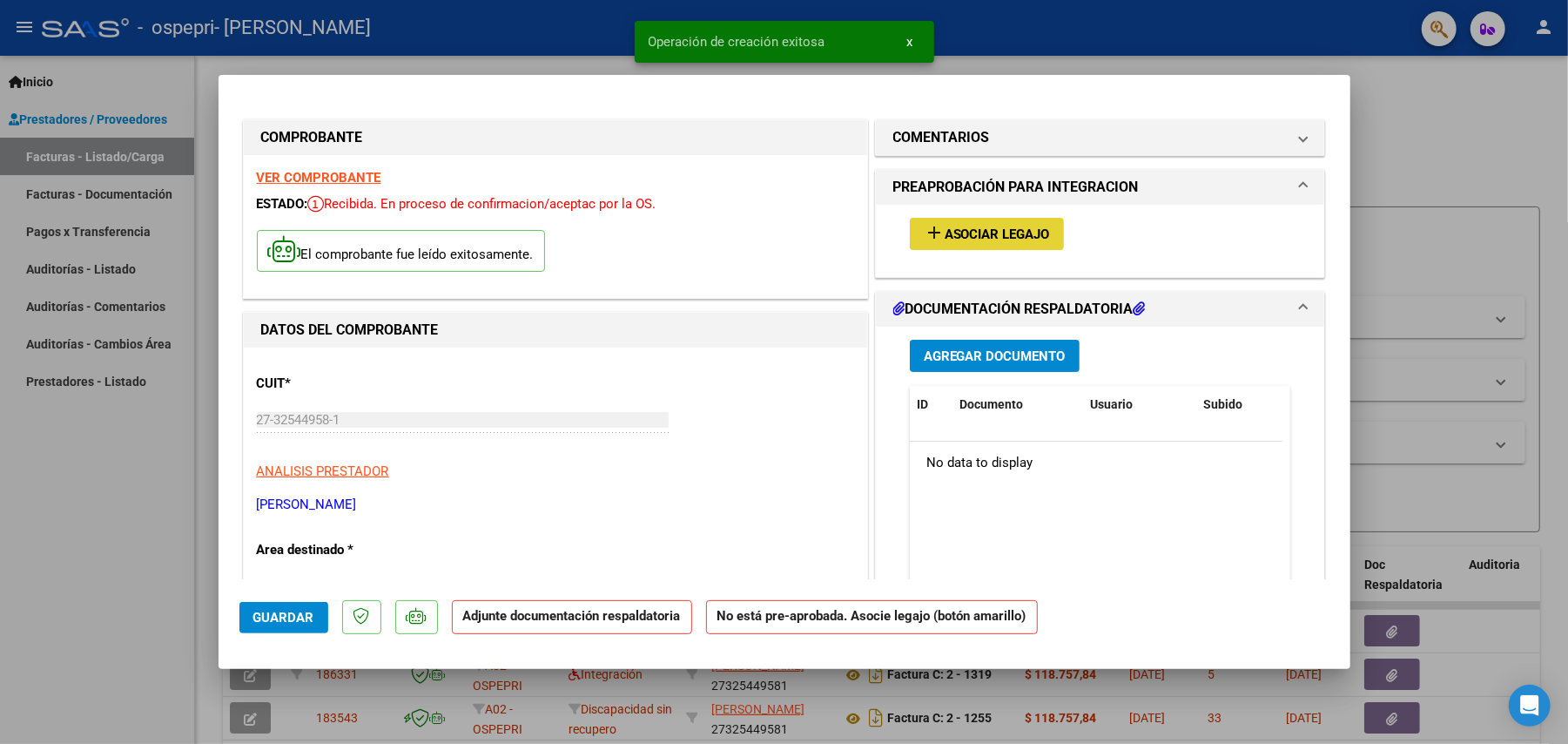
click at [991, 227] on span "Asociar Legajo" at bounding box center [998, 234] width 105 height 16
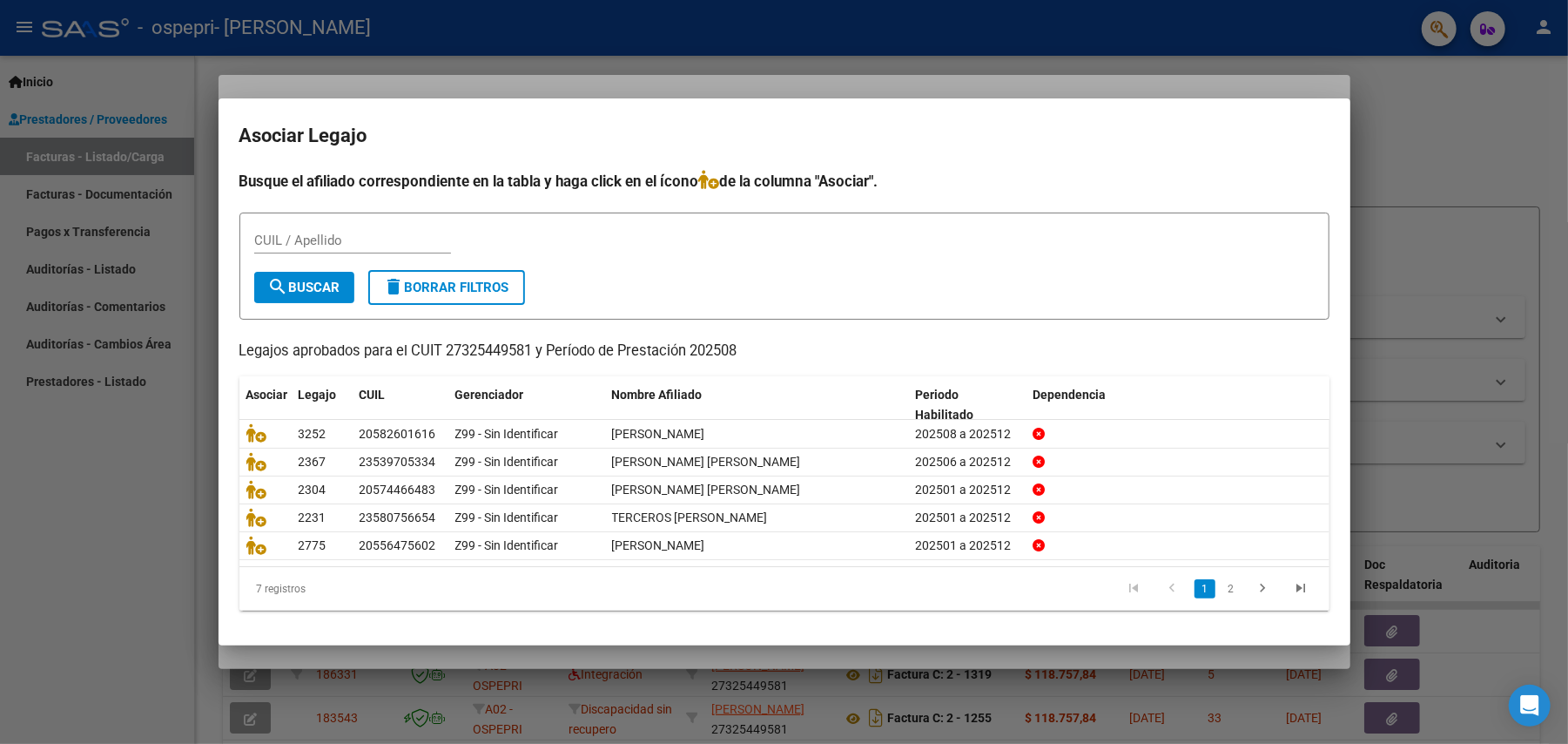
click at [1021, 646] on div at bounding box center [784, 372] width 1568 height 744
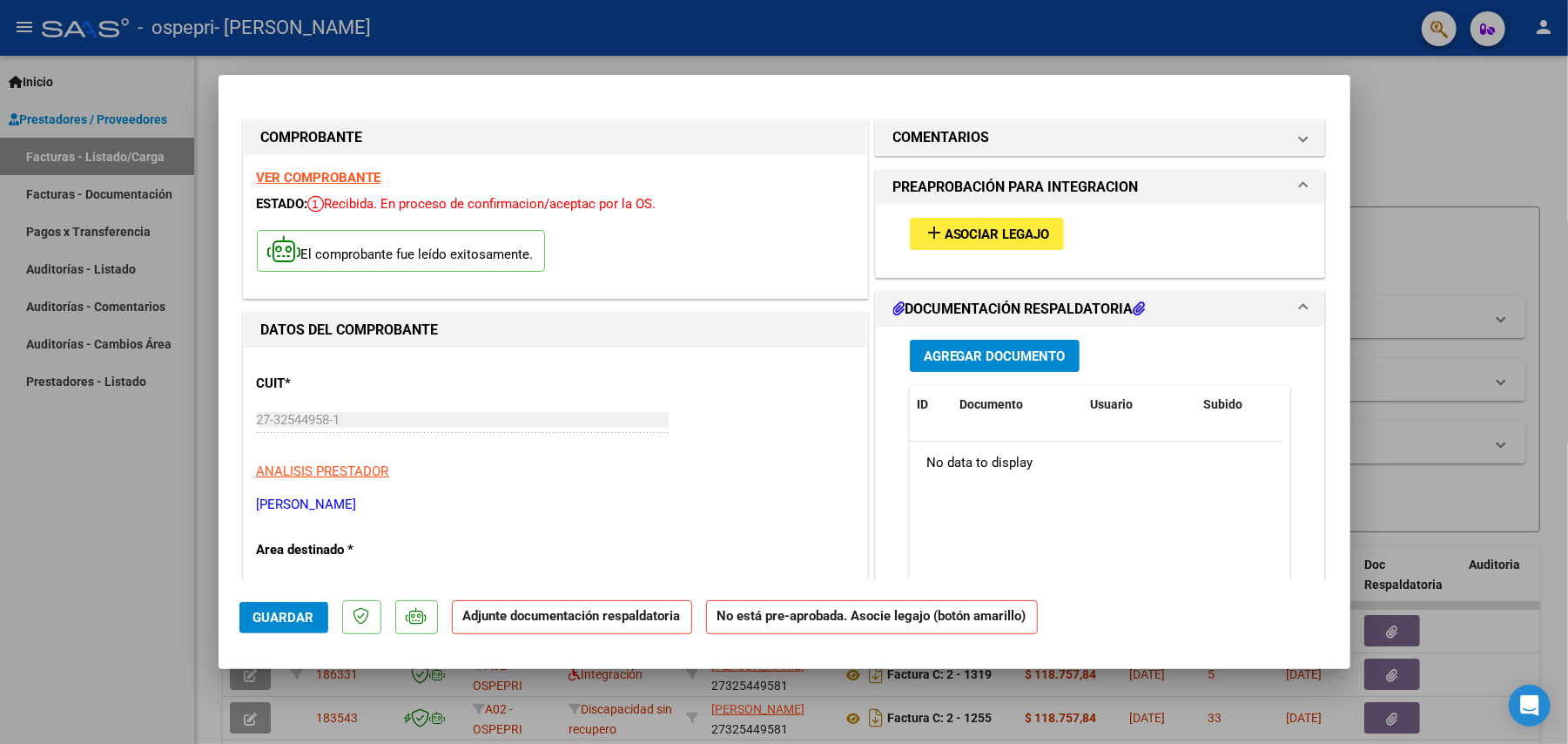
click at [1001, 345] on button "Agregar Documento" at bounding box center [995, 355] width 170 height 32
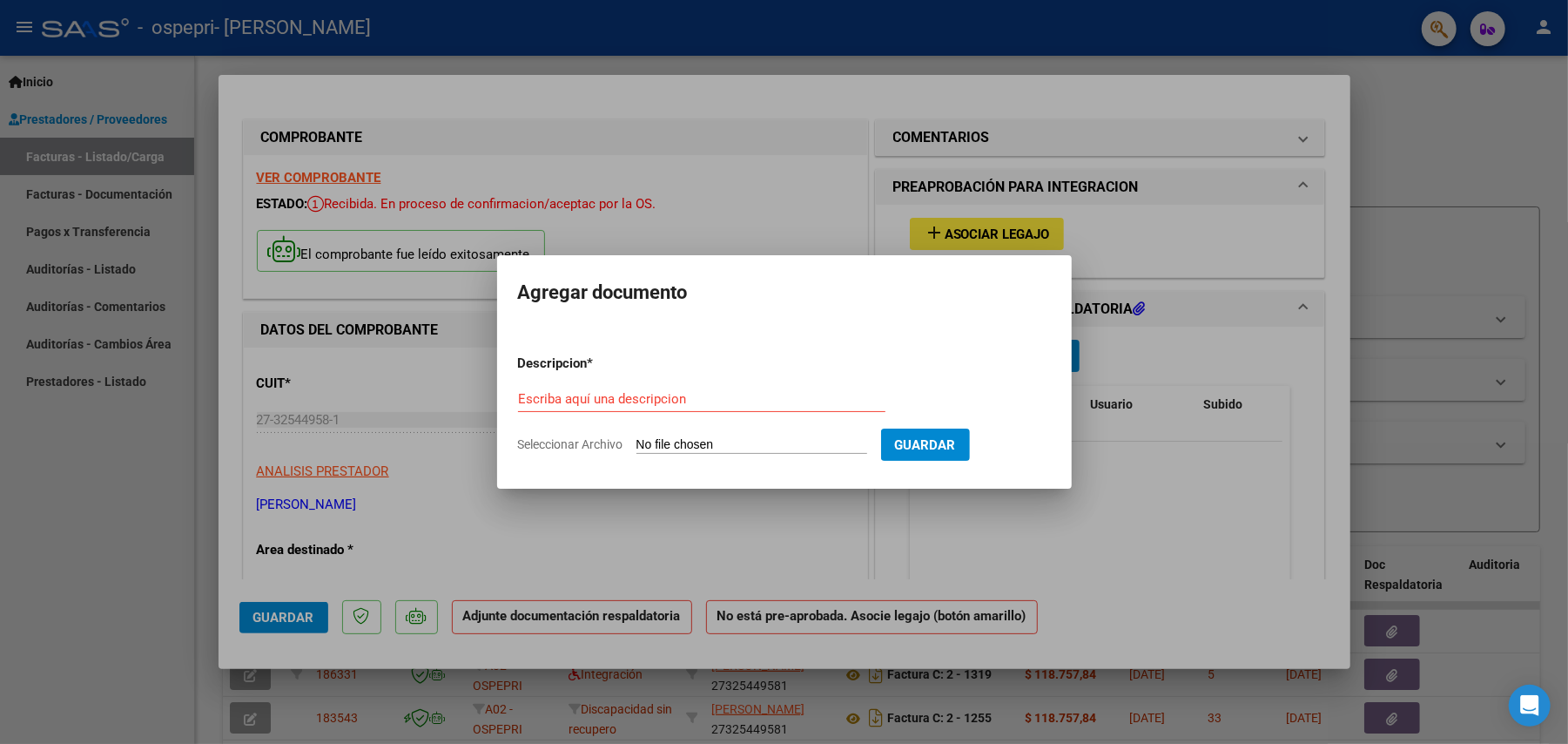
click at [708, 449] on input "Seleccionar Archivo" at bounding box center [752, 445] width 230 height 17
type input "C:\fakepath\27325449581_011_00002_00001314.pdf"
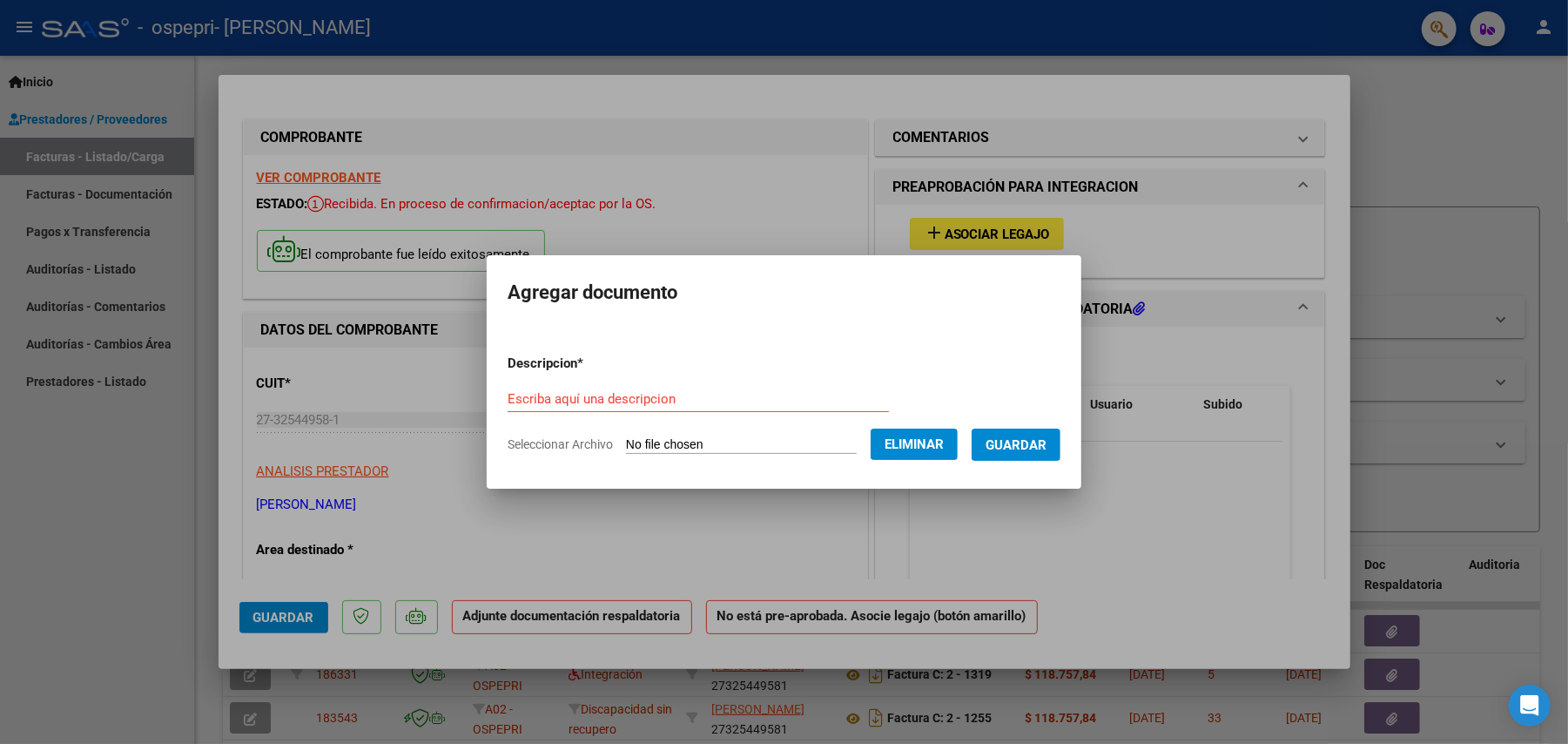
click at [862, 388] on div "Escriba aquí una descripcion" at bounding box center [698, 398] width 382 height 26
type input "factura"
click at [1004, 454] on button "Guardar" at bounding box center [1015, 444] width 89 height 32
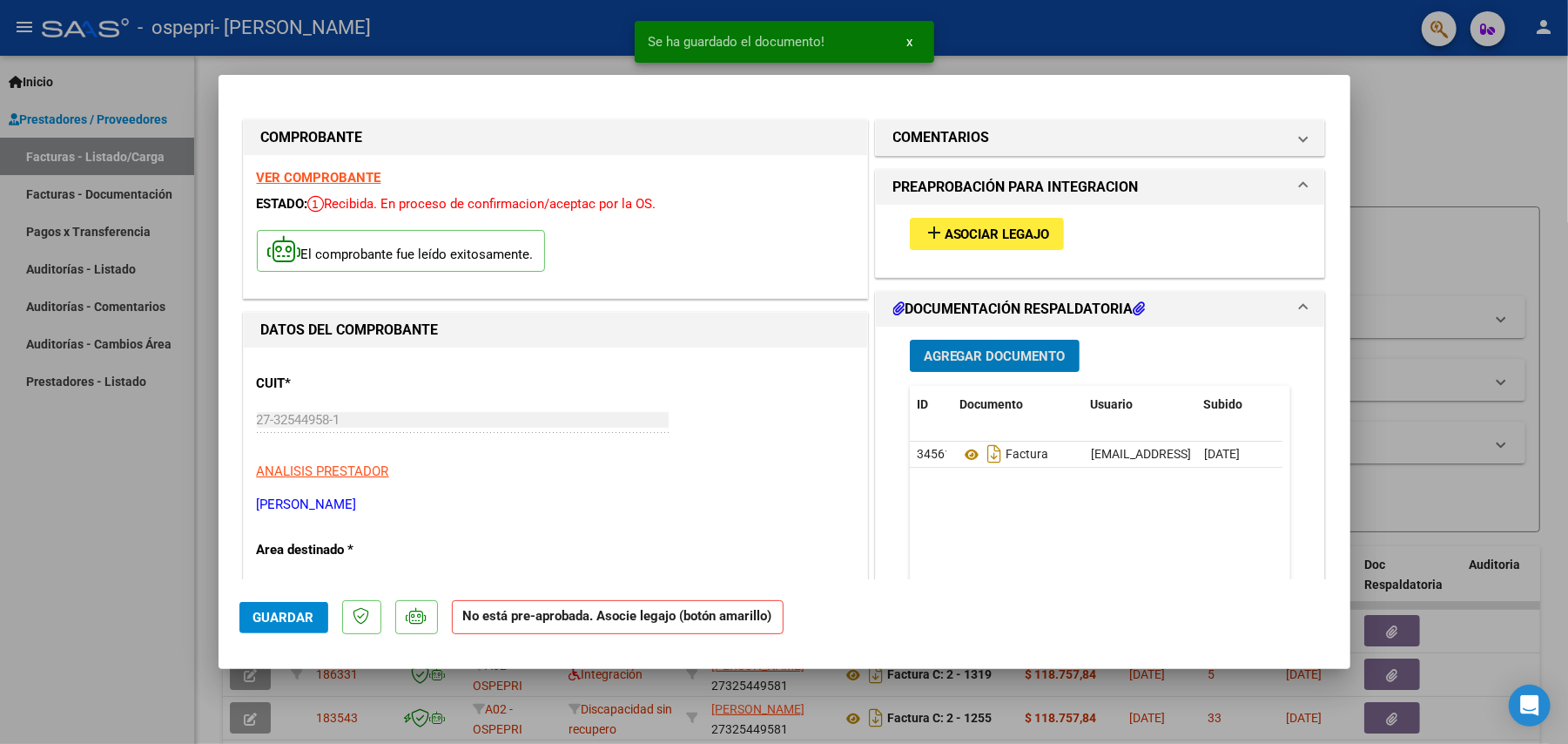
click at [959, 349] on span "Agregar Documento" at bounding box center [994, 356] width 142 height 16
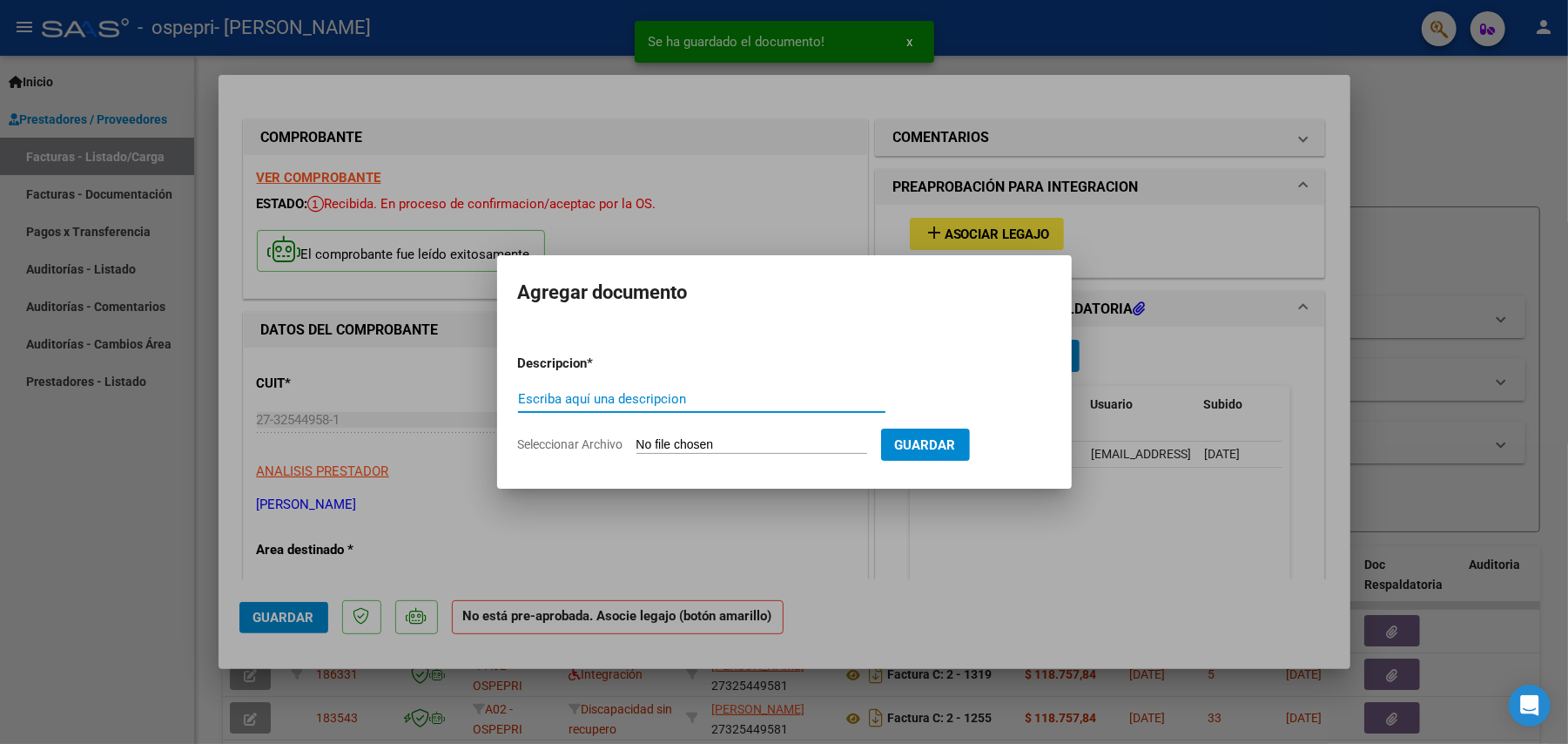
click at [724, 440] on input "Seleccionar Archivo" at bounding box center [752, 445] width 230 height 17
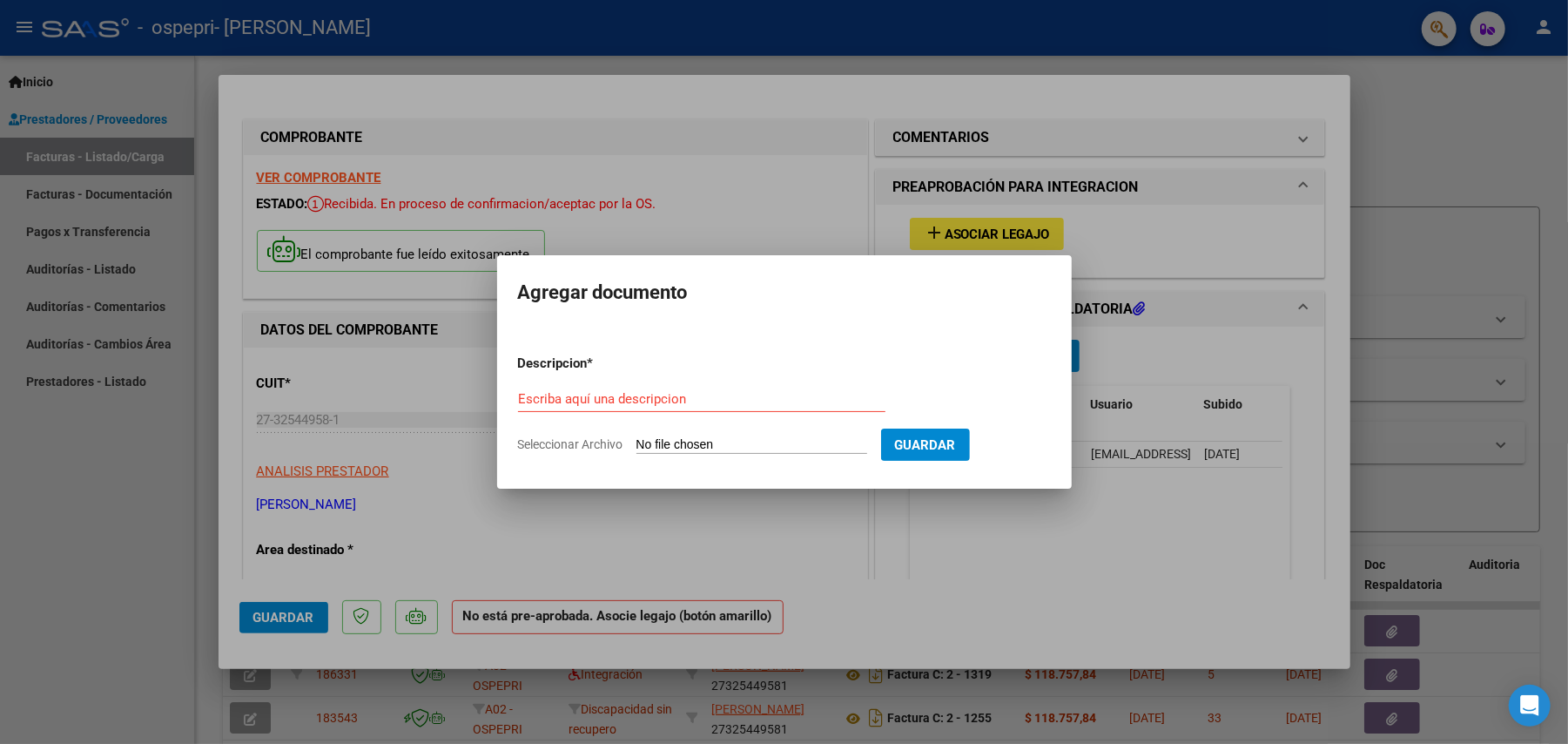
type input "C:\fakepath\apfmimpresionpreliq PEREIRA, [PERSON_NAME].pdf"
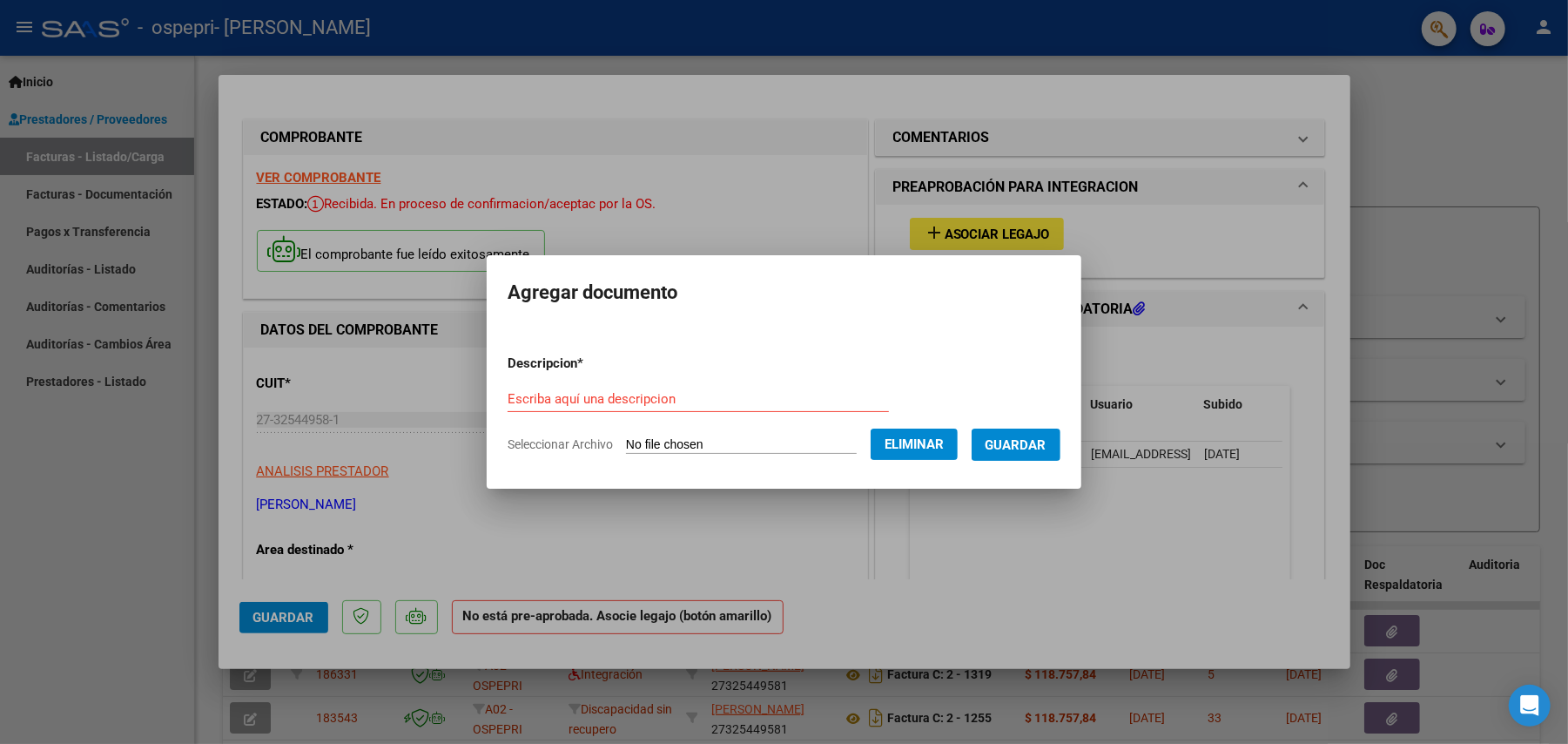
click at [842, 392] on input "Escriba aquí una descripcion" at bounding box center [698, 398] width 382 height 16
type input "pre liquidacion"
click at [1032, 437] on span "Guardar" at bounding box center [1016, 445] width 61 height 16
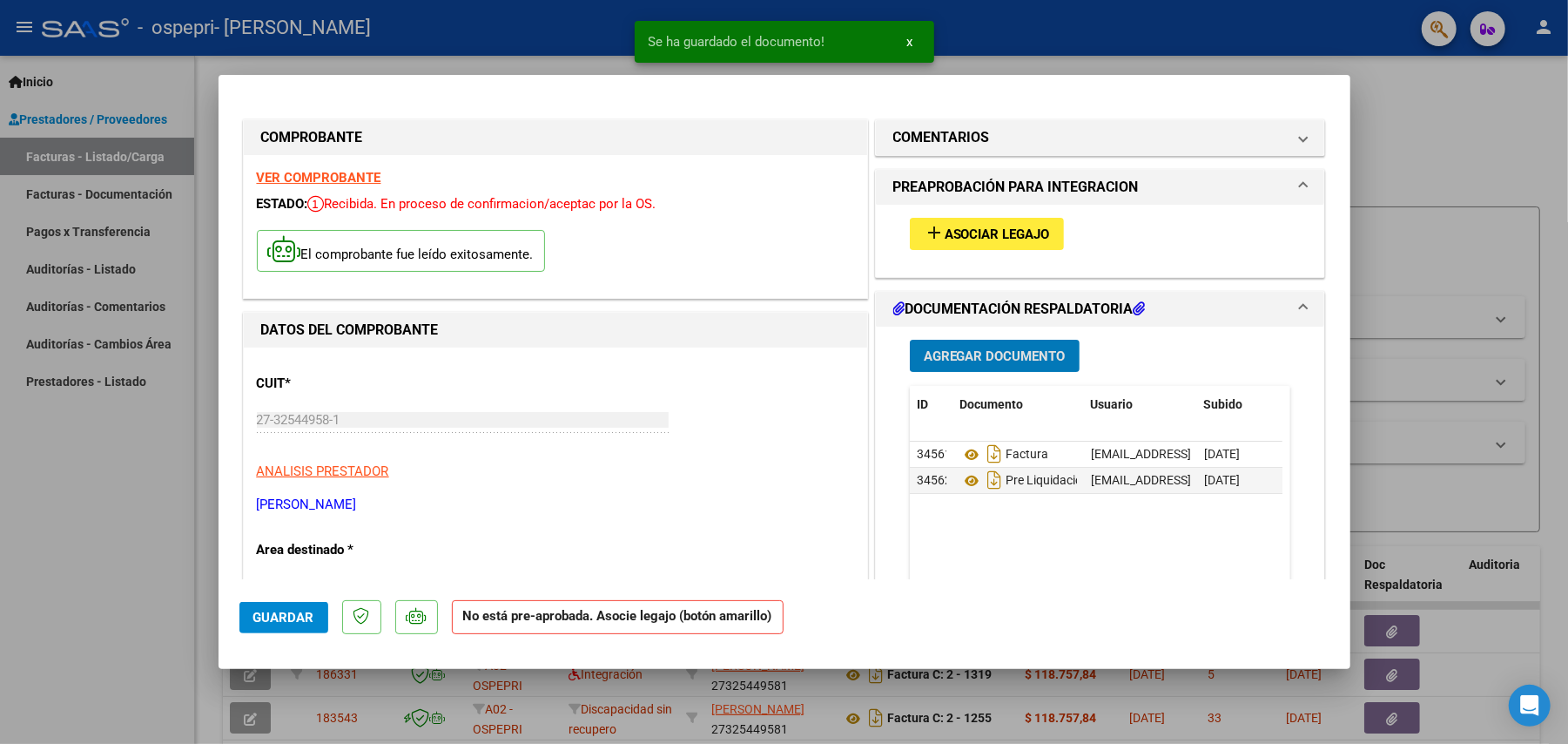
click at [986, 359] on span "Agregar Documento" at bounding box center [994, 356] width 142 height 16
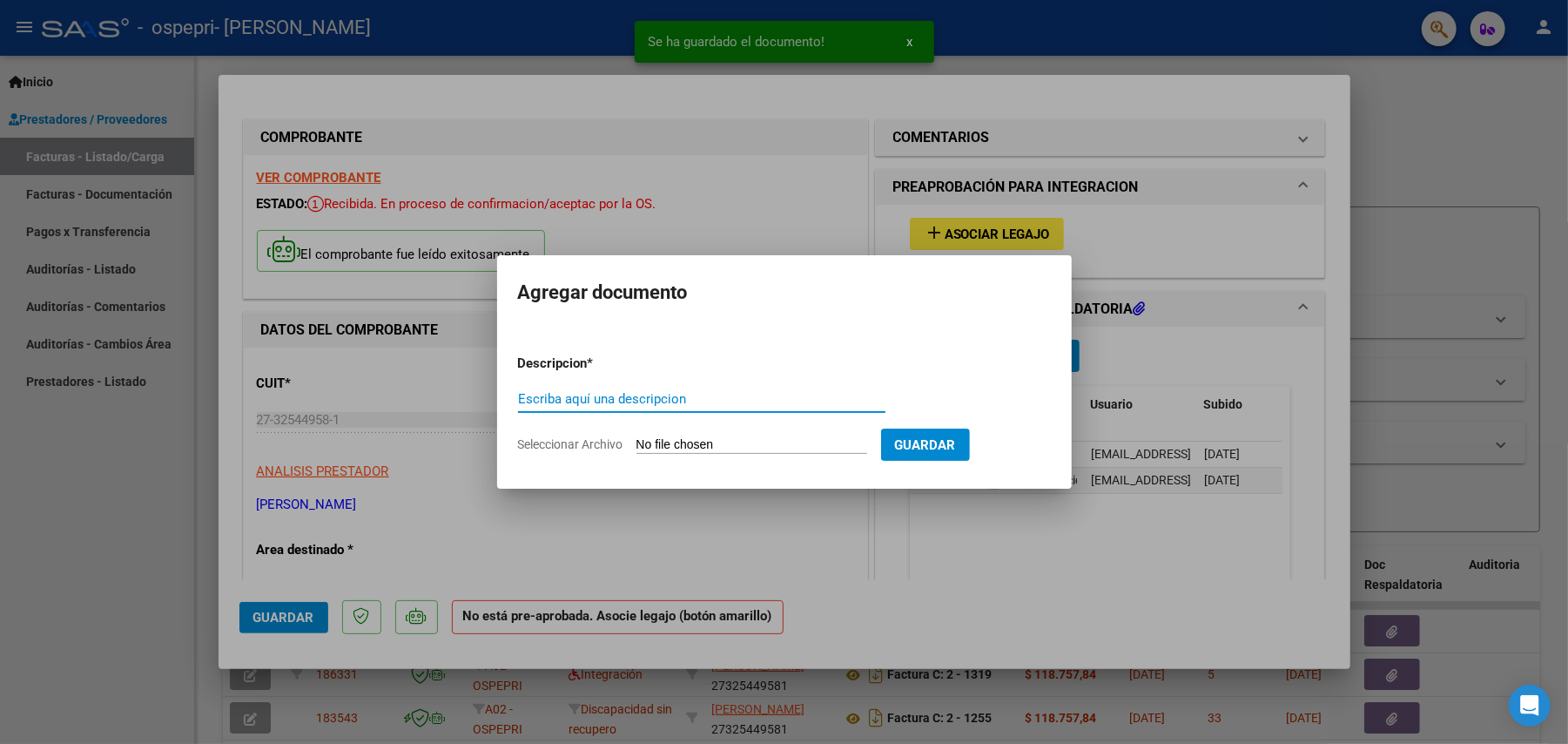
click at [684, 433] on form "Descripcion * Escriba aquí una descripcion Seleccionar Archivo Guardar" at bounding box center [785, 404] width 533 height 127
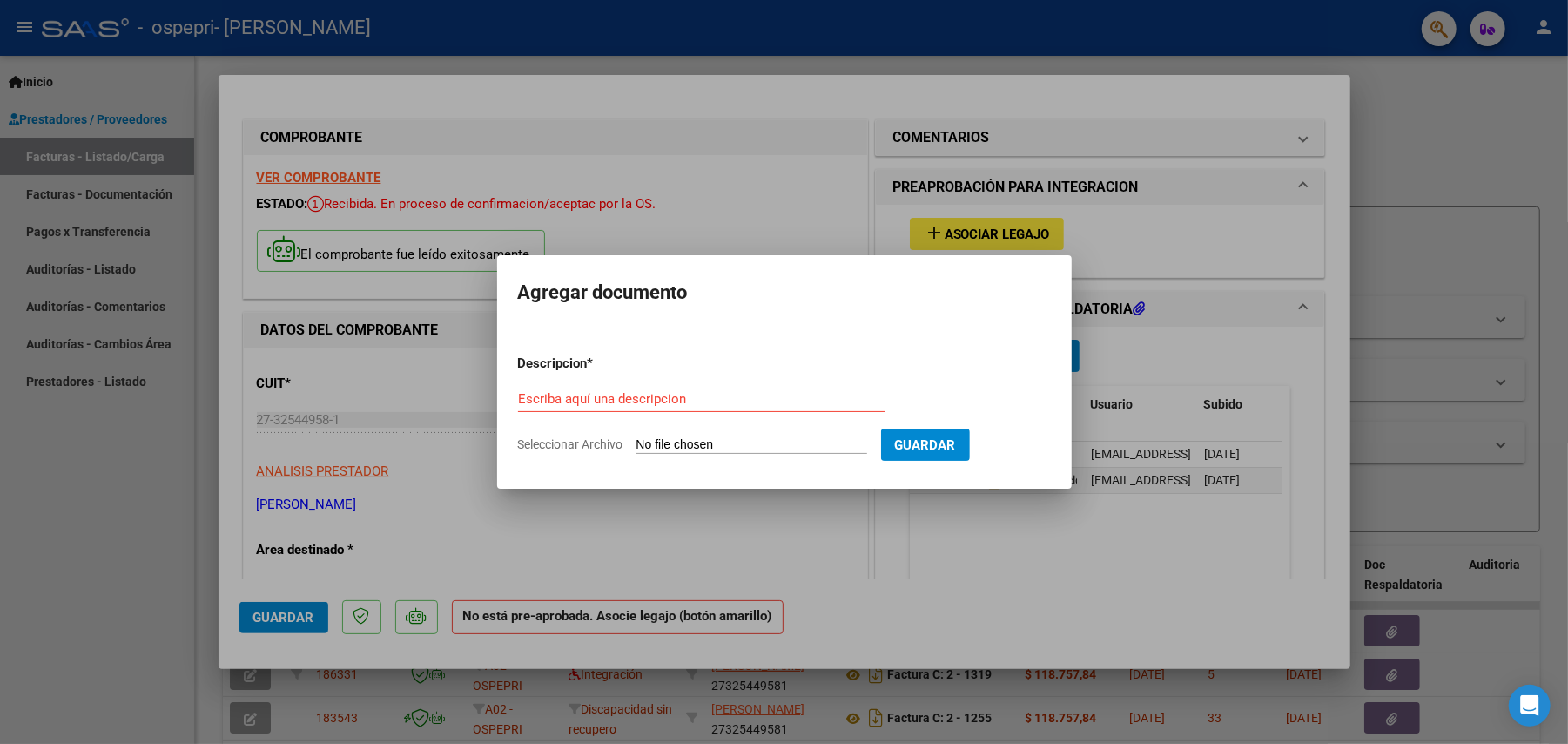
click at [657, 447] on input "Seleccionar Archivo" at bounding box center [752, 445] width 230 height 17
type input "C:\fakepath\asist .jpg"
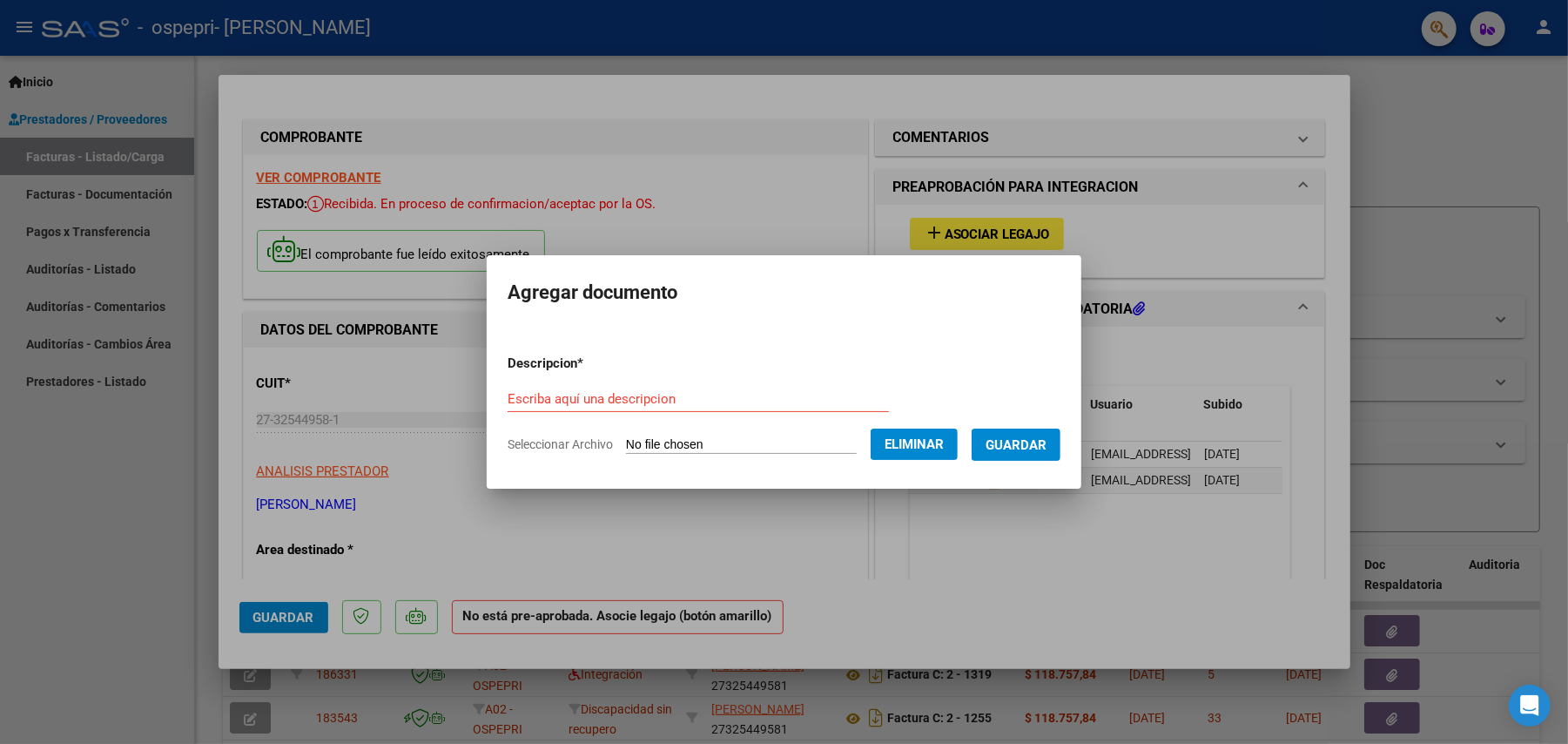
click at [850, 388] on div "Escriba aquí una descripcion" at bounding box center [698, 398] width 382 height 26
click at [705, 389] on div "Escriba aquí una descripcion" at bounding box center [698, 398] width 382 height 26
type input "asistencia"
click at [1042, 443] on span "Guardar" at bounding box center [1016, 445] width 61 height 16
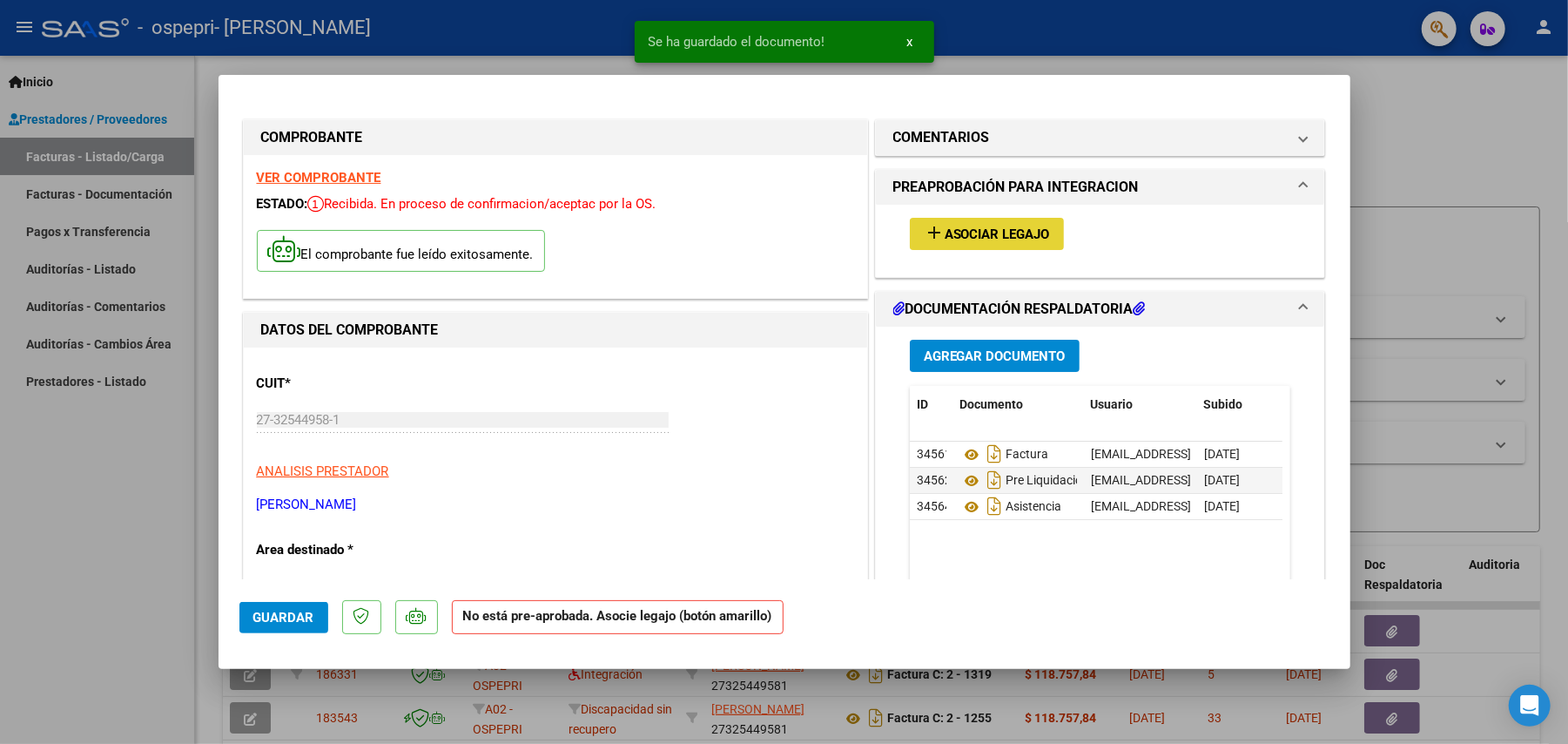
click at [993, 238] on span "Asociar Legajo" at bounding box center [998, 234] width 105 height 16
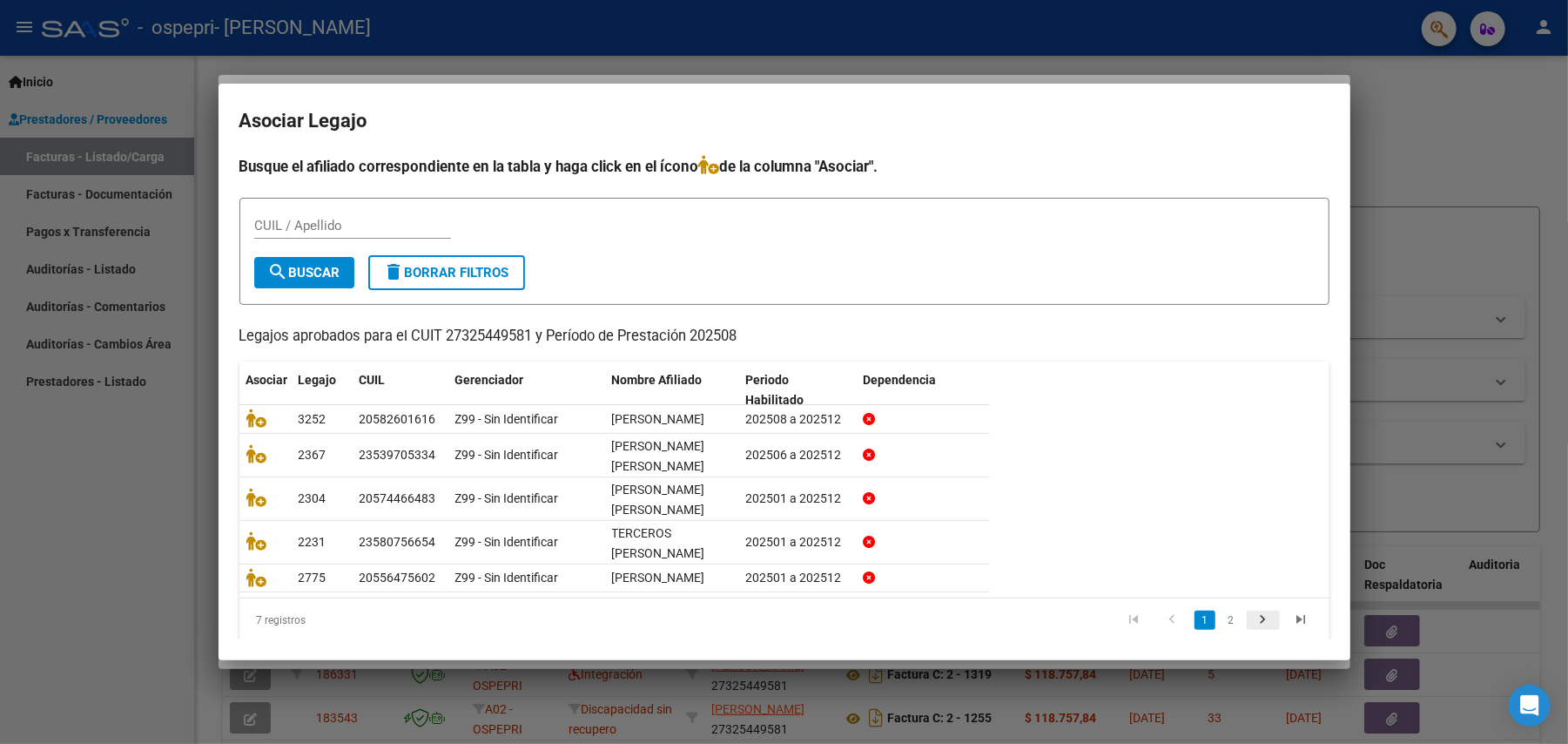
click at [1253, 633] on icon "go to next page" at bounding box center [1263, 621] width 22 height 21
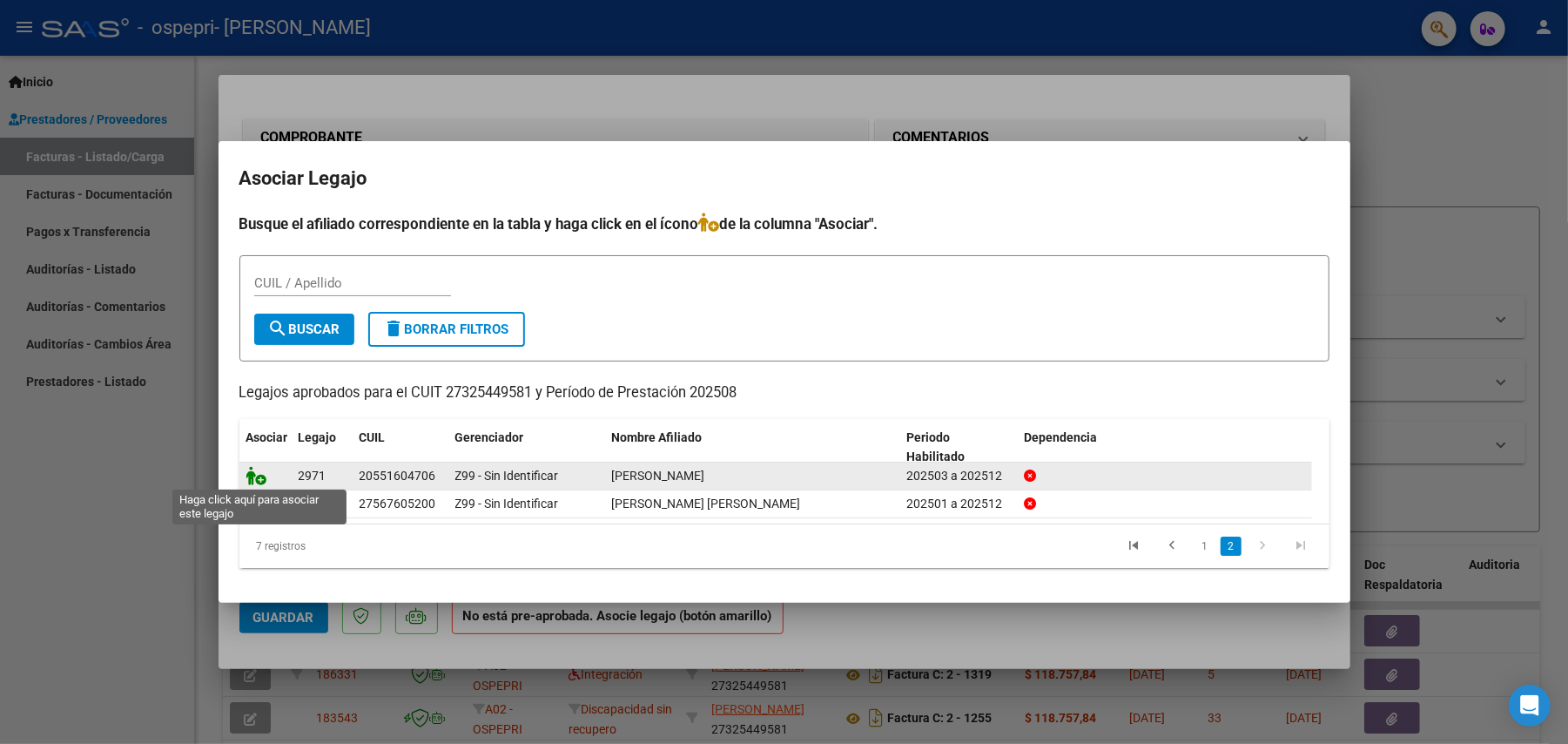
click at [263, 474] on icon at bounding box center [256, 475] width 21 height 20
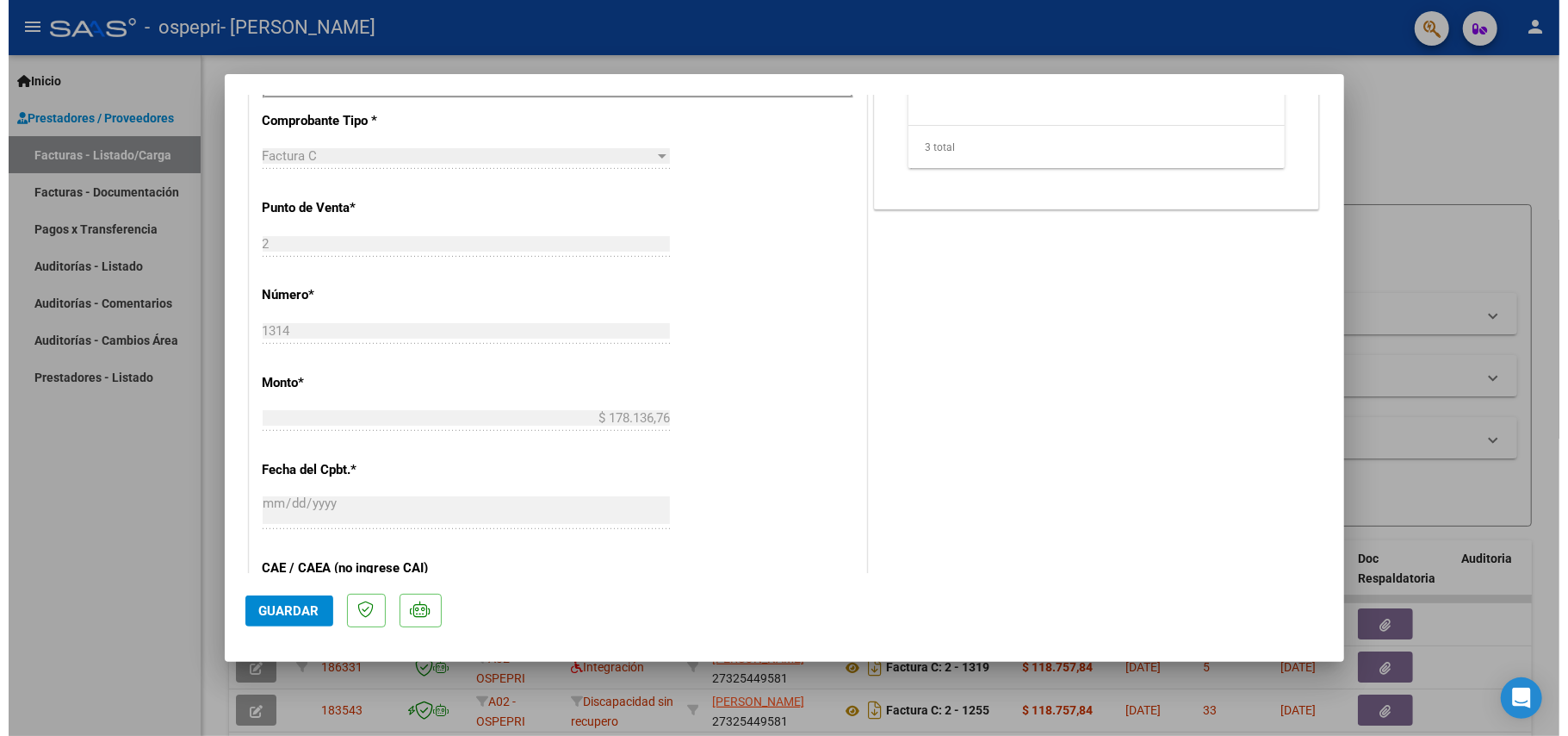
scroll to position [1065, 0]
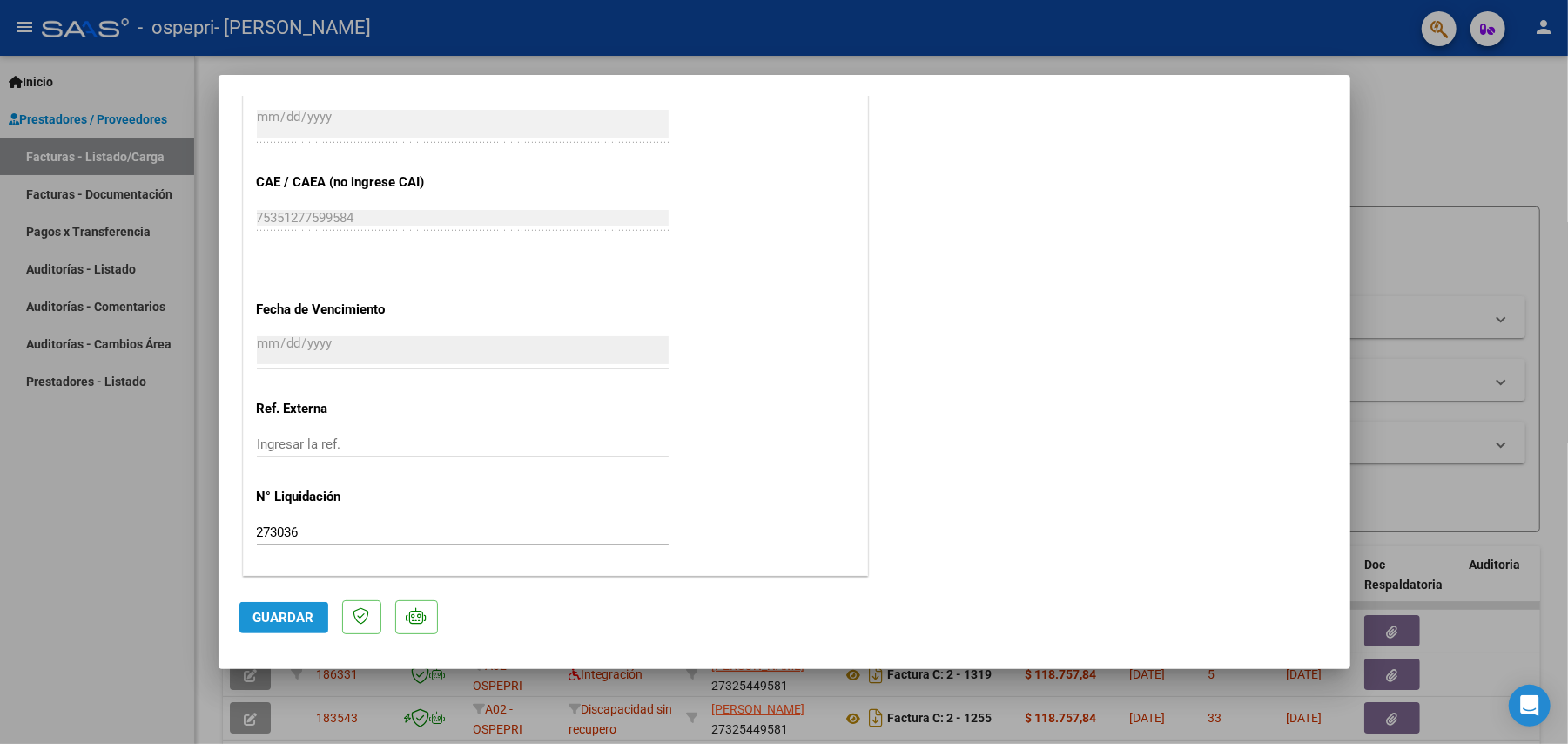
click at [269, 622] on span "Guardar" at bounding box center [284, 617] width 61 height 16
click at [328, 677] on div at bounding box center [784, 372] width 1568 height 744
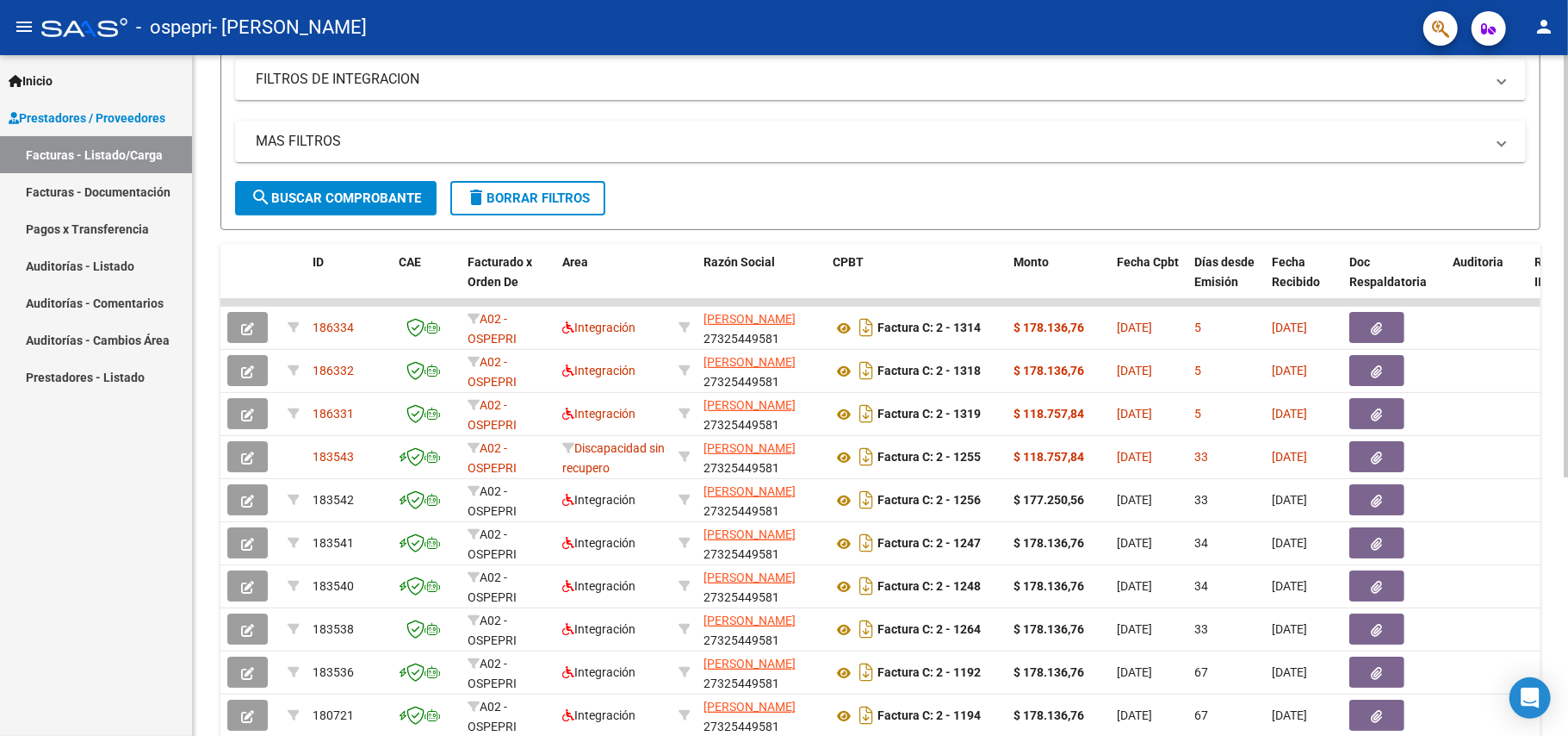
click at [1526, 358] on div "Video tutorial PRESTADORES -> Listado de CPBTs Emitidos por Prestadores / Prove…" at bounding box center [882, 299] width 1380 height 1083
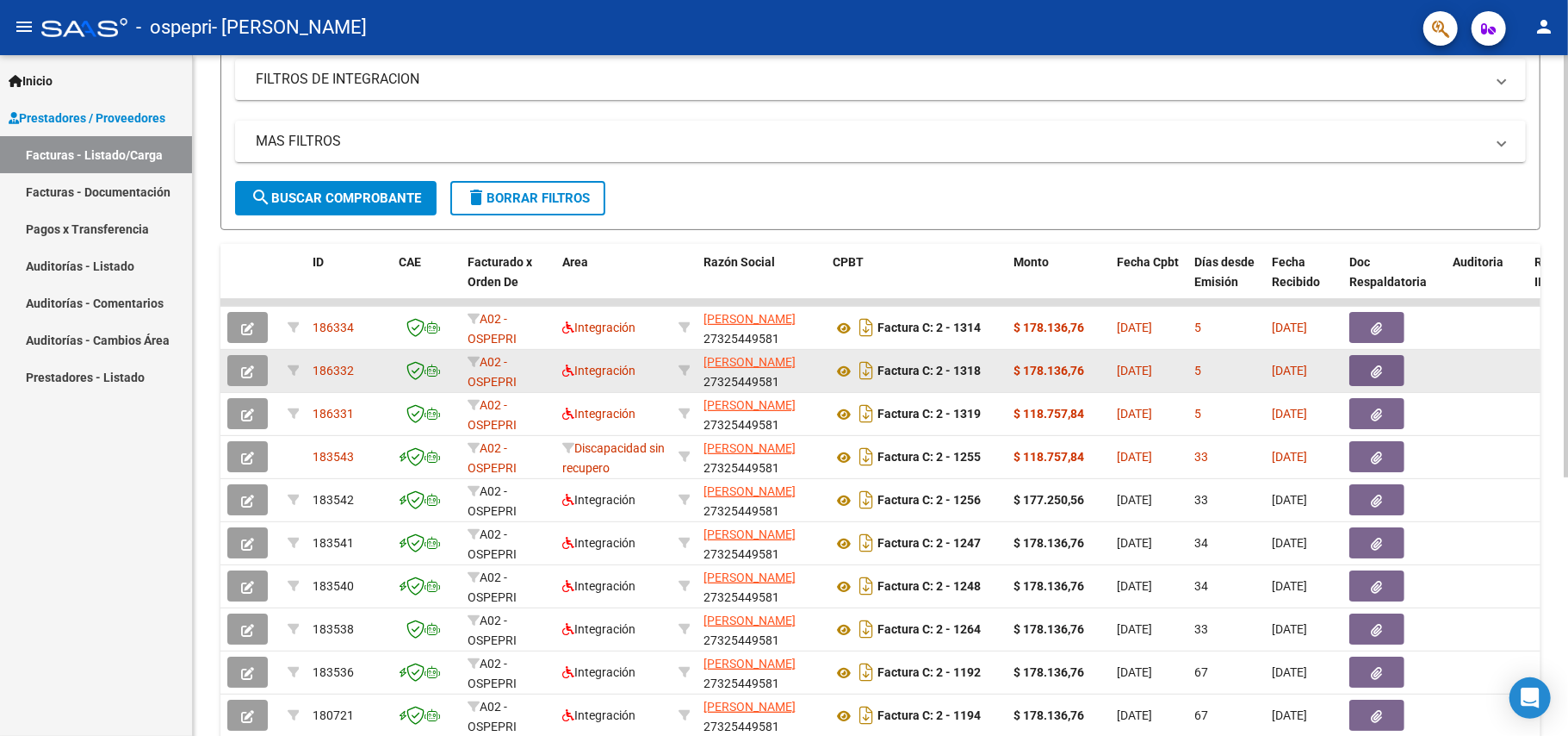
scroll to position [314, 0]
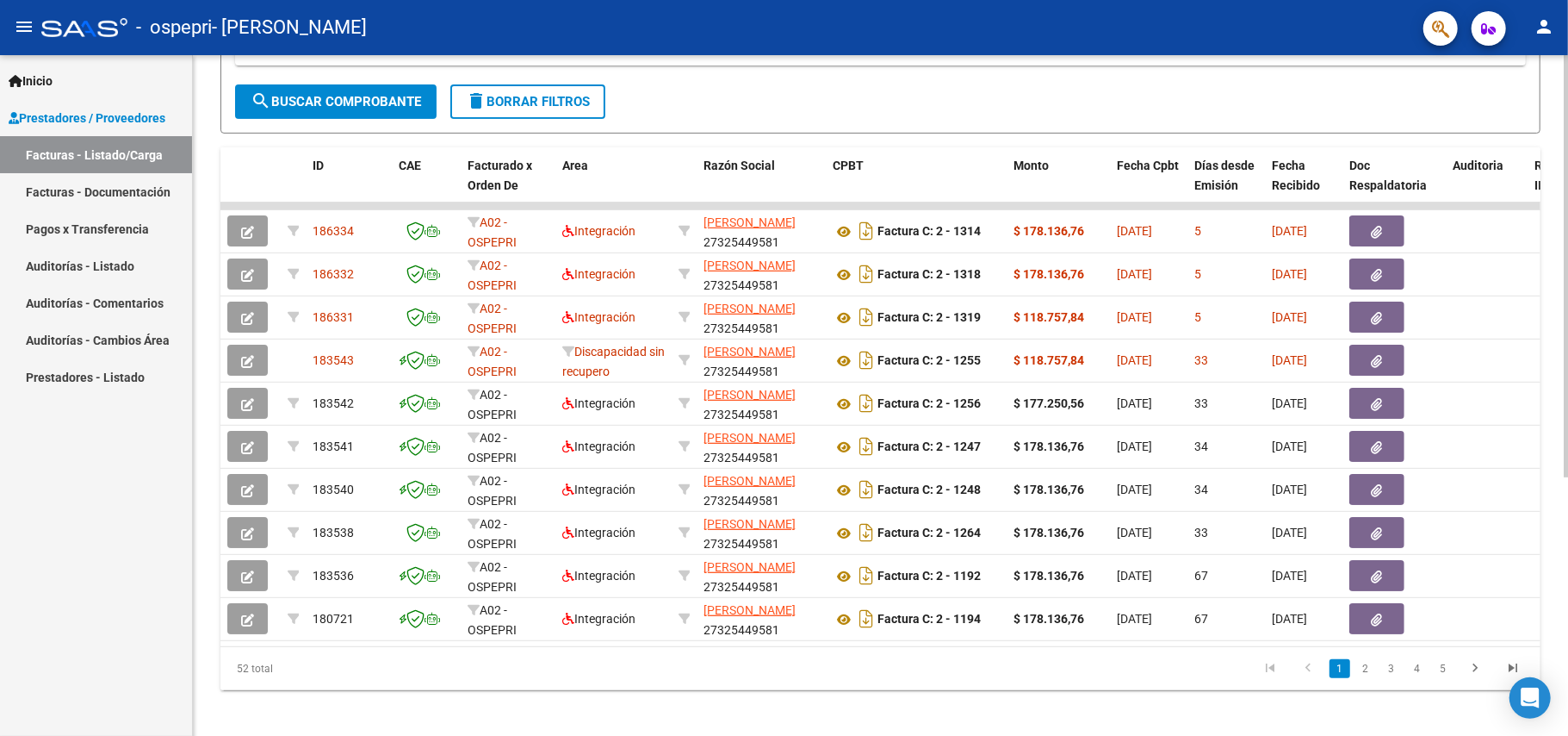
click at [1561, 314] on div "Video tutorial PRESTADORES -> Listado de CPBTs Emitidos por Prestadores / Prove…" at bounding box center [882, 203] width 1380 height 1083
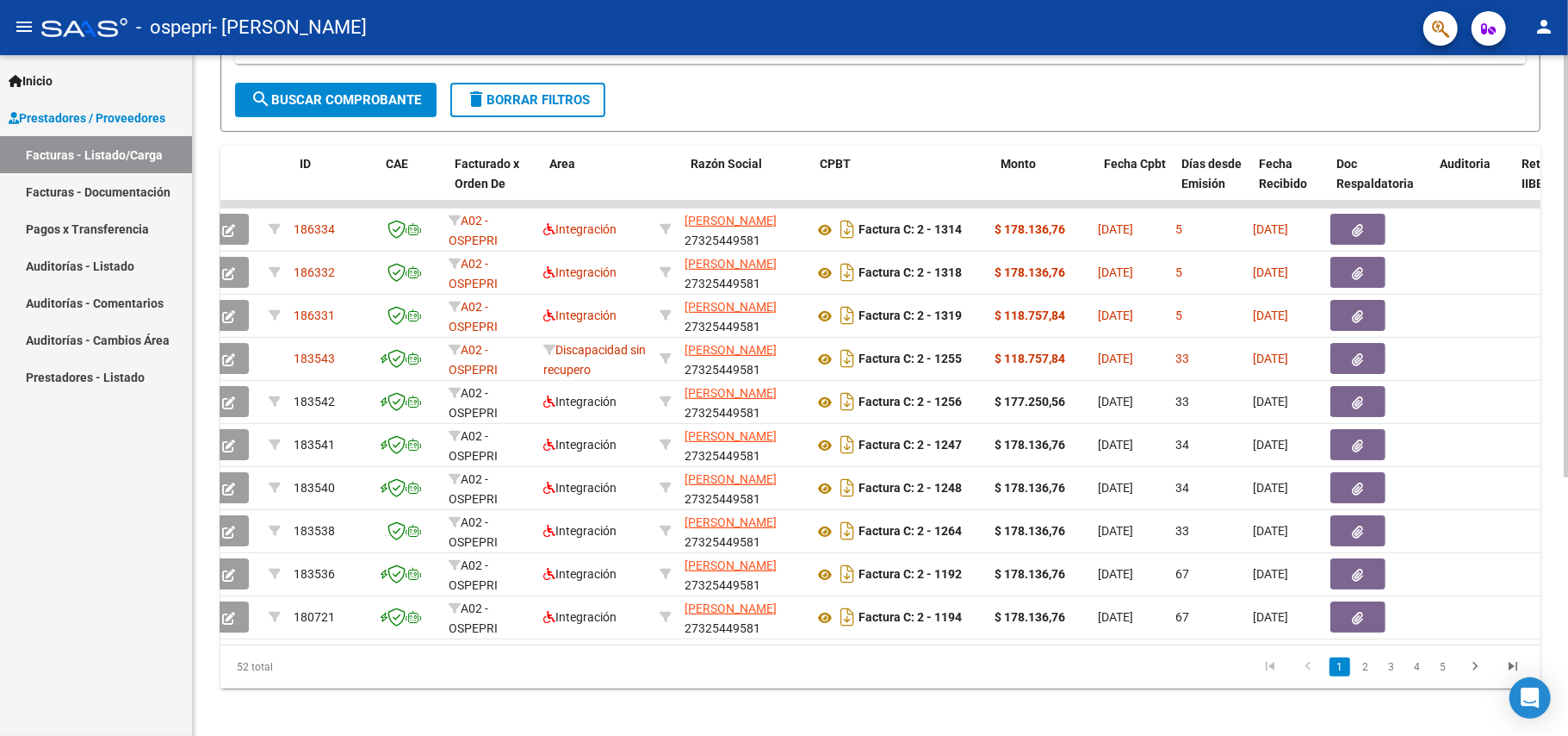
scroll to position [0, 0]
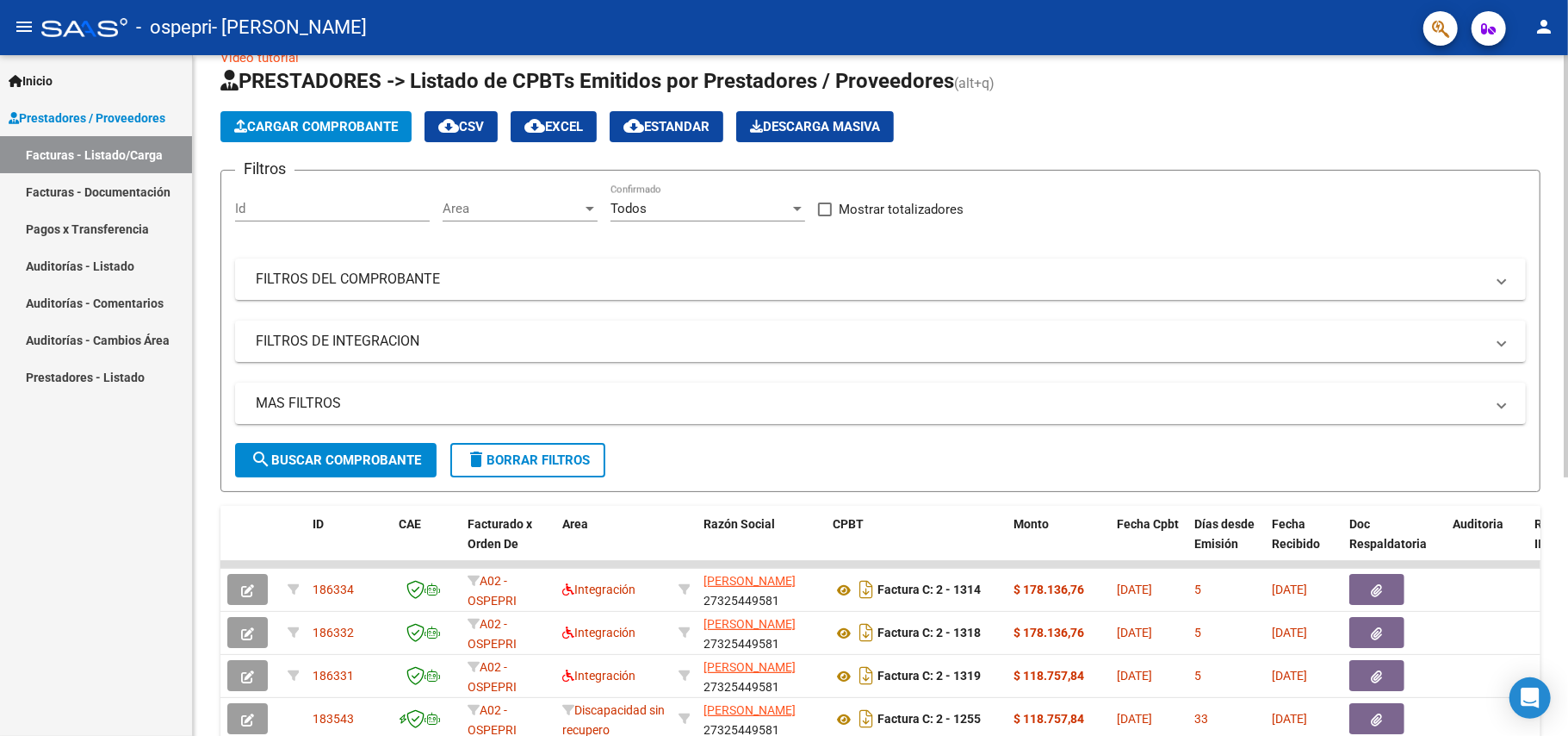
click at [1567, 84] on div at bounding box center [1566, 288] width 4 height 422
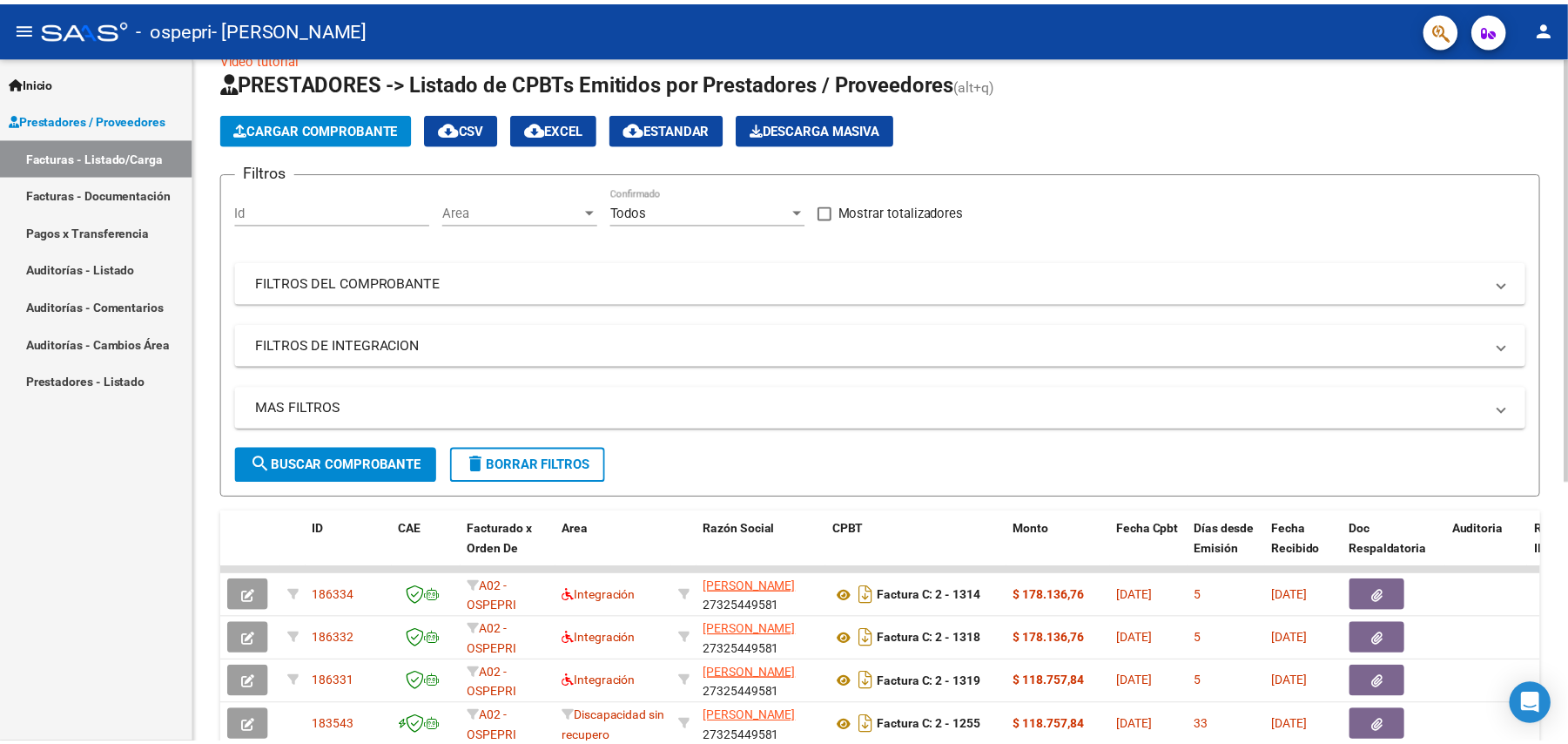
scroll to position [19, 0]
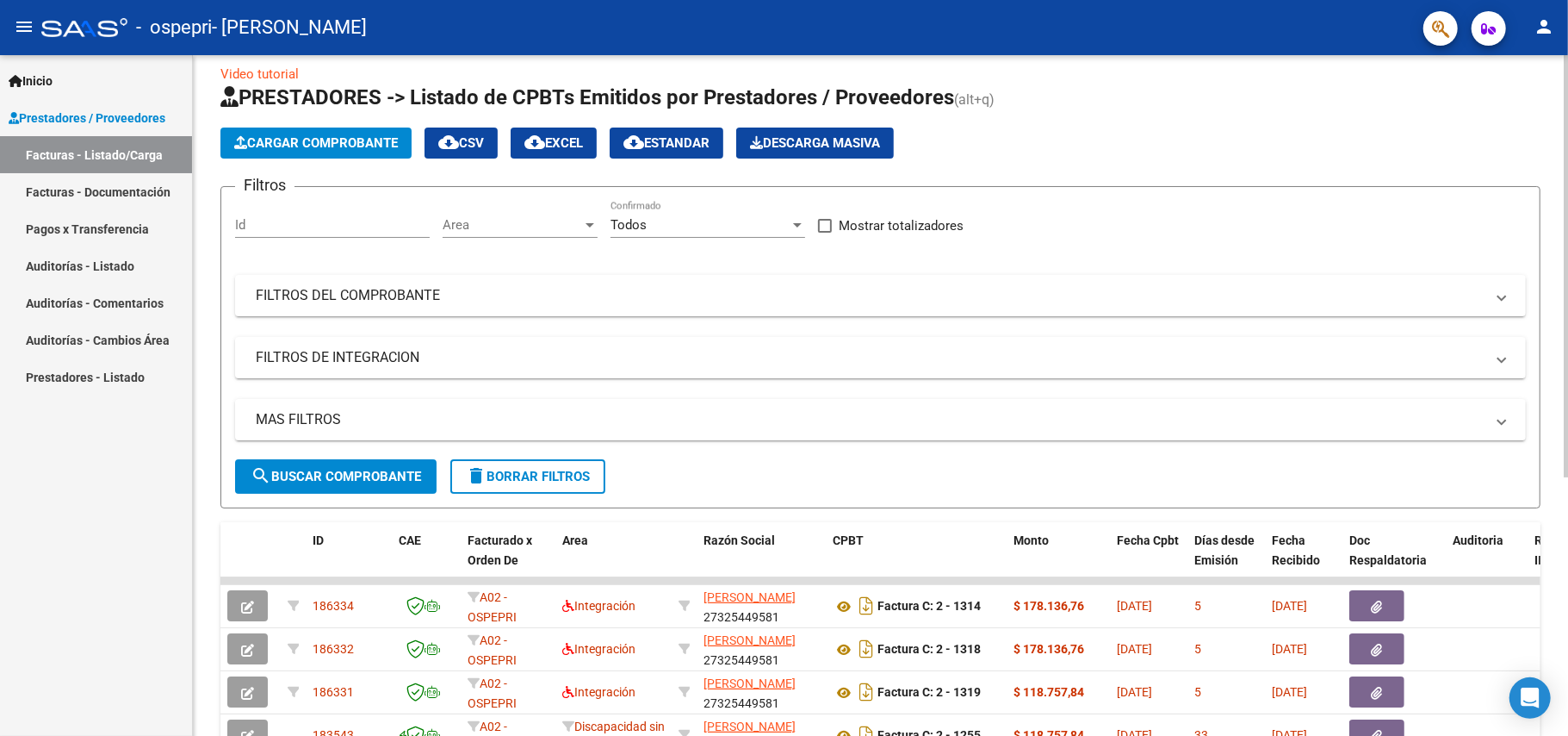
click at [391, 139] on span "Cargar Comprobante" at bounding box center [316, 143] width 163 height 15
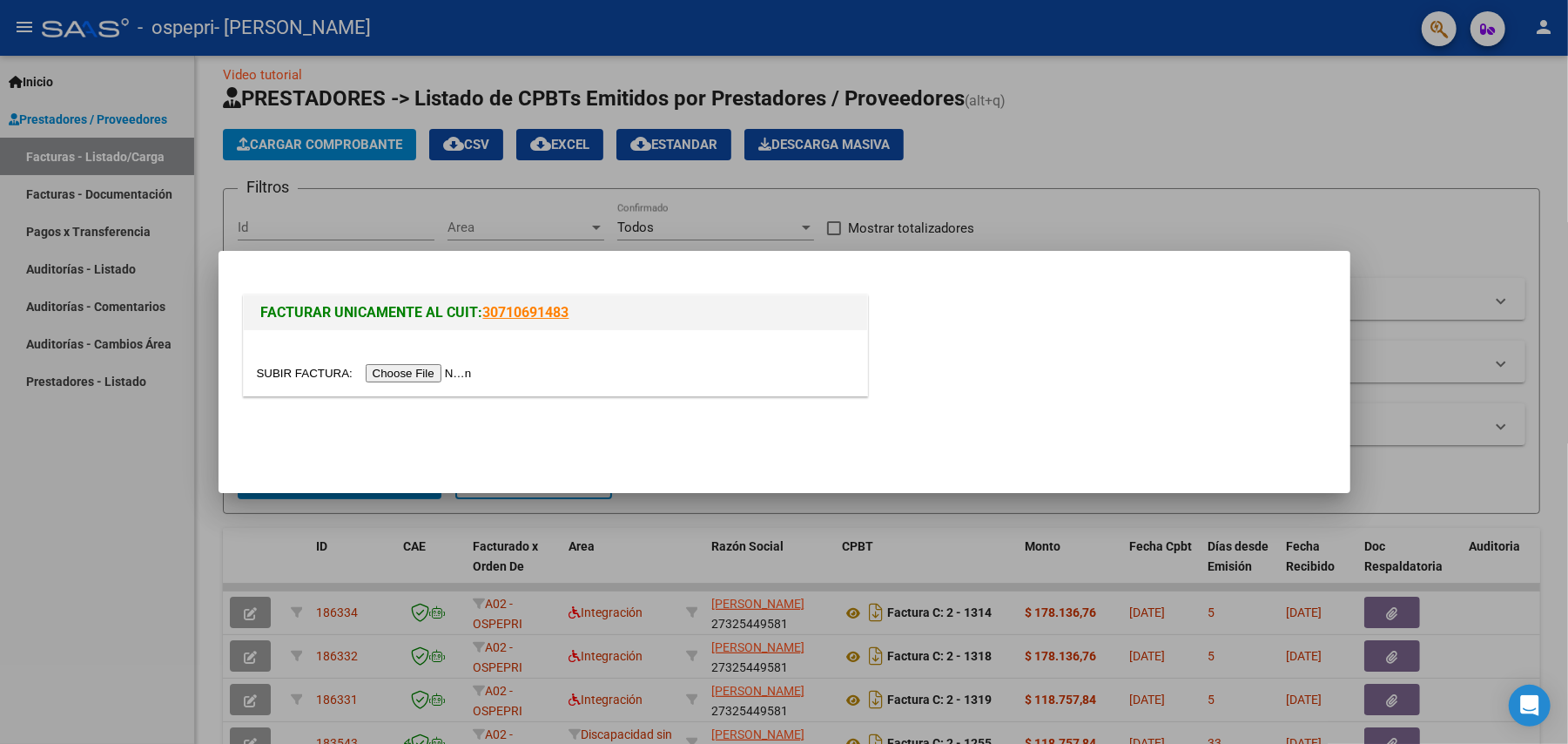
click at [418, 376] on input "file" at bounding box center [367, 373] width 221 height 19
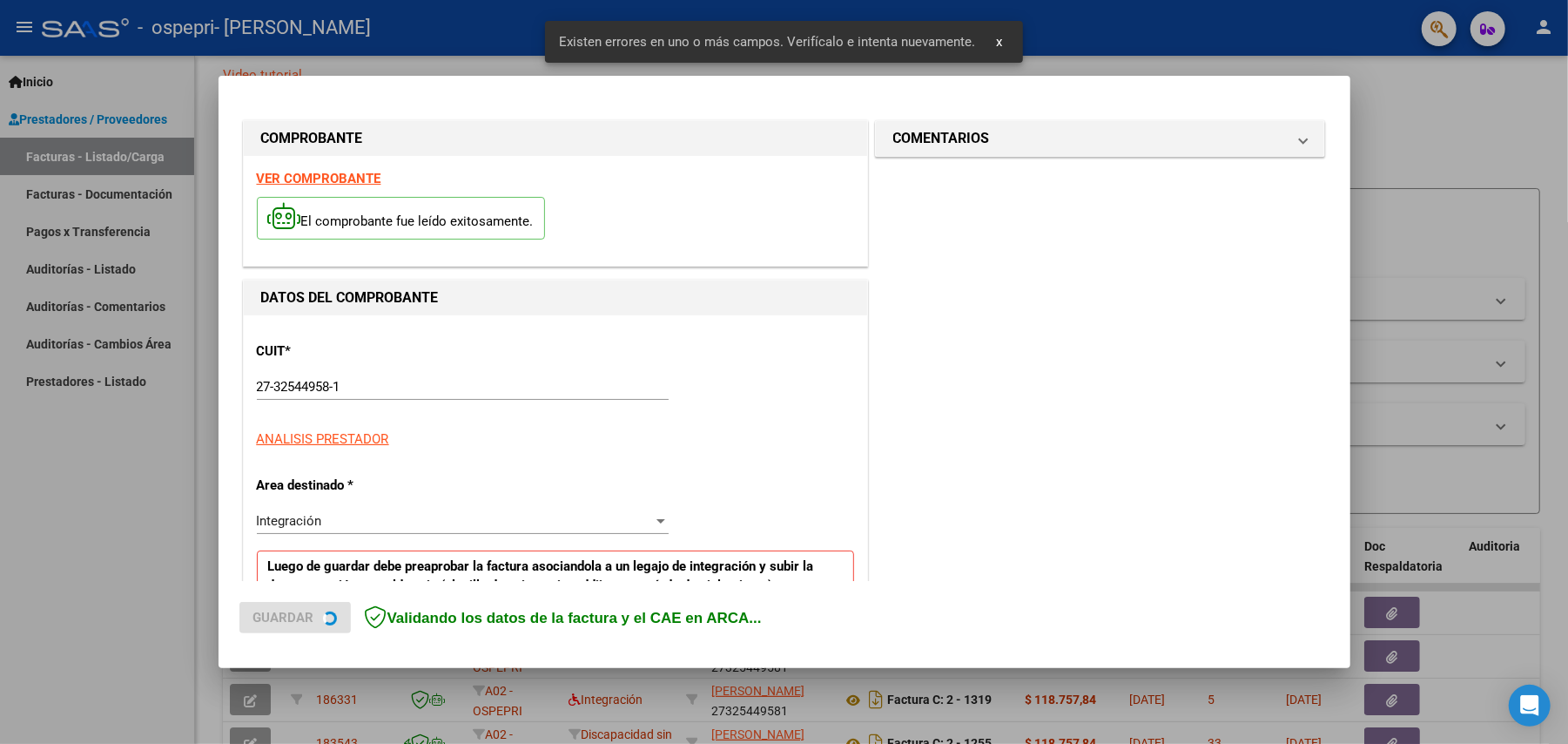
scroll to position [335, 0]
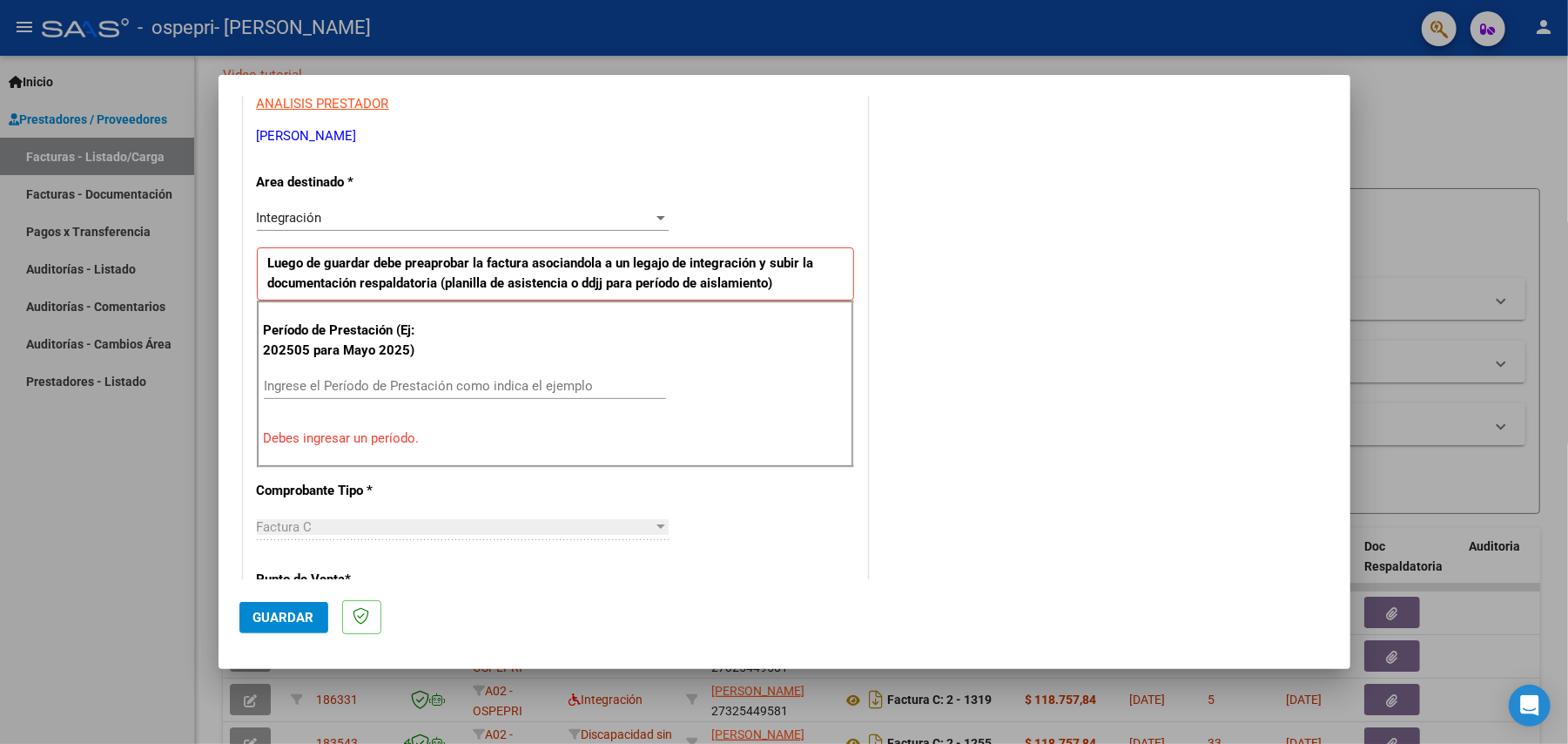
click at [560, 392] on input "Ingrese el Período de Prestación como indica el ejemplo" at bounding box center [465, 386] width 402 height 16
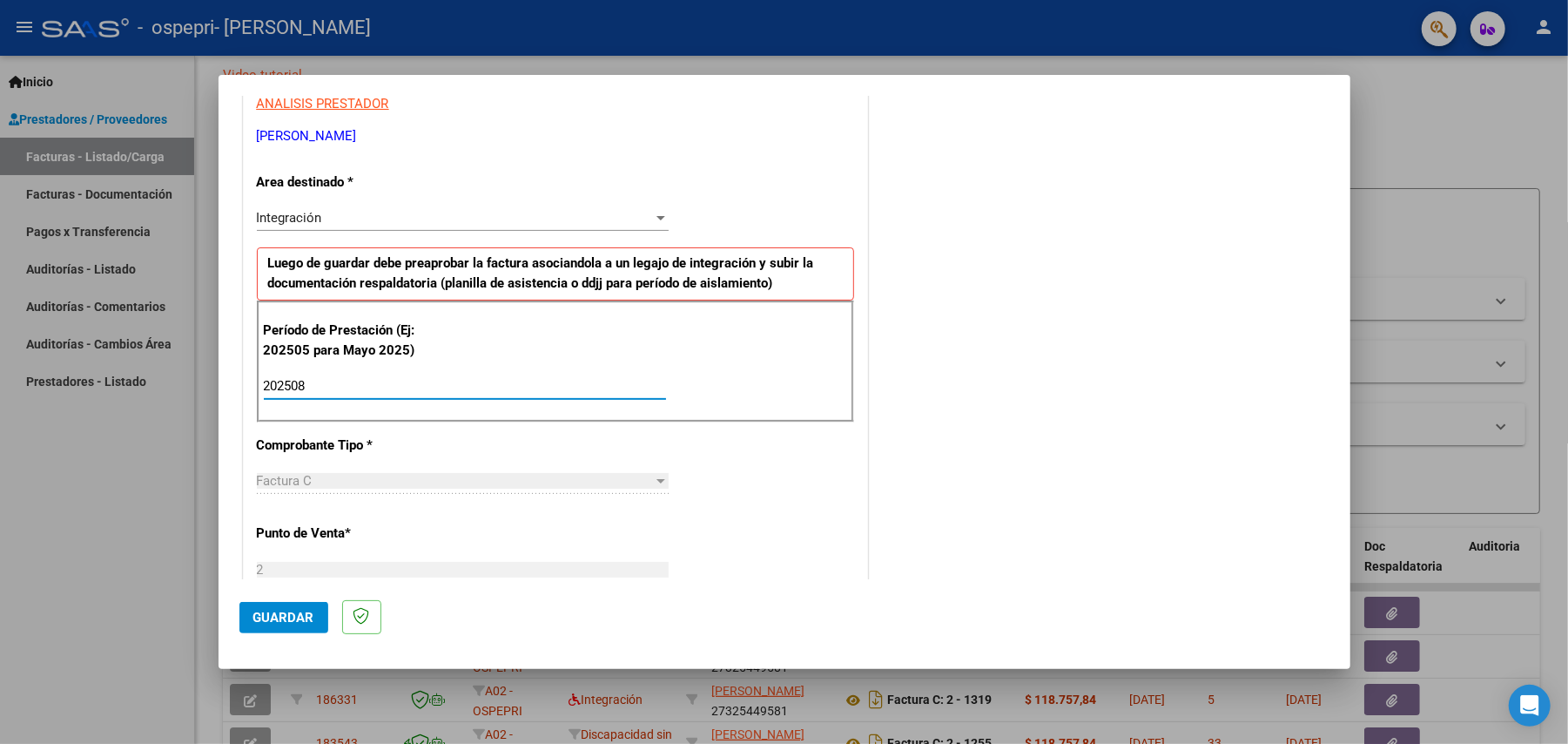
type input "202508"
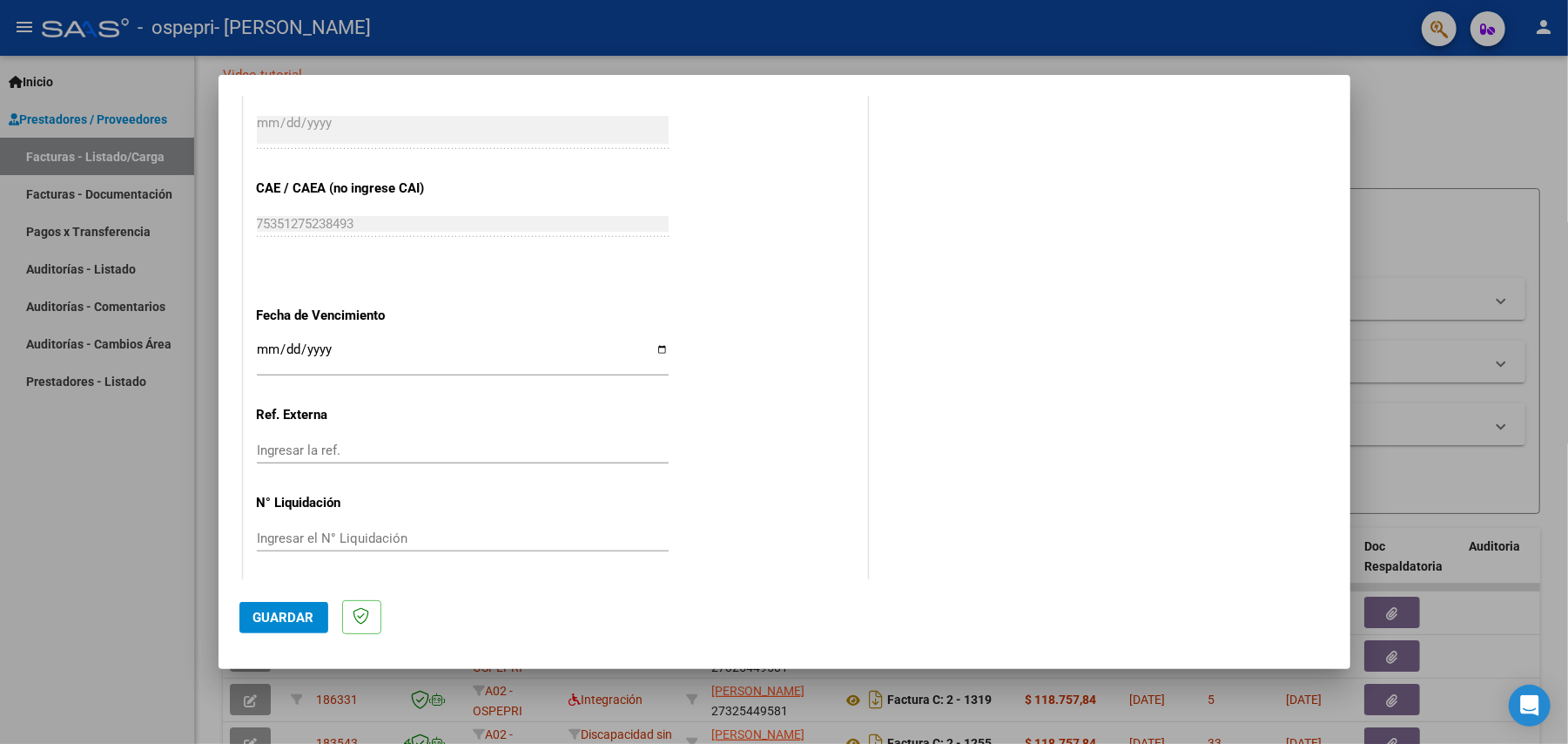
scroll to position [1047, 0]
click at [658, 339] on div "Ingresar la fecha" at bounding box center [463, 353] width 412 height 37
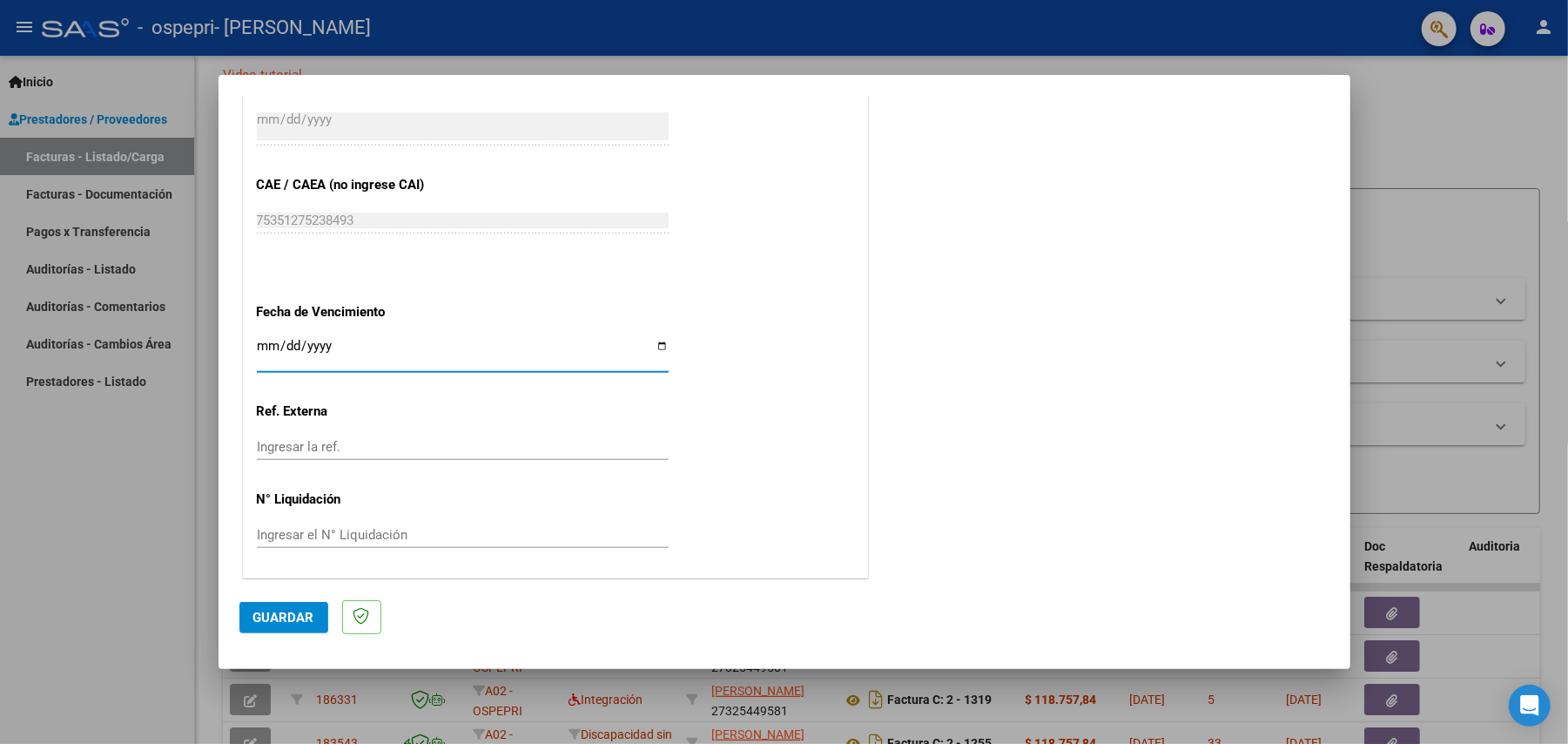
click at [652, 351] on input "Ingresar la fecha" at bounding box center [463, 352] width 412 height 28
type input "[DATE]"
click at [283, 540] on input "Ingresar el N° Liquidación" at bounding box center [463, 535] width 412 height 16
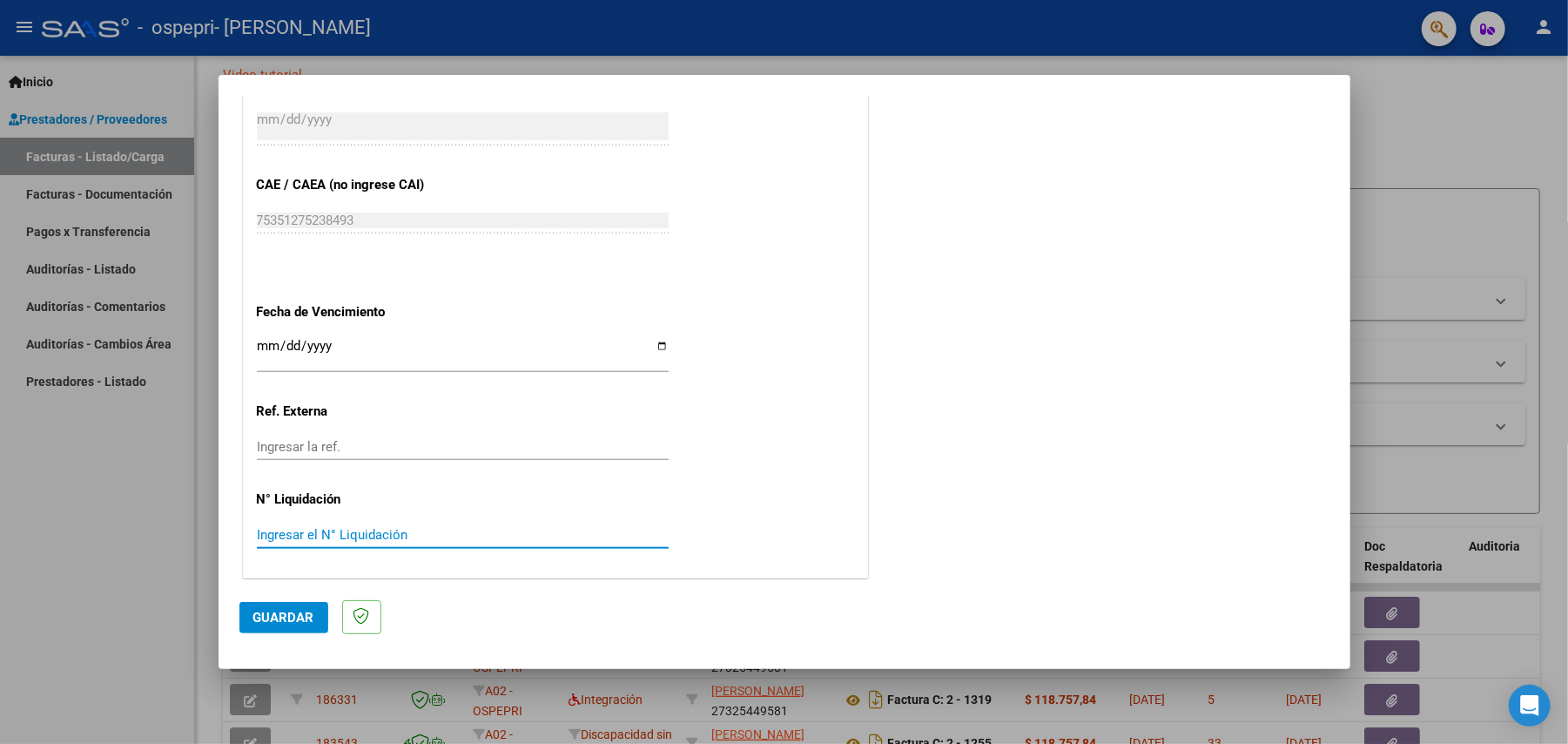
paste input "273035"
type input "273035"
click at [283, 617] on span "Guardar" at bounding box center [284, 617] width 61 height 16
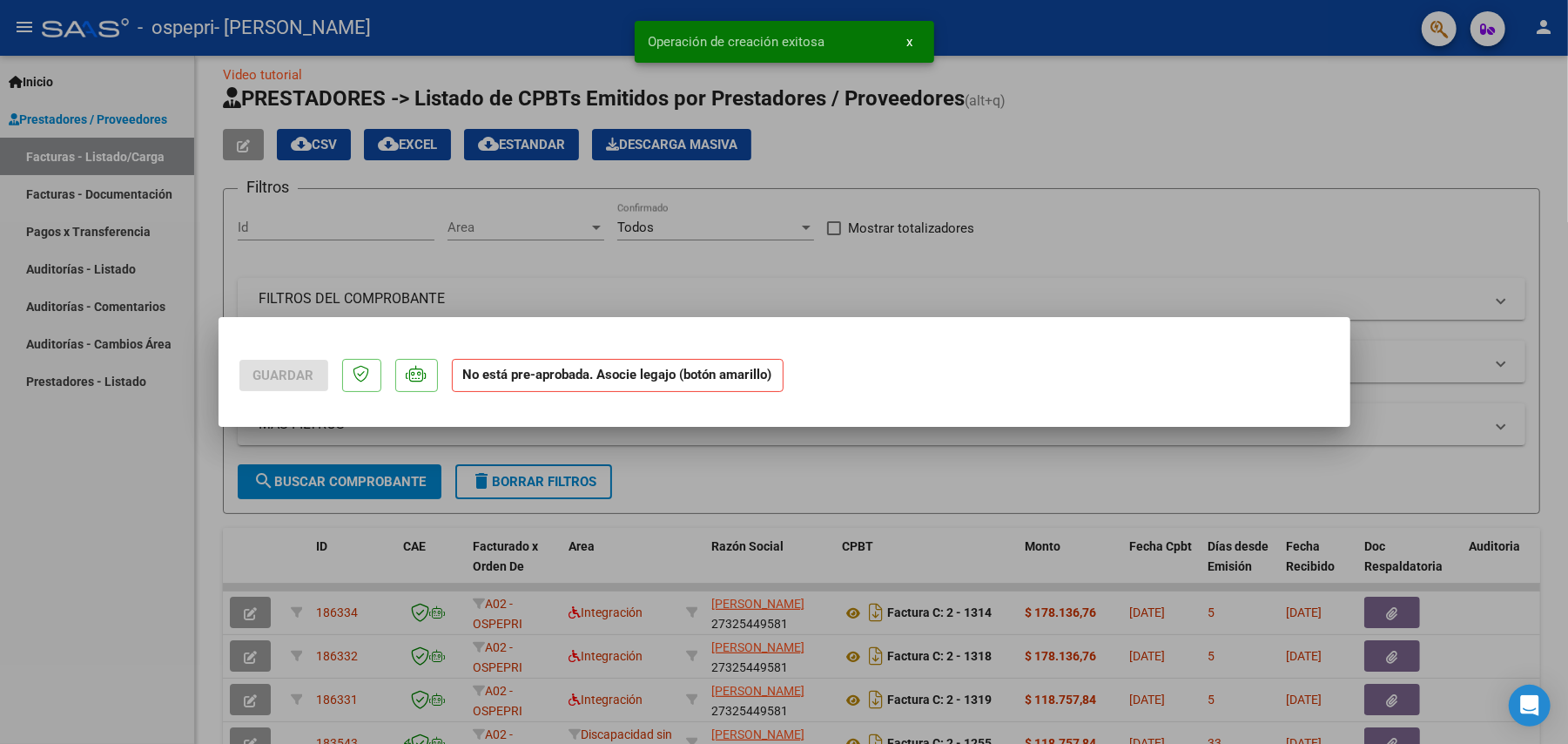
scroll to position [0, 0]
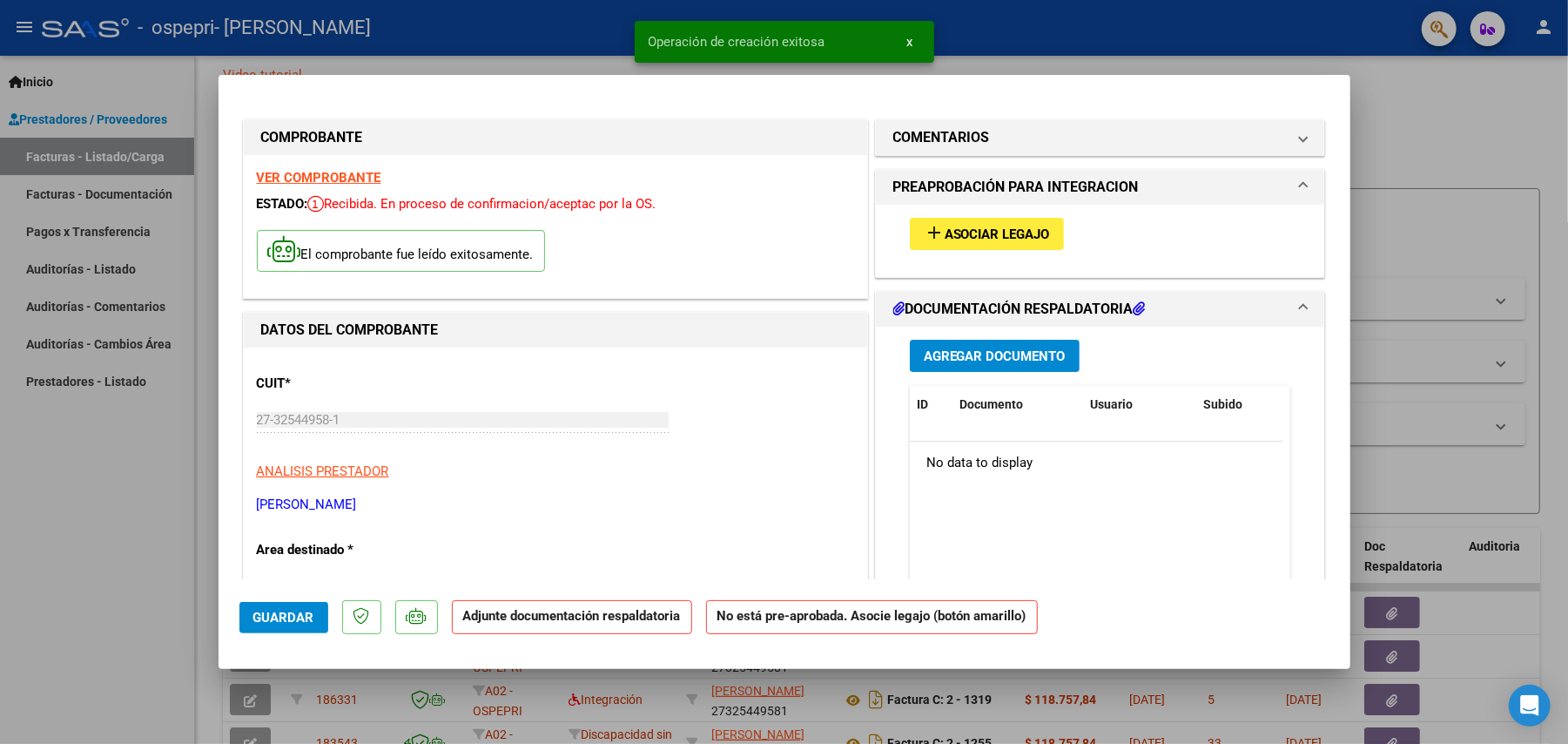
click at [979, 230] on span "Asociar Legajo" at bounding box center [998, 234] width 105 height 16
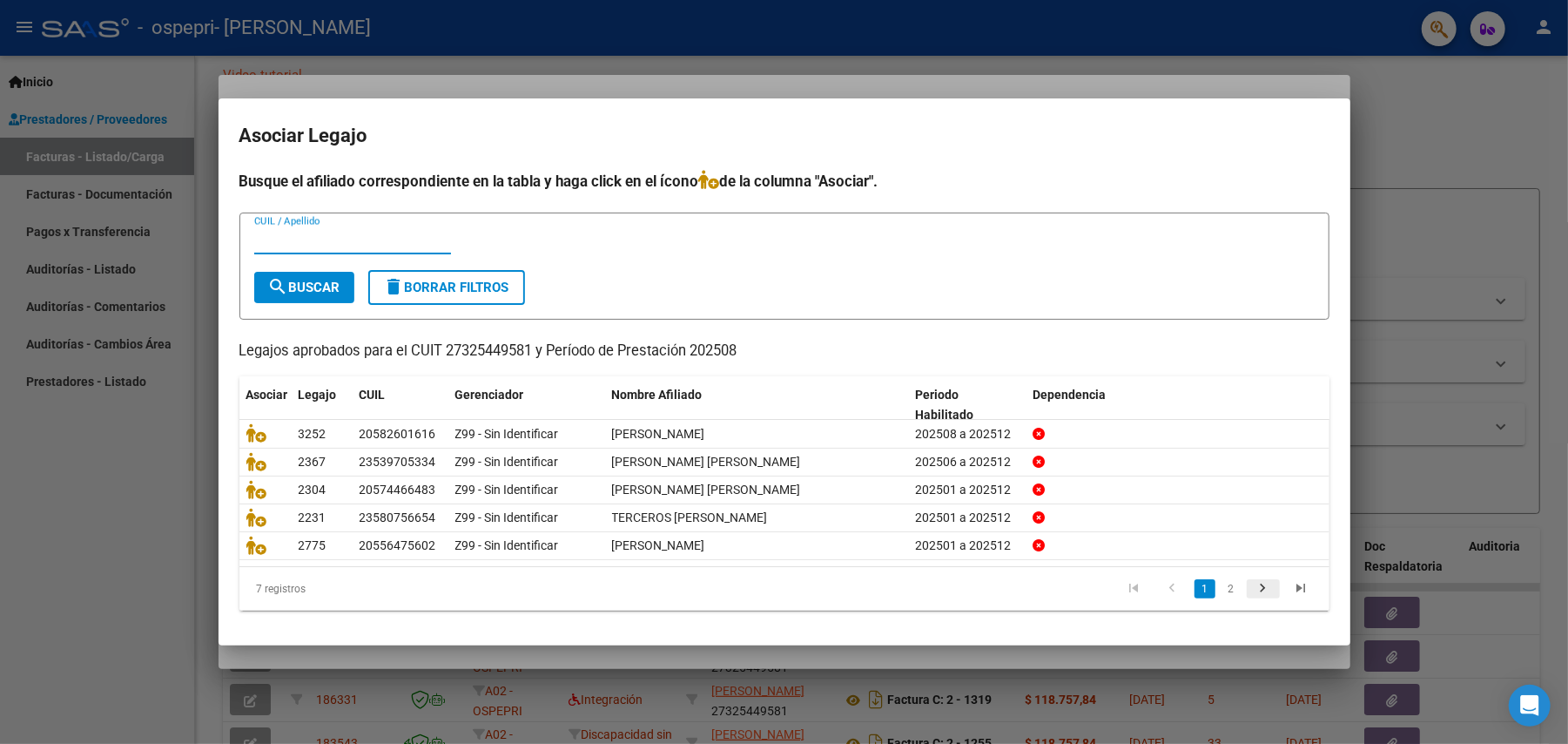
click at [1248, 583] on link "go to next page" at bounding box center [1263, 589] width 33 height 20
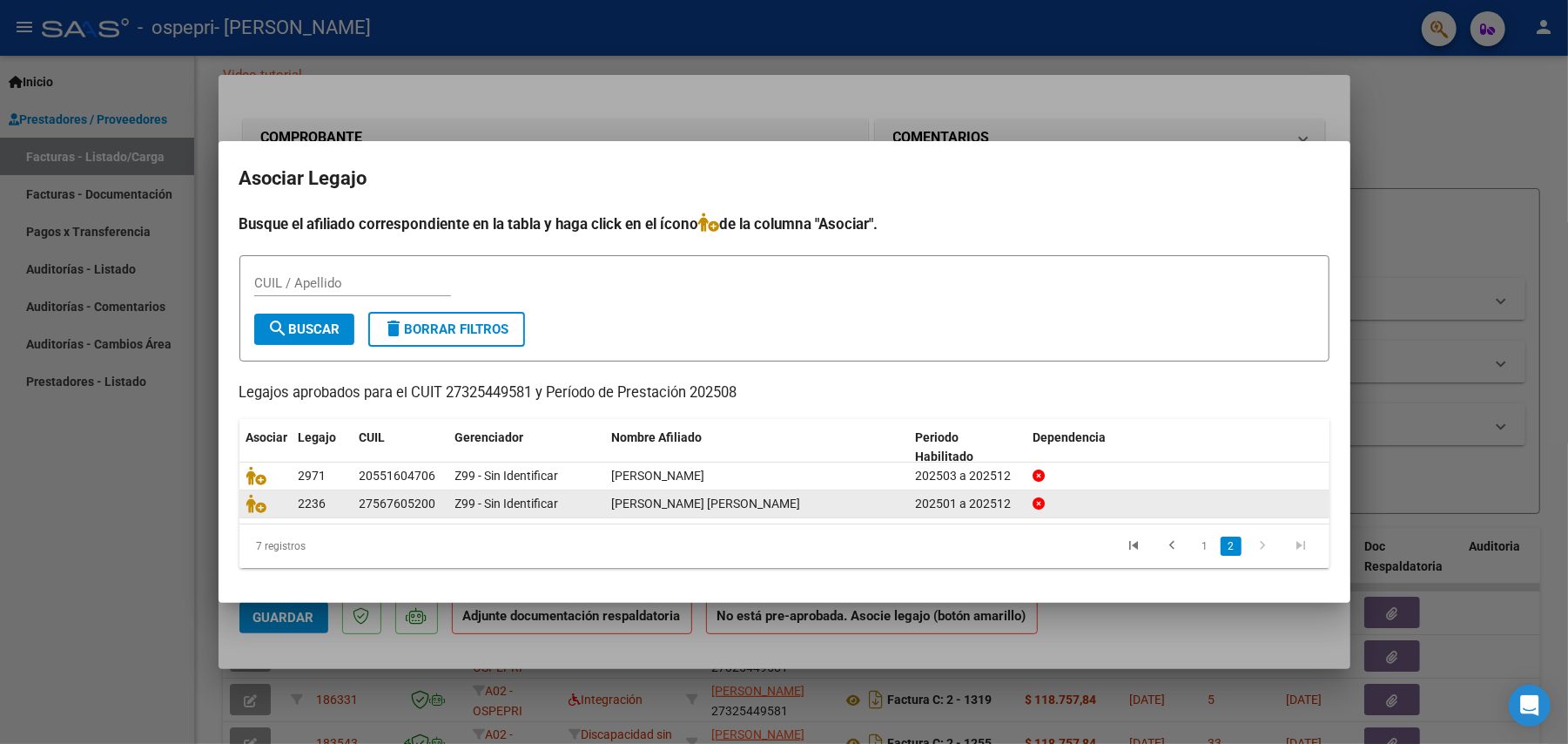
click at [694, 503] on span "[PERSON_NAME] [PERSON_NAME]" at bounding box center [707, 503] width 189 height 14
click at [262, 504] on icon at bounding box center [256, 504] width 21 height 20
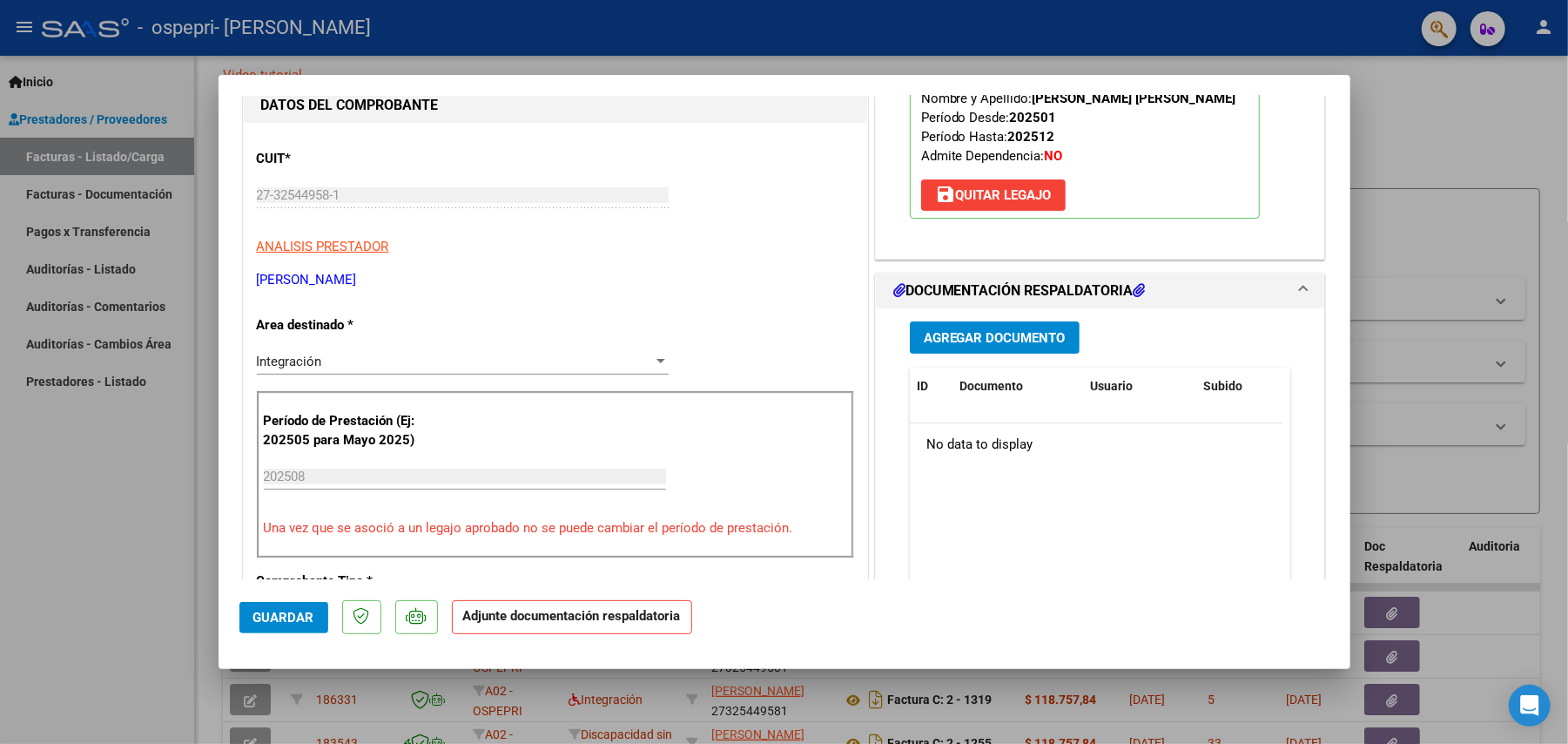
scroll to position [229, 0]
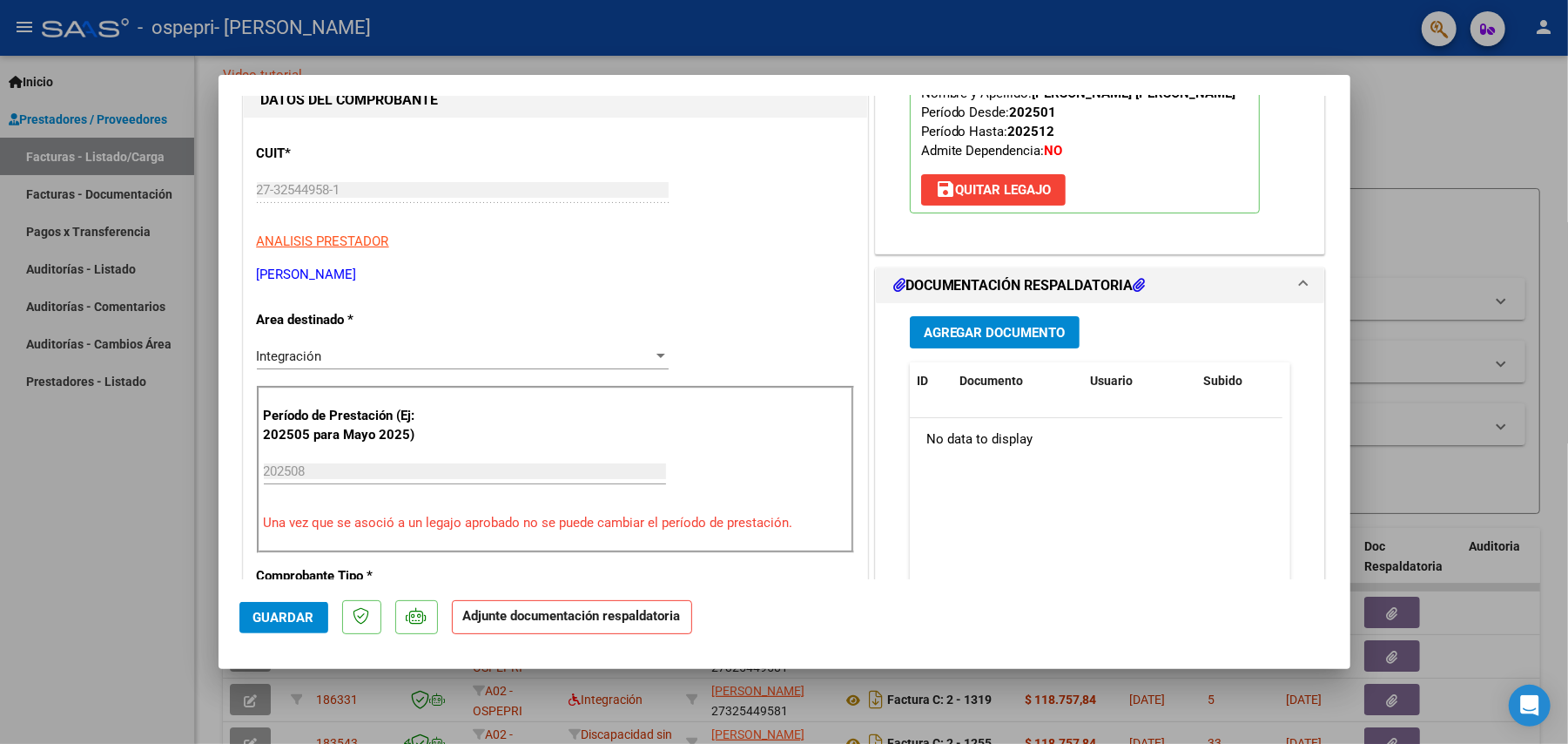
click at [1002, 326] on span "Agregar Documento" at bounding box center [994, 333] width 142 height 16
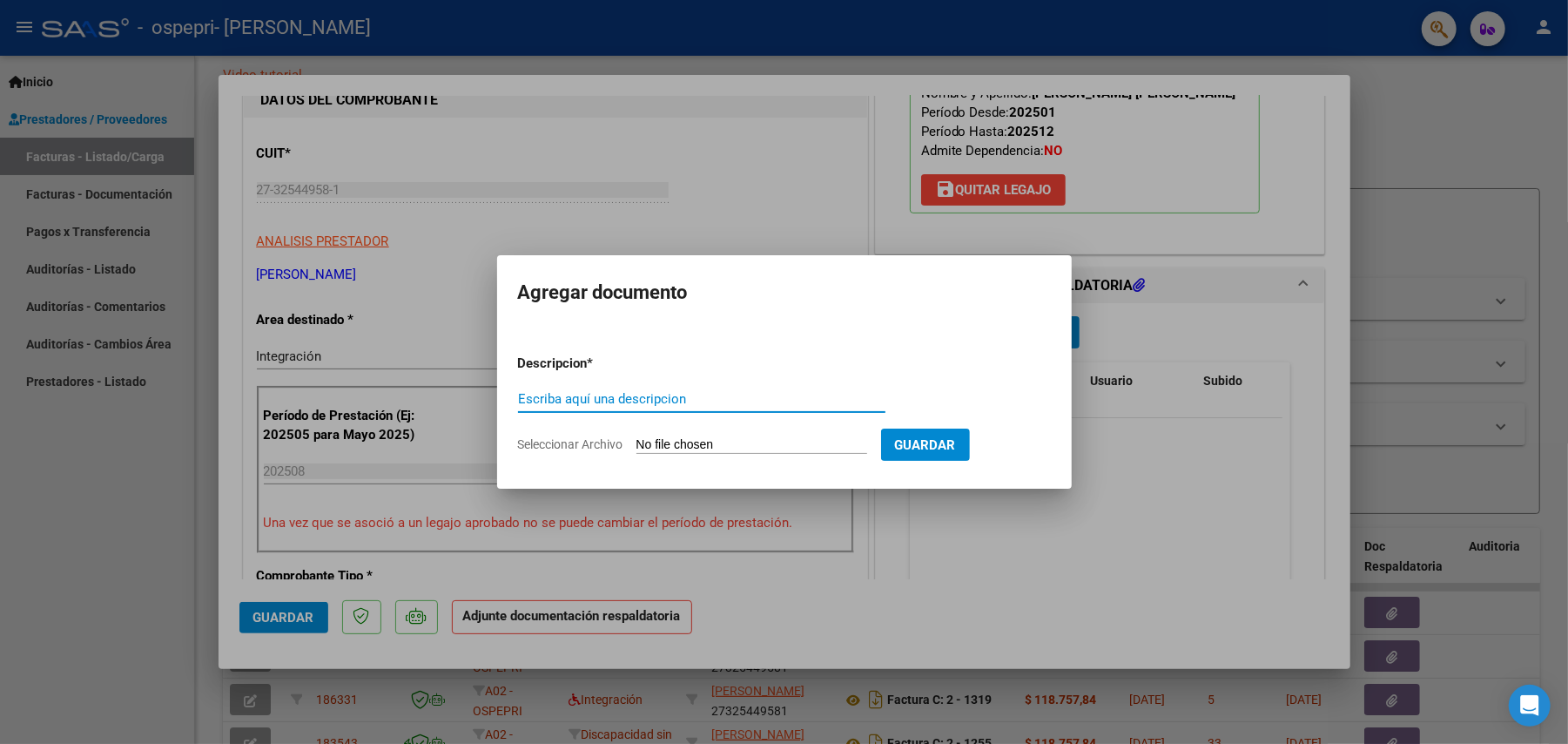
click at [669, 439] on input "Seleccionar Archivo" at bounding box center [752, 445] width 230 height 17
type input "C:\fakepath\27325449581_011_00002_00001313.pdf"
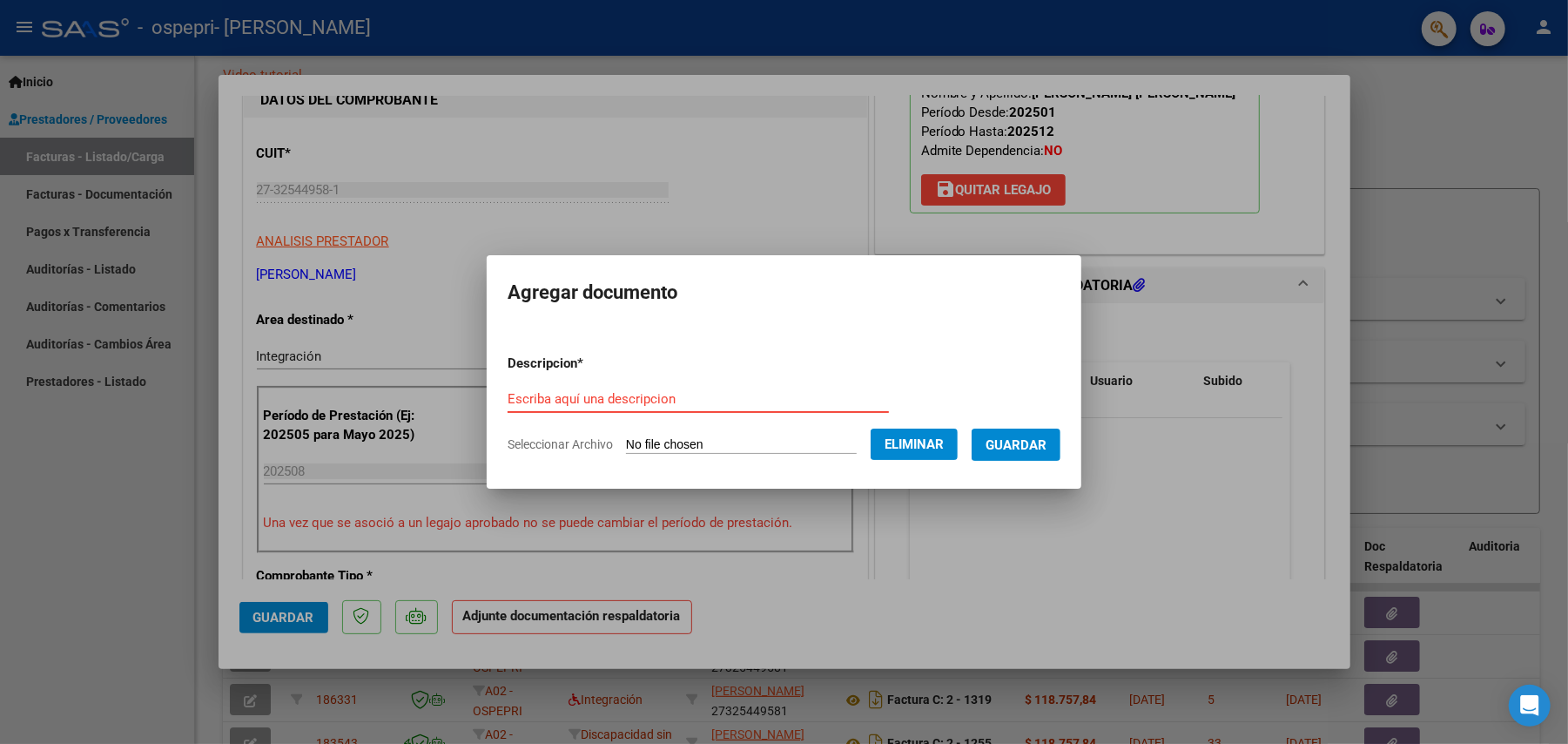
click at [636, 404] on input "Escriba aquí una descripcion" at bounding box center [698, 398] width 382 height 16
type input "factura"
click at [1044, 437] on span "Guardar" at bounding box center [1016, 445] width 61 height 16
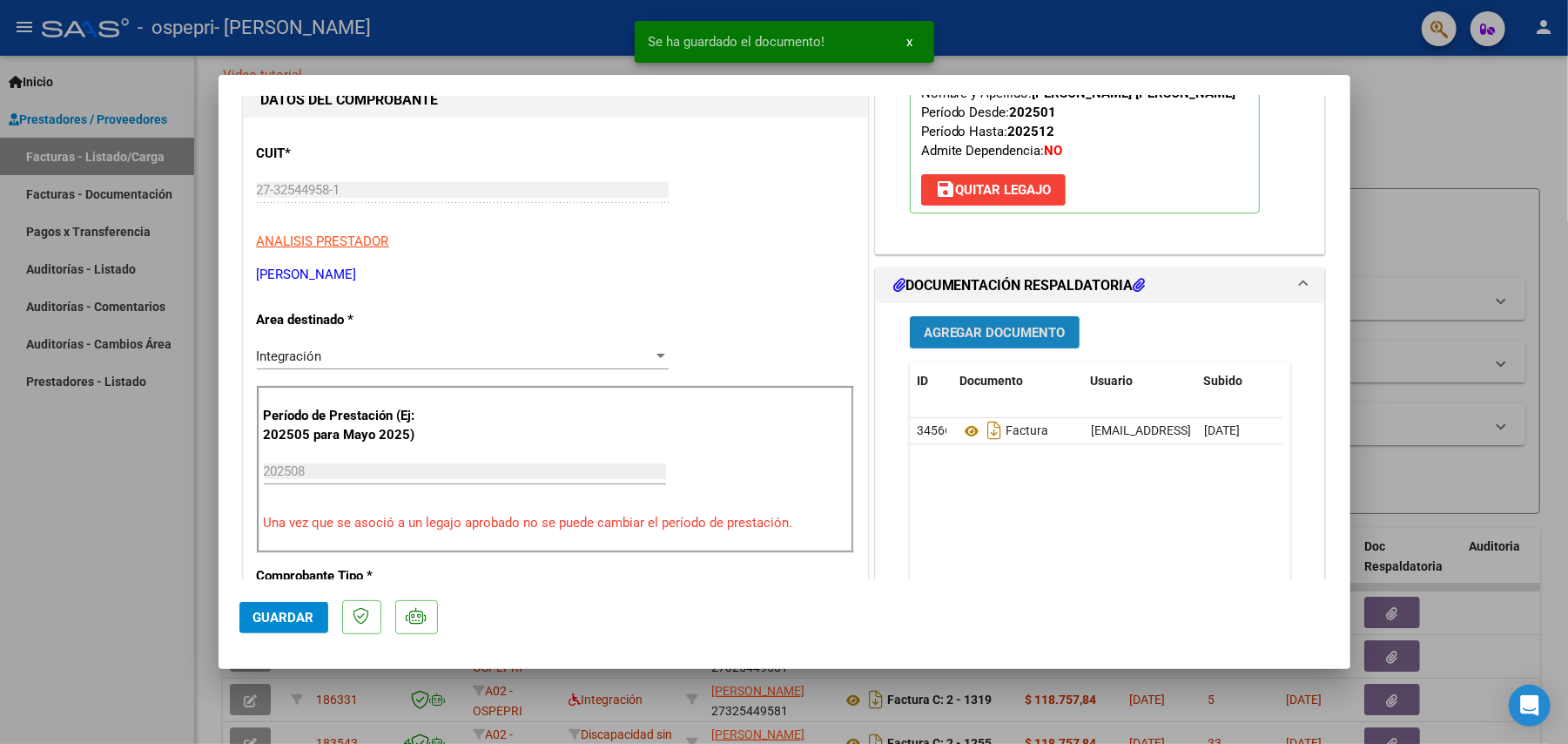
click at [958, 338] on span "Agregar Documento" at bounding box center [994, 333] width 142 height 16
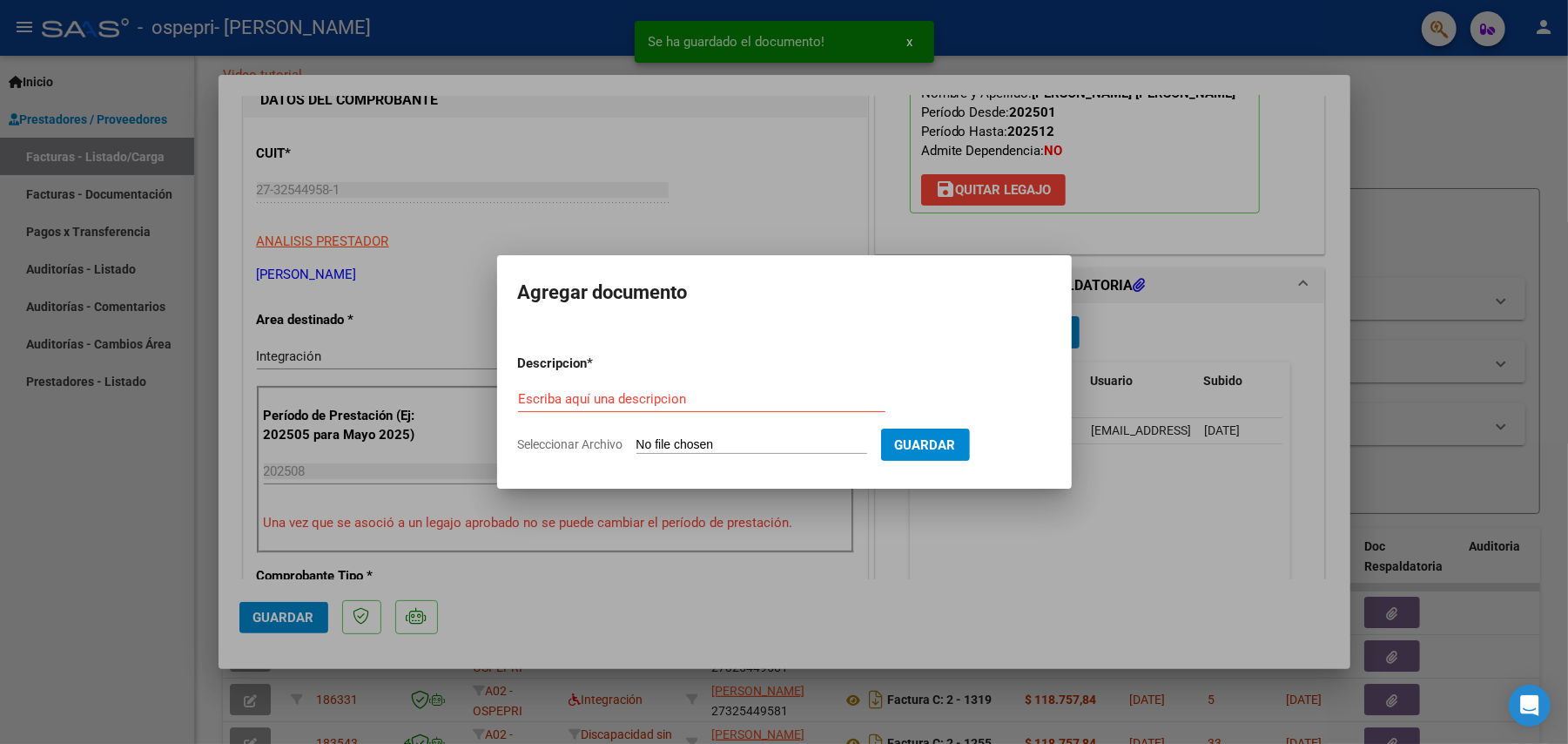
click at [771, 432] on form "Descripcion * Escriba aquí una descripcion Seleccionar Archivo Guardar" at bounding box center [785, 404] width 533 height 127
click at [768, 439] on input "Seleccionar Archivo" at bounding box center [752, 445] width 230 height 17
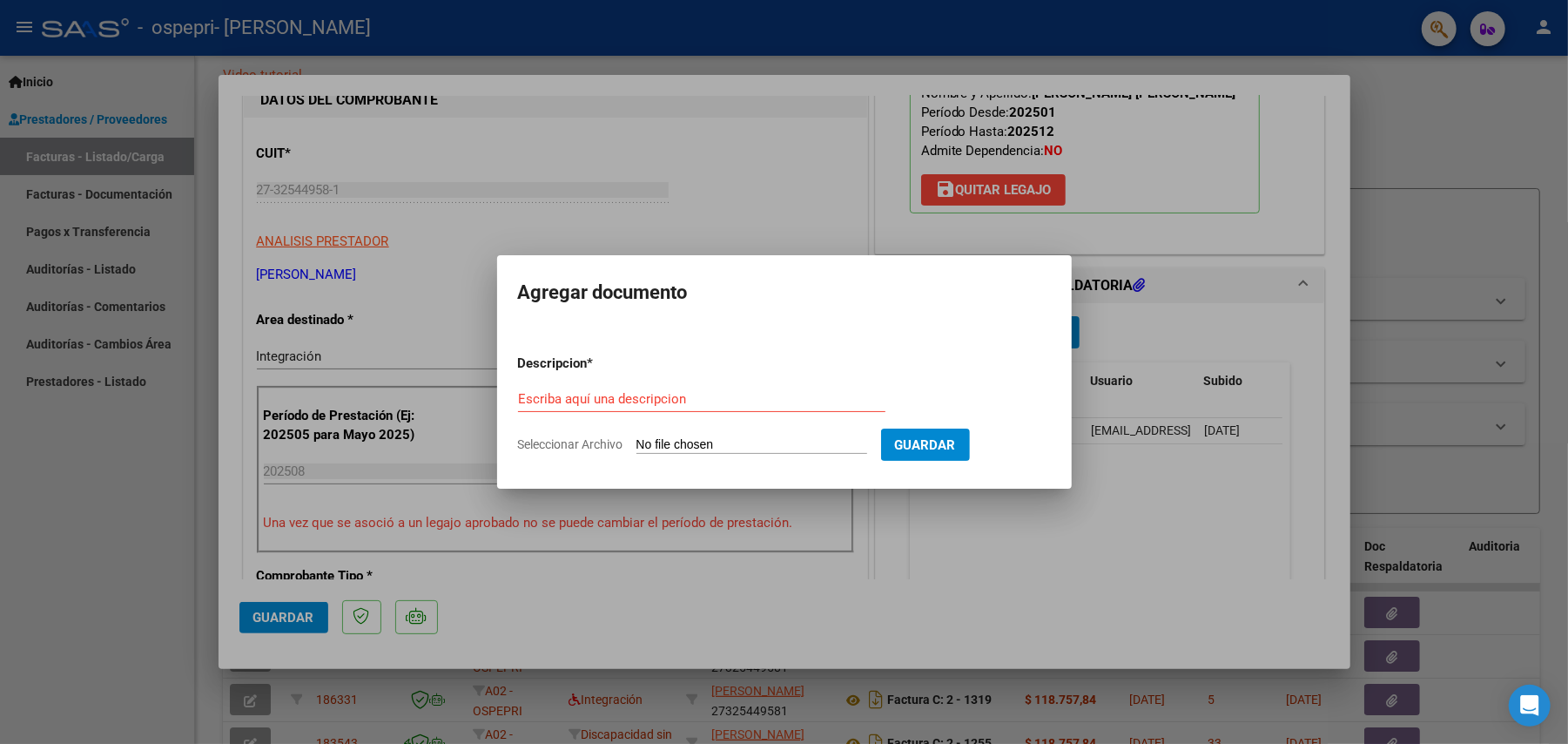
type input "C:\fakepath\apfmimpresionpreliq [PERSON_NAME] 2025.pdf"
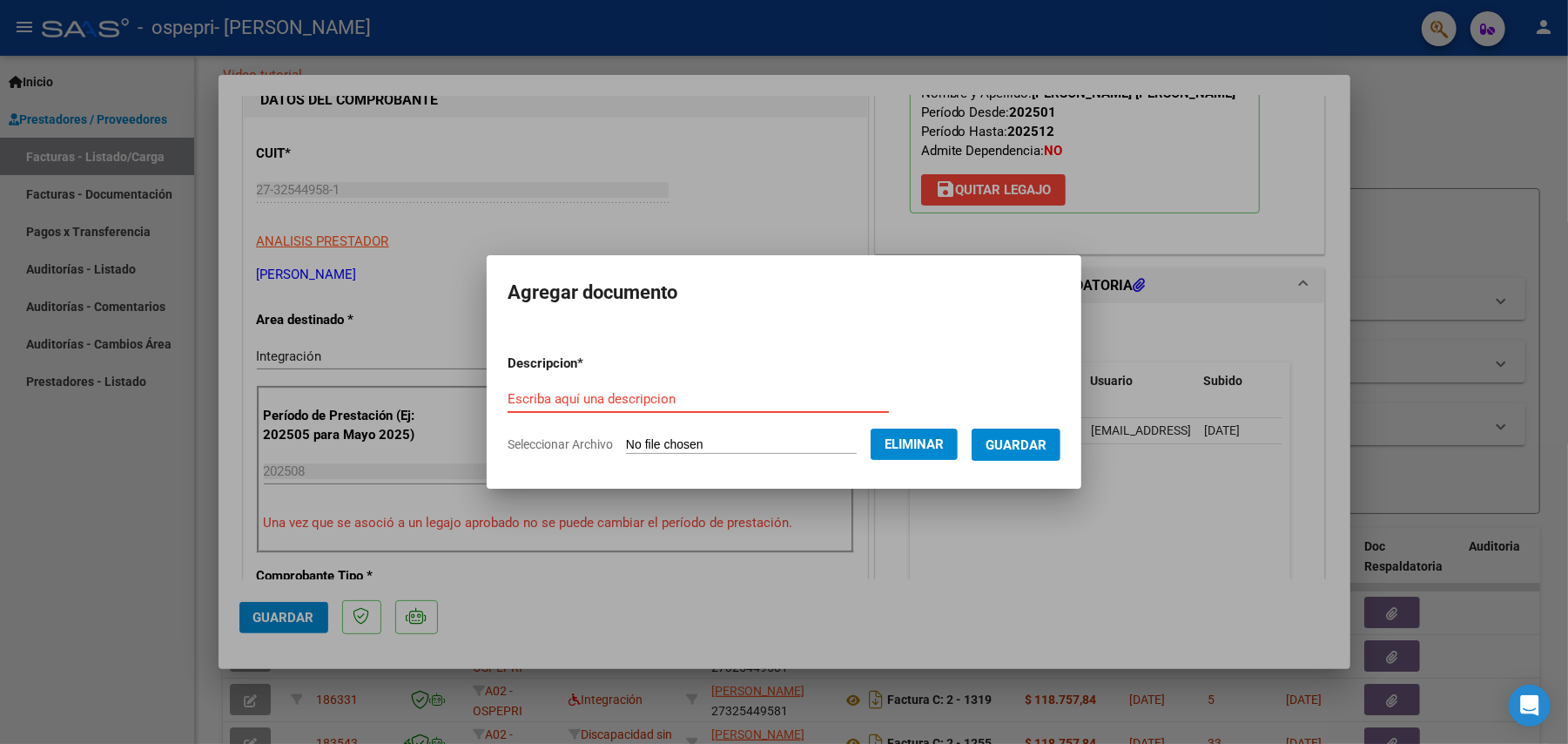
click at [800, 398] on input "Escriba aquí una descripcion" at bounding box center [698, 398] width 382 height 16
type input "preliquidacion"
click at [1060, 433] on button "Guardar" at bounding box center [1015, 444] width 89 height 32
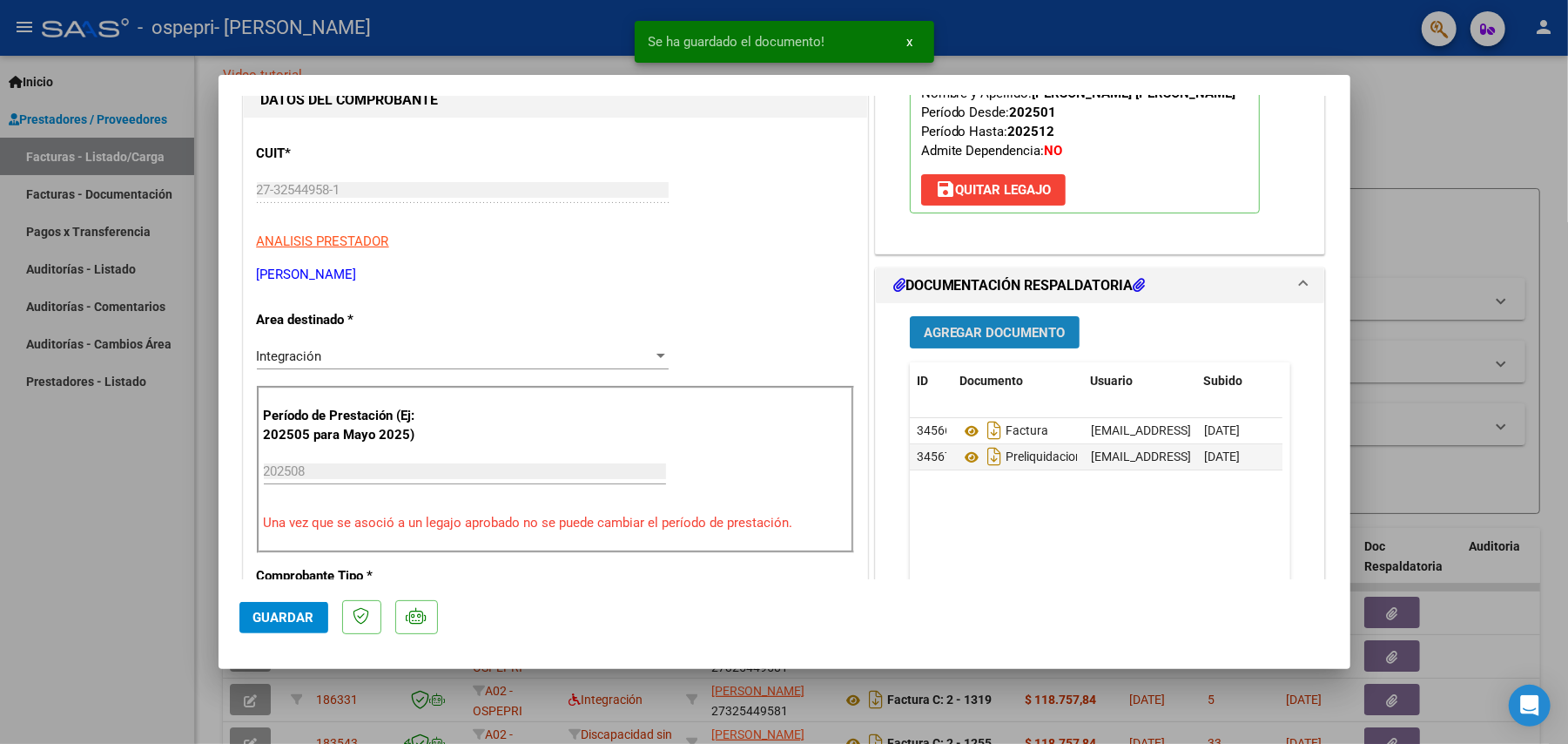
click at [977, 332] on span "Agregar Documento" at bounding box center [994, 333] width 142 height 16
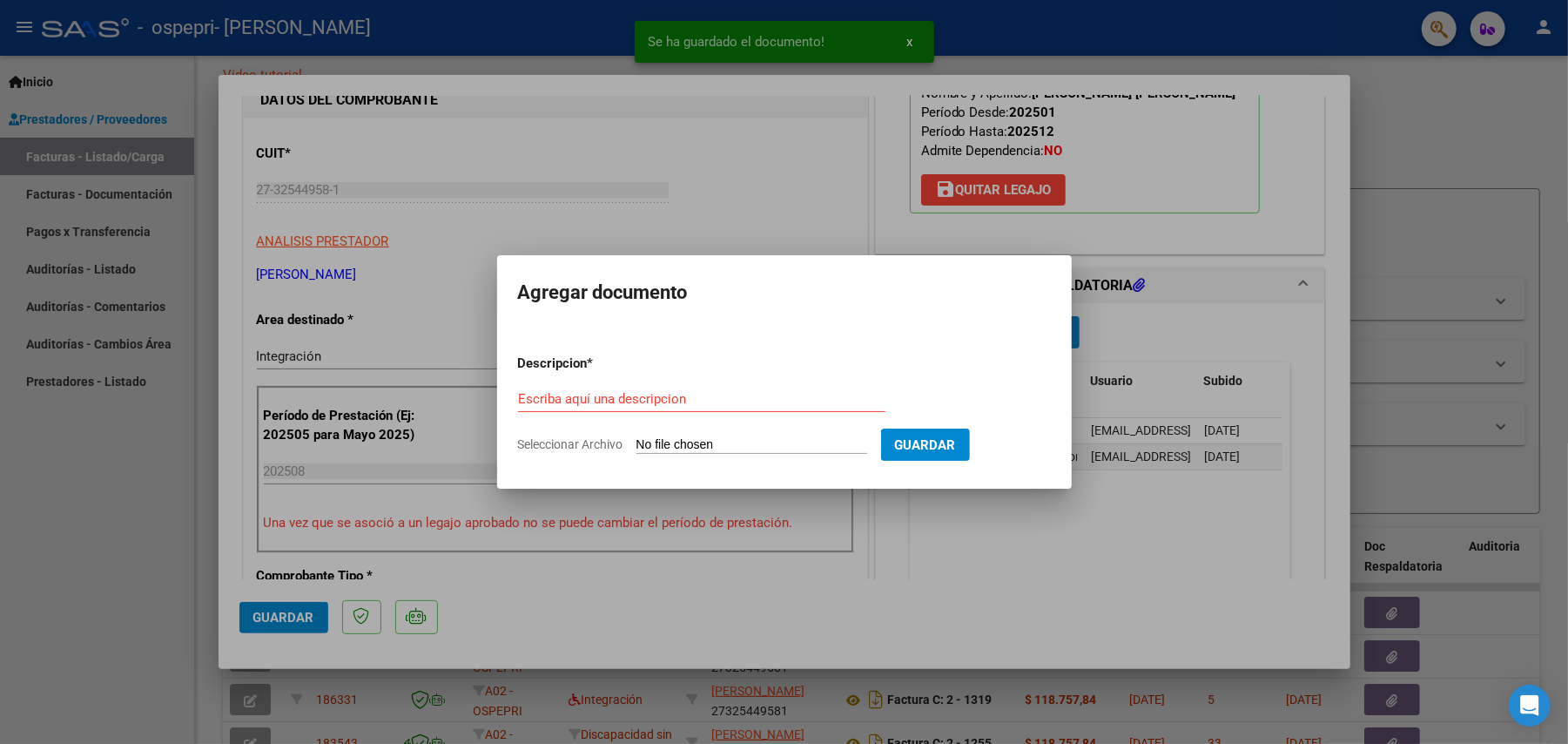
click at [686, 434] on form "Descripcion * Escriba aquí una descripcion Seleccionar Archivo Guardar" at bounding box center [785, 404] width 533 height 127
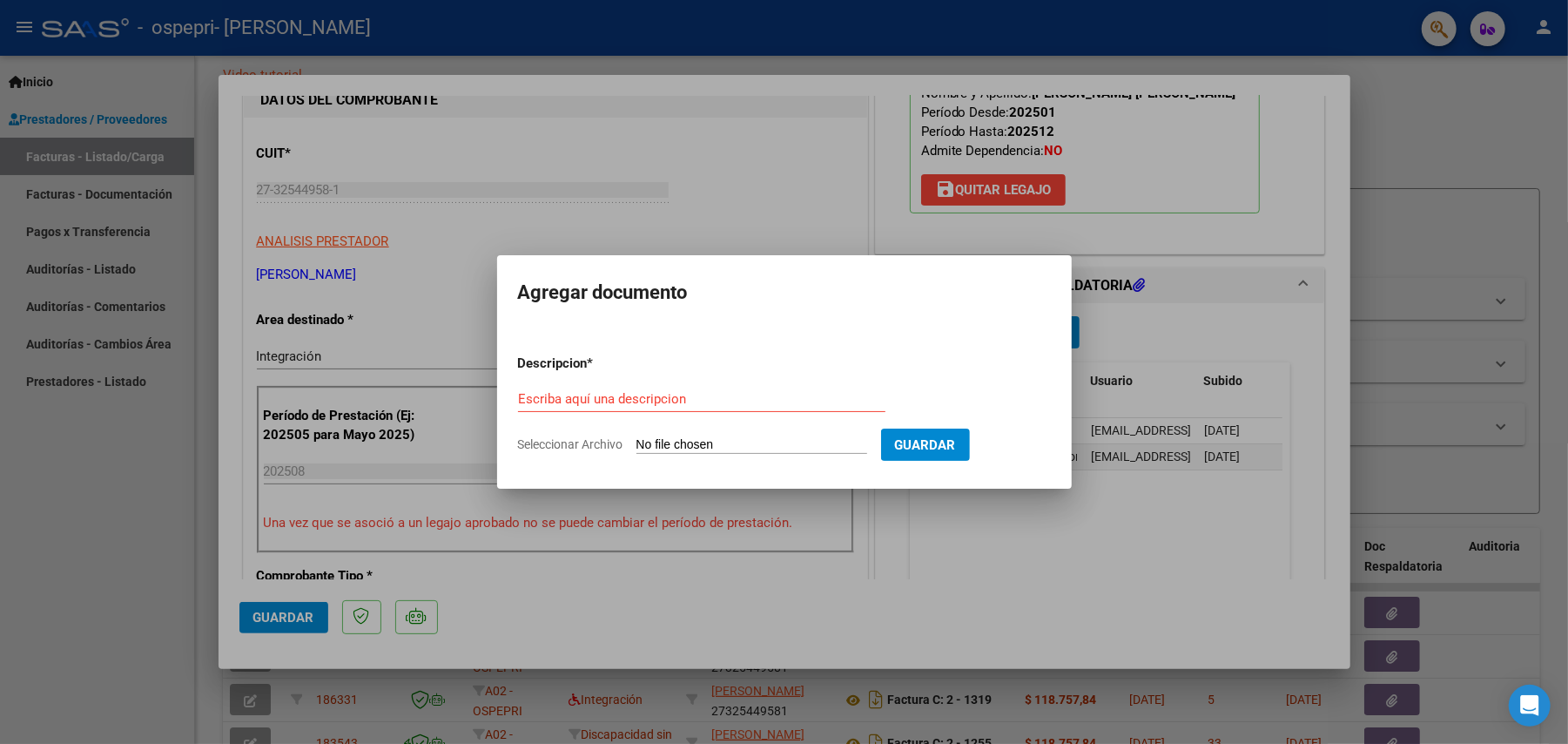
click at [684, 444] on input "Seleccionar Archivo" at bounding box center [752, 445] width 230 height 17
type input "C:\fakepath\Imagen de WhatsApp [DATE] 14.37.08_c2bcc7f8.jpg"
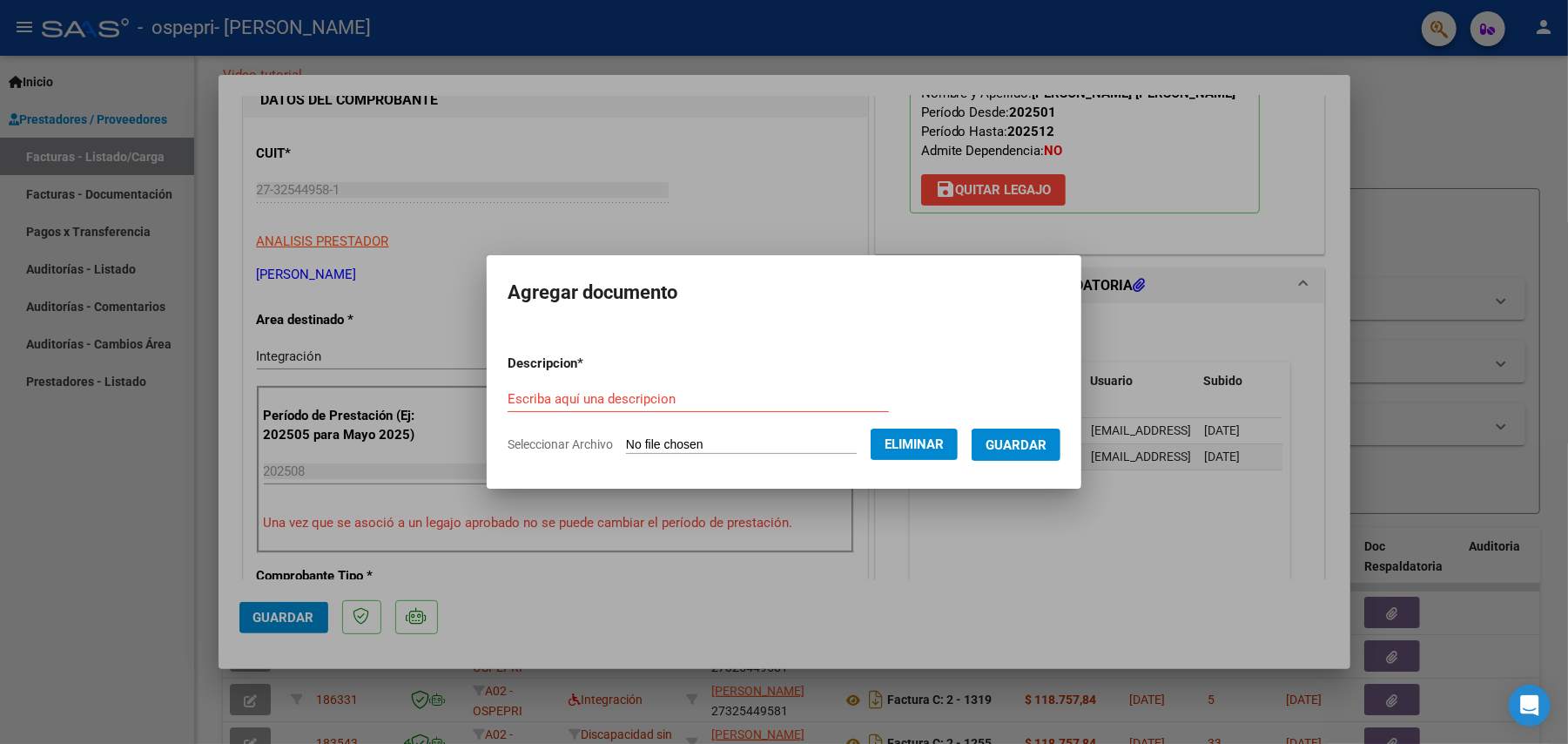
click at [641, 387] on div "Escriba aquí una descripcion" at bounding box center [698, 398] width 382 height 26
click at [610, 389] on div "Escriba aquí una descripcion" at bounding box center [698, 398] width 382 height 26
type input "asistencia"
click at [1015, 444] on span "Guardar" at bounding box center [1016, 445] width 61 height 16
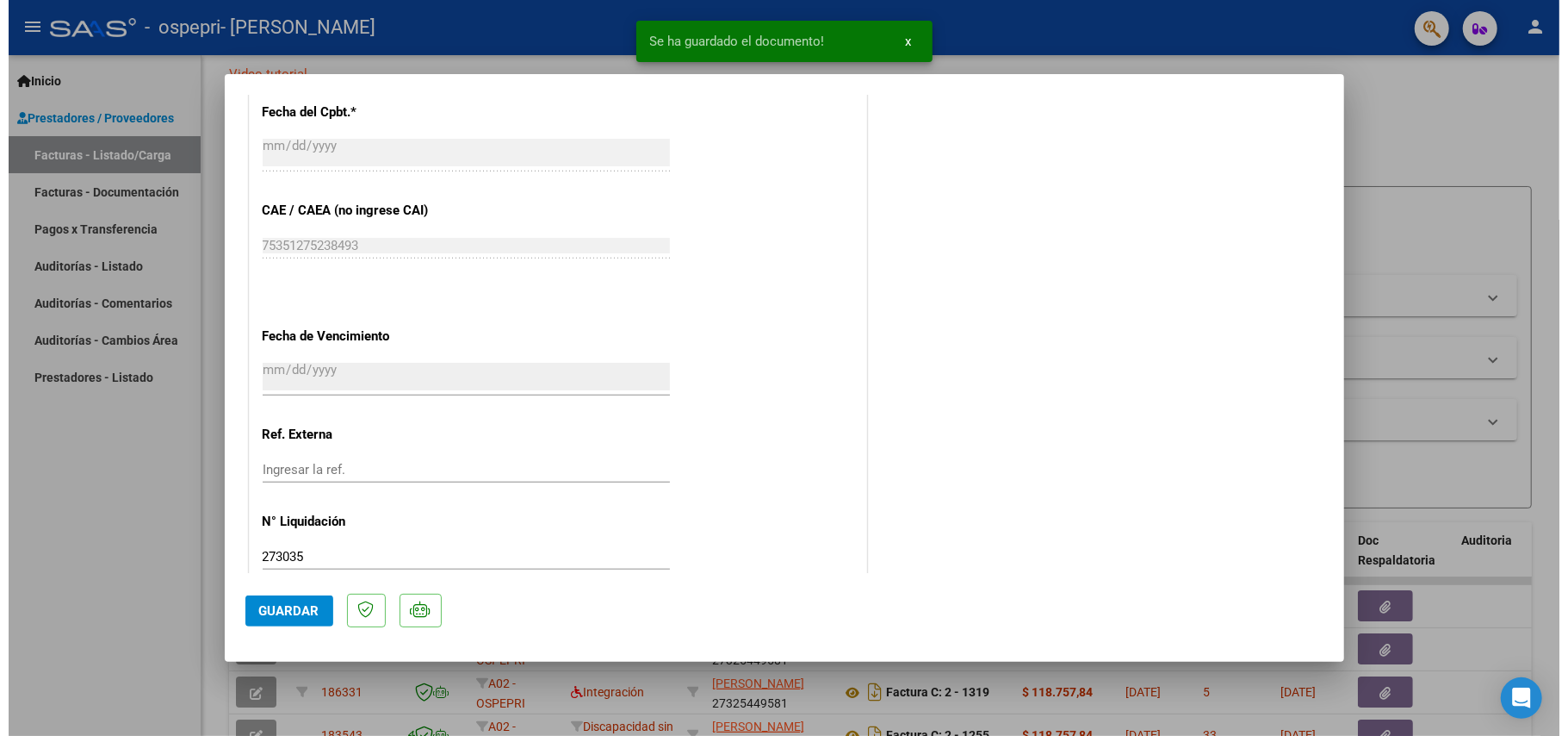
scroll to position [1065, 0]
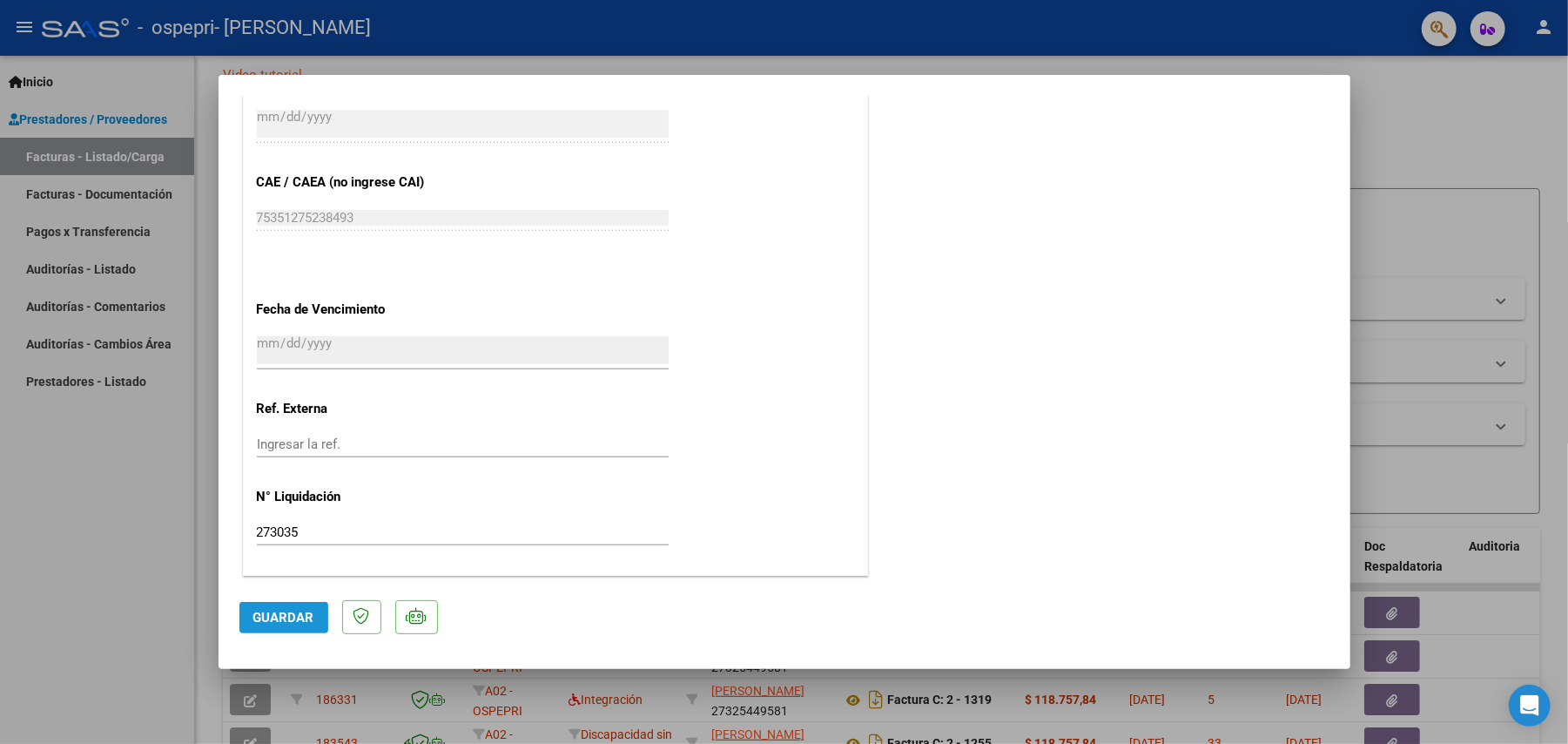
click at [286, 625] on span "Guardar" at bounding box center [284, 617] width 61 height 16
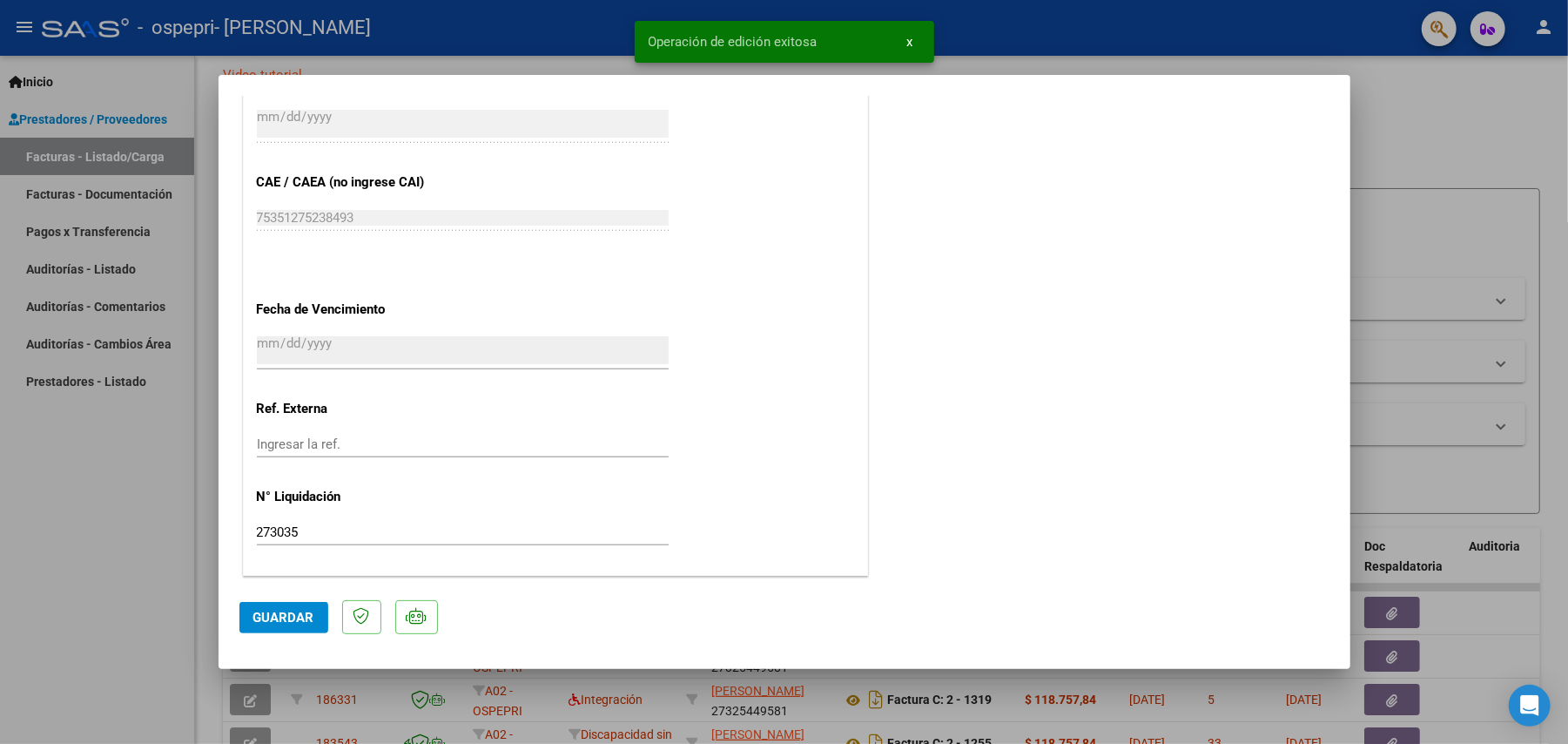
click at [453, 697] on div at bounding box center [784, 372] width 1568 height 744
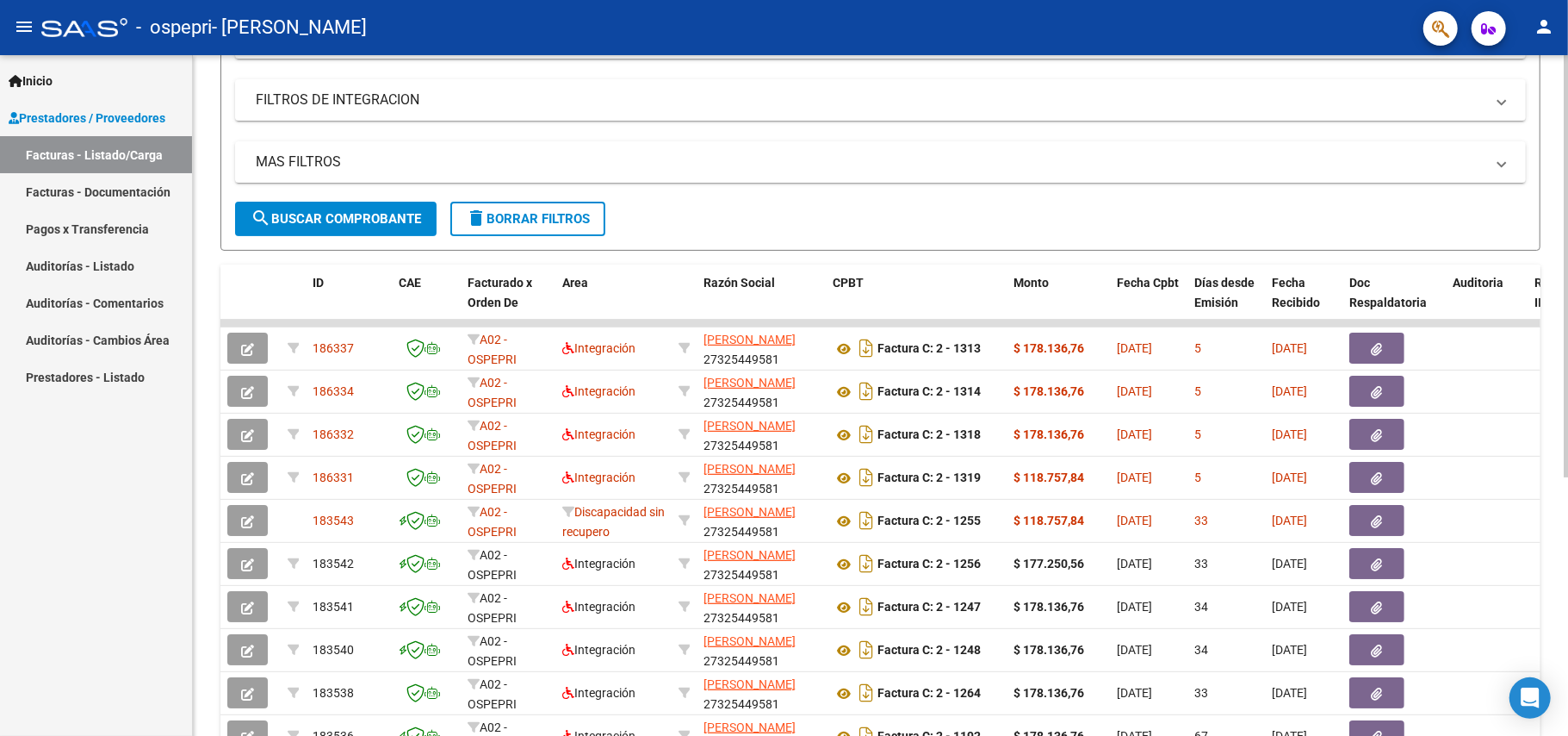
scroll to position [389, 0]
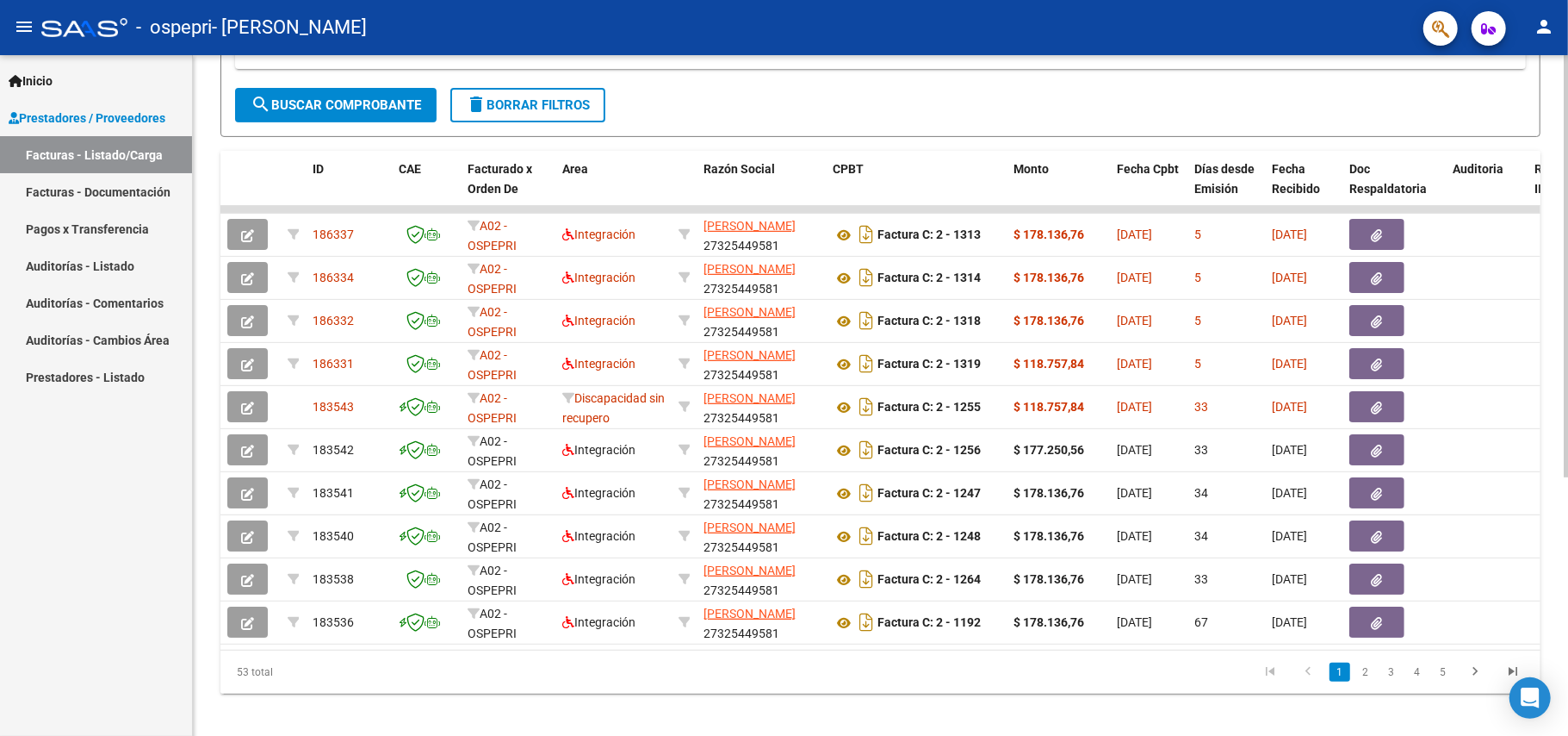
click at [1489, 318] on div "Video tutorial PRESTADORES -> Listado de CPBTs Emitidos por Prestadores / Prove…" at bounding box center [882, 207] width 1380 height 1083
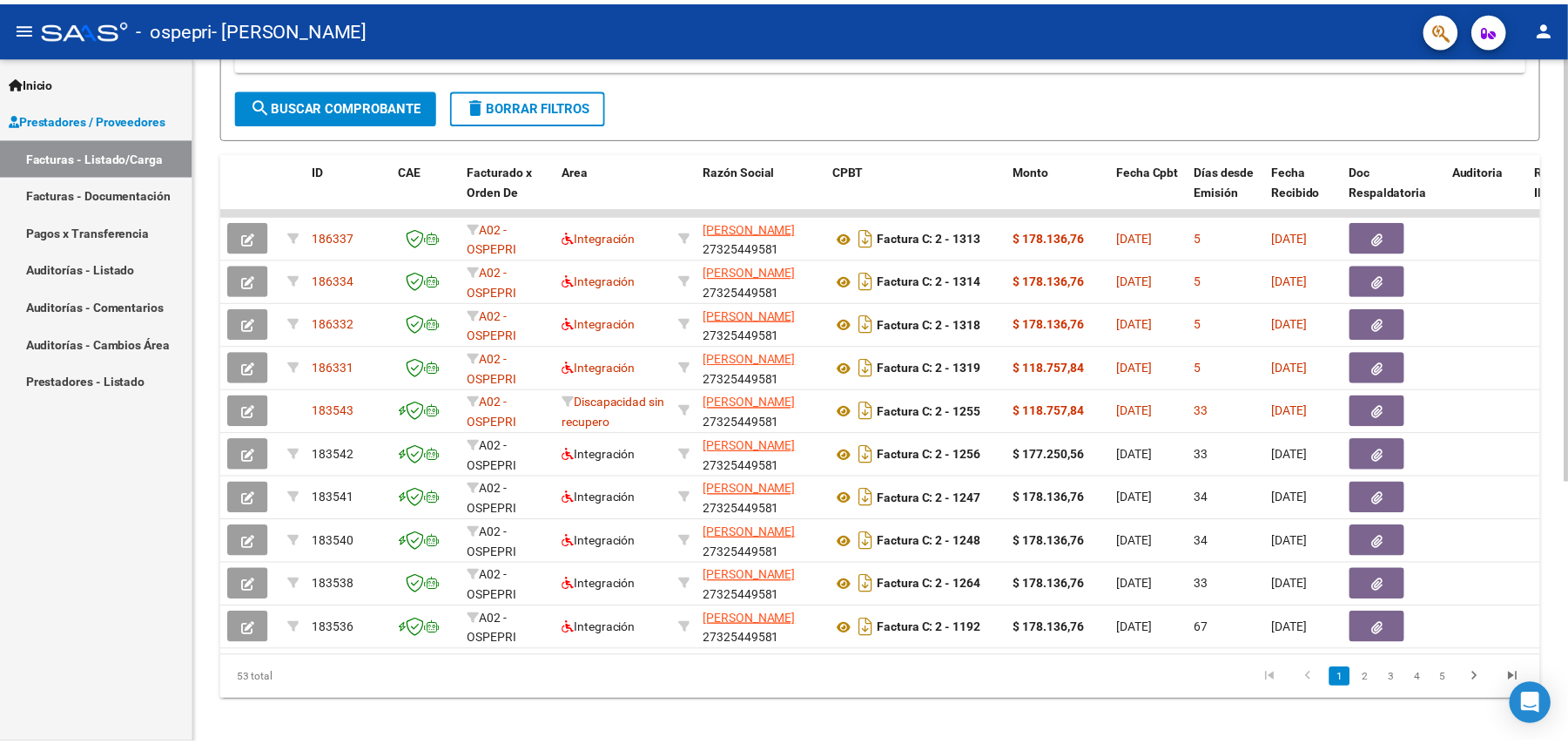
scroll to position [0, 0]
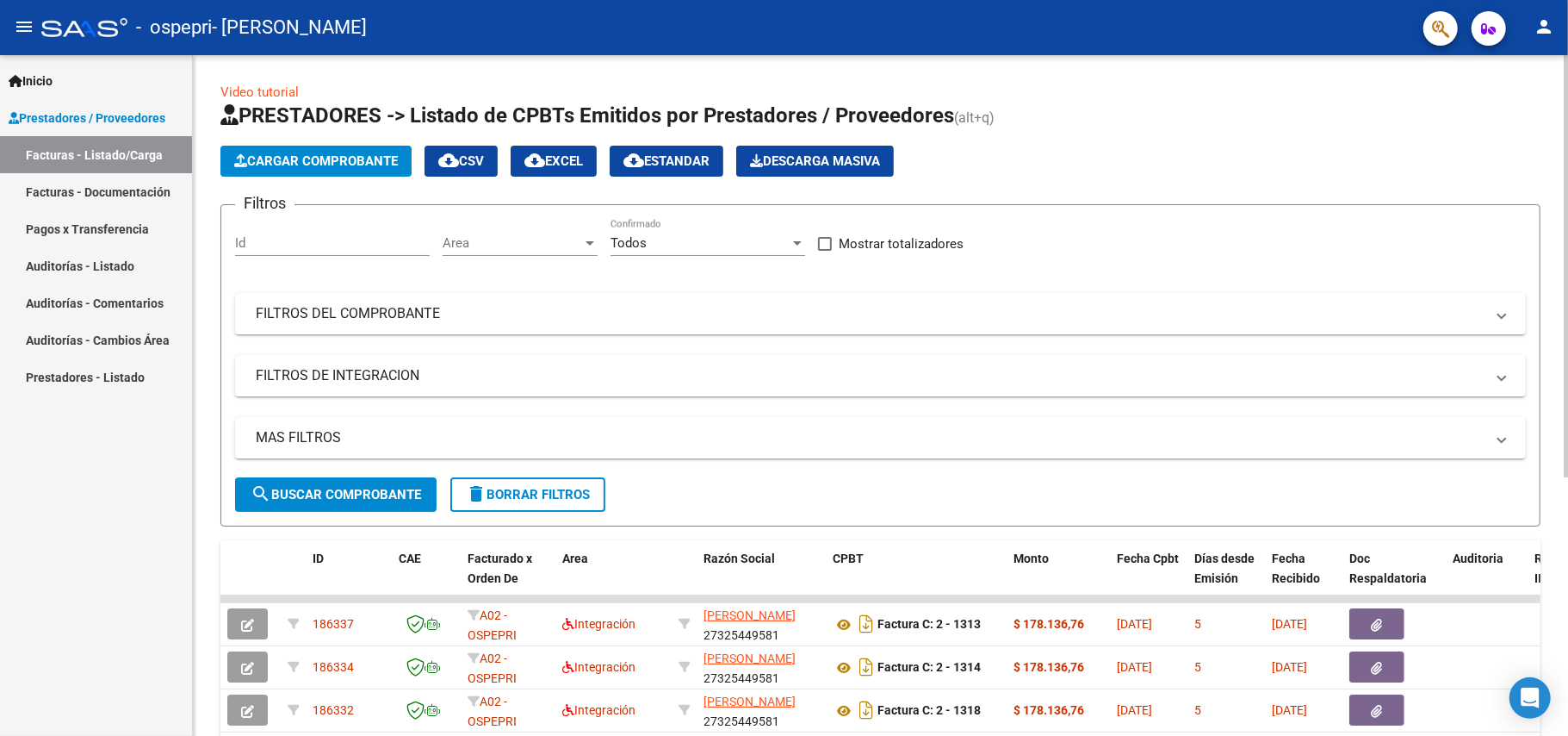
click at [1567, 97] on div at bounding box center [1566, 396] width 4 height 682
click at [1567, 97] on div at bounding box center [1566, 266] width 4 height 422
click at [389, 150] on button "Cargar Comprobante" at bounding box center [316, 161] width 191 height 31
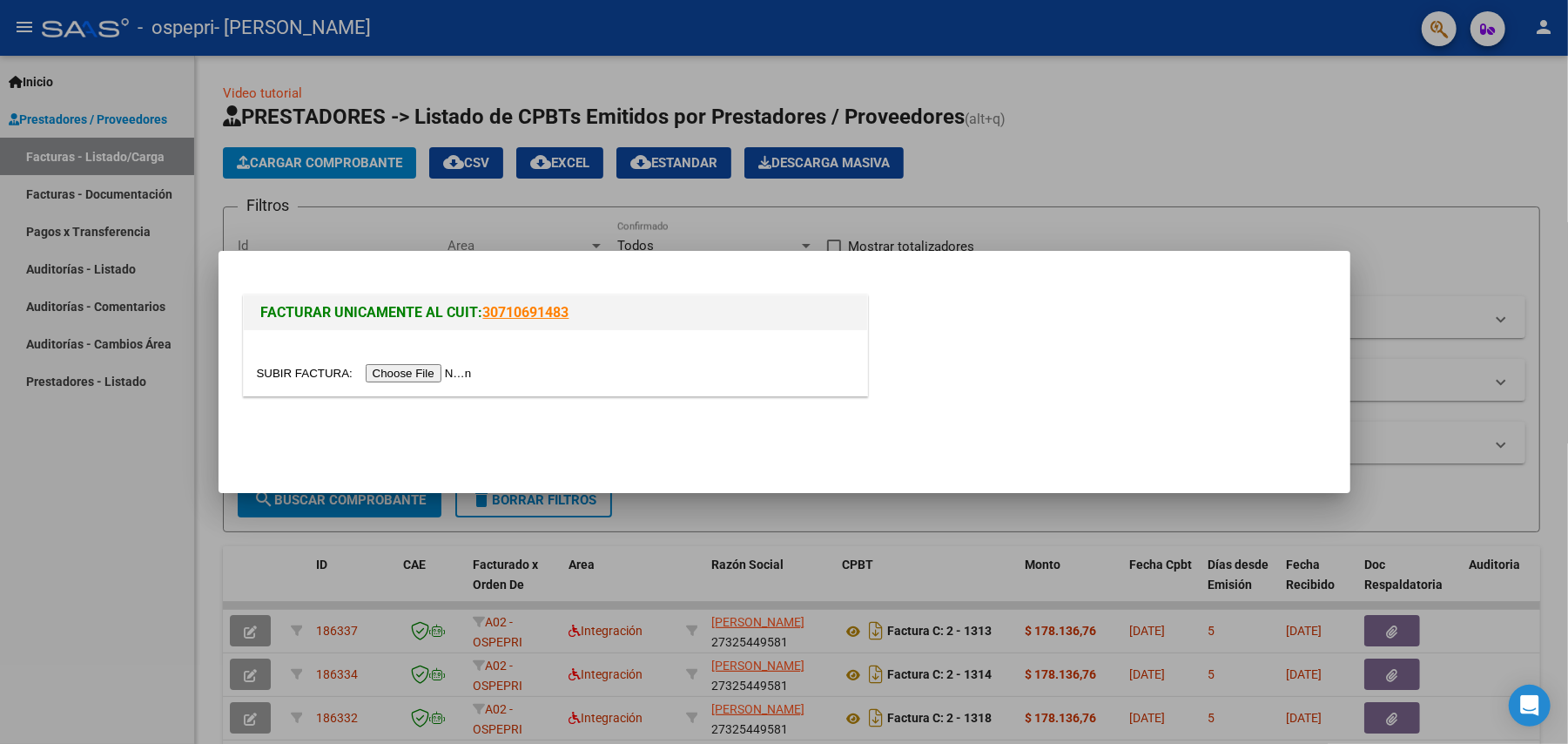
click at [431, 376] on input "file" at bounding box center [367, 373] width 221 height 19
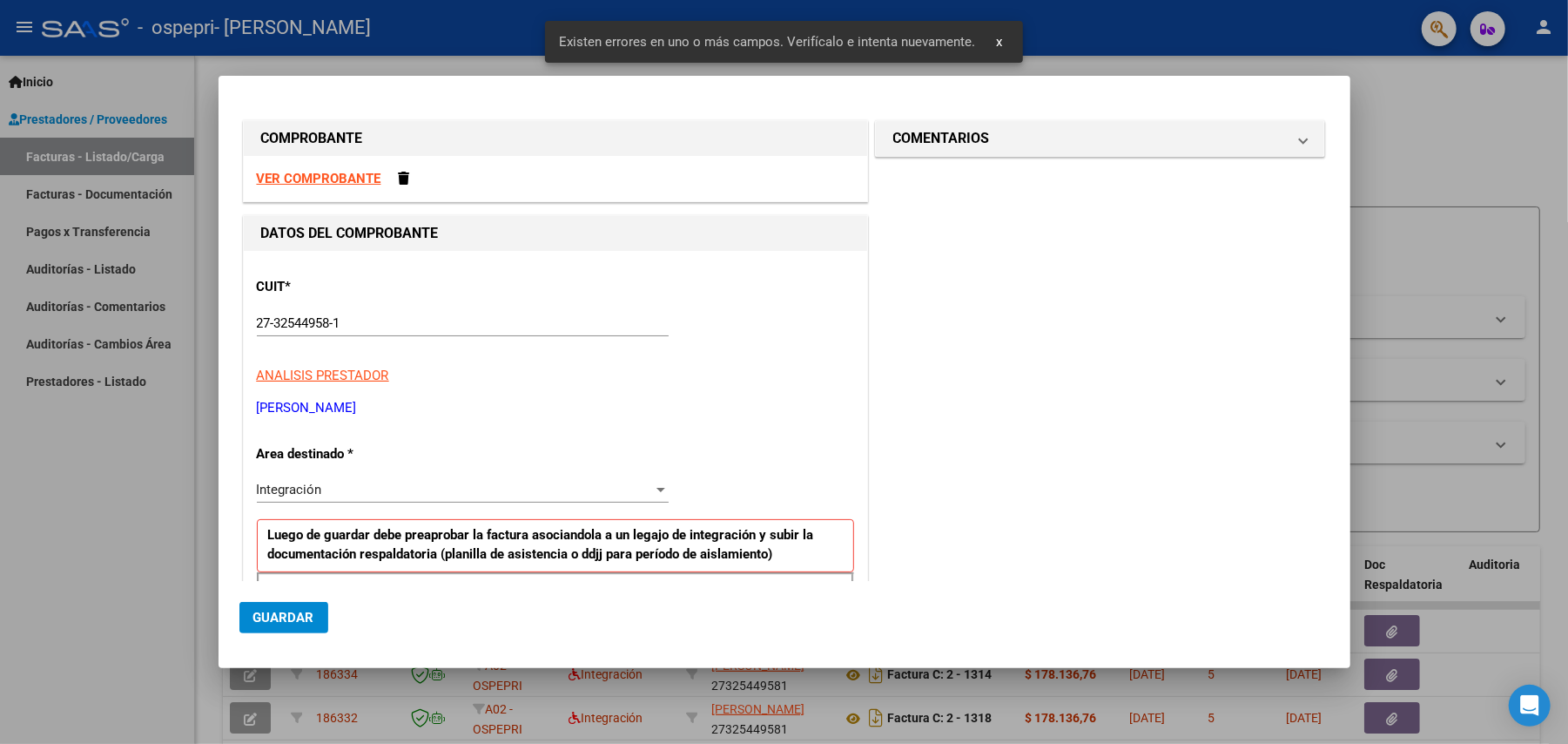
scroll to position [270, 0]
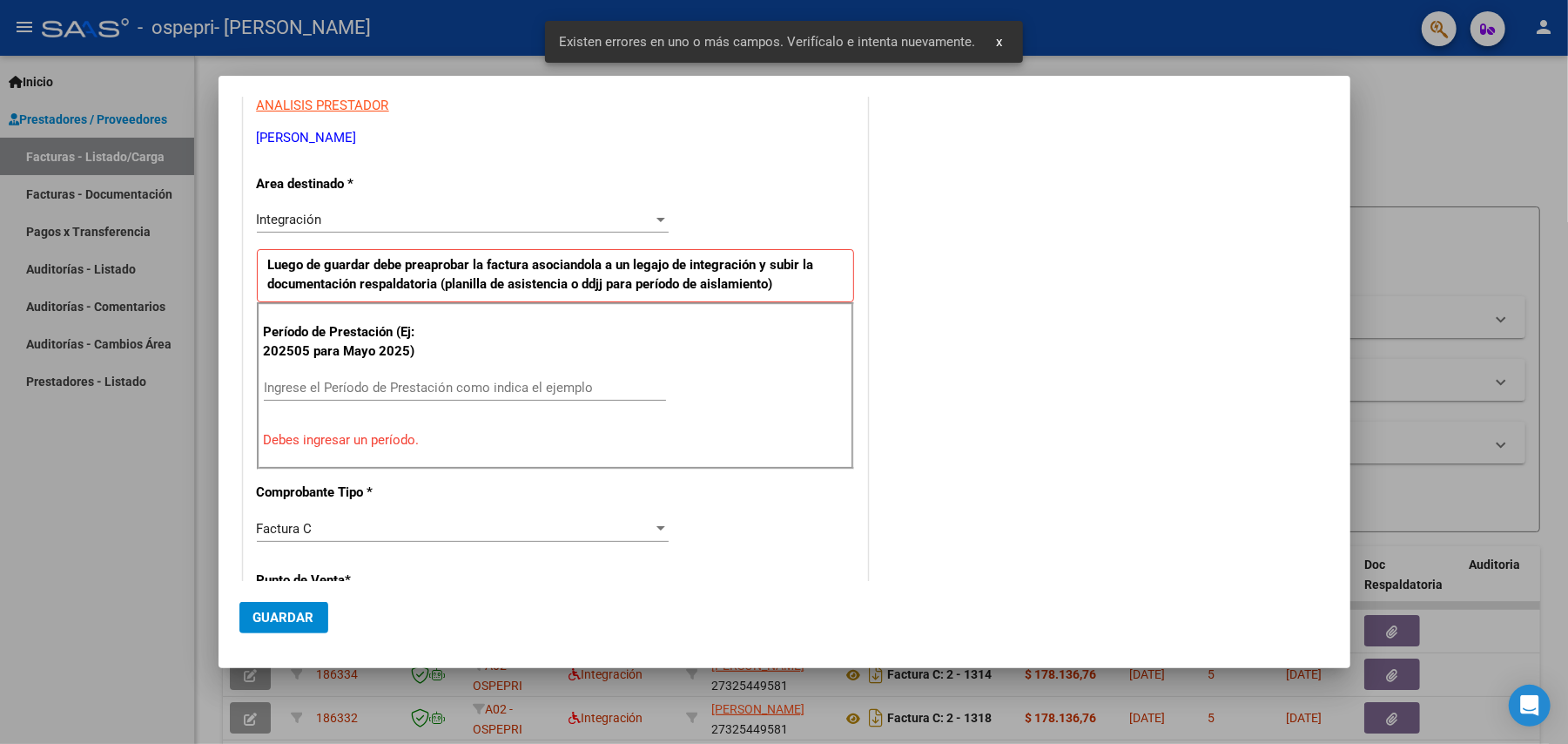
click at [617, 392] on input "Ingrese el Período de Prestación como indica el ejemplo" at bounding box center [465, 388] width 402 height 16
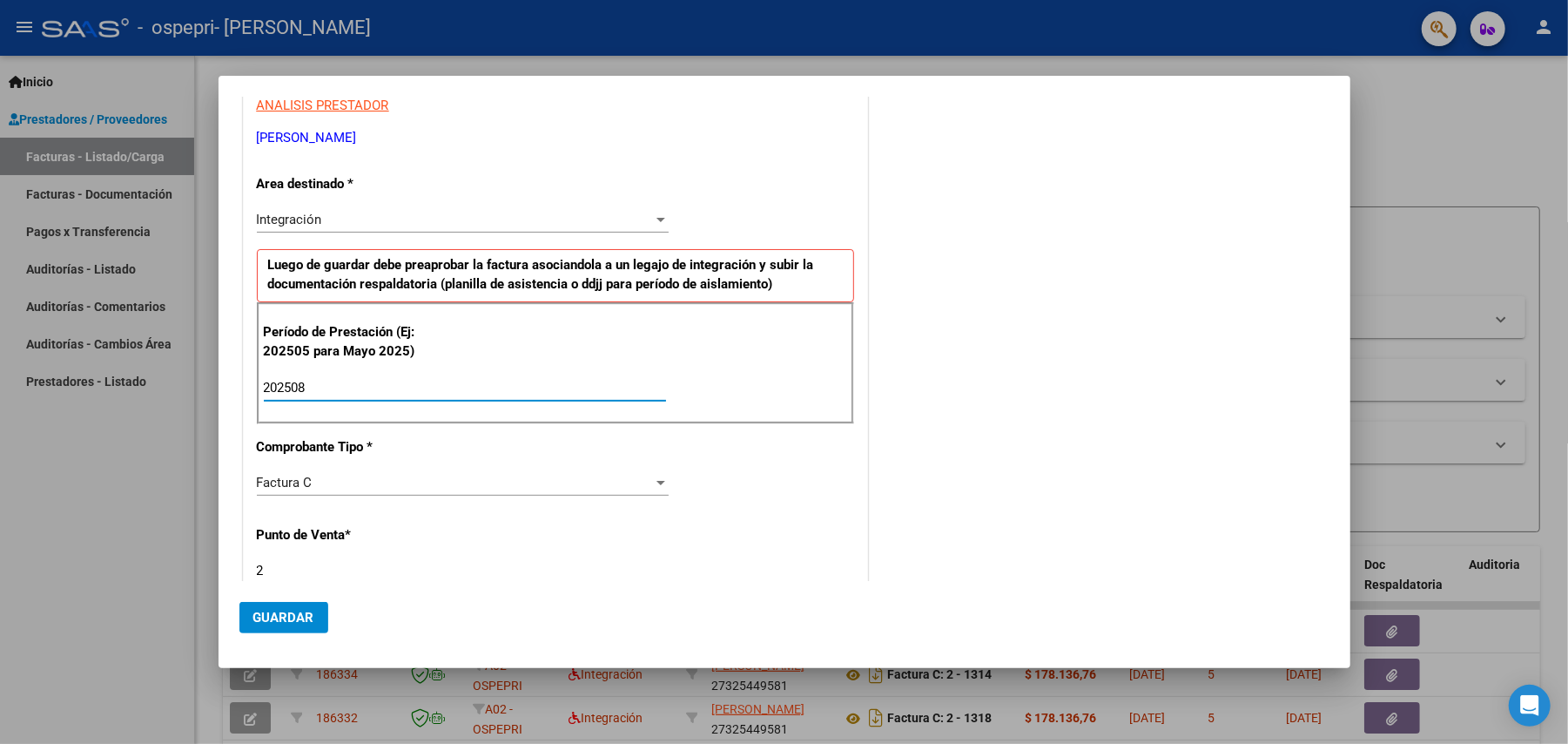
type input "202508"
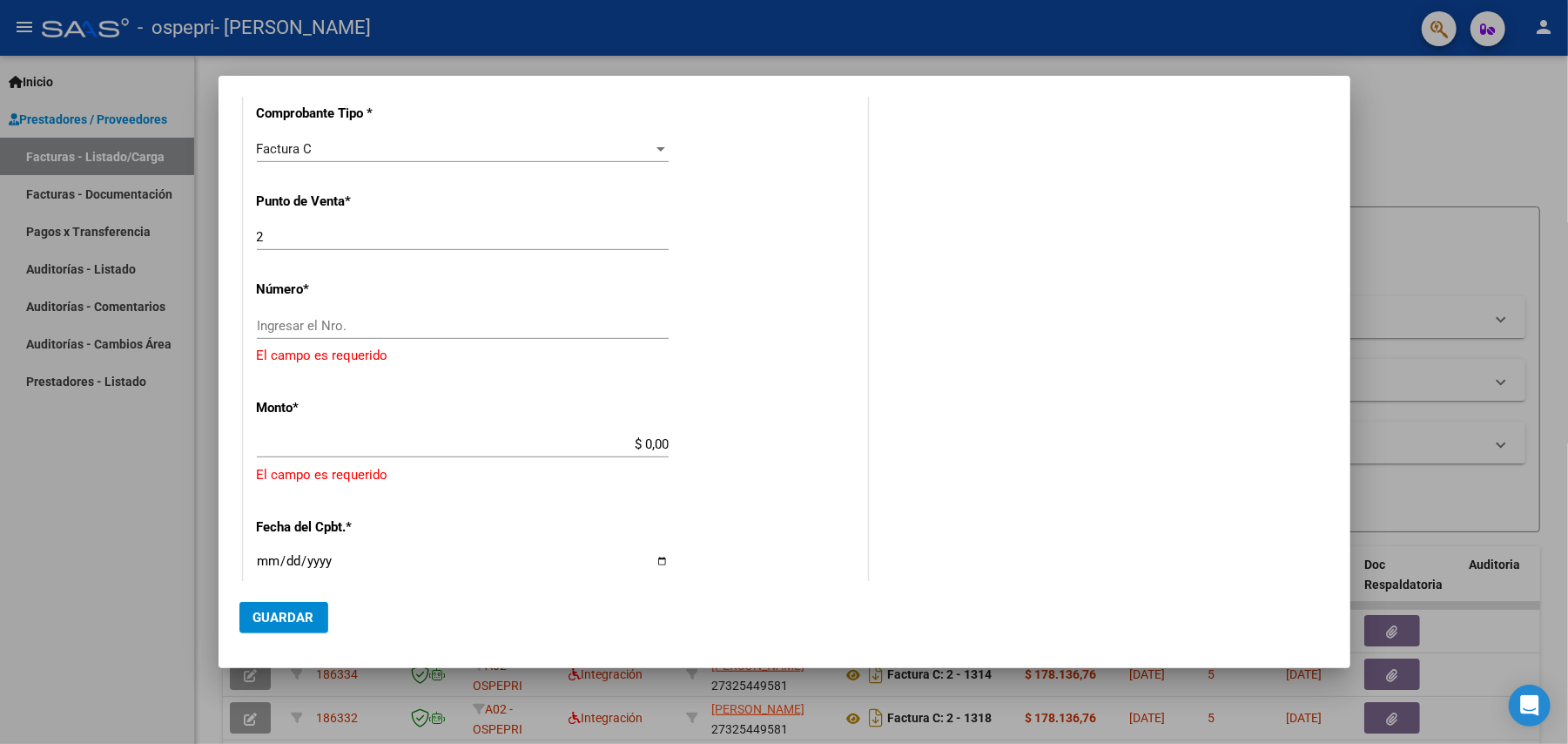
scroll to position [636, 0]
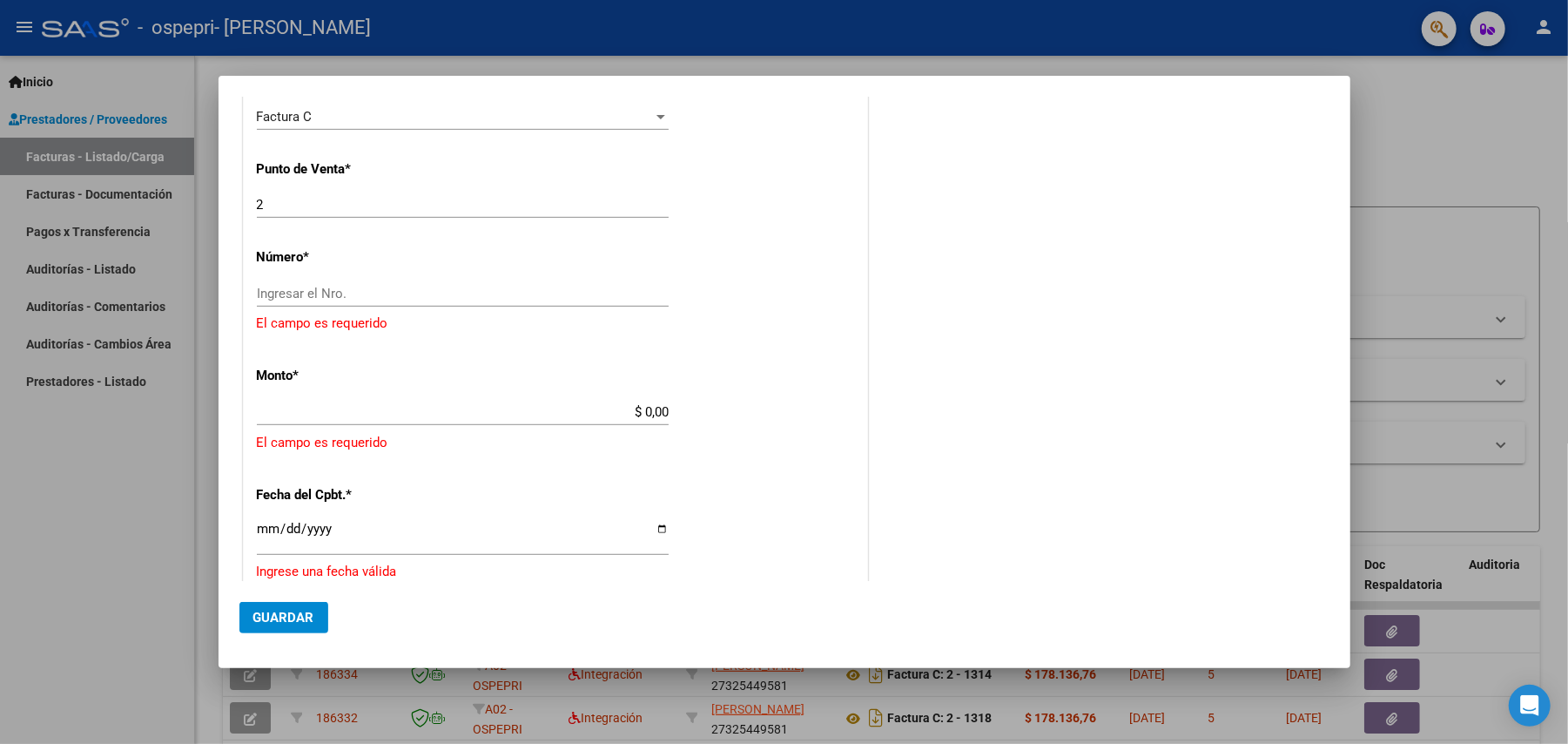
click at [503, 277] on div "CUIT * 27-32544958-1 Ingresar CUIT ANALISIS PRESTADOR [PERSON_NAME] [PERSON_NAM…" at bounding box center [556, 307] width 624 height 1383
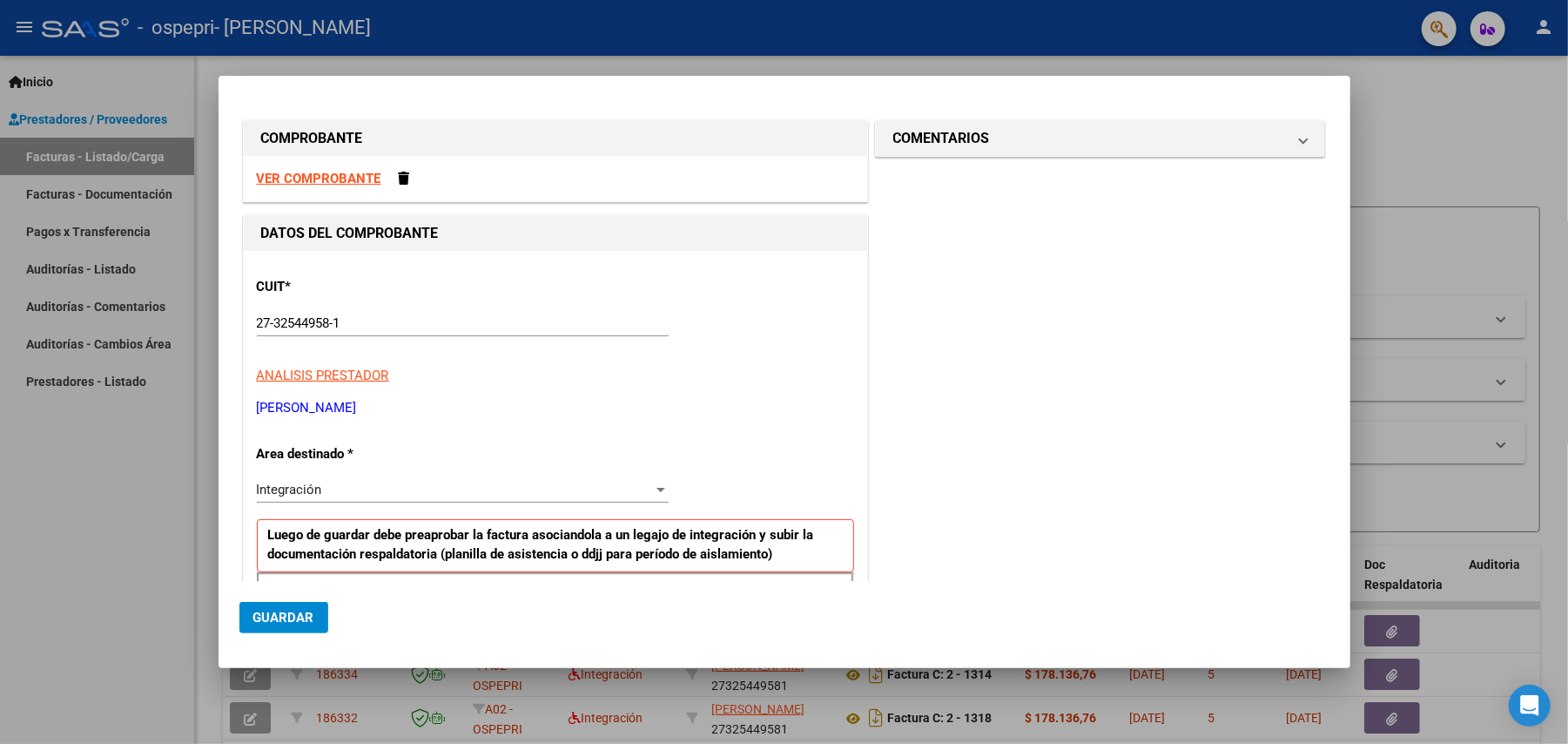
click at [1411, 111] on div at bounding box center [784, 372] width 1568 height 744
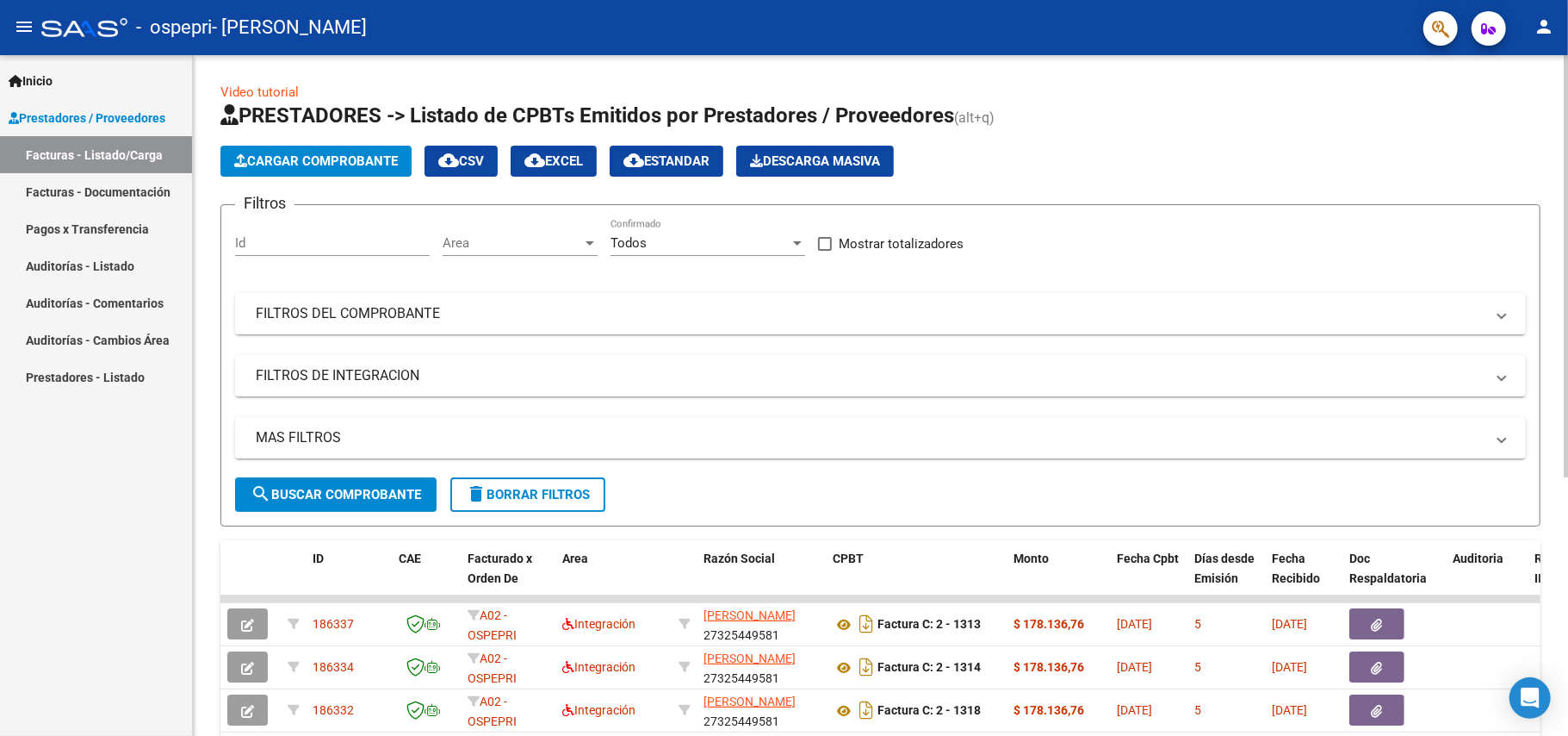
click at [406, 169] on button "Cargar Comprobante" at bounding box center [316, 161] width 191 height 31
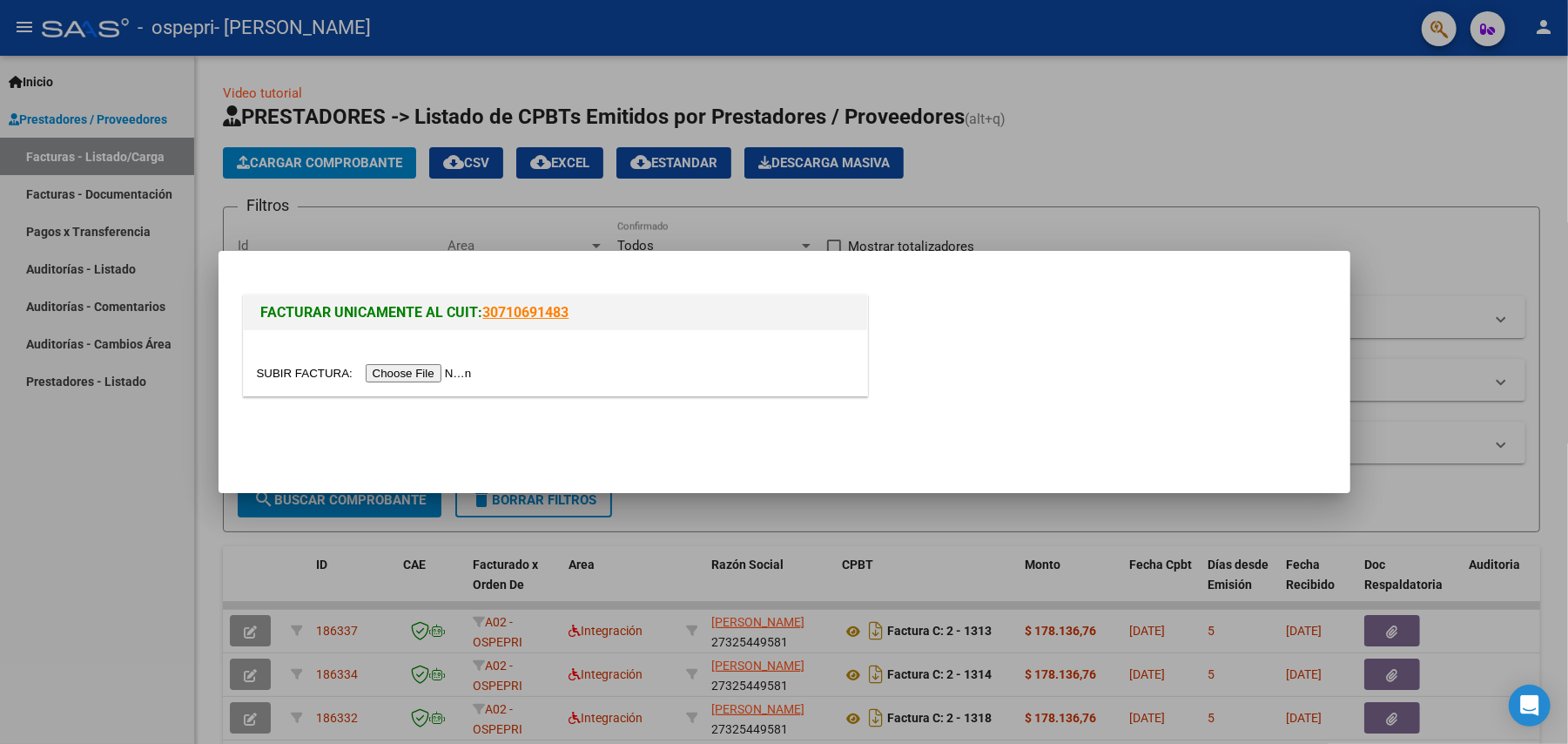
click at [394, 374] on input "file" at bounding box center [367, 373] width 221 height 19
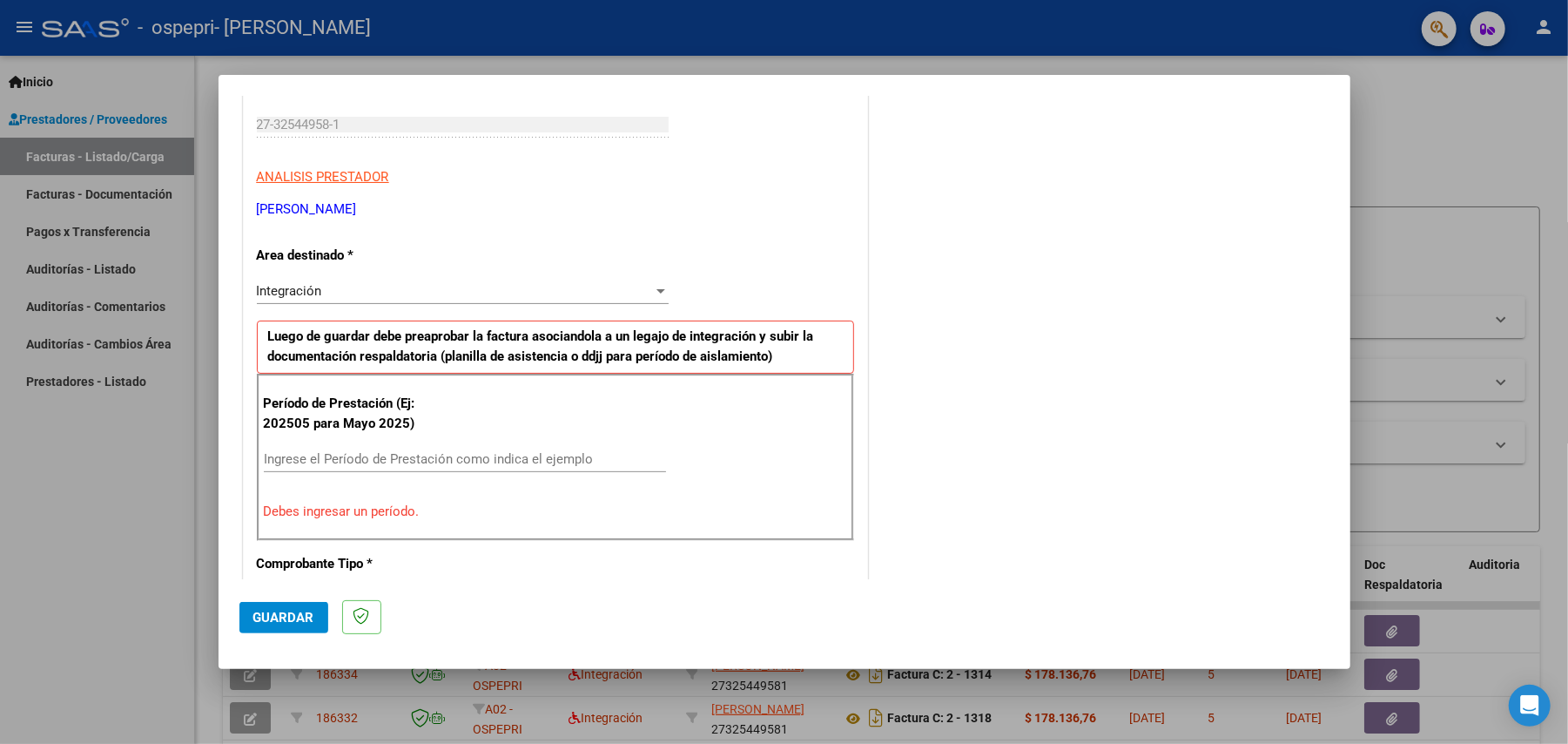
scroll to position [266, 0]
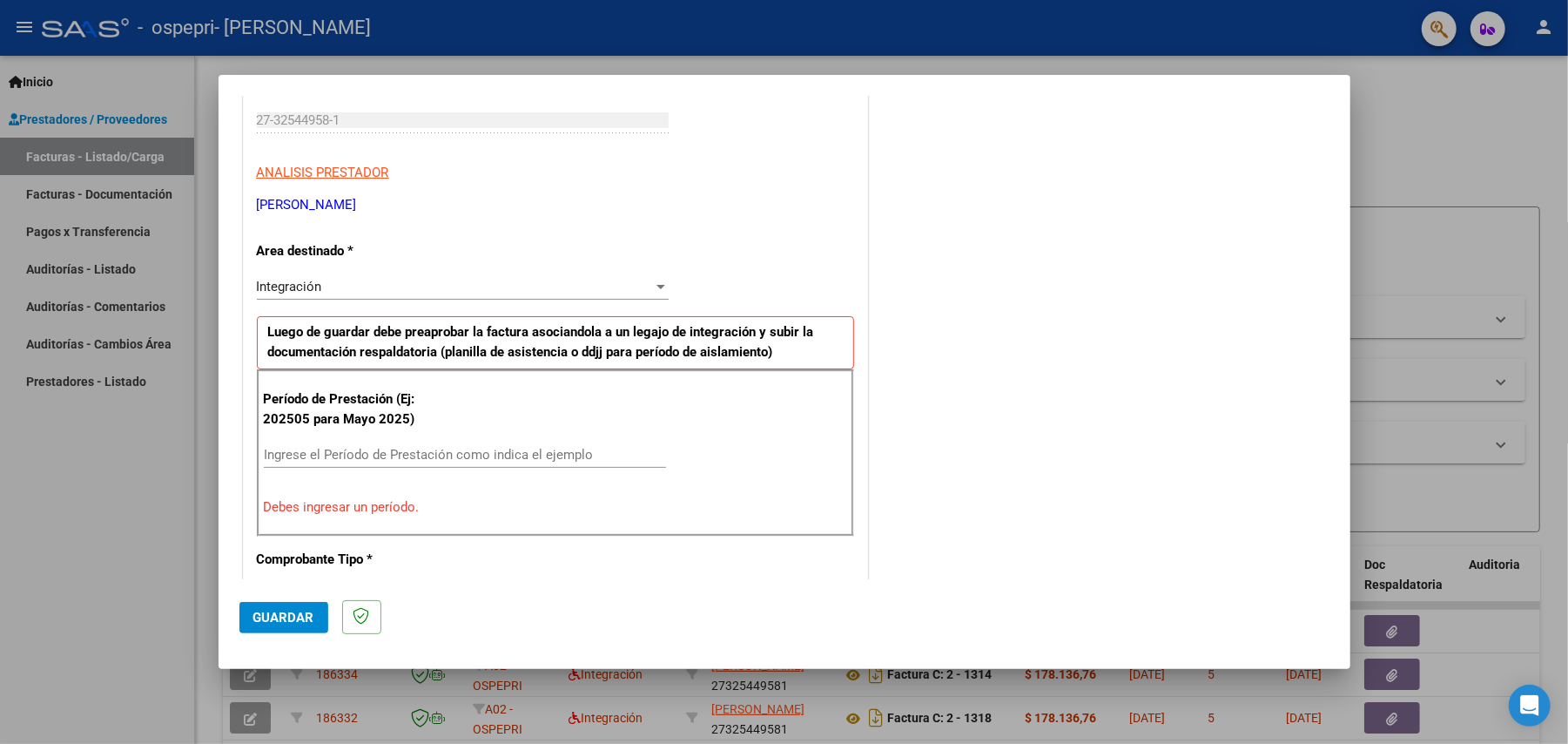
click at [309, 454] on input "Ingrese el Período de Prestación como indica el ejemplo" at bounding box center [465, 455] width 402 height 16
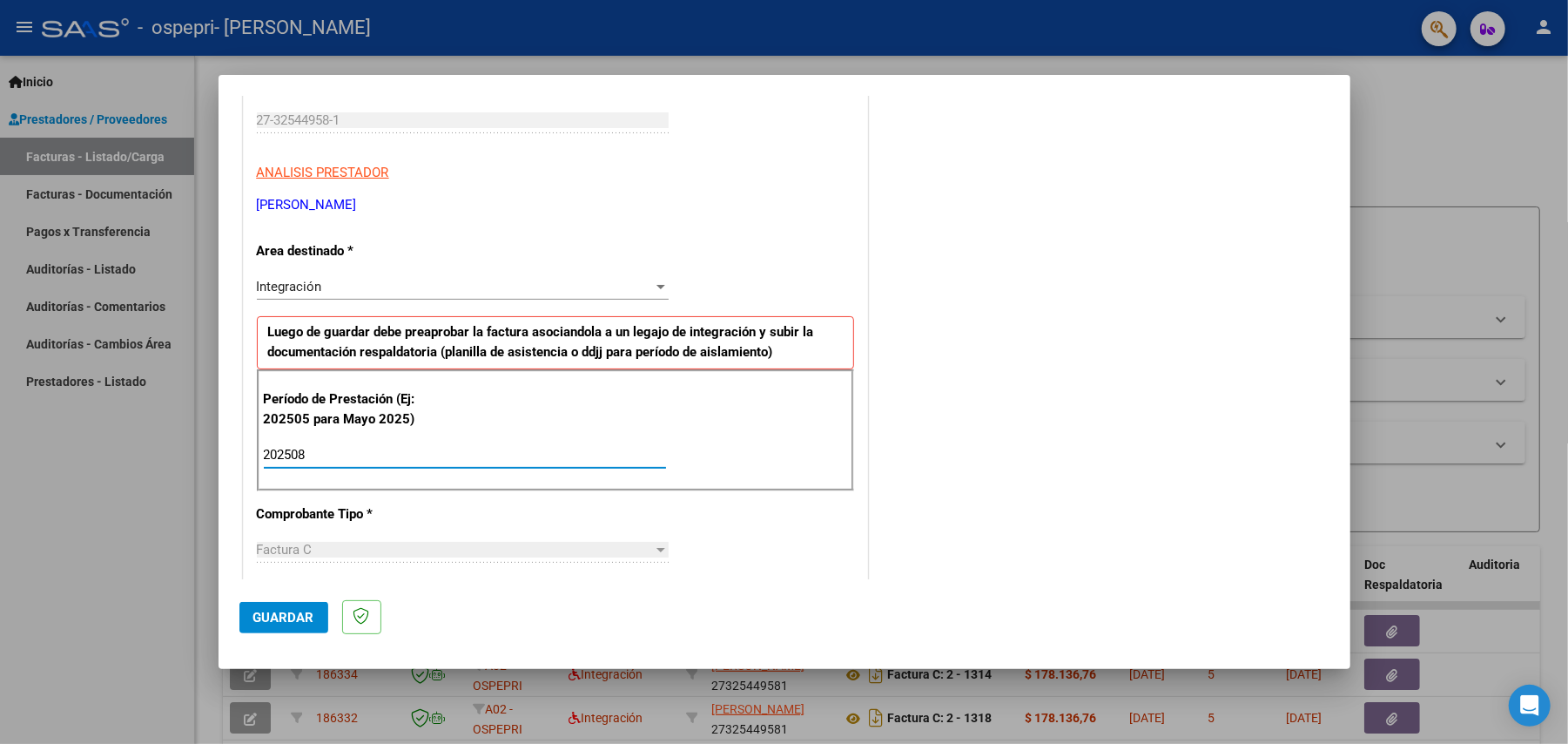
type input "202508"
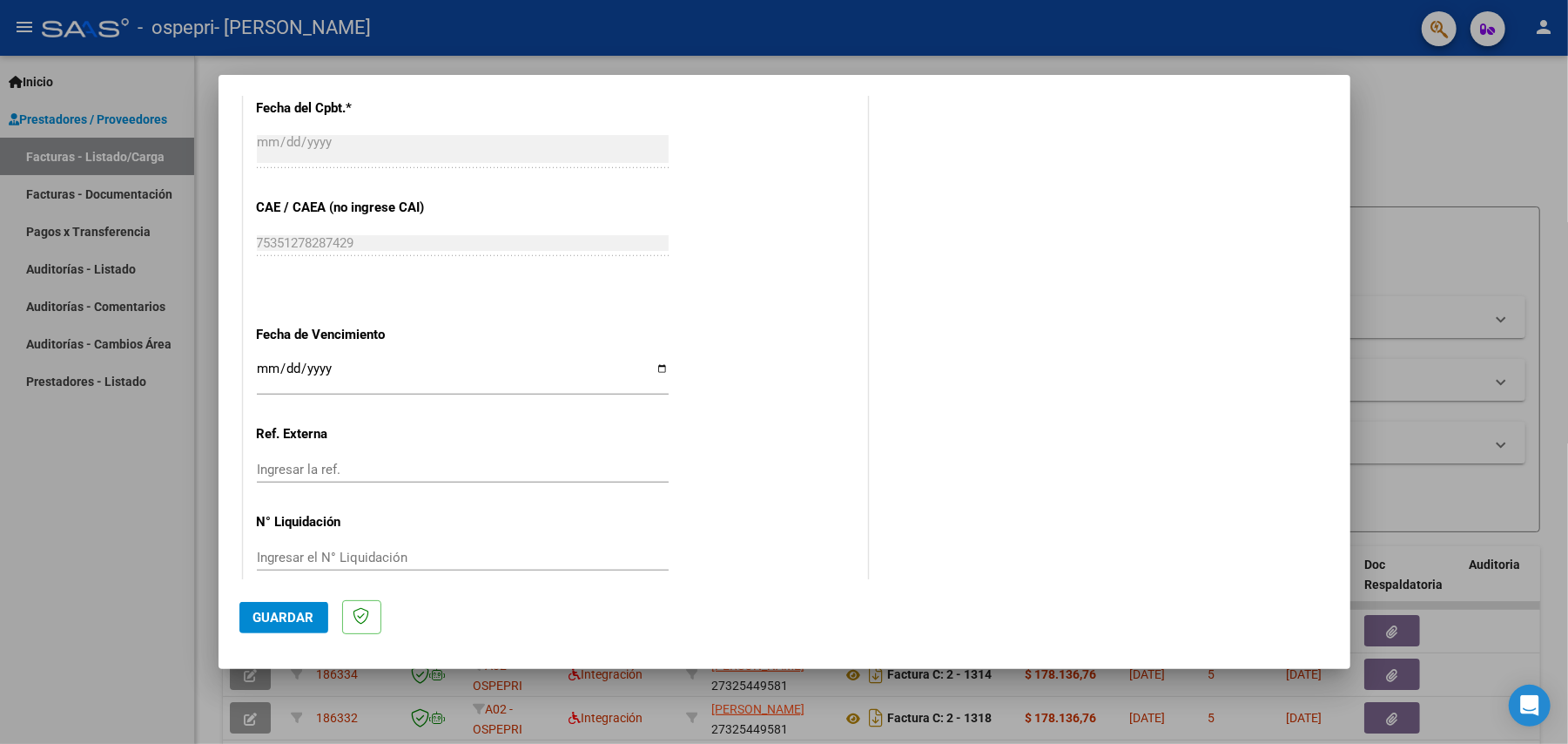
scroll to position [1040, 0]
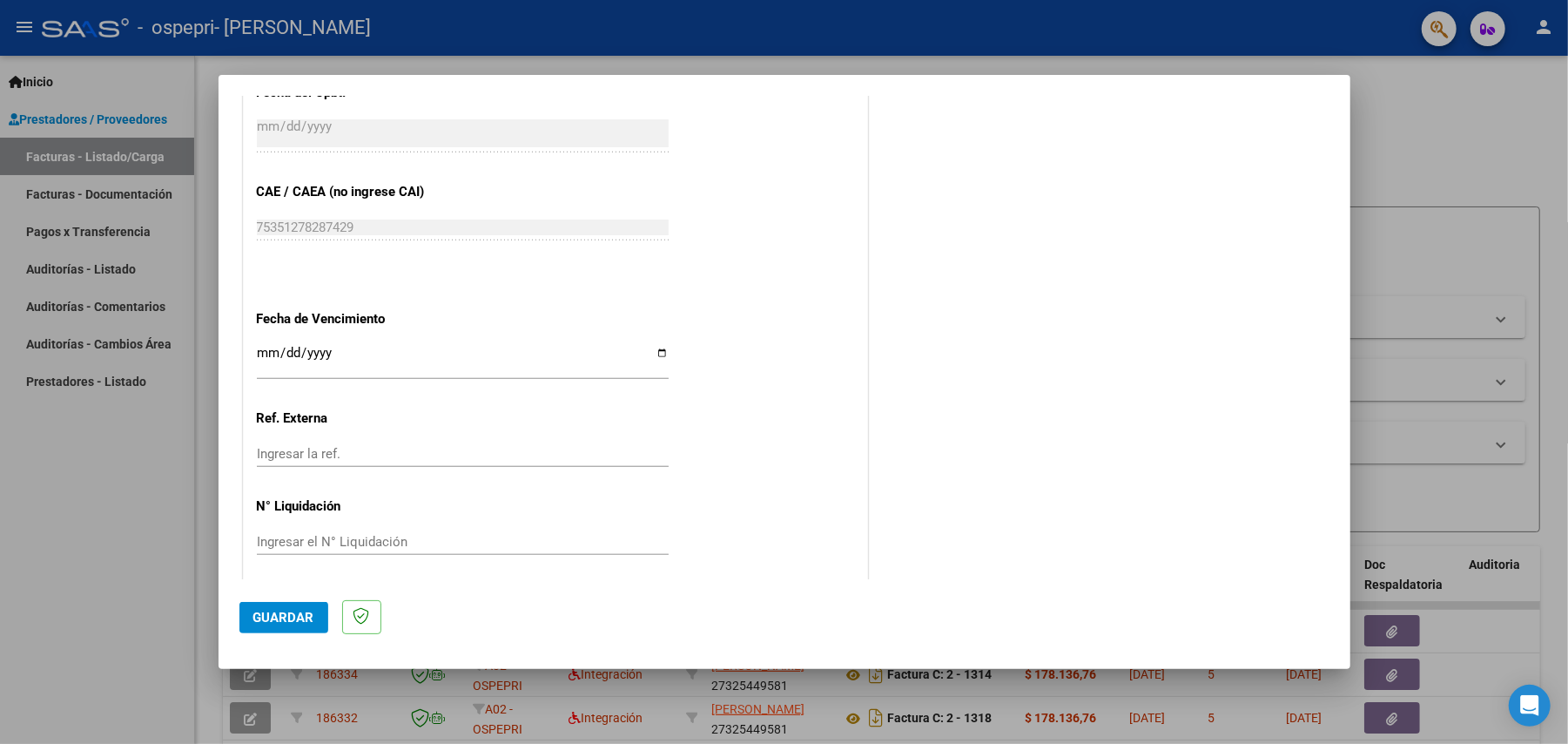
click at [645, 352] on input "Ingresar la fecha" at bounding box center [463, 359] width 412 height 28
click at [659, 358] on input "Ingresar la fecha" at bounding box center [463, 359] width 412 height 28
type input "[DATE]"
click at [377, 451] on input "Ingresar la ref." at bounding box center [463, 454] width 412 height 16
click at [345, 548] on input "Ingresar el N° Liquidación" at bounding box center [463, 542] width 412 height 16
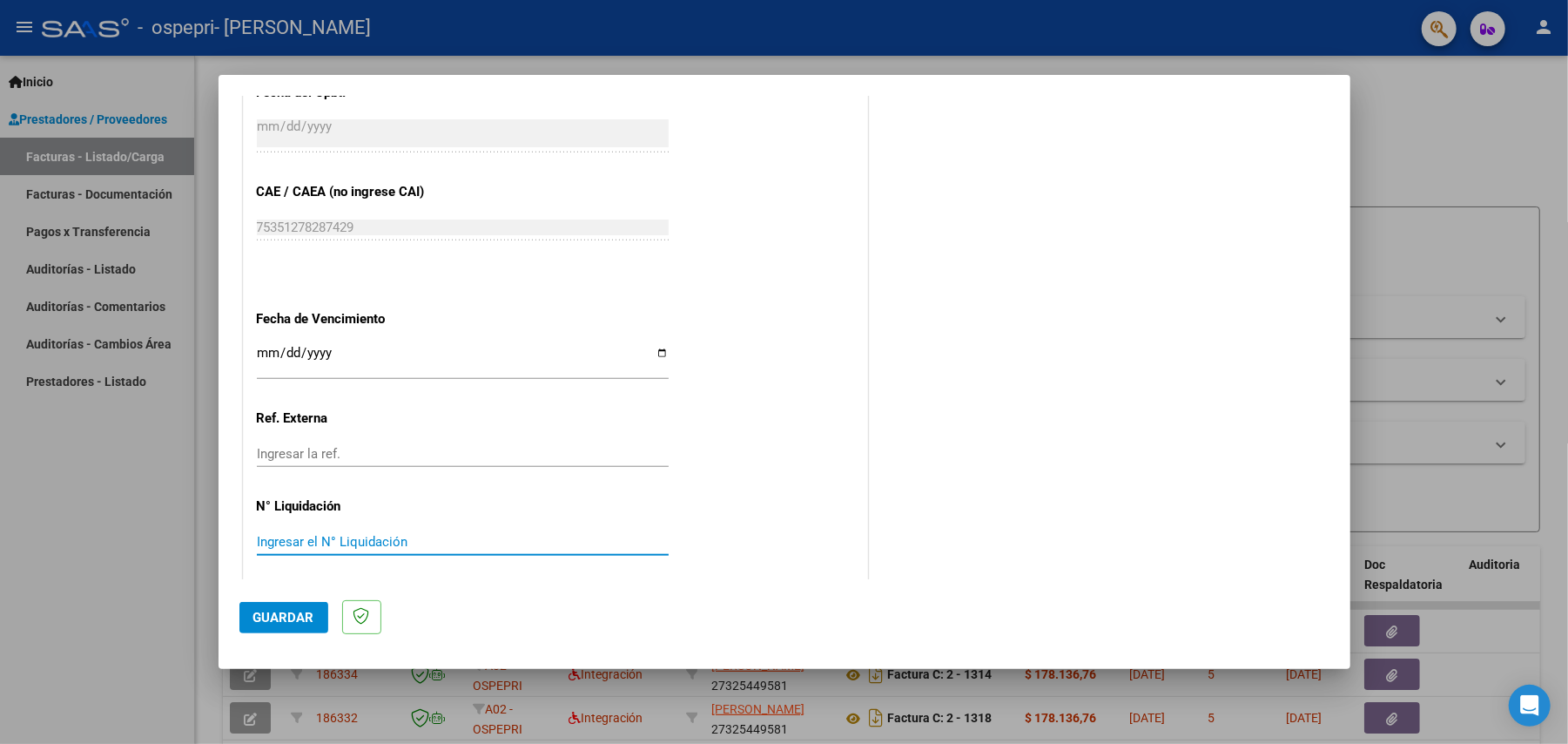
paste input "273034"
type input "273034"
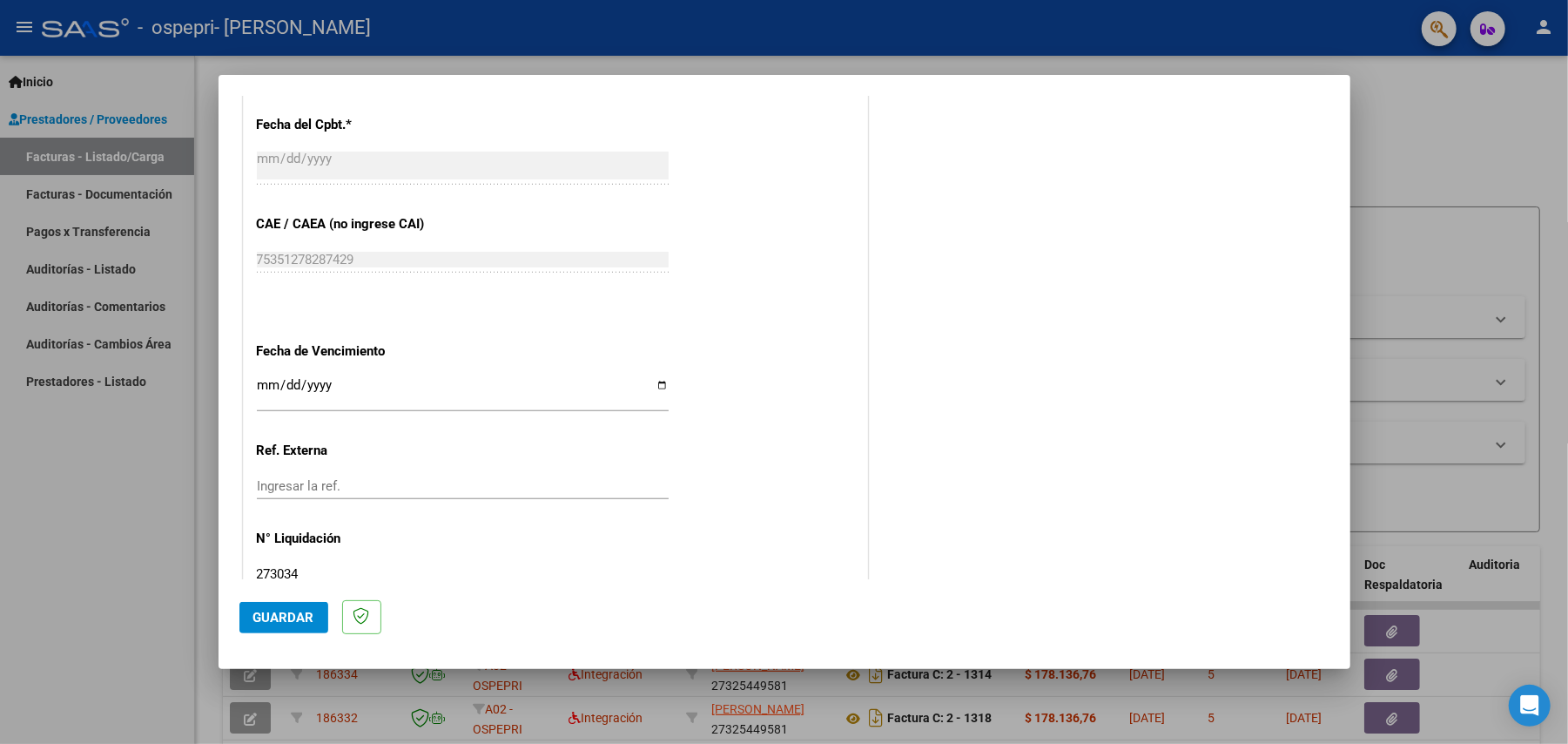
scroll to position [1052, 0]
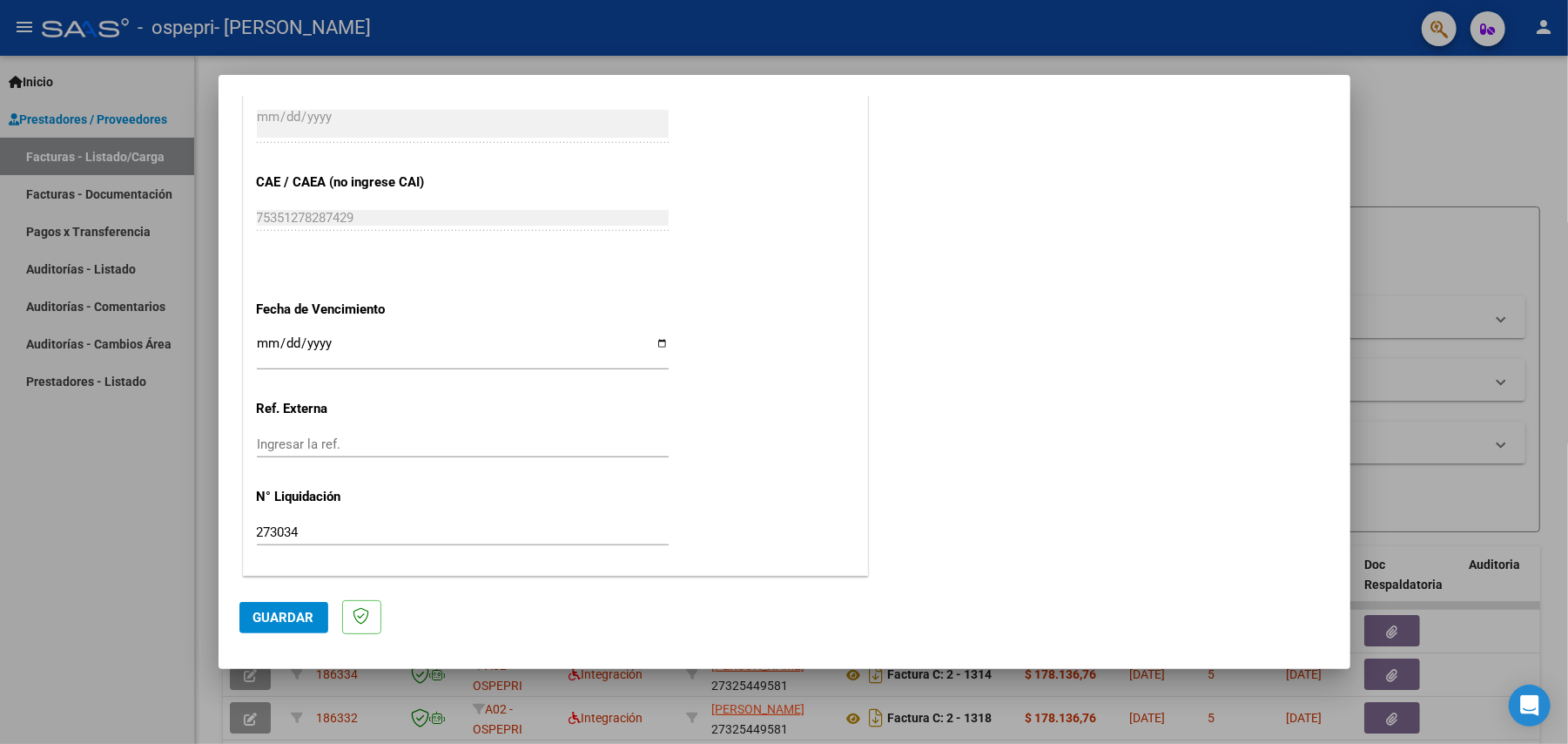
click at [277, 621] on span "Guardar" at bounding box center [284, 617] width 61 height 16
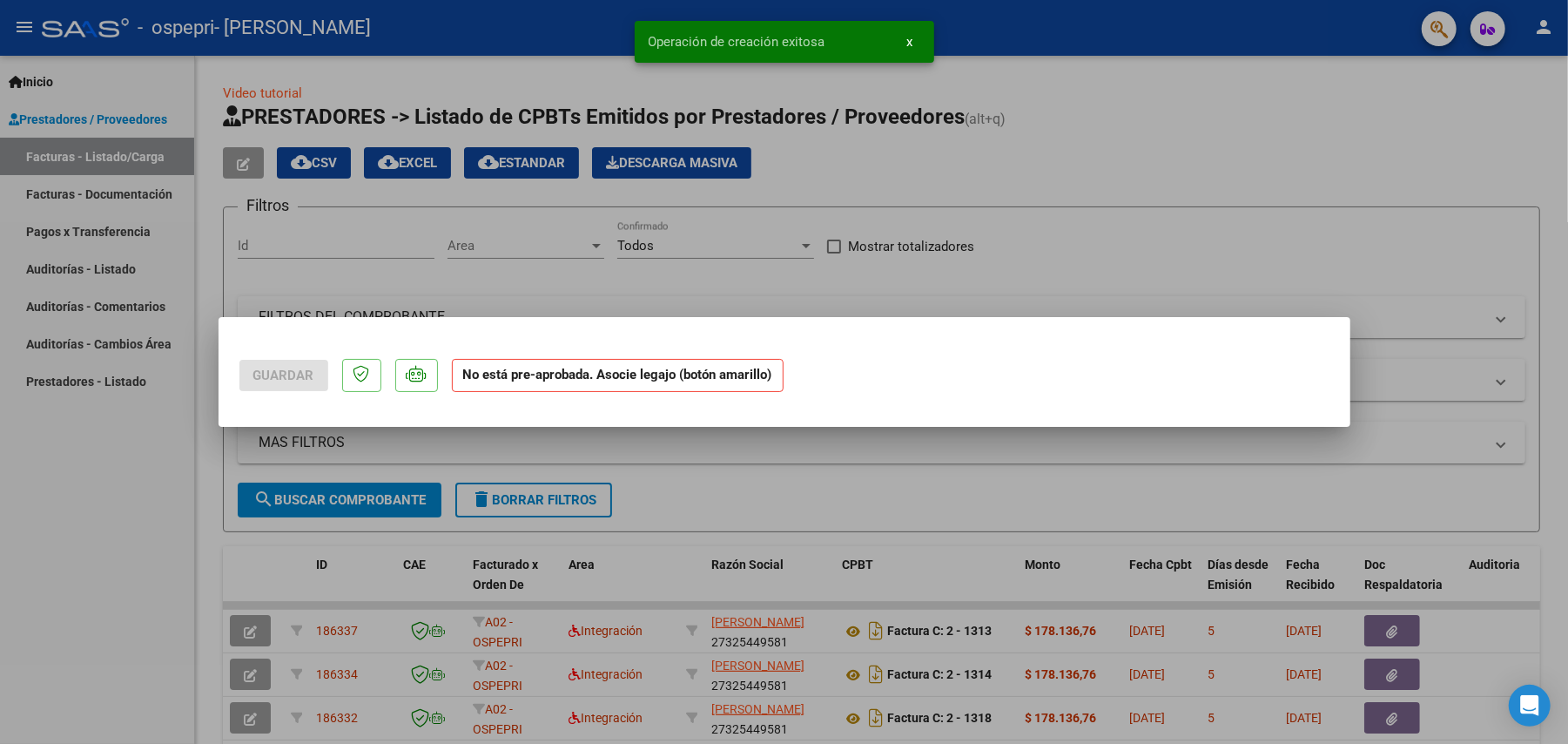
scroll to position [0, 0]
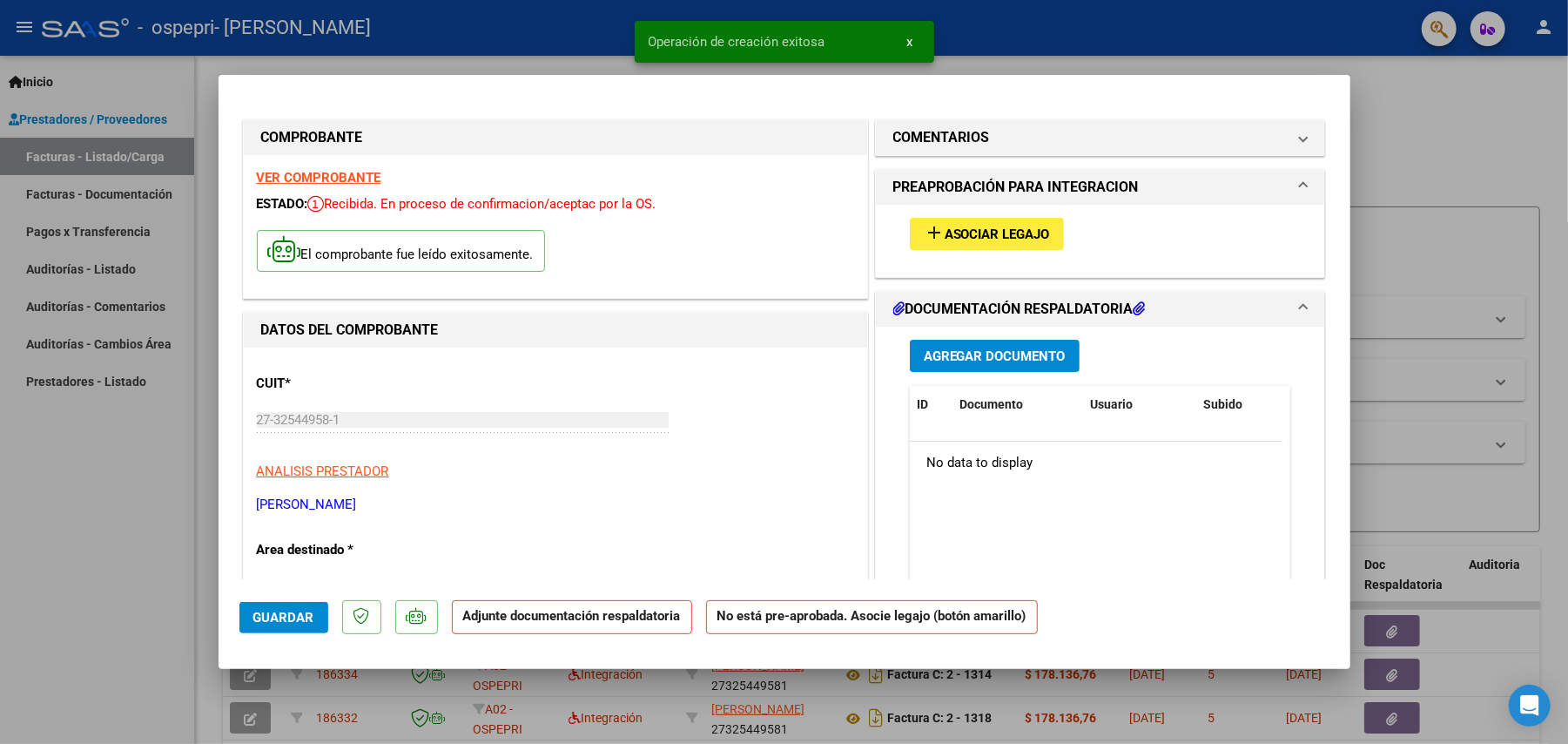
click at [1013, 233] on span "Asociar Legajo" at bounding box center [998, 234] width 105 height 16
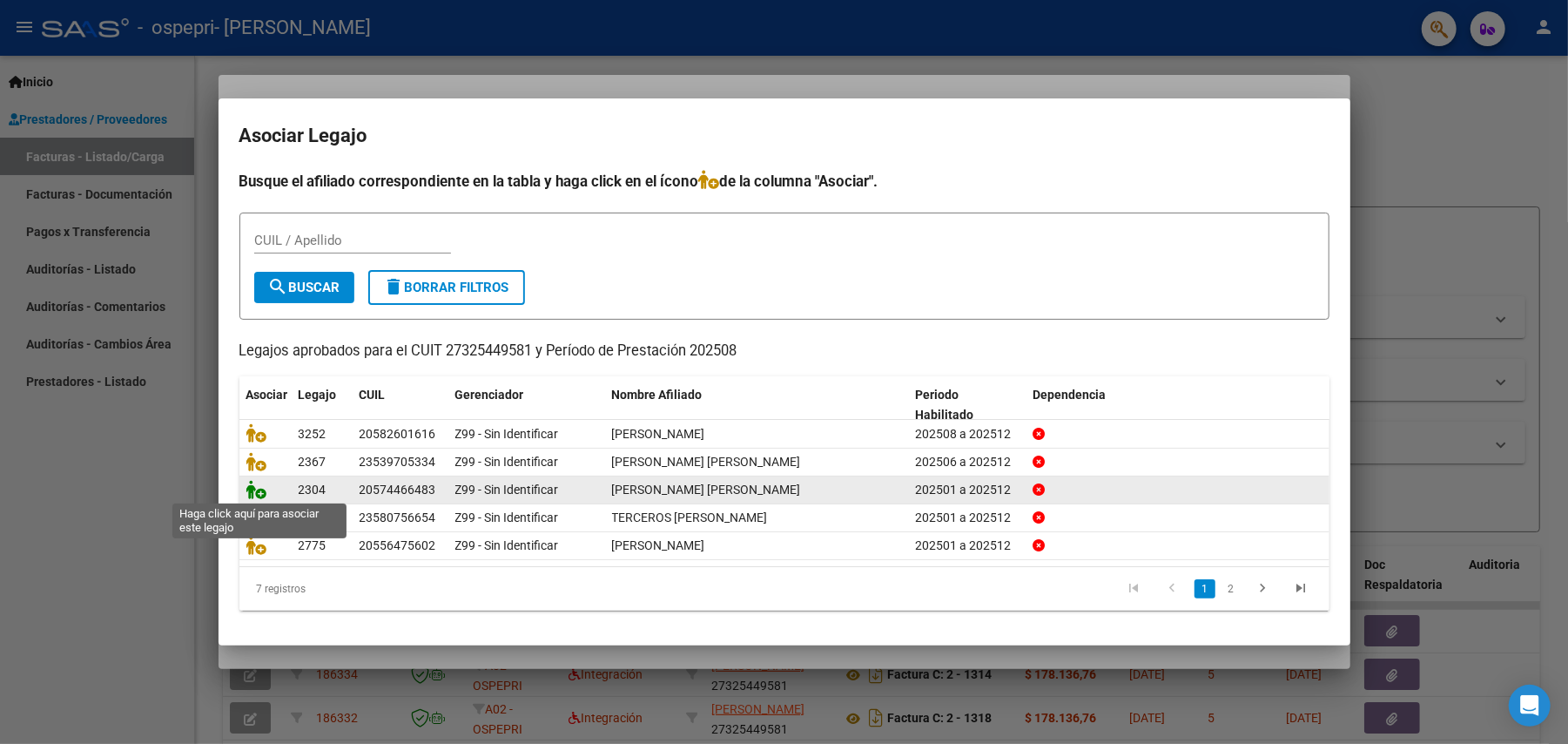
click at [258, 489] on icon at bounding box center [256, 489] width 21 height 20
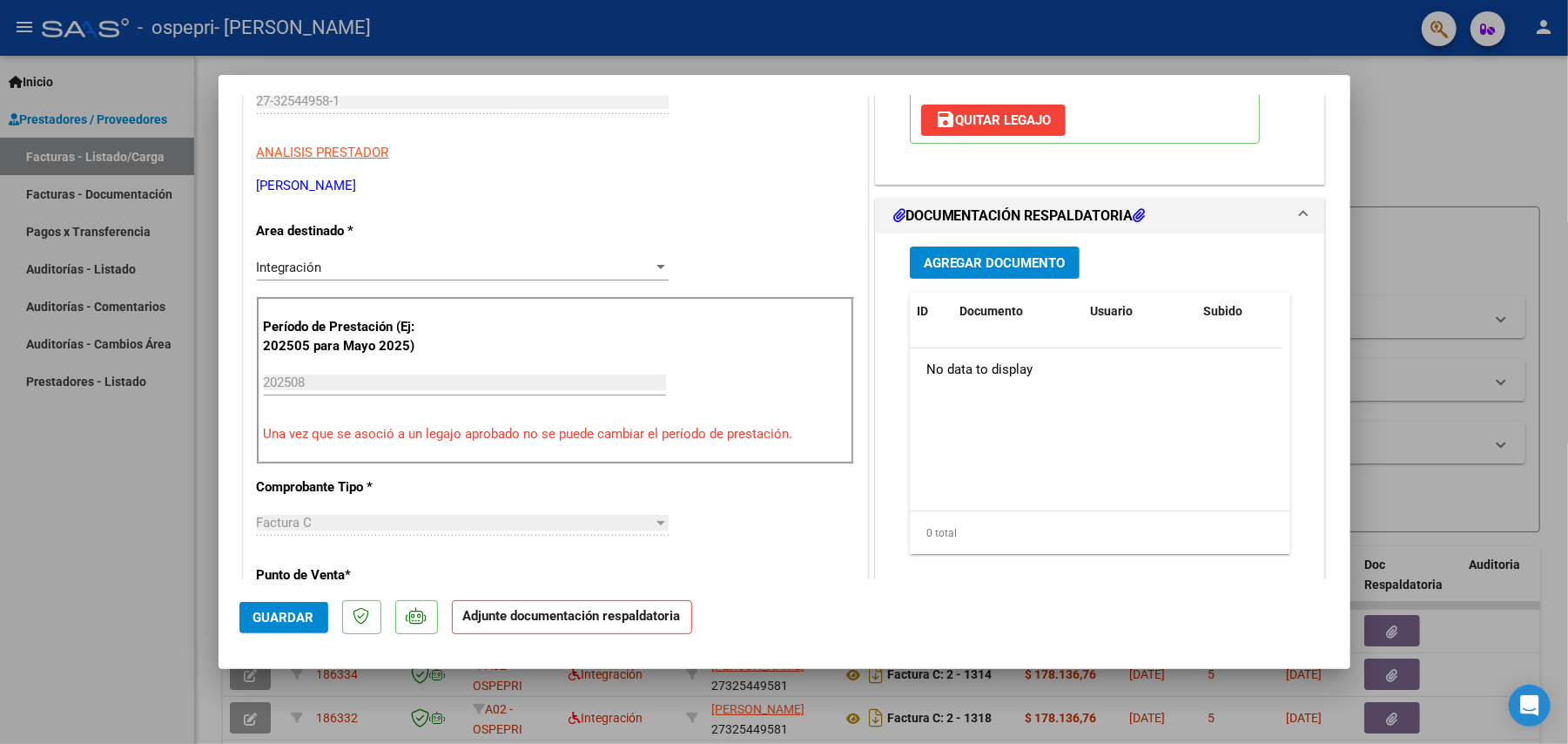
scroll to position [356, 0]
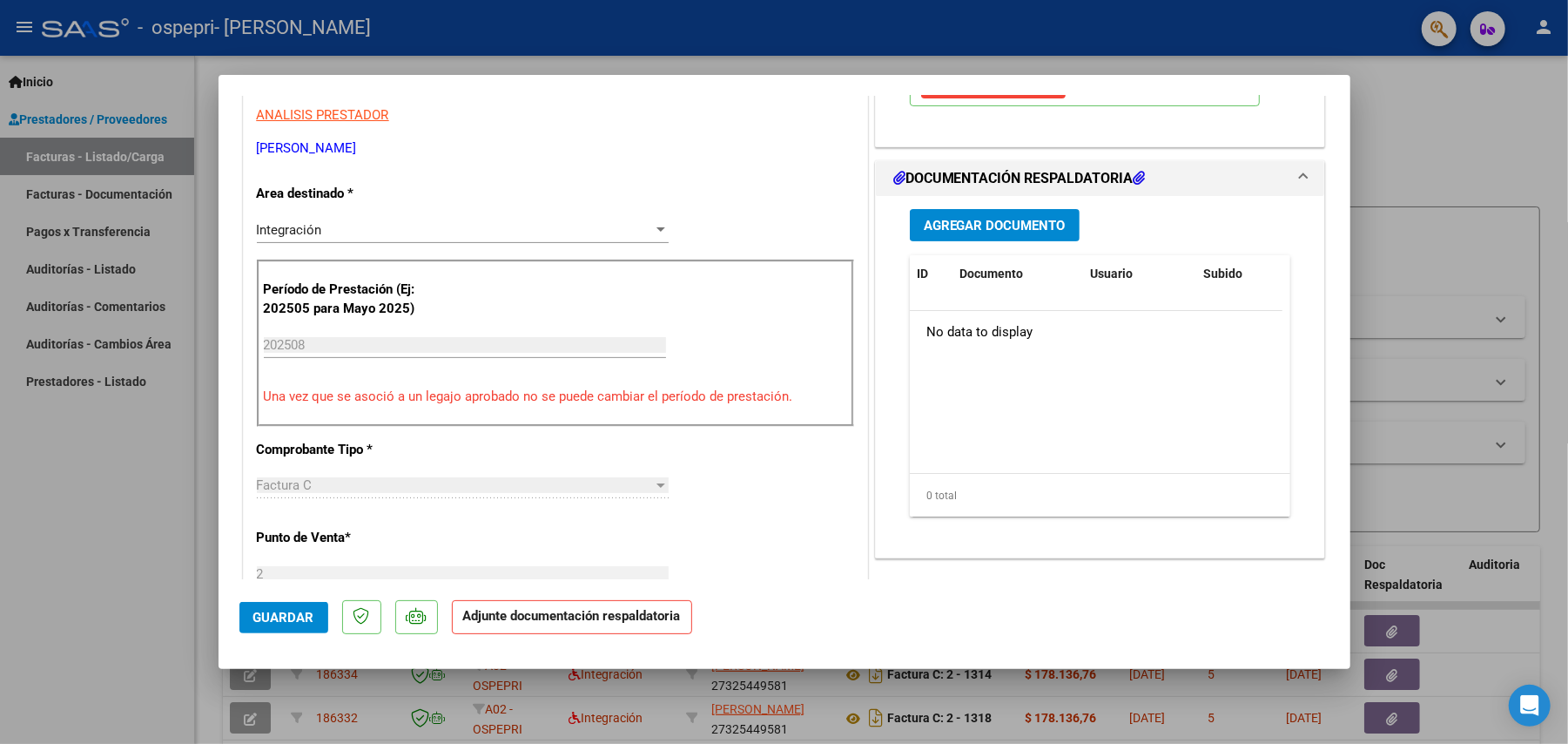
click at [995, 222] on span "Agregar Documento" at bounding box center [994, 226] width 142 height 16
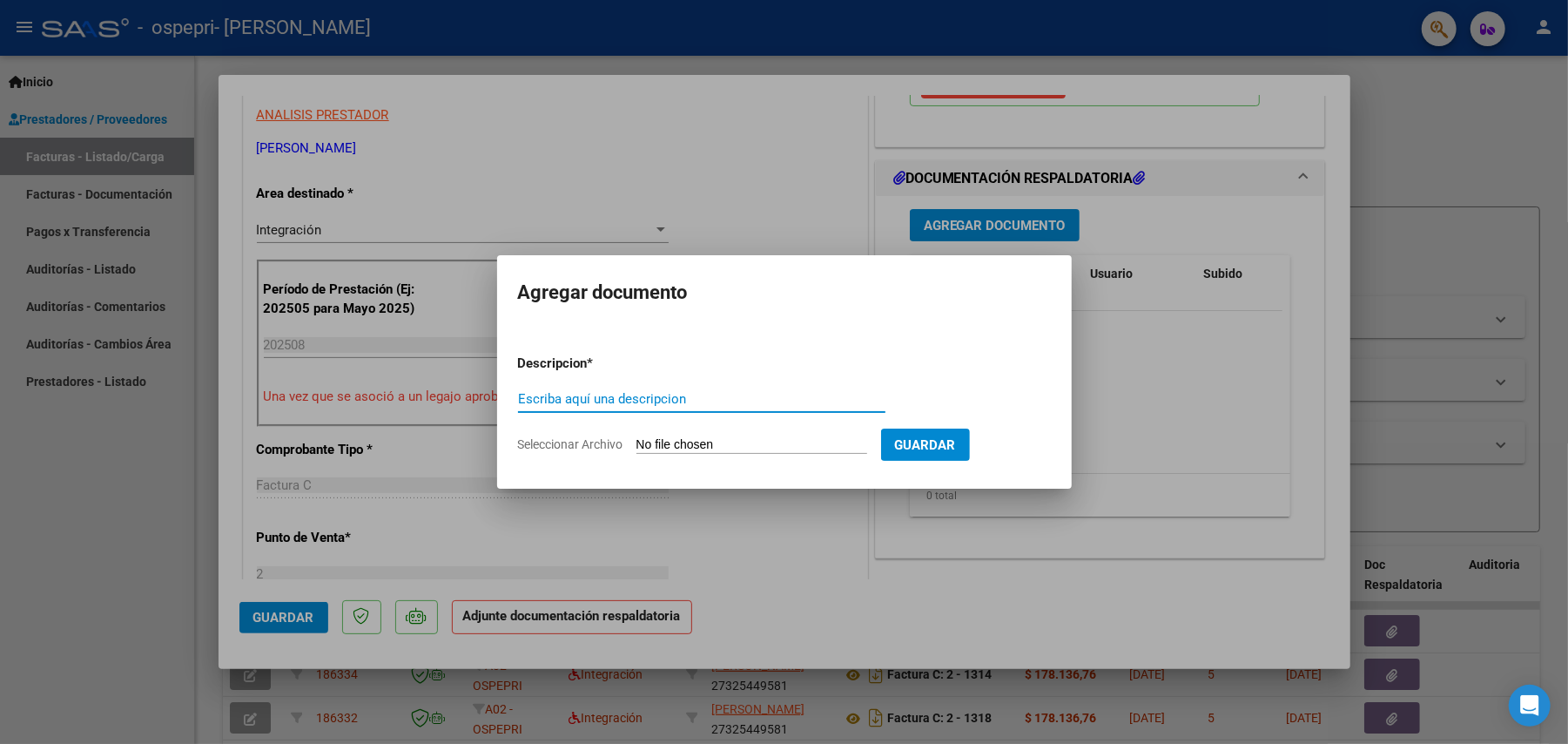
click at [805, 446] on input "Seleccionar Archivo" at bounding box center [752, 445] width 230 height 17
type input "C:\fakepath\27325449581_011_00002_00001316[1].pdf"
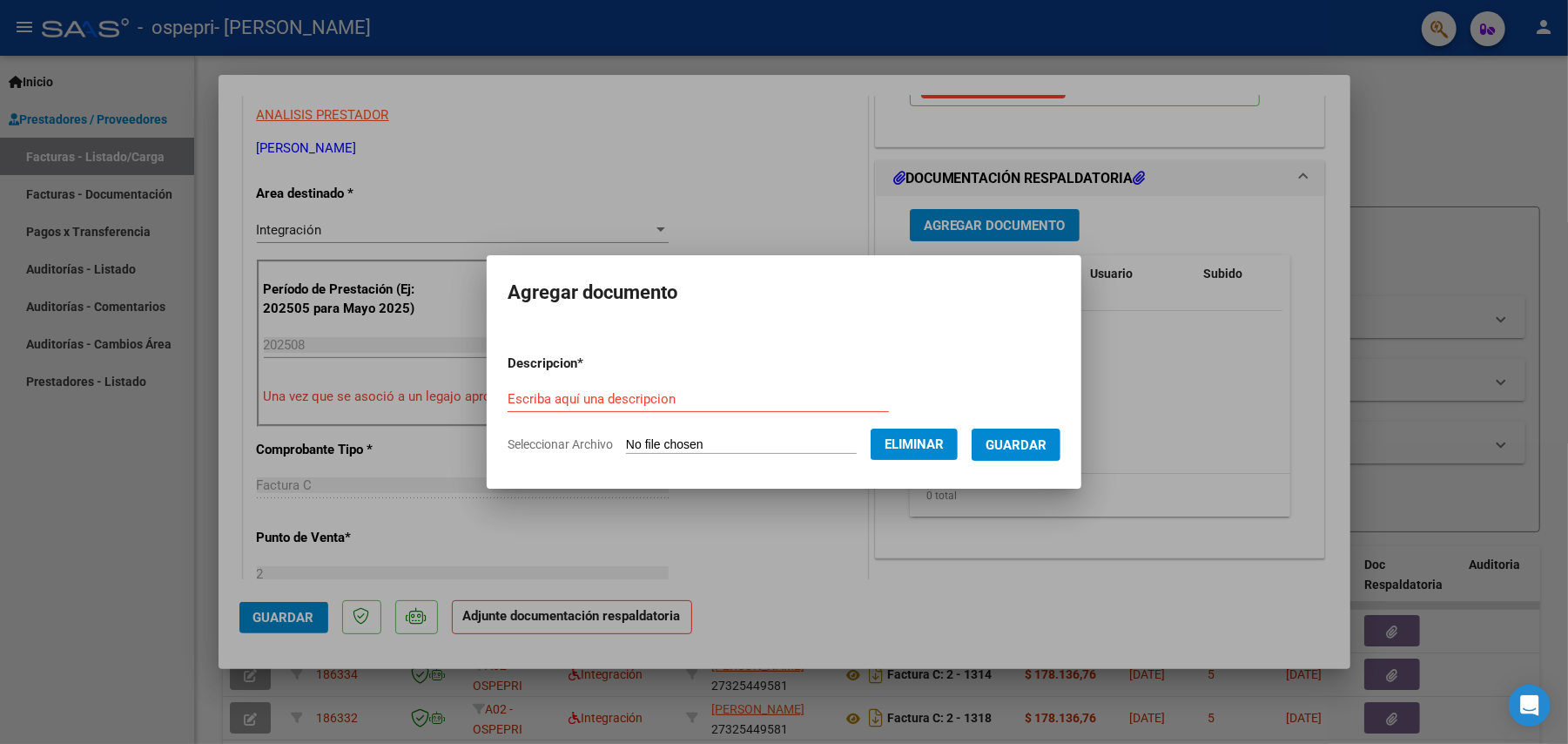
click at [842, 391] on div "Escriba aquí una descripcion" at bounding box center [698, 398] width 382 height 26
click at [775, 404] on input "Escriba aquí una descripcion" at bounding box center [698, 398] width 382 height 16
type input "factura"
click at [1007, 437] on span "Guardar" at bounding box center [1016, 445] width 61 height 16
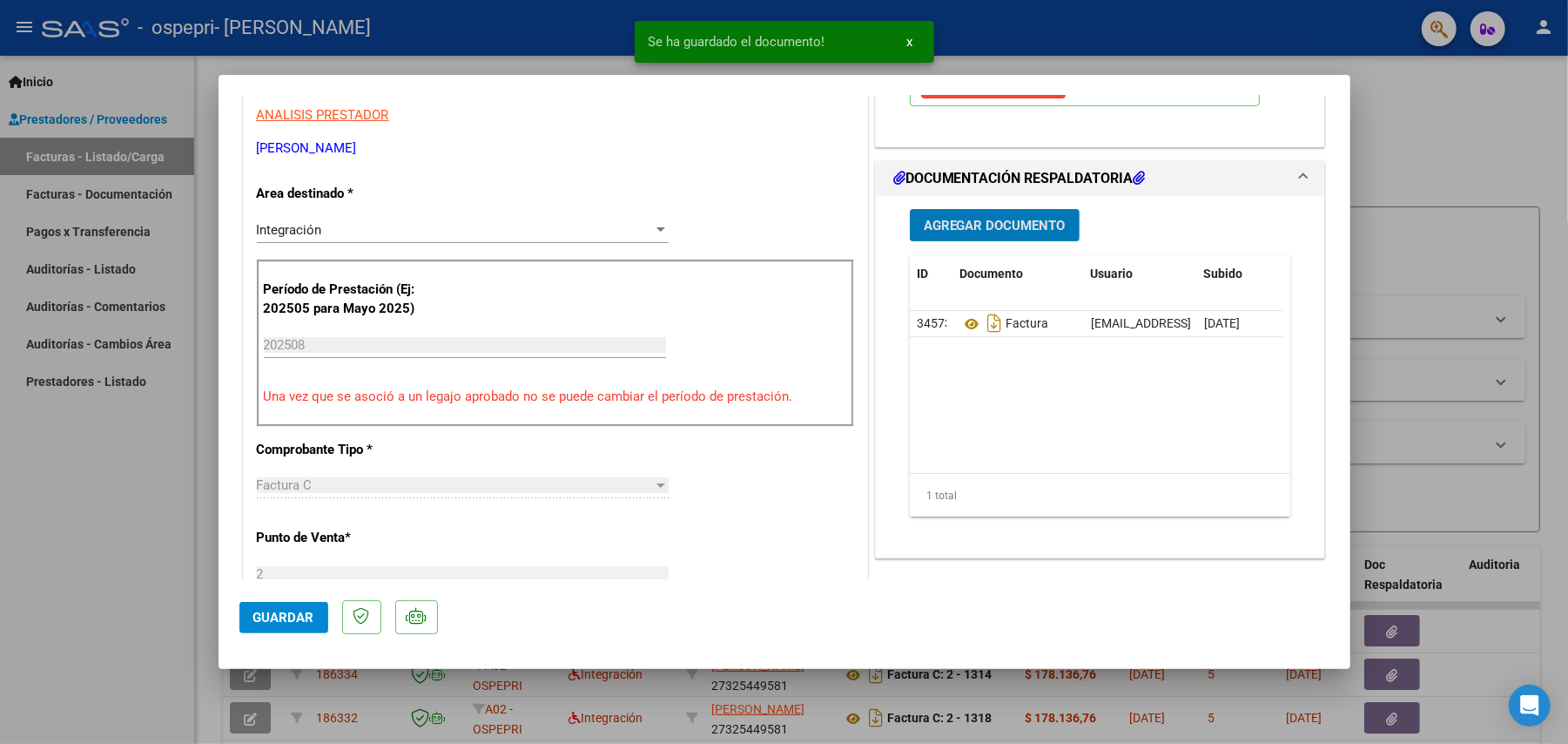
click at [1005, 218] on span "Agregar Documento" at bounding box center [994, 226] width 142 height 16
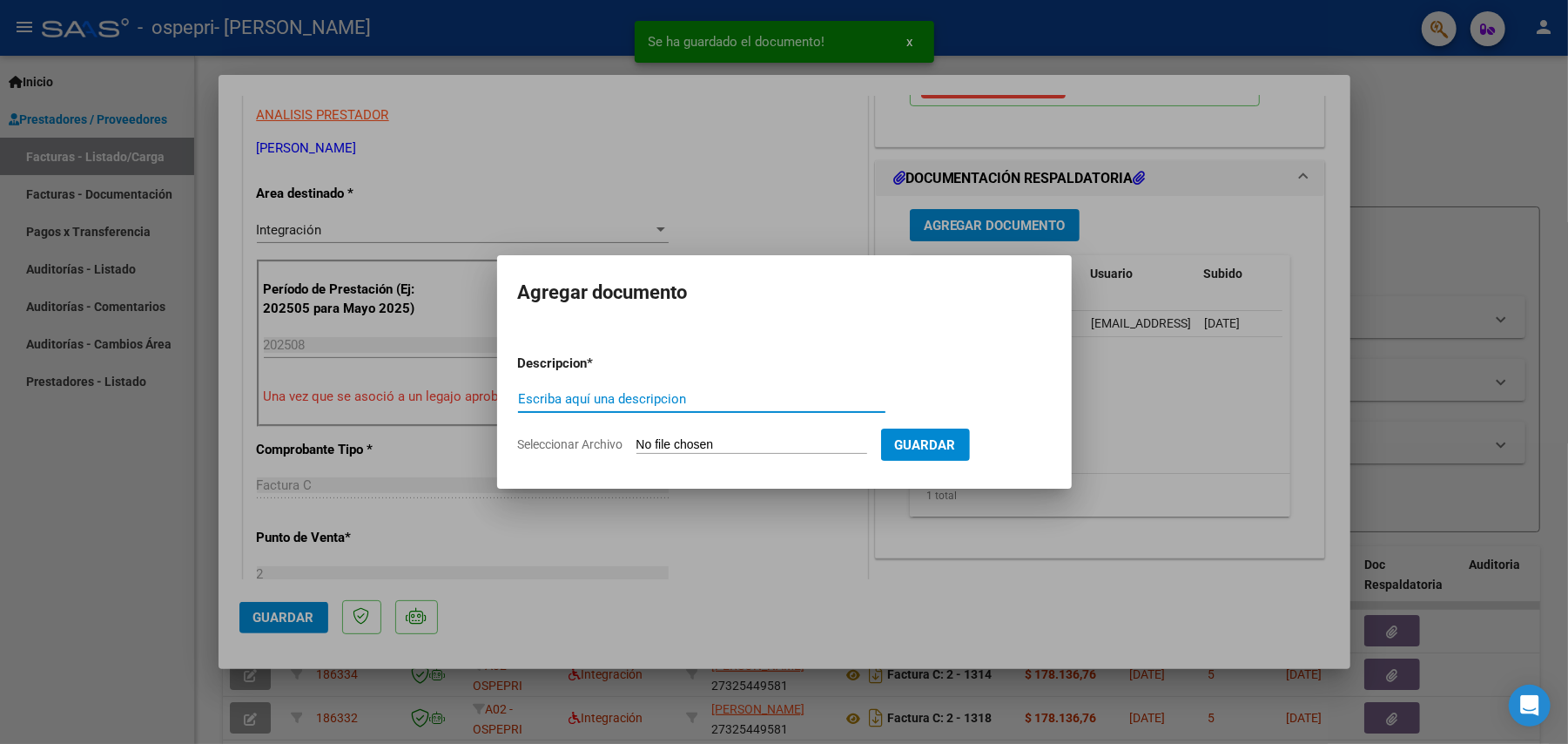
click at [716, 442] on input "Seleccionar Archivo" at bounding box center [752, 445] width 230 height 17
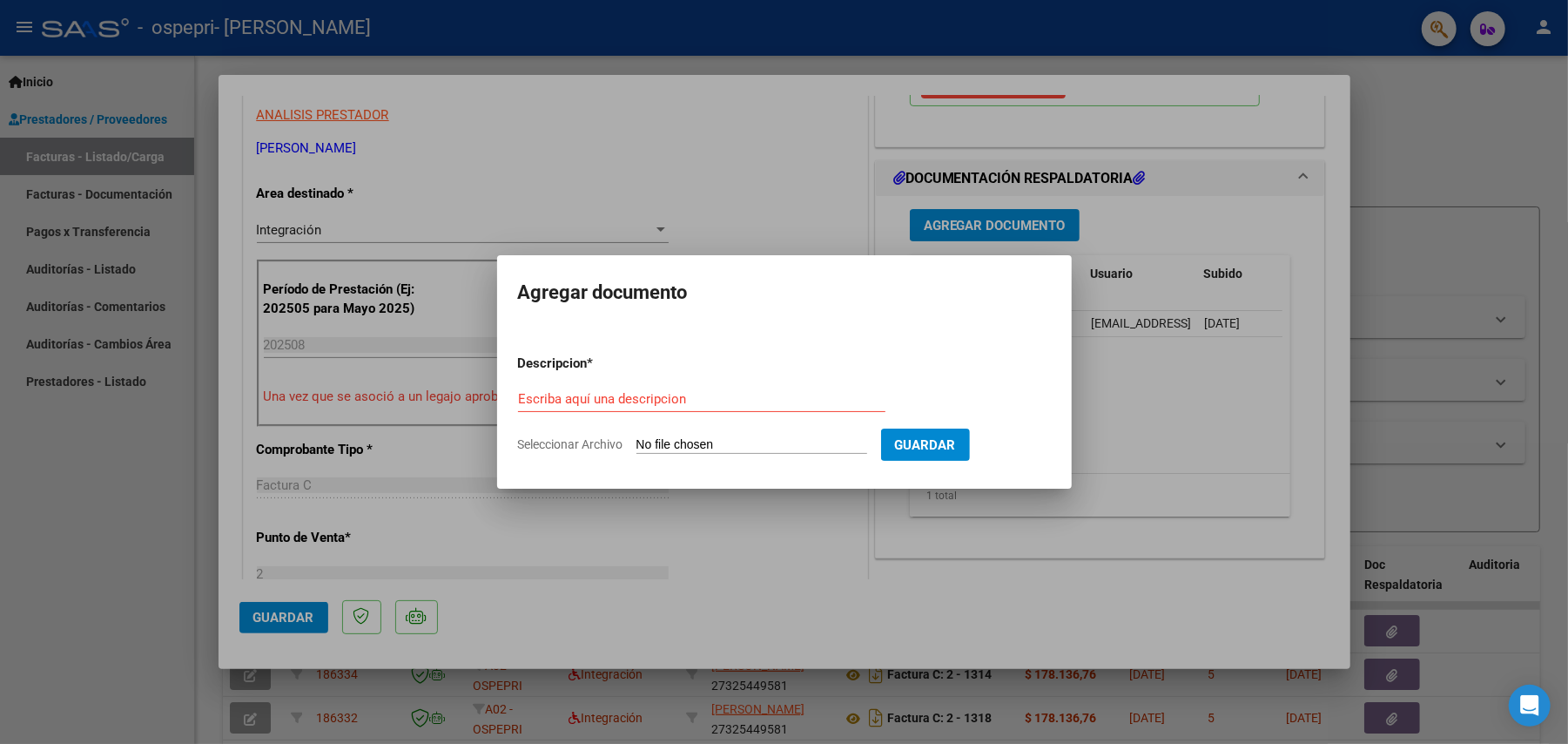
type input "C:\fakepath\apfmimpresionpreliqOJEDA, [PERSON_NAME].pdf"
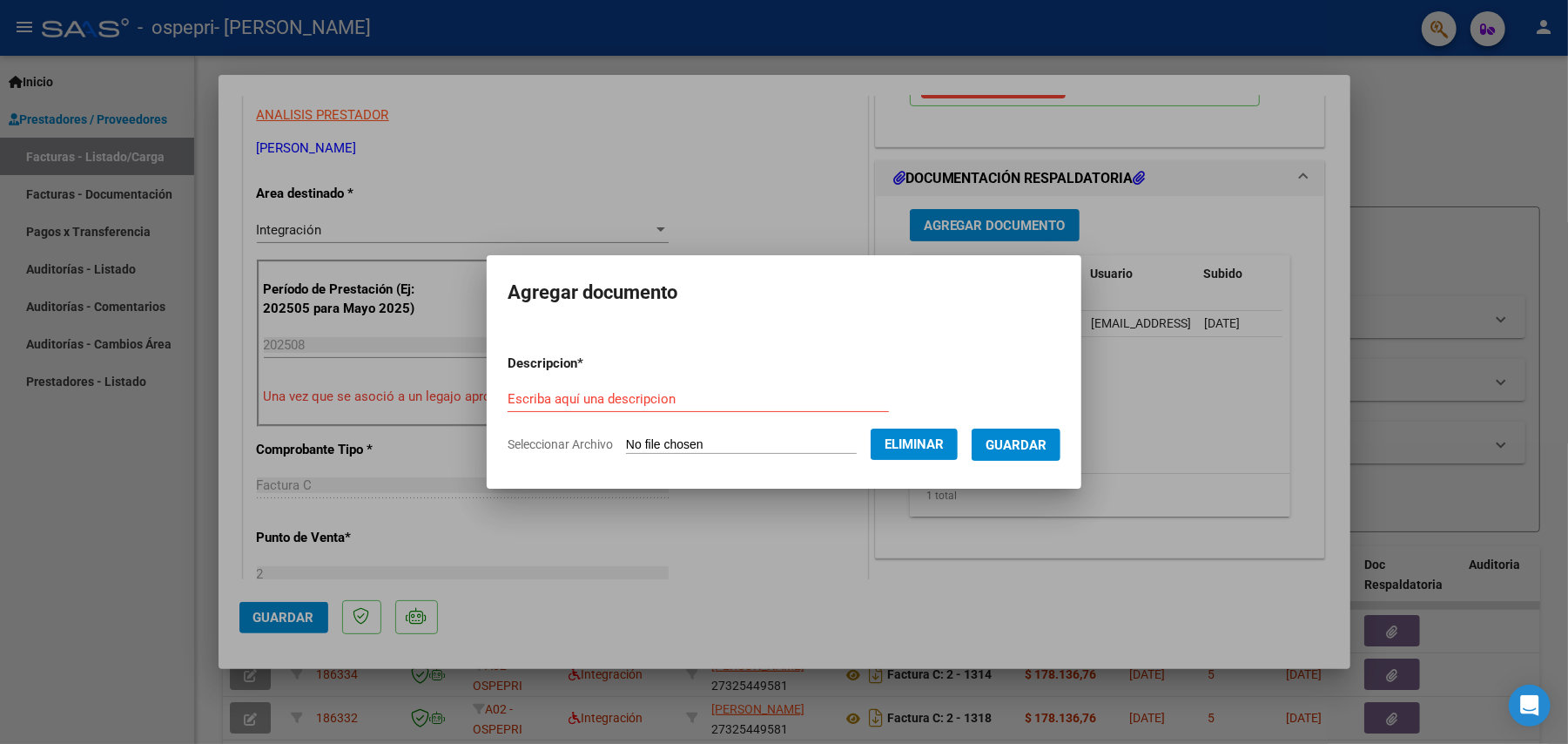
click at [789, 393] on input "Escriba aquí una descripcion" at bounding box center [698, 398] width 382 height 16
type input "pre liquidacion"
click at [1040, 447] on span "Guardar" at bounding box center [1016, 445] width 61 height 16
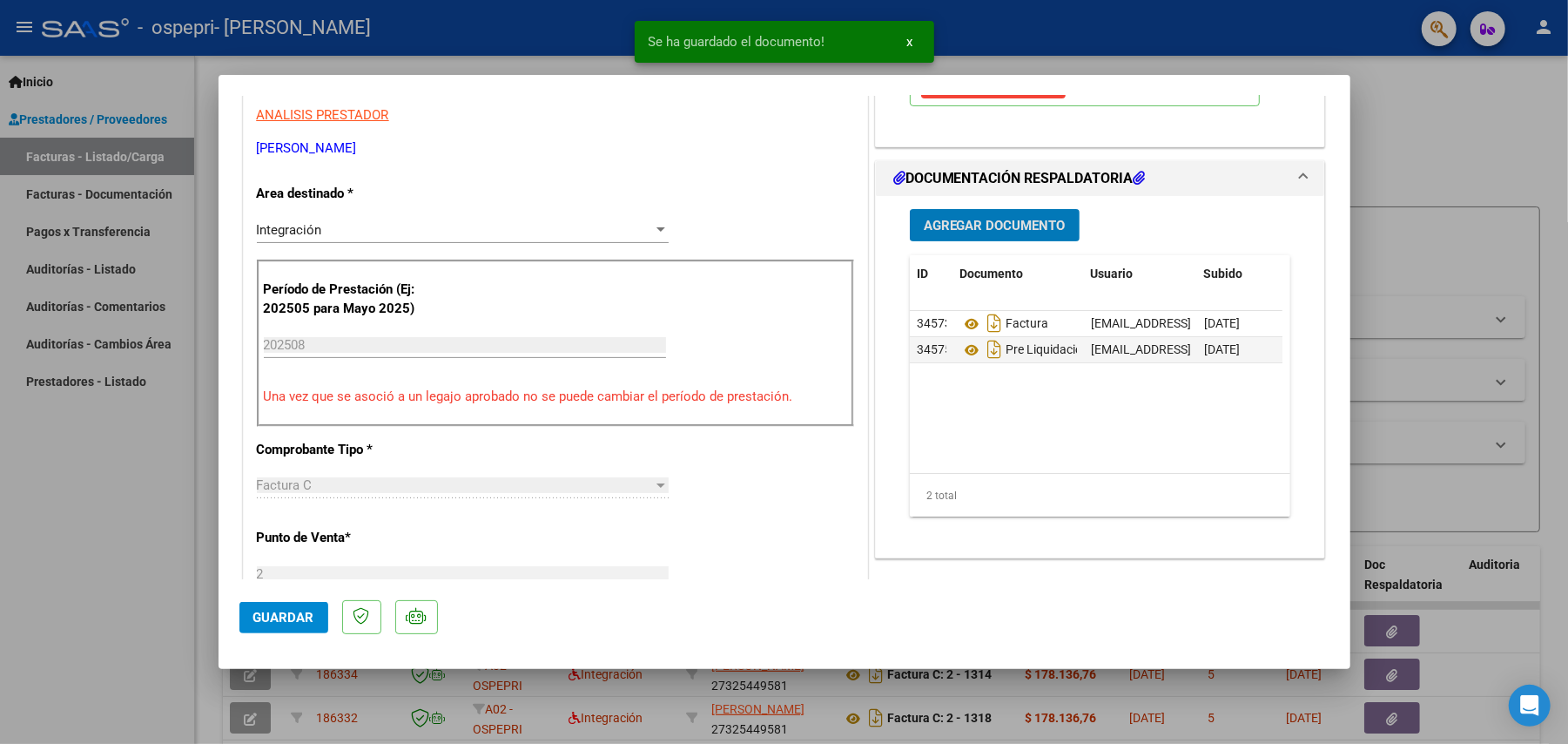
click at [1019, 231] on span "Agregar Documento" at bounding box center [994, 226] width 142 height 16
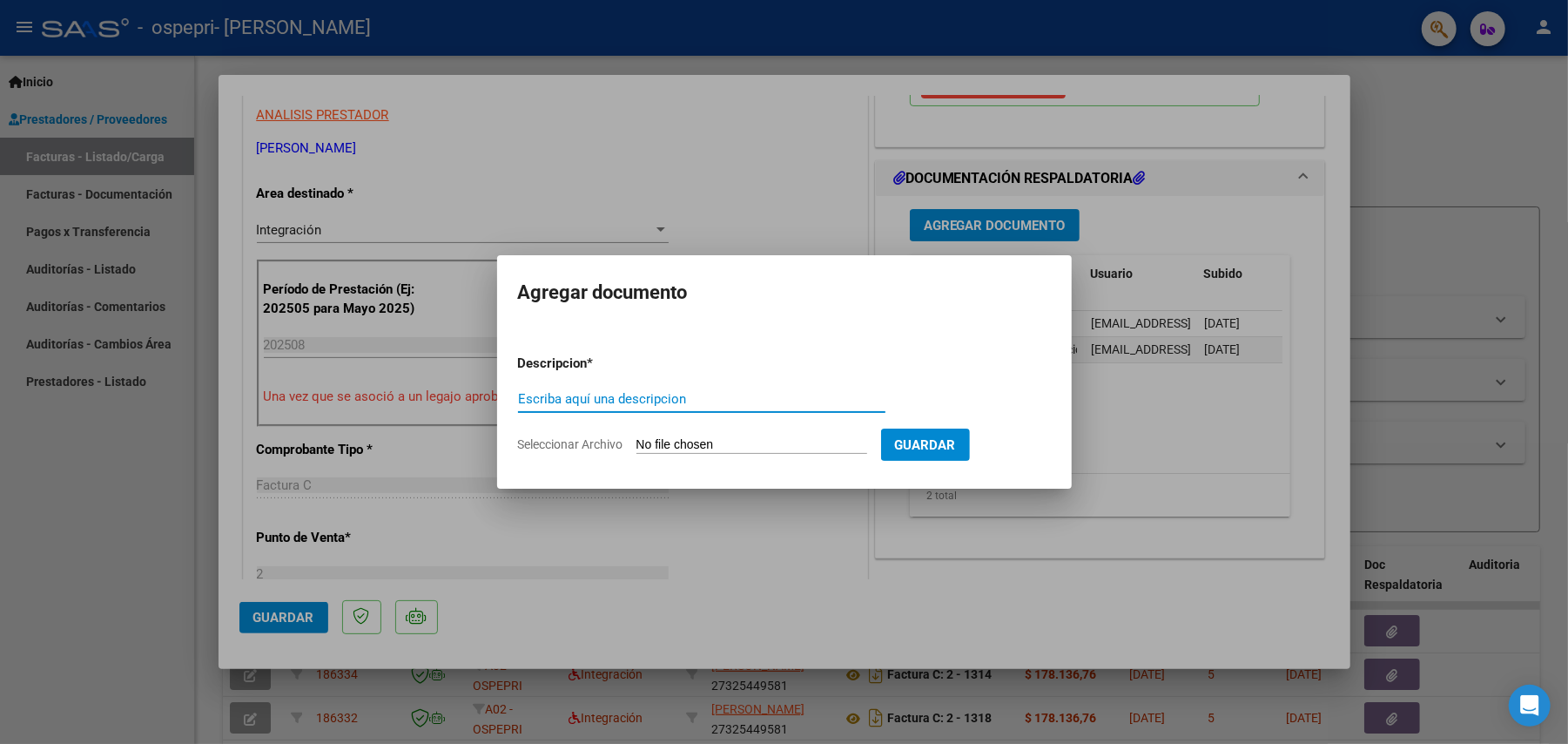
click at [725, 437] on input "Seleccionar Archivo" at bounding box center [752, 445] width 230 height 17
type input "C:\fakepath\Imagen de WhatsApp [DATE] 14.49.04_c5b0368f.jpg"
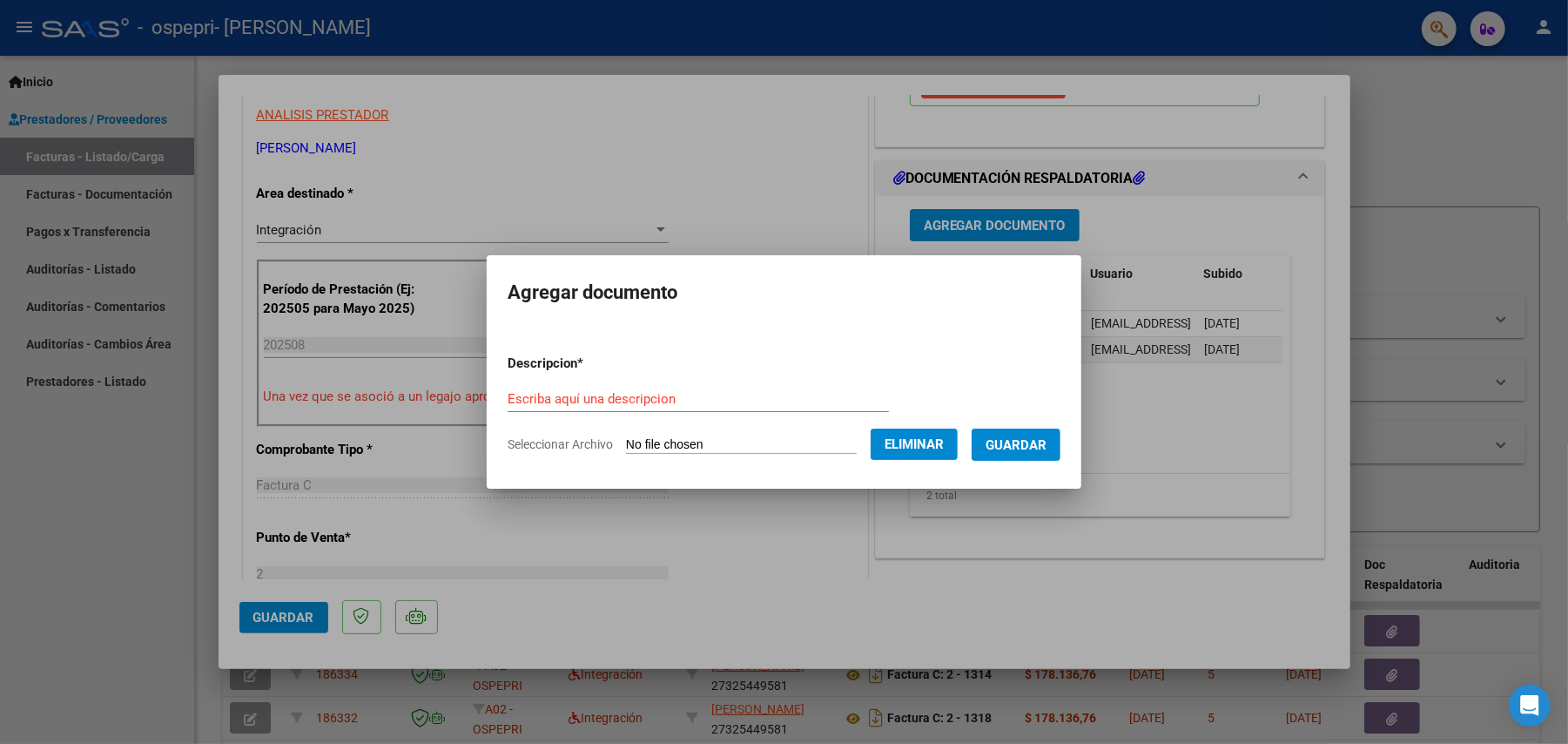
click at [802, 381] on form "Descripcion * Escriba aquí una descripcion Seleccionar Archivo Eliminar Guardar" at bounding box center [784, 404] width 553 height 127
click at [771, 406] on input "Escriba aquí una descripcion" at bounding box center [698, 398] width 382 height 16
type input "asistencia"
click at [1035, 460] on button "Guardar" at bounding box center [1015, 444] width 89 height 32
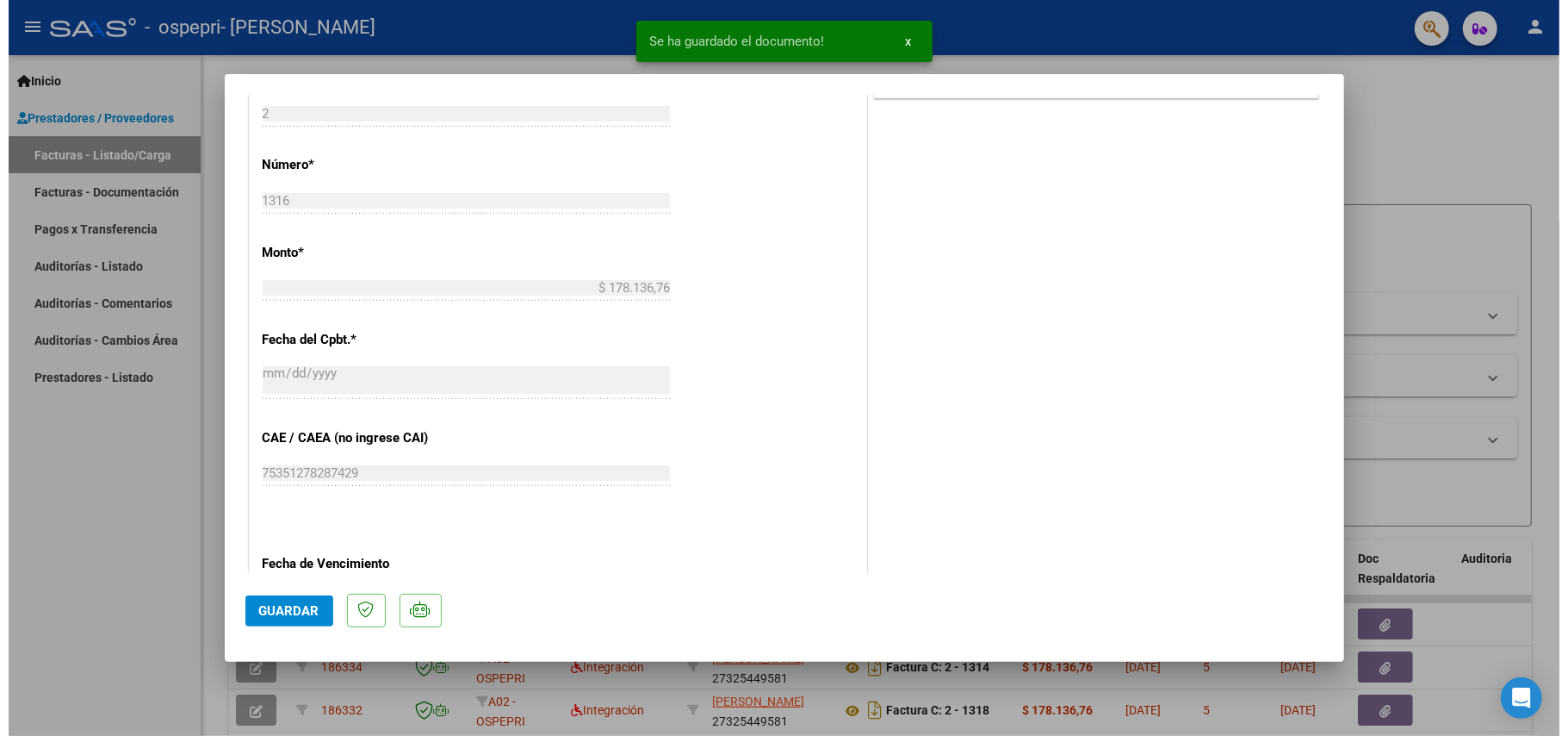
scroll to position [1065, 0]
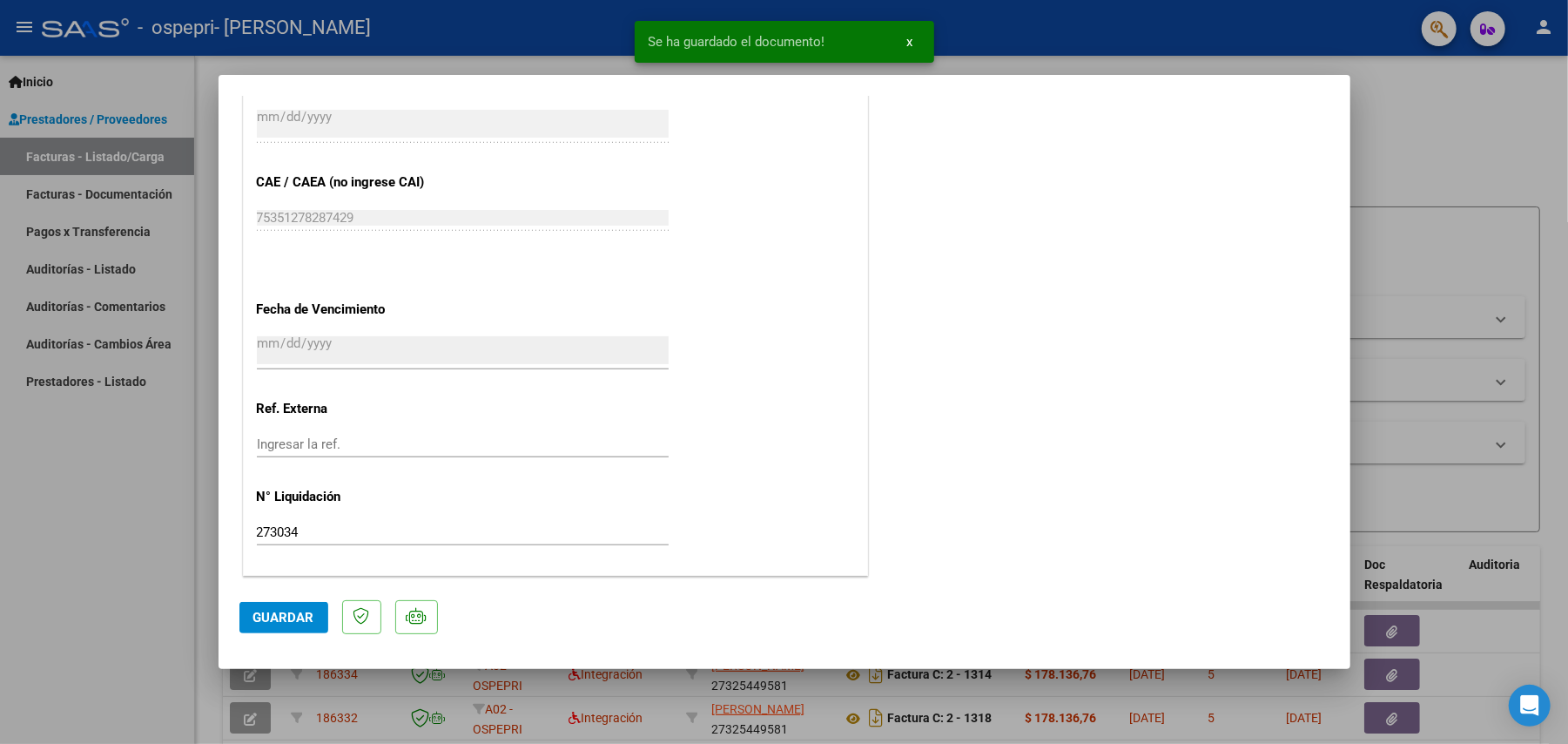
click at [311, 624] on span "Guardar" at bounding box center [284, 617] width 61 height 16
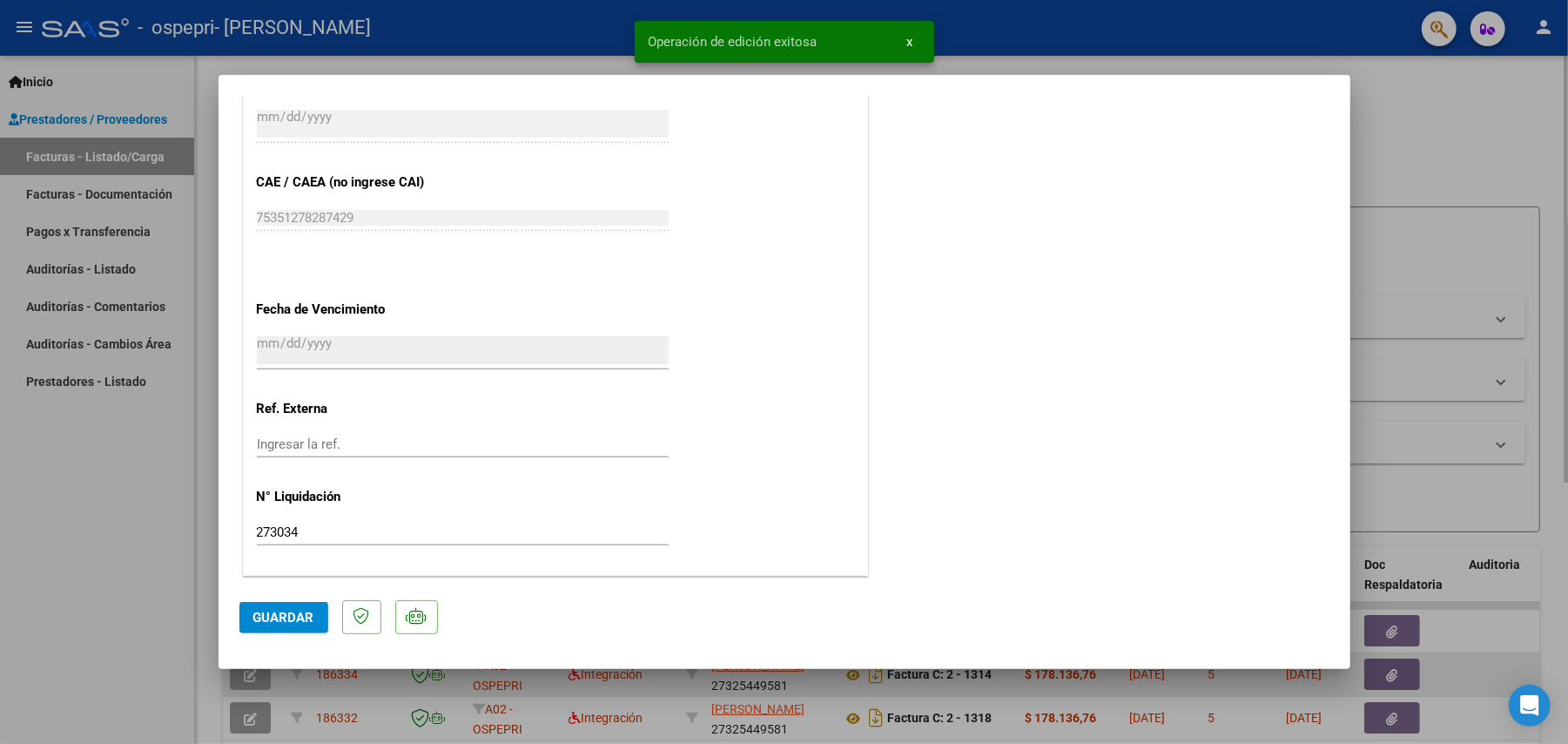
drag, startPoint x: 200, startPoint y: 658, endPoint x: 517, endPoint y: 680, distance: 317.8
click at [199, 658] on div at bounding box center [784, 372] width 1568 height 744
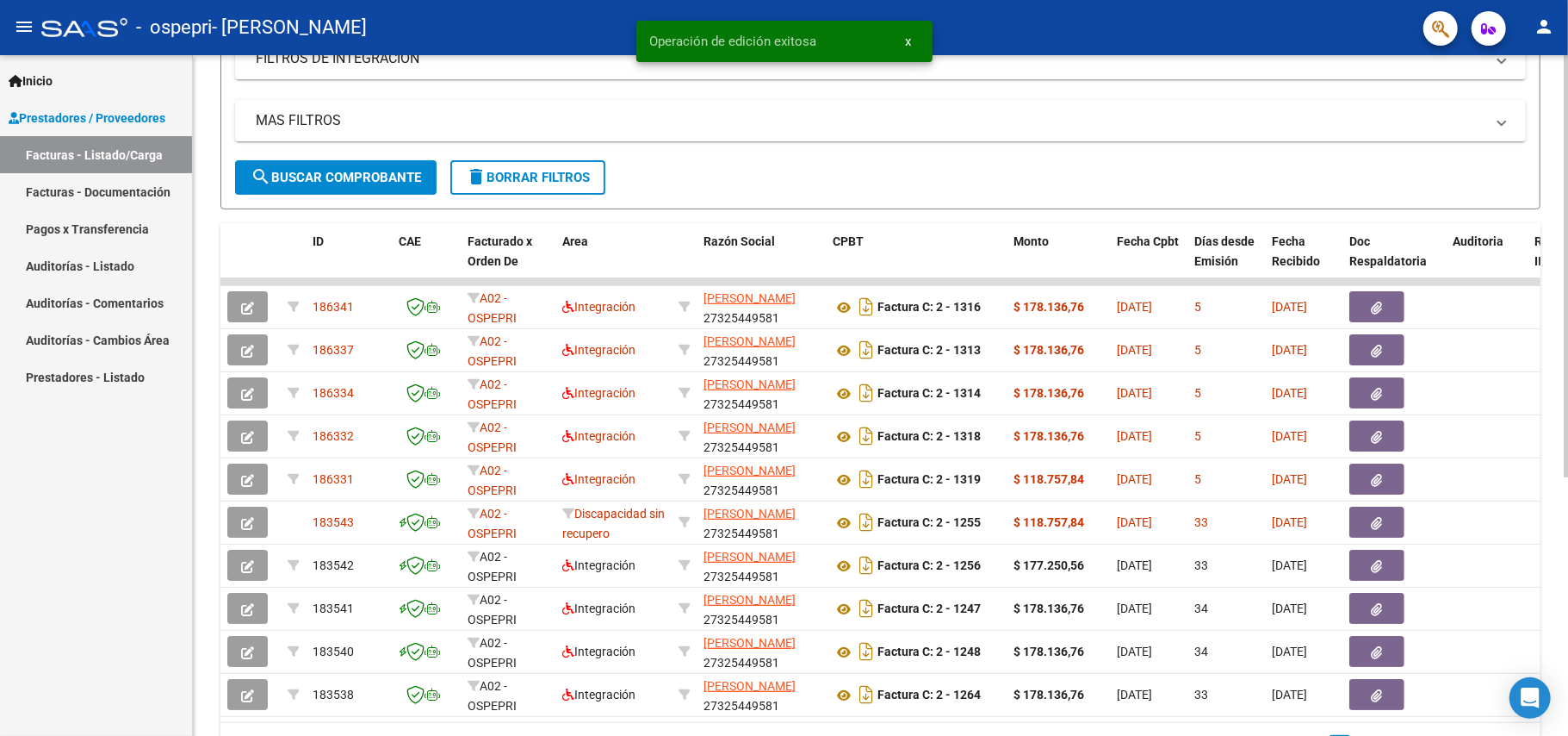
scroll to position [418, 0]
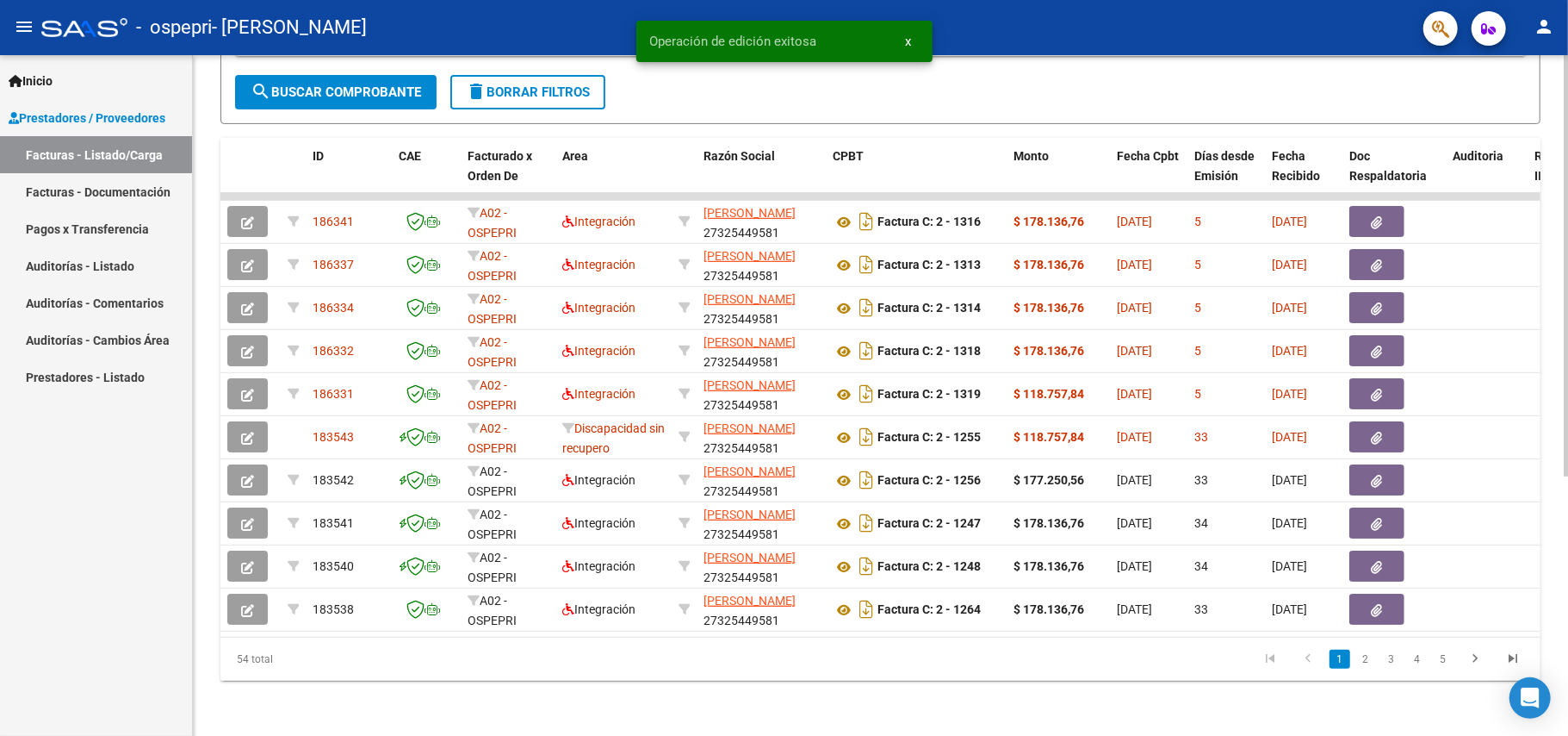
click at [1526, 418] on div "Video tutorial PRESTADORES -> Listado de CPBTs Emitidos por Prestadores / Prove…" at bounding box center [882, 194] width 1380 height 1083
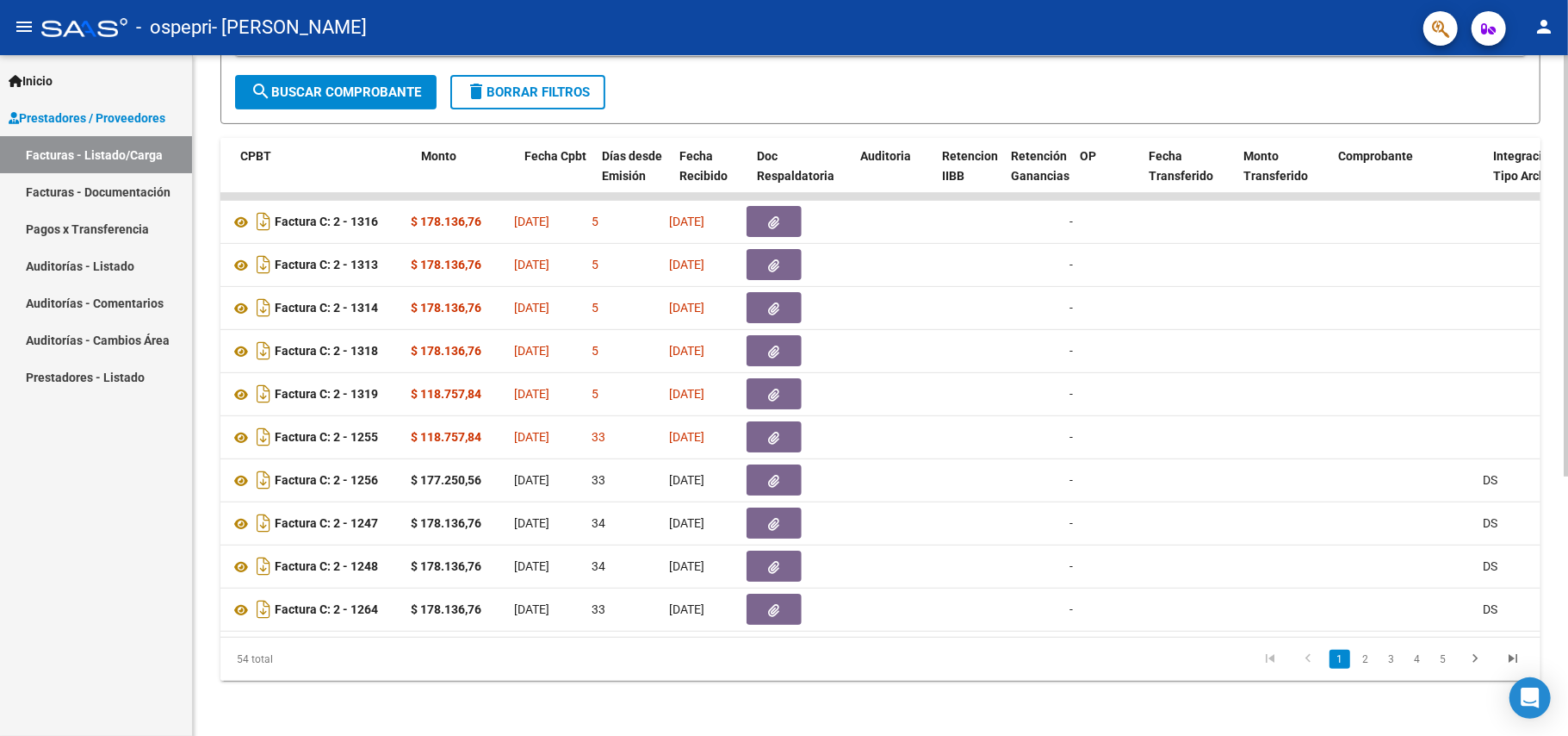
scroll to position [0, 0]
